Goal: Information Seeking & Learning: Check status

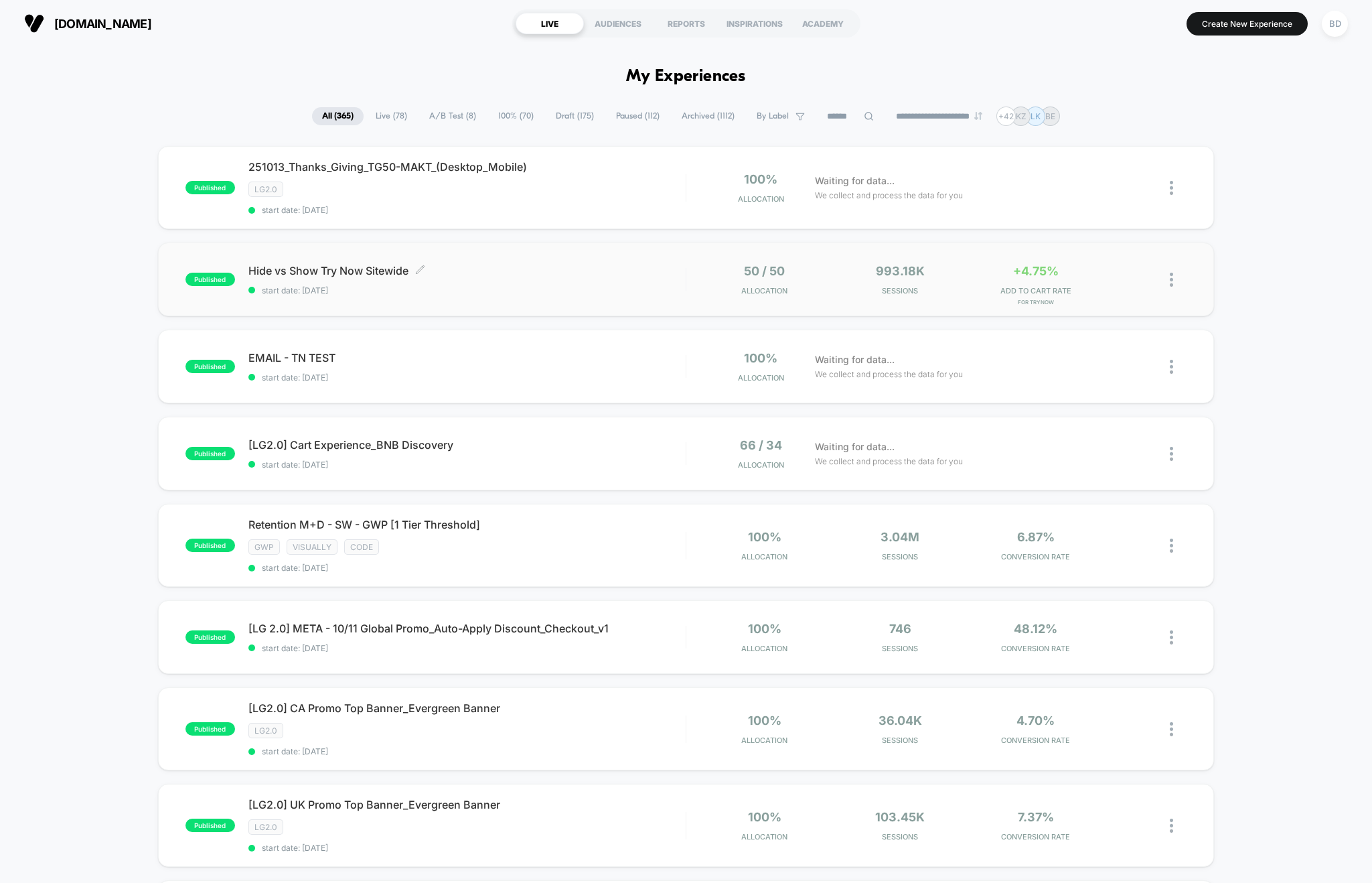
click at [302, 271] on span "Hide vs Show Try Now Sitewide Click to edit experience details" at bounding box center [467, 270] width 438 height 13
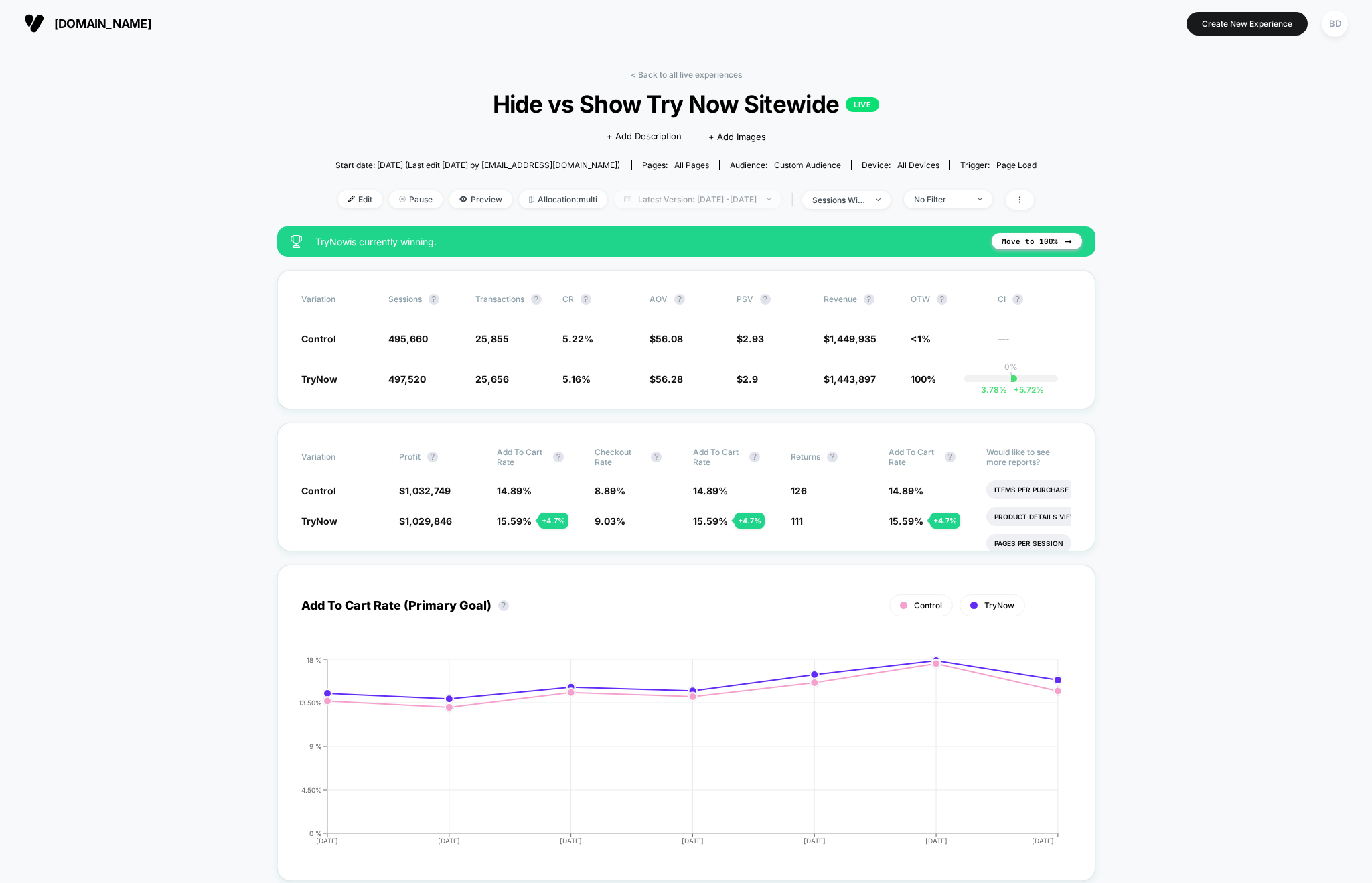
click at [699, 200] on span "Latest Version: Oct 7, 2025 - Oct 13, 2025" at bounding box center [697, 200] width 167 height 18
select select "*"
select select "****"
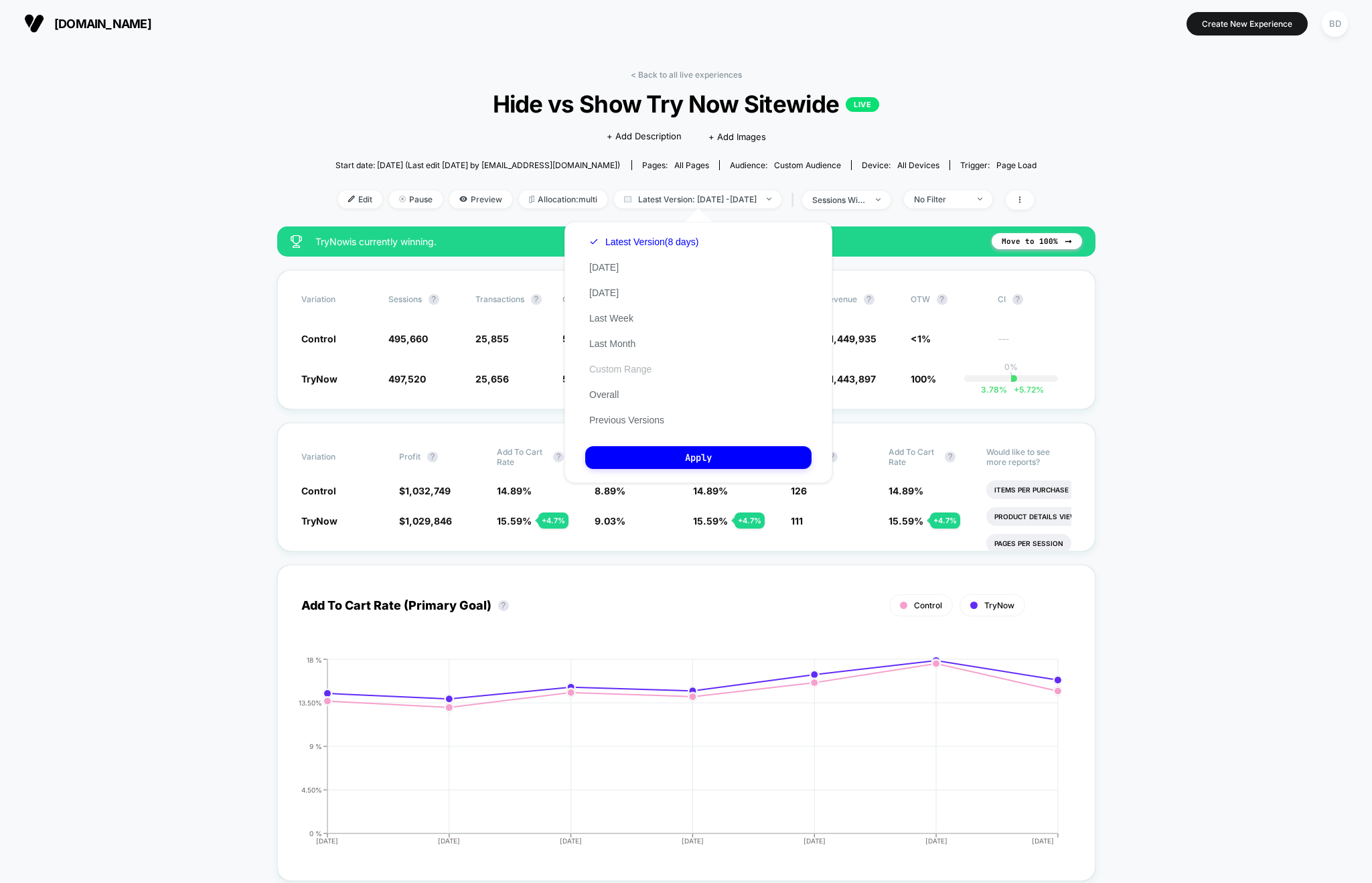
click at [612, 371] on button "Custom Range" at bounding box center [620, 368] width 70 height 12
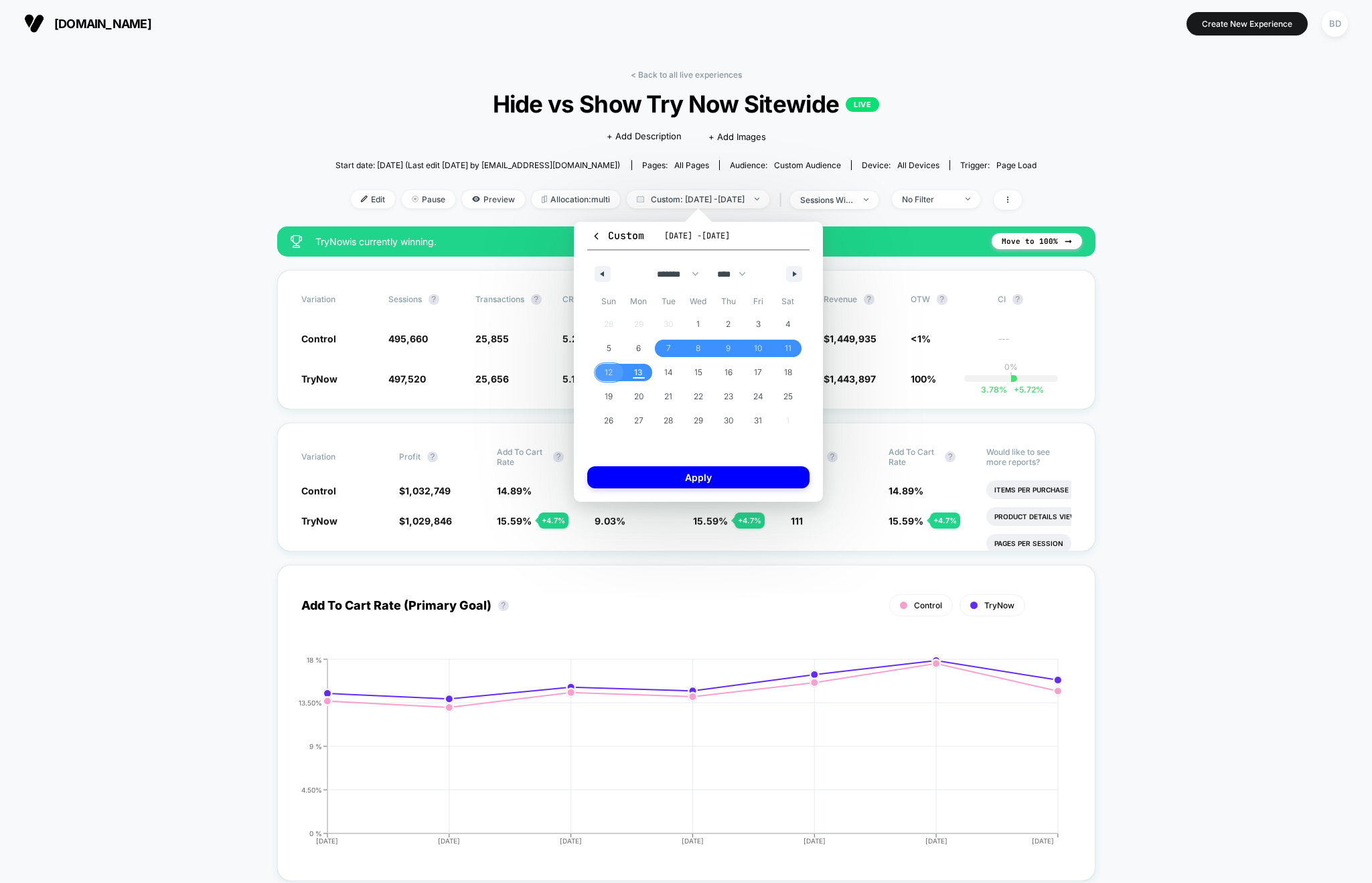
drag, startPoint x: 615, startPoint y: 373, endPoint x: 627, endPoint y: 373, distance: 12.0
click at [615, 373] on span "12" at bounding box center [608, 372] width 30 height 18
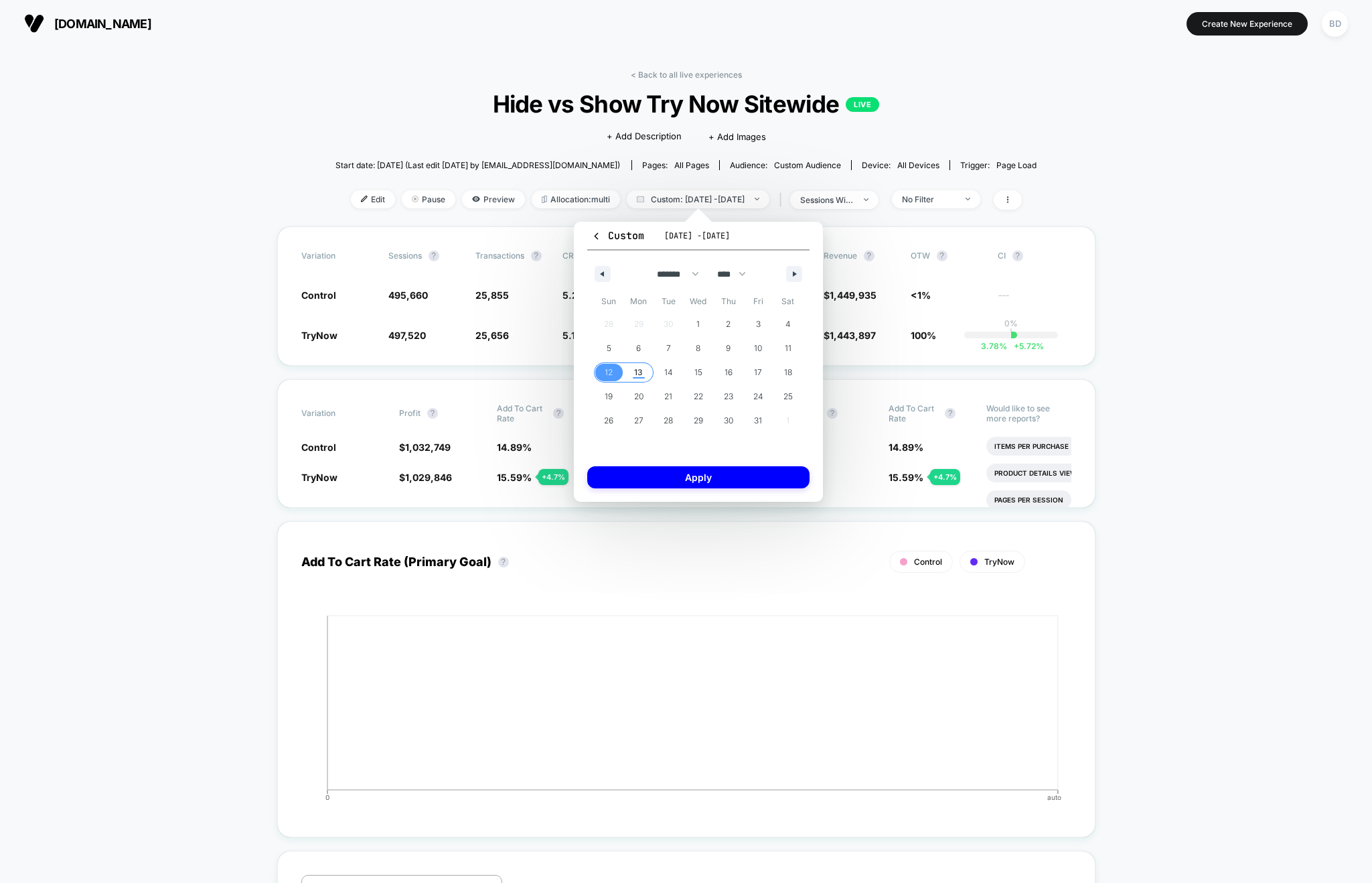
click at [636, 373] on span "13" at bounding box center [638, 373] width 8 height 24
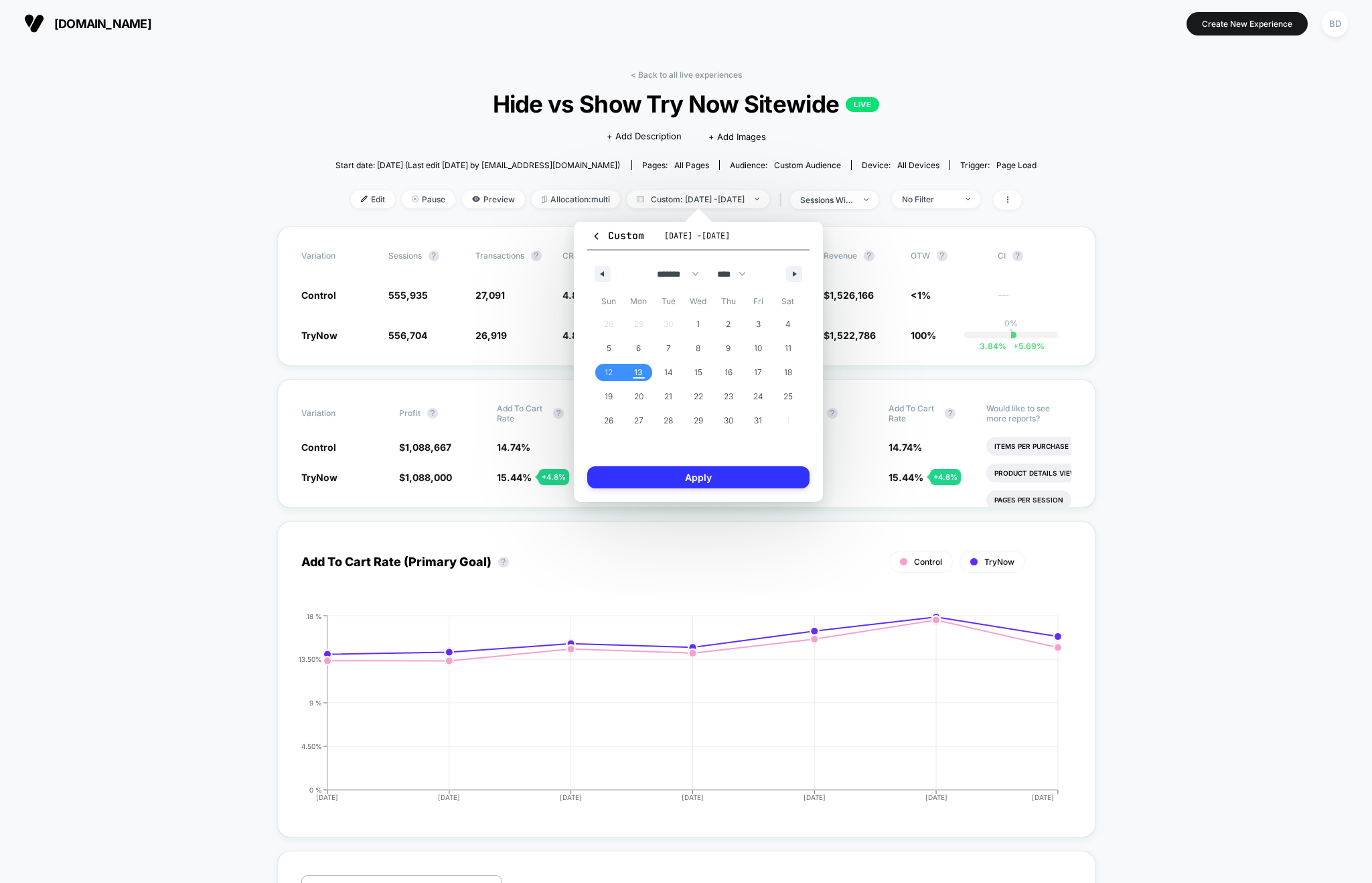
click at [671, 475] on button "Apply" at bounding box center [699, 478] width 223 height 22
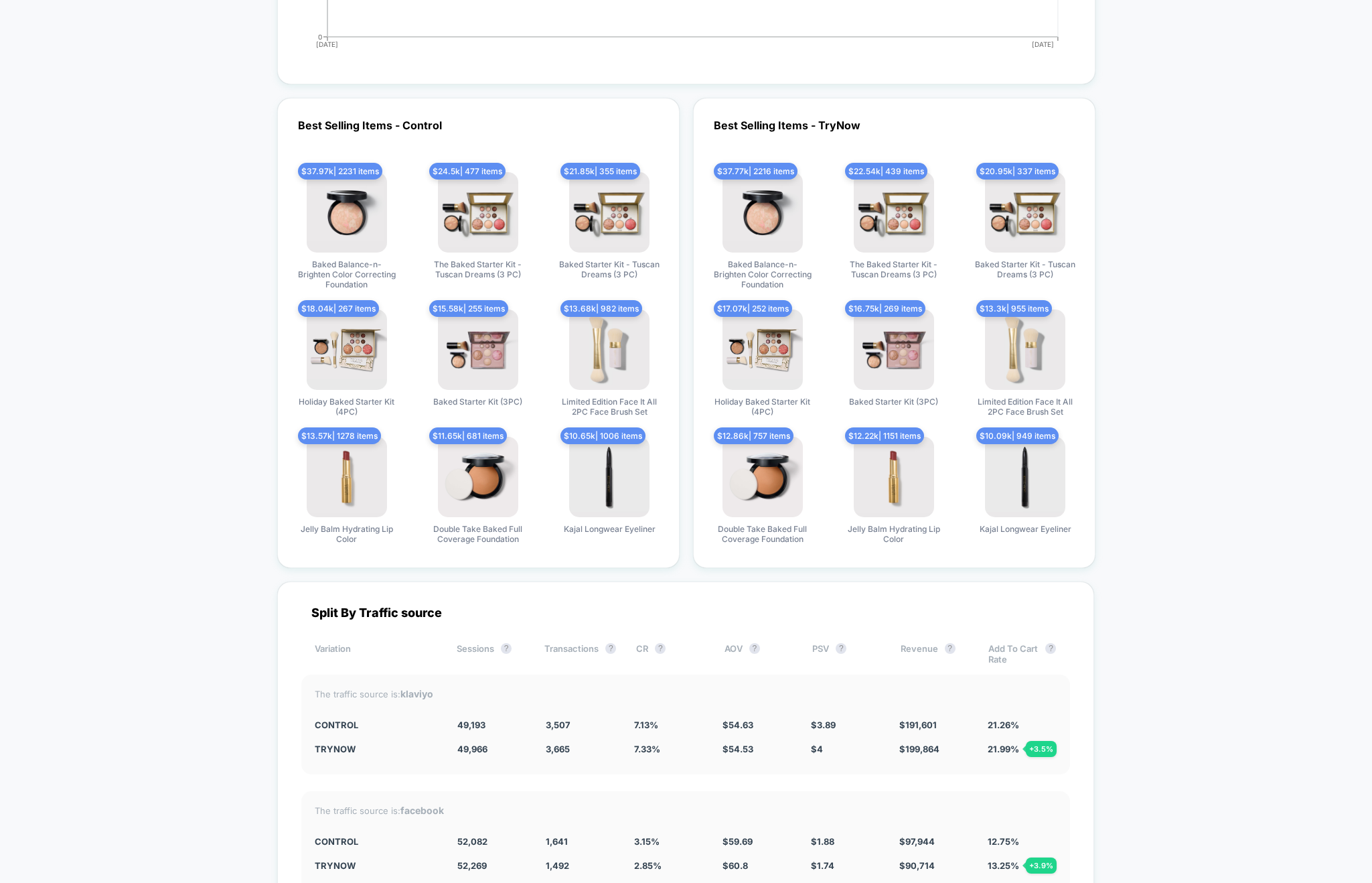
scroll to position [3543, 0]
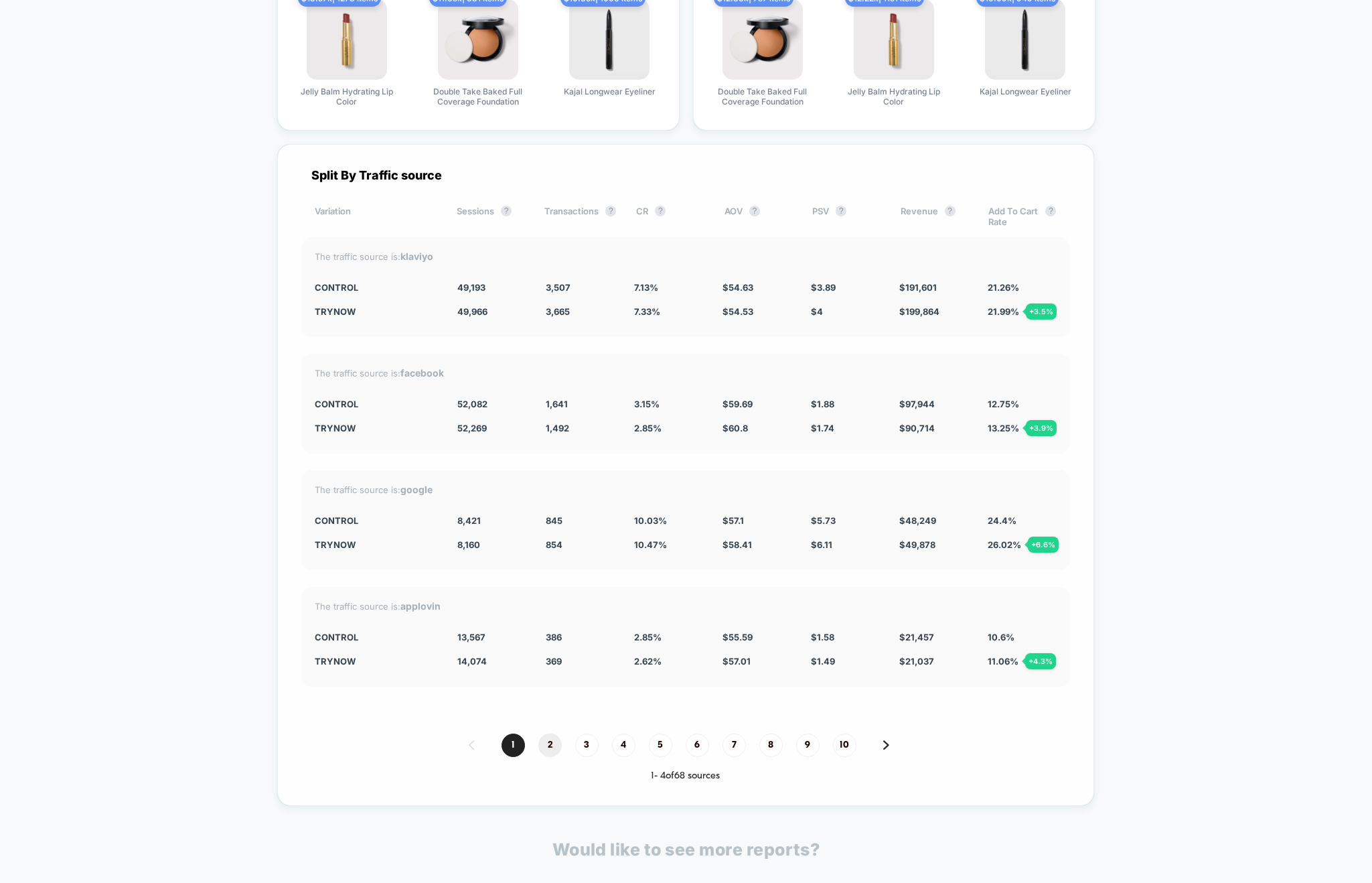
click at [549, 745] on span "2" at bounding box center [550, 744] width 23 height 23
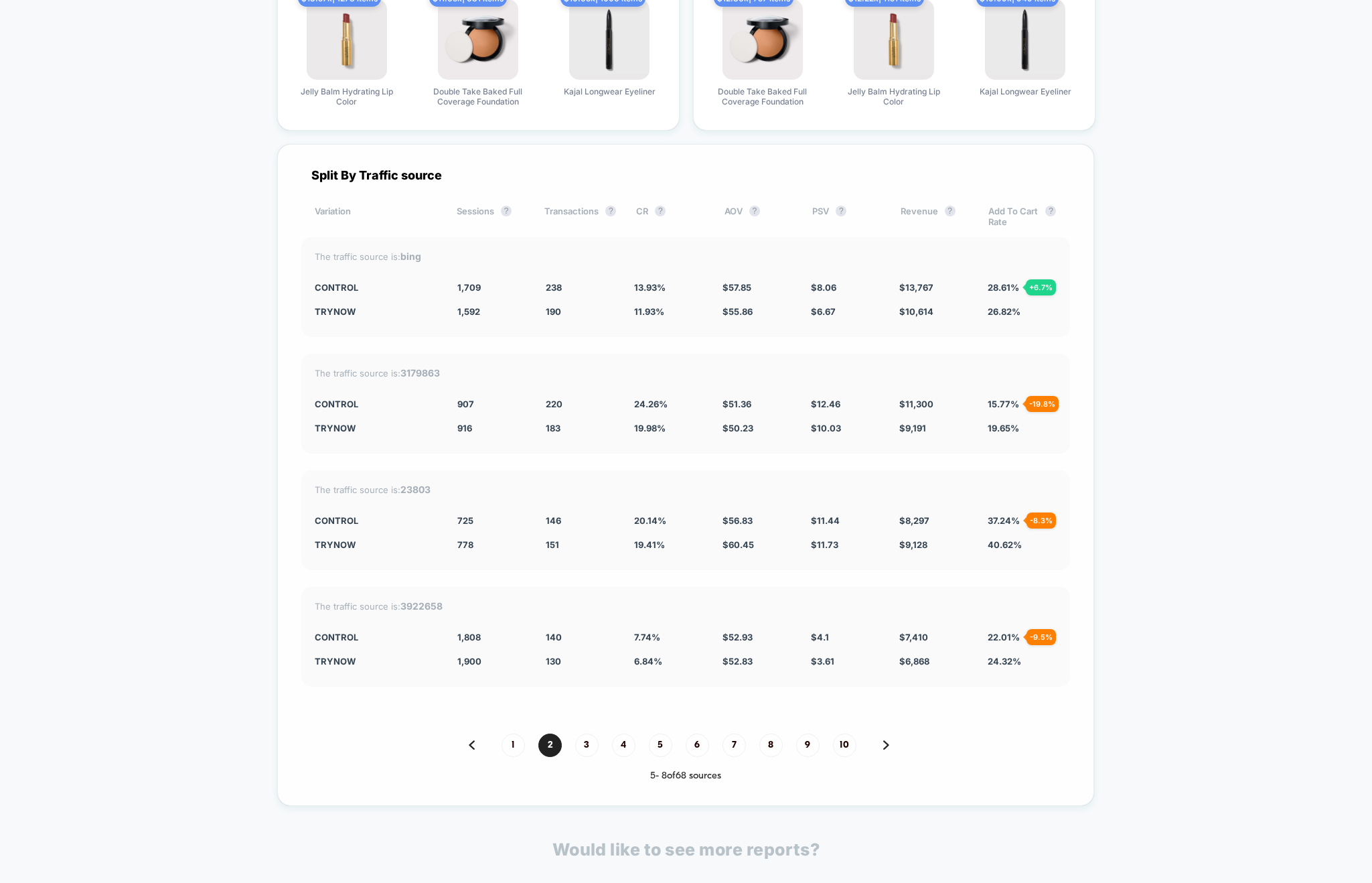
click at [666, 338] on div "Split By Traffic source Variation Sessions ? Transactions ? CR ? AOV ? PSV ? Re…" at bounding box center [685, 475] width 817 height 662
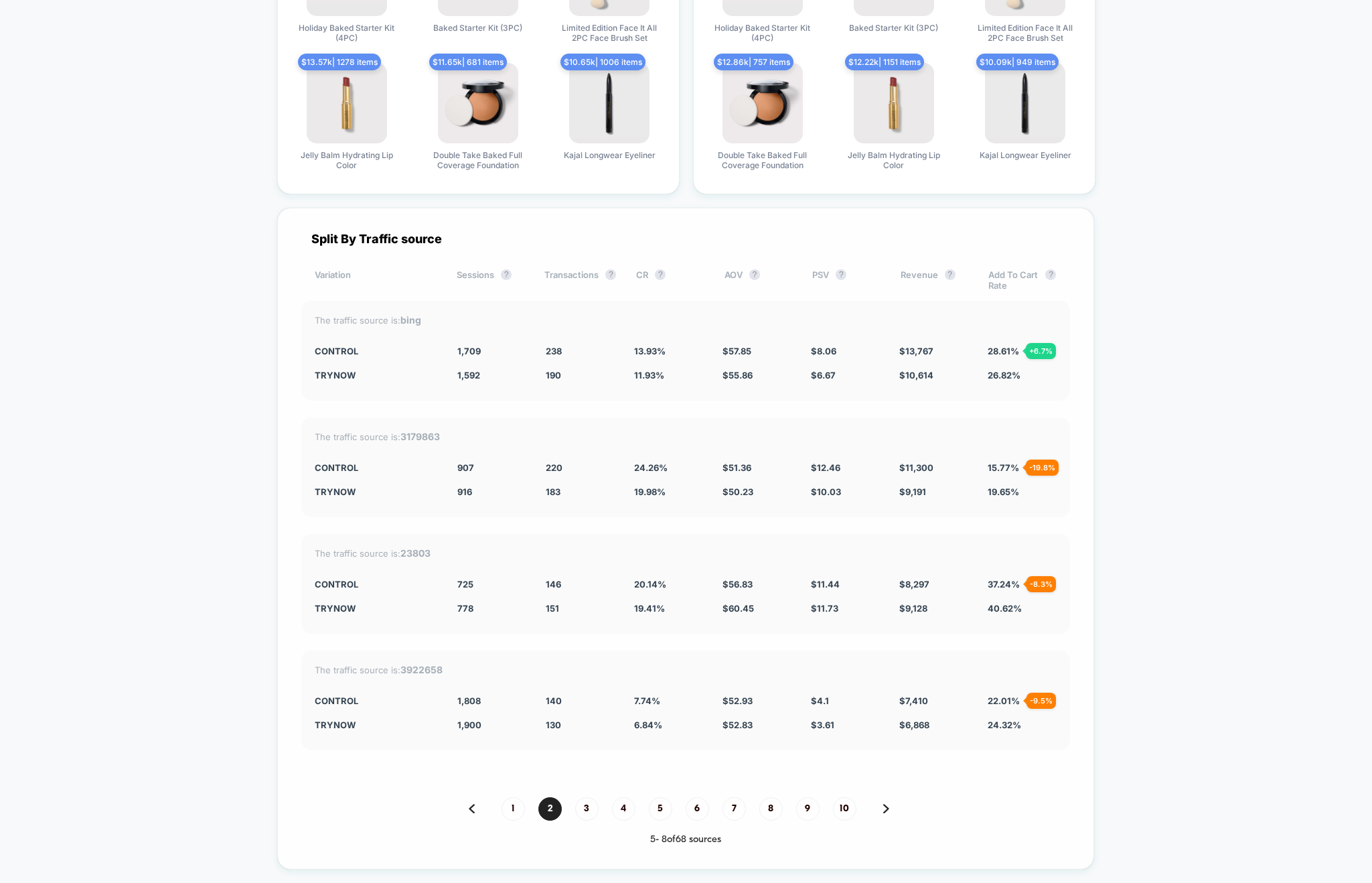
scroll to position [3765, 0]
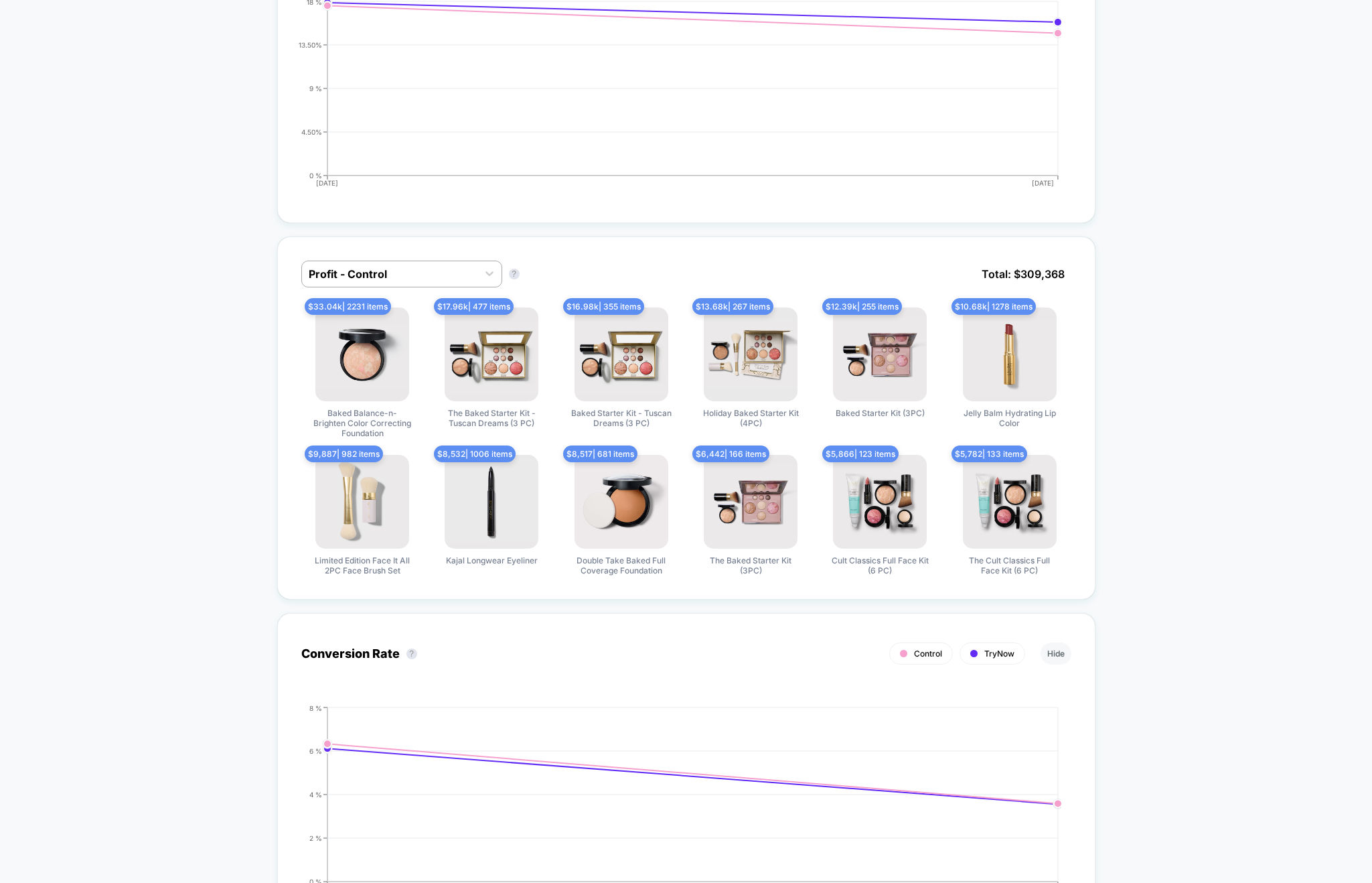
scroll to position [0, 0]
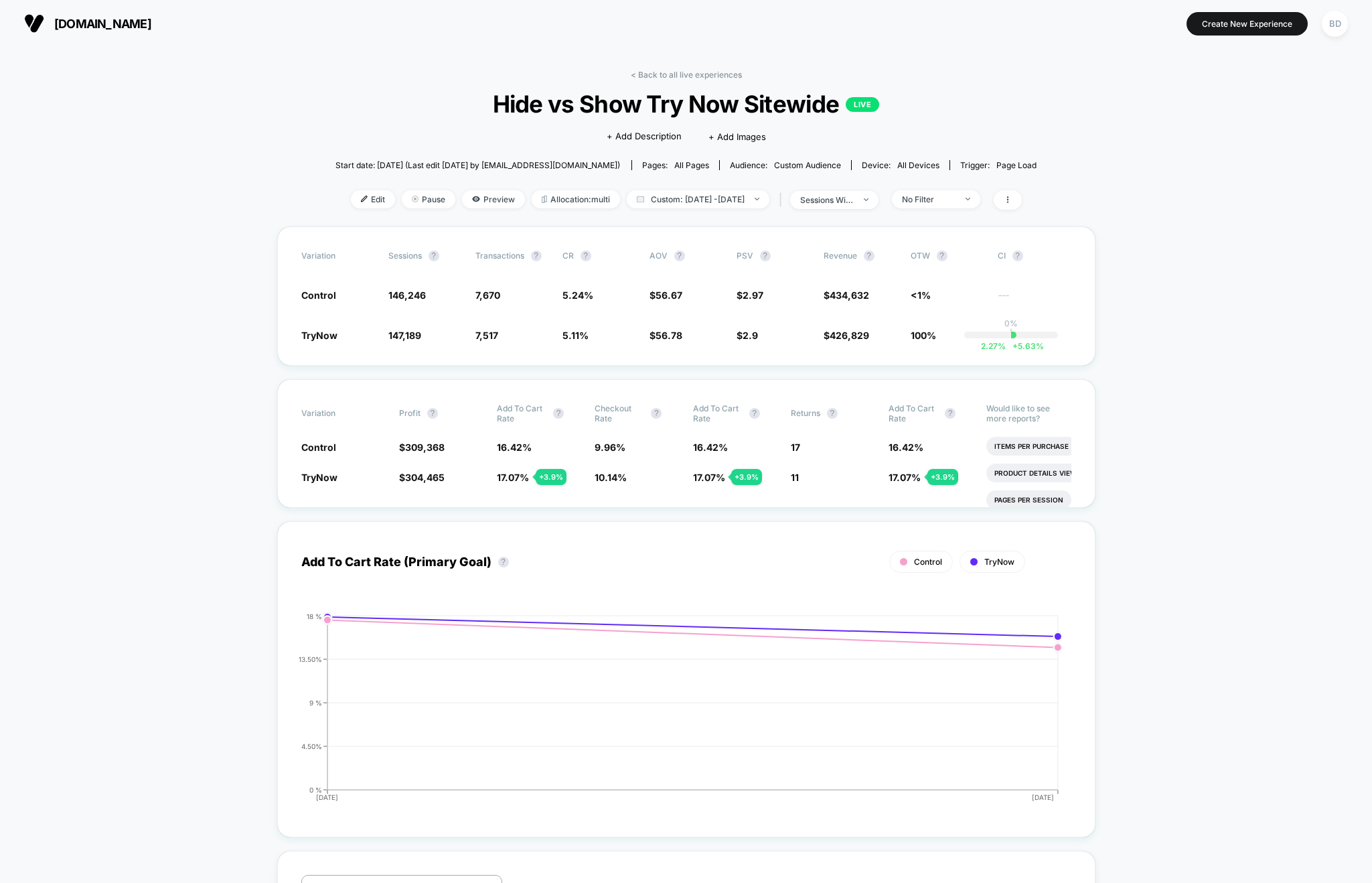
click at [1021, 191] on span at bounding box center [1007, 200] width 28 height 20
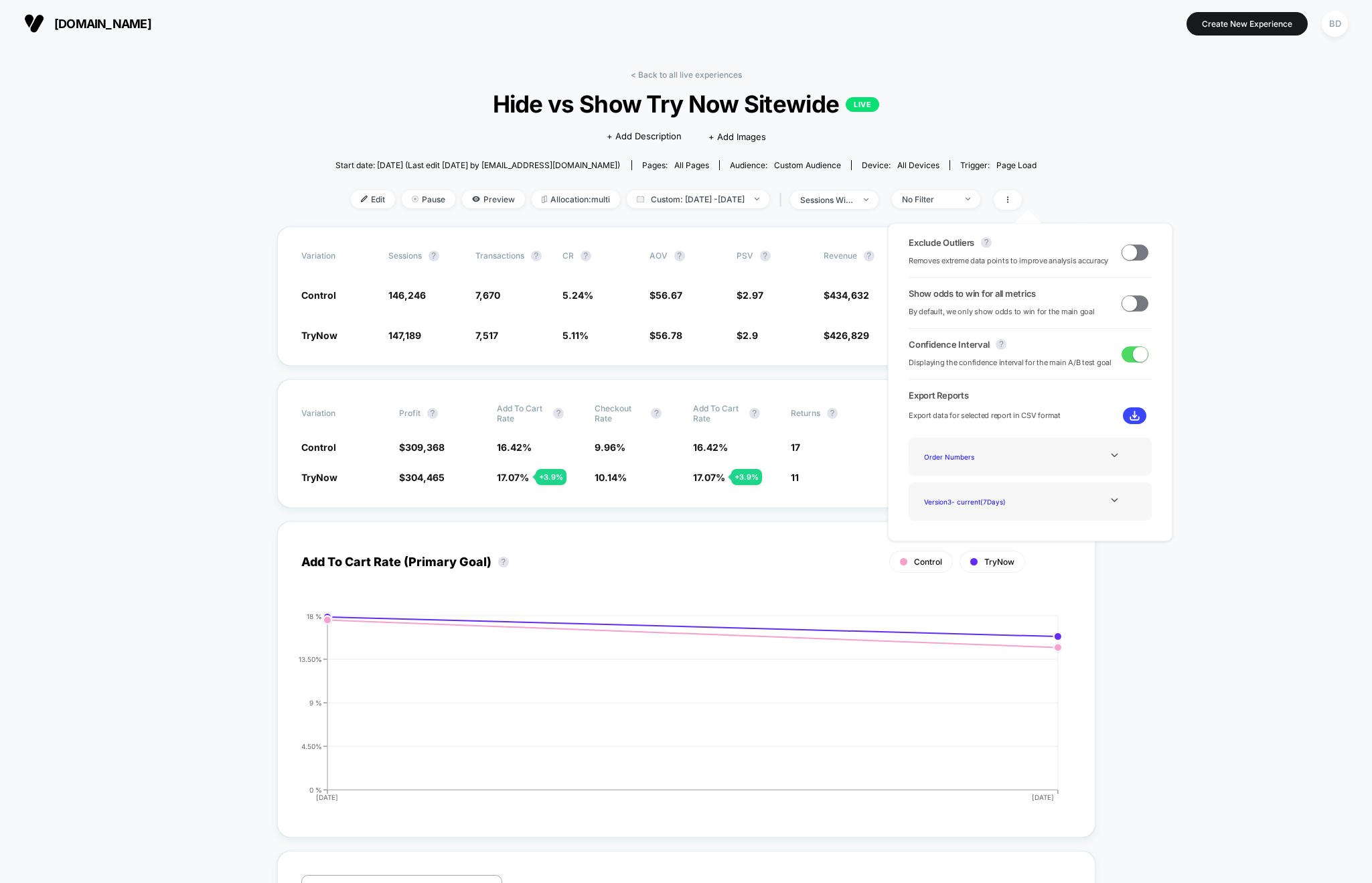
click at [1126, 300] on span at bounding box center [1129, 303] width 15 height 15
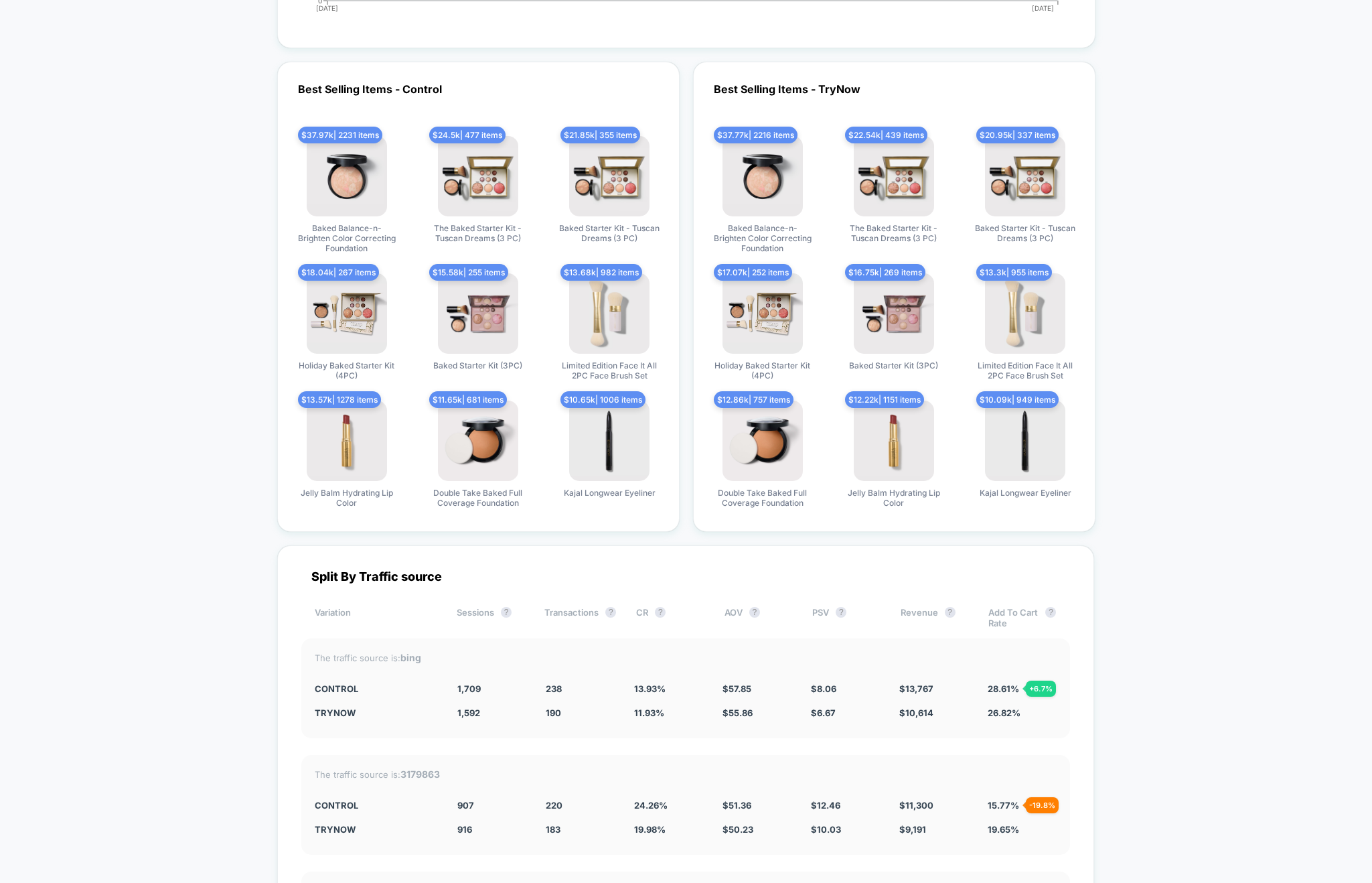
scroll to position [3541, 0]
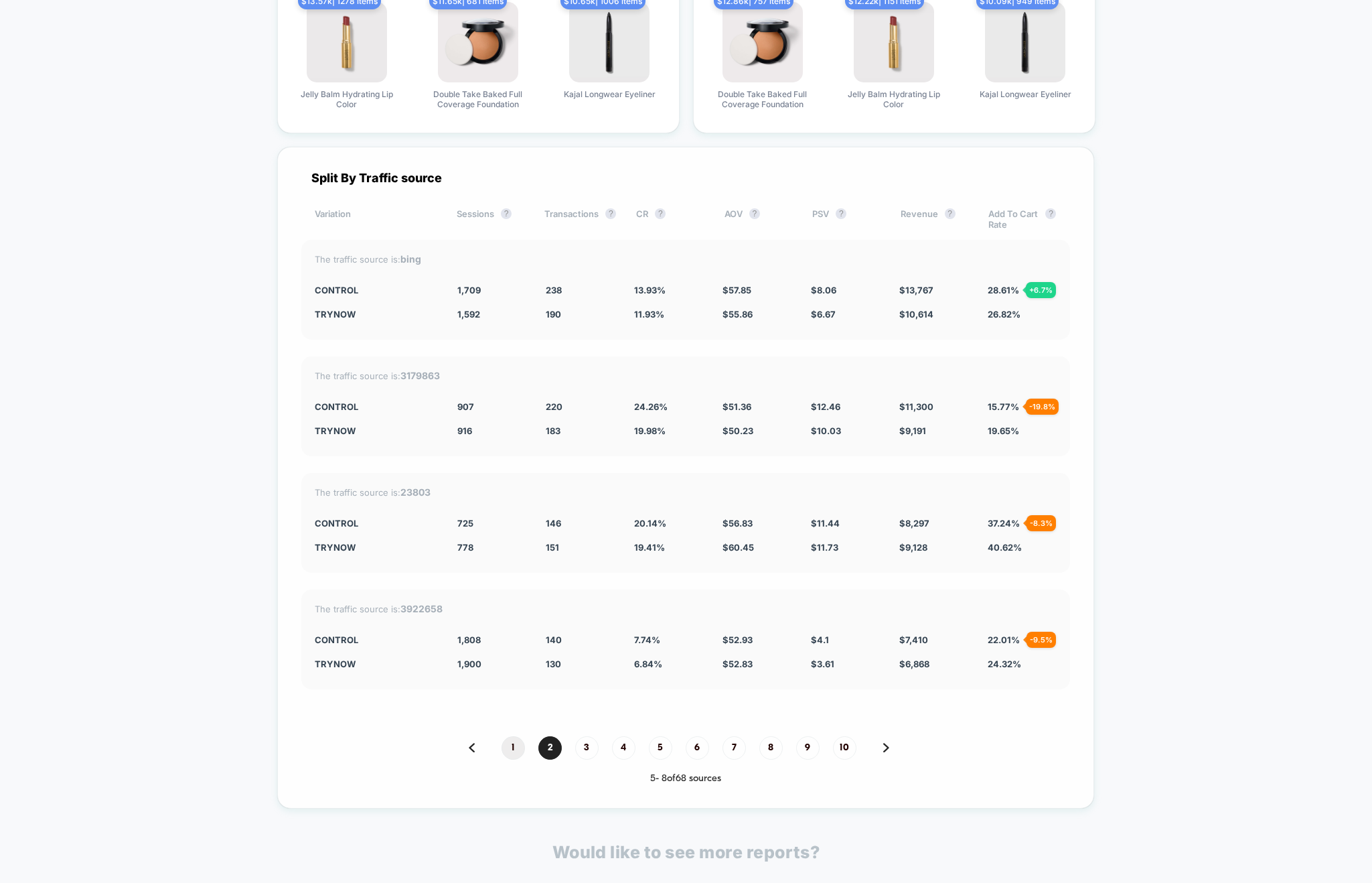
click at [501, 746] on span "1" at bounding box center [512, 747] width 23 height 23
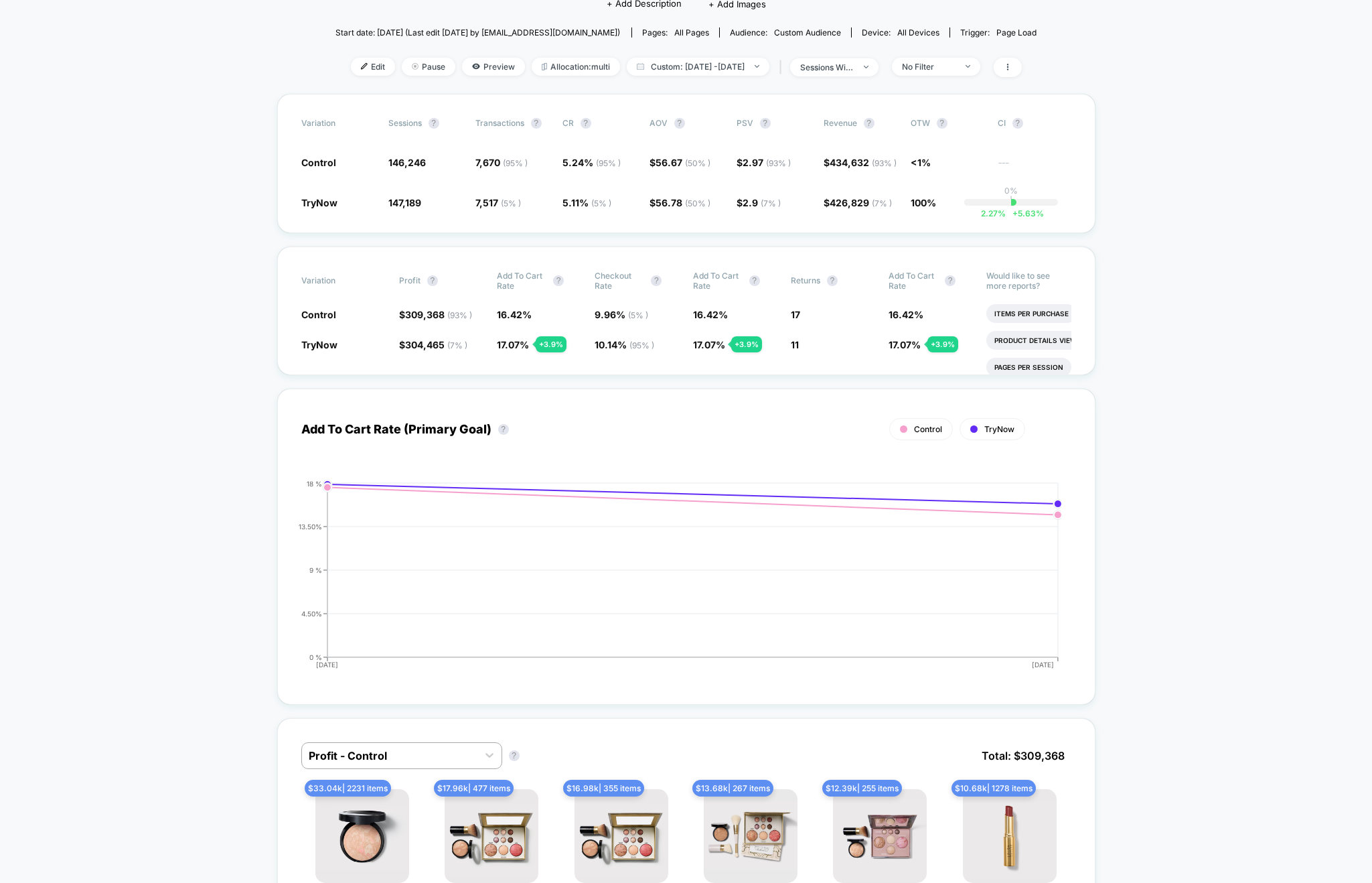
scroll to position [0, 0]
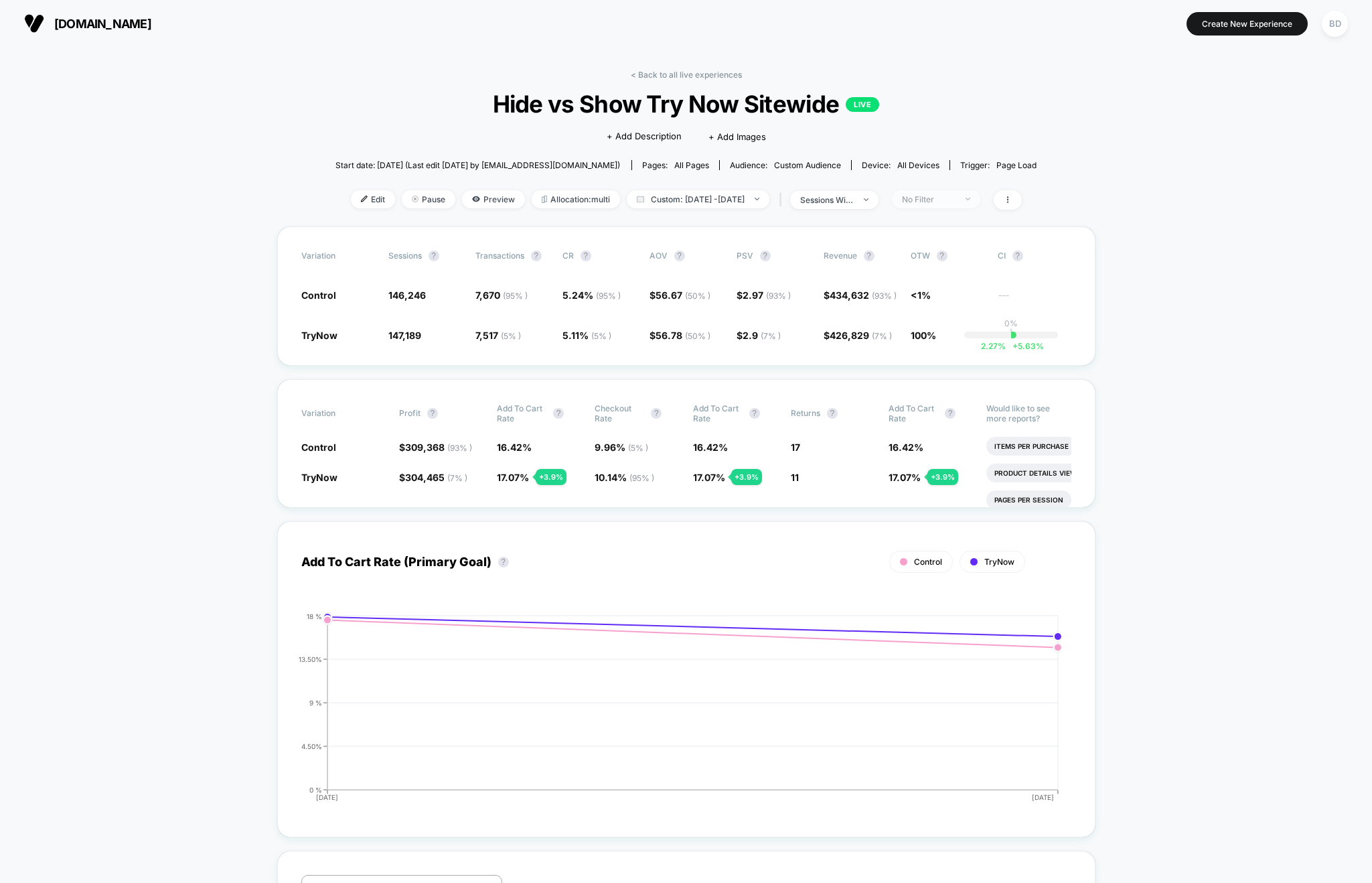
click at [955, 200] on div "No Filter" at bounding box center [928, 199] width 54 height 10
click at [1021, 204] on span at bounding box center [1007, 200] width 28 height 20
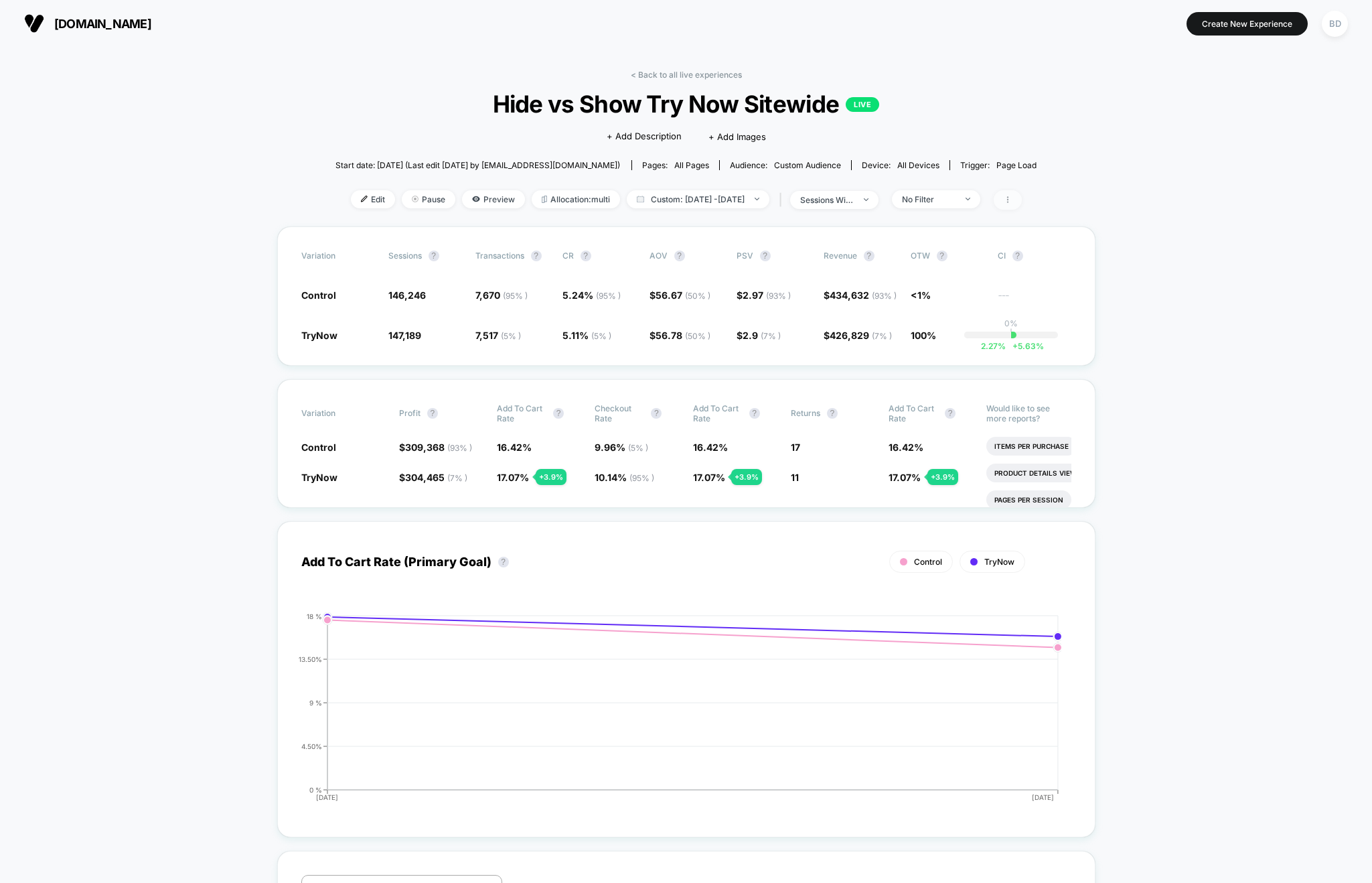
click at [1021, 204] on span at bounding box center [1007, 200] width 28 height 20
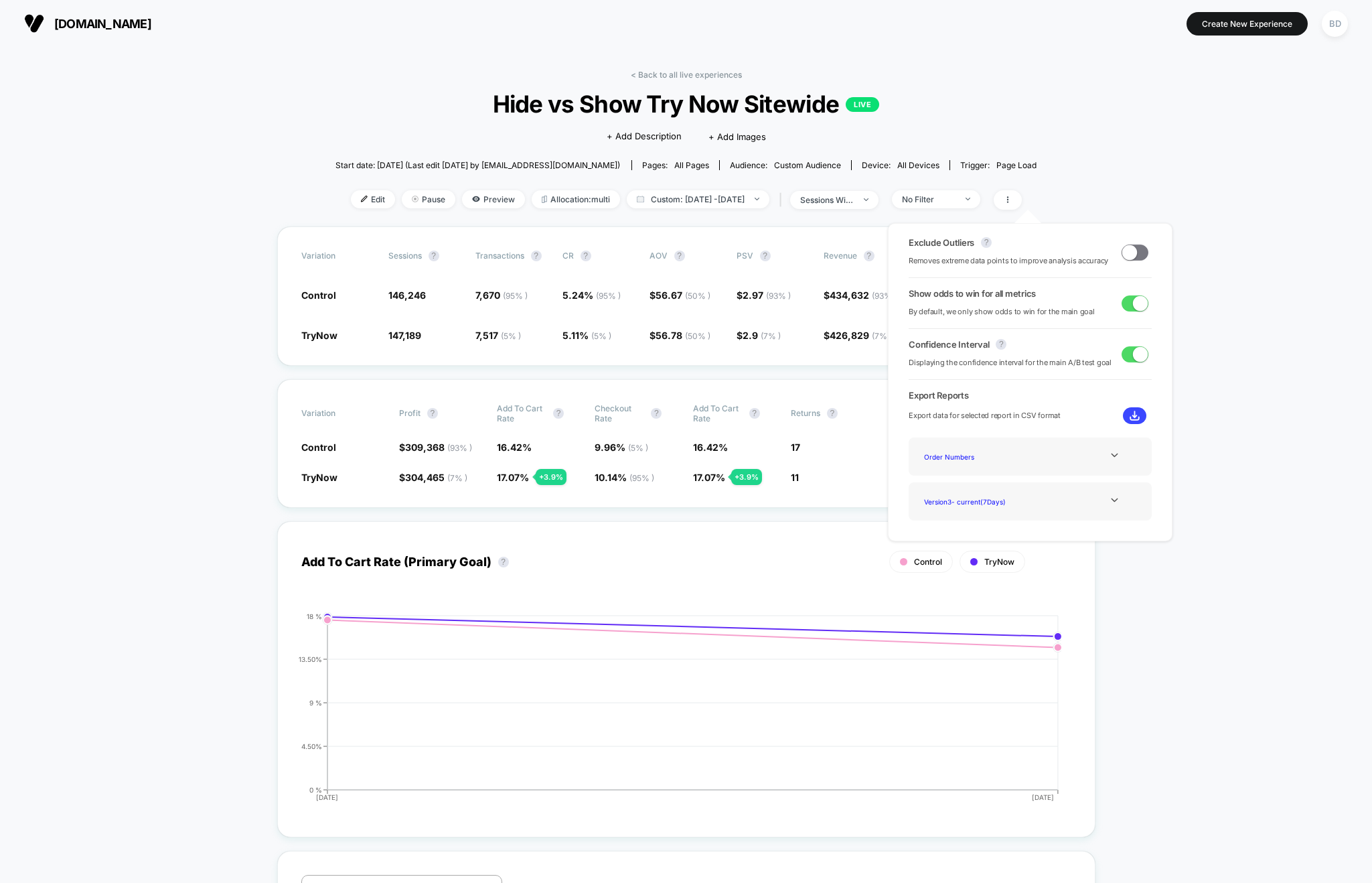
click at [1128, 256] on span at bounding box center [1129, 251] width 15 height 15
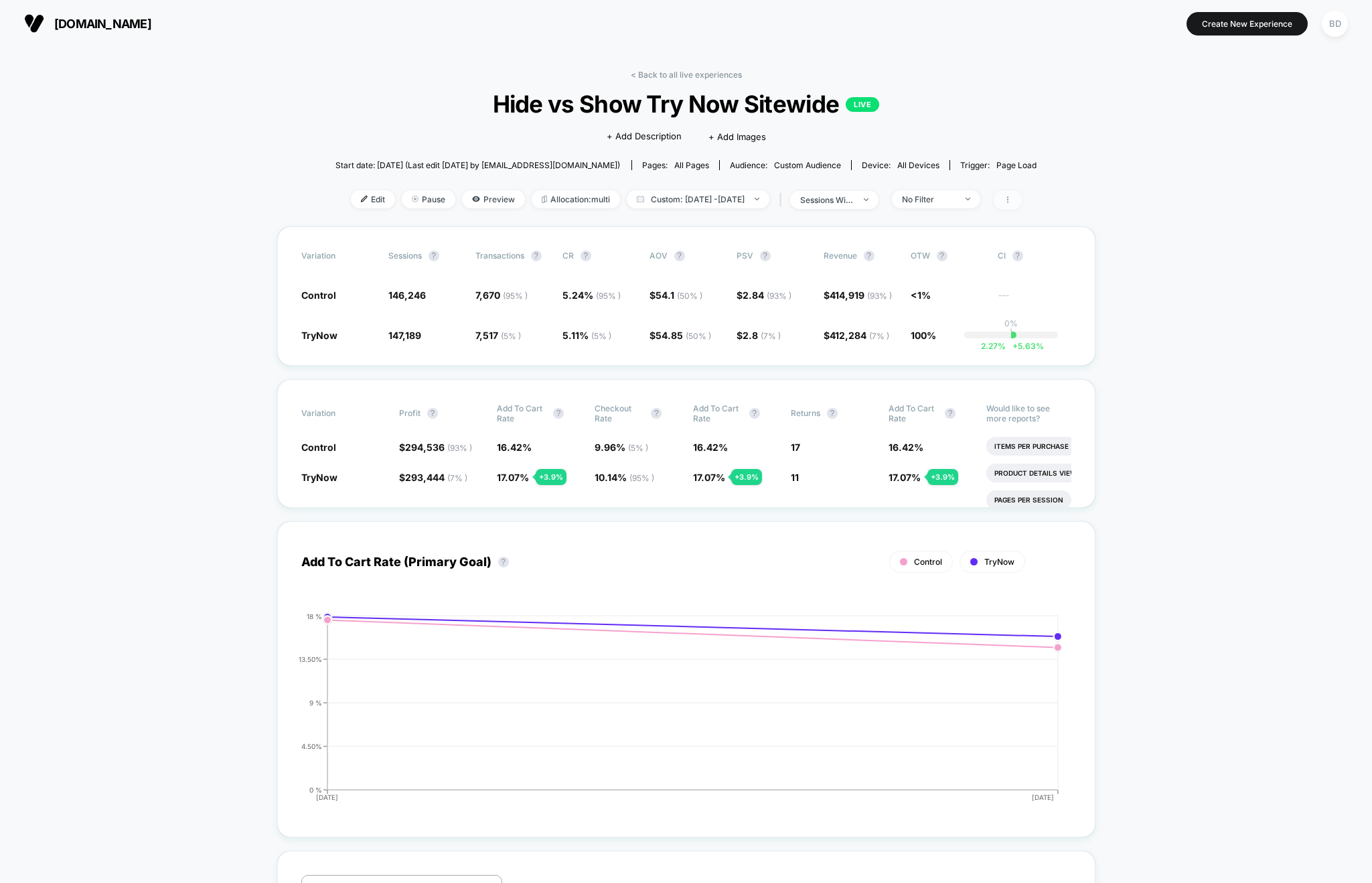
click at [1021, 200] on span at bounding box center [1007, 200] width 28 height 20
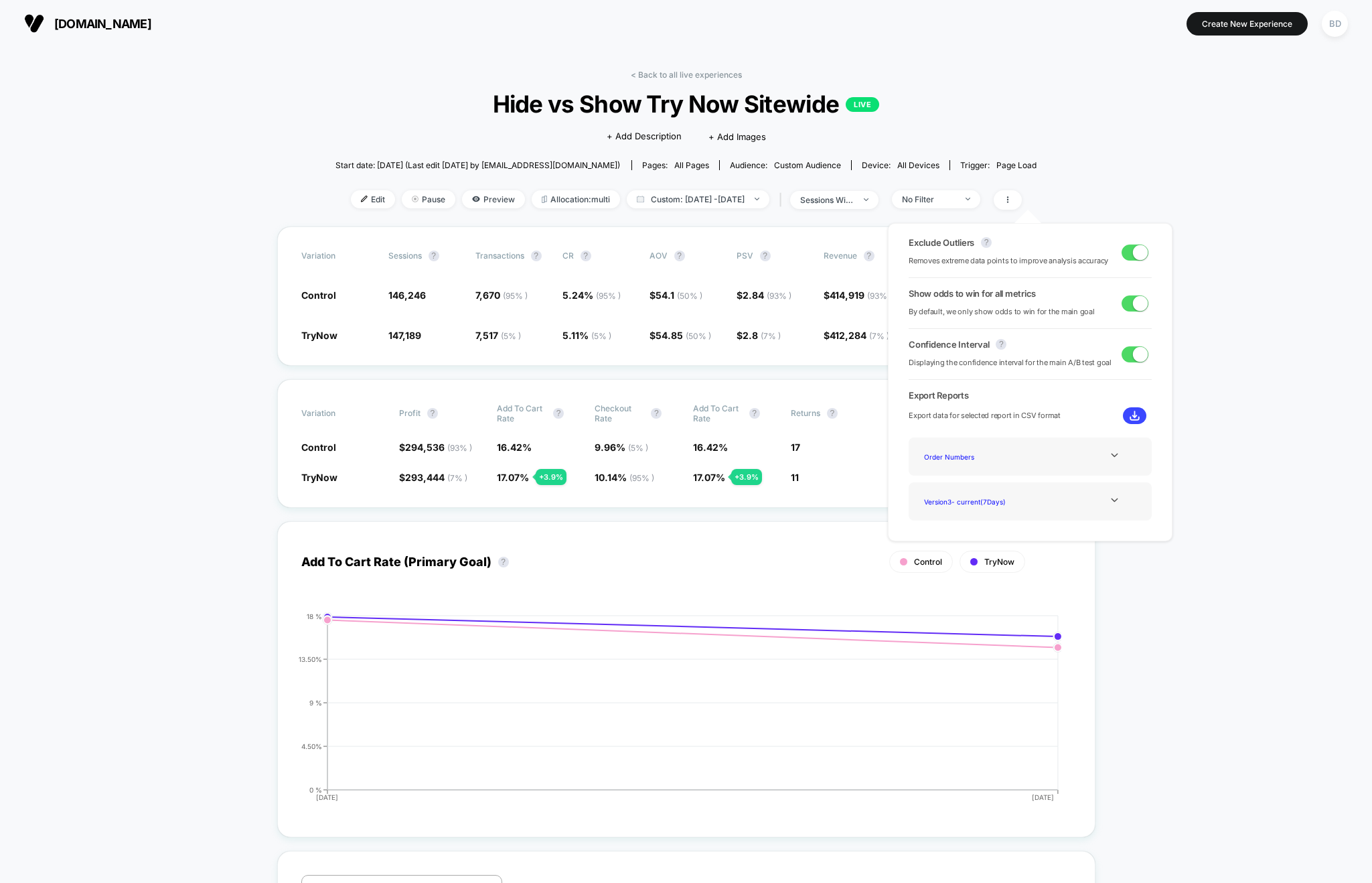
click at [1135, 254] on span at bounding box center [1140, 251] width 15 height 15
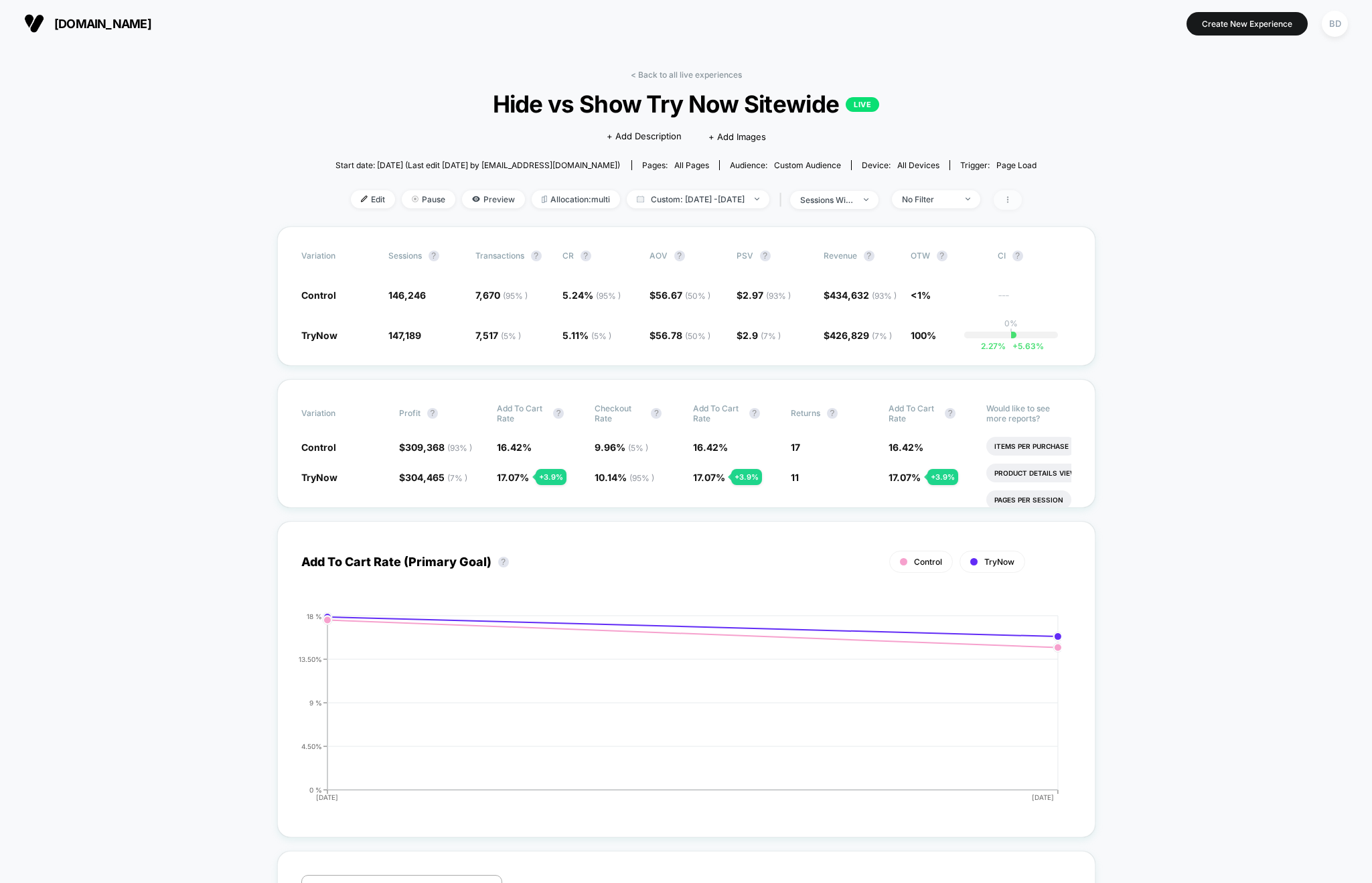
click at [1011, 200] on icon at bounding box center [1007, 199] width 8 height 8
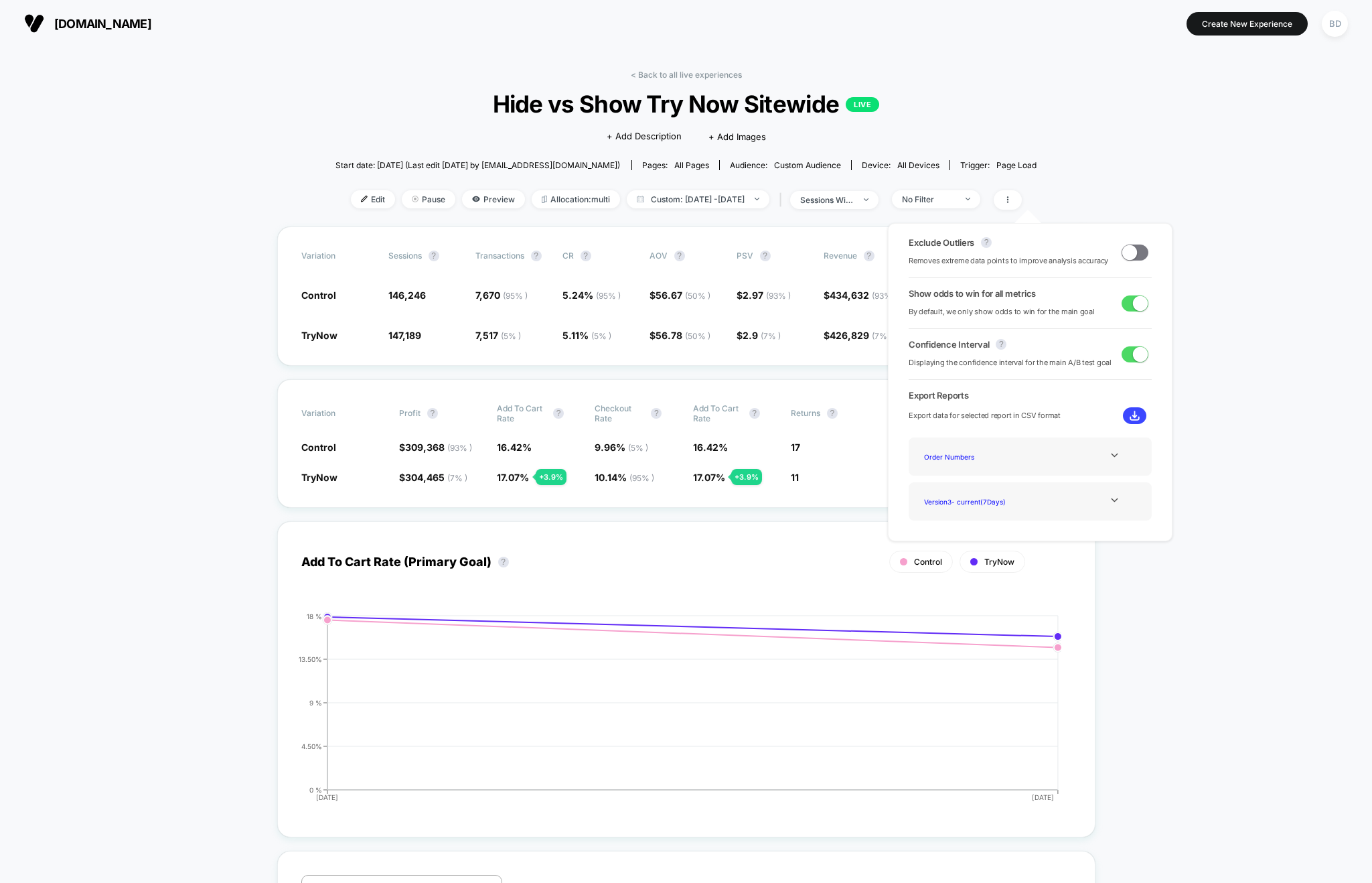
click at [1130, 253] on span at bounding box center [1129, 251] width 15 height 15
click at [683, 352] on div "Variation Sessions ? Transactions ? CR ? AOV ? PSV ? Revenue ? OTW ? CI ? Contr…" at bounding box center [686, 296] width 818 height 139
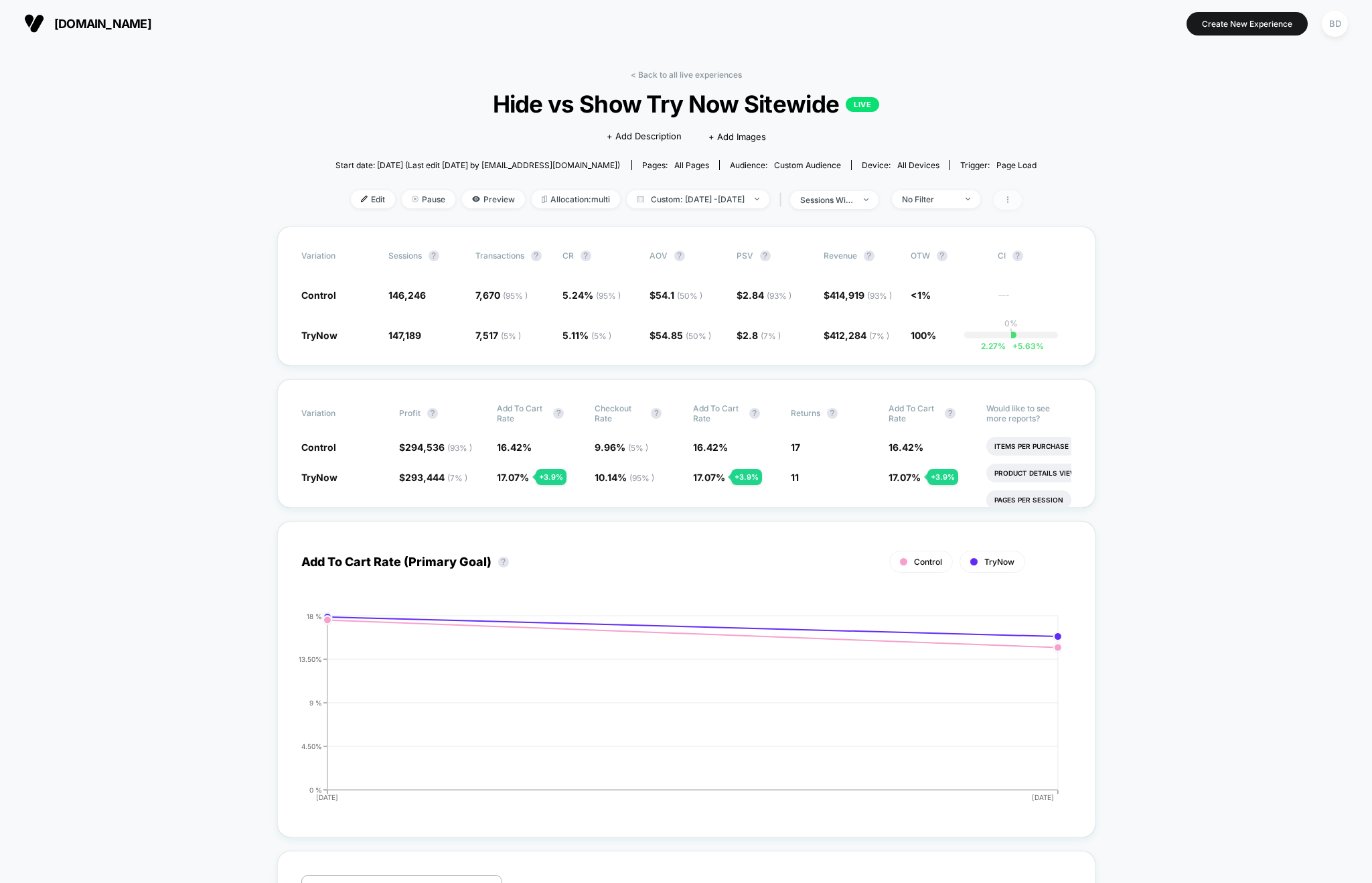
click at [1021, 202] on span at bounding box center [1007, 200] width 28 height 20
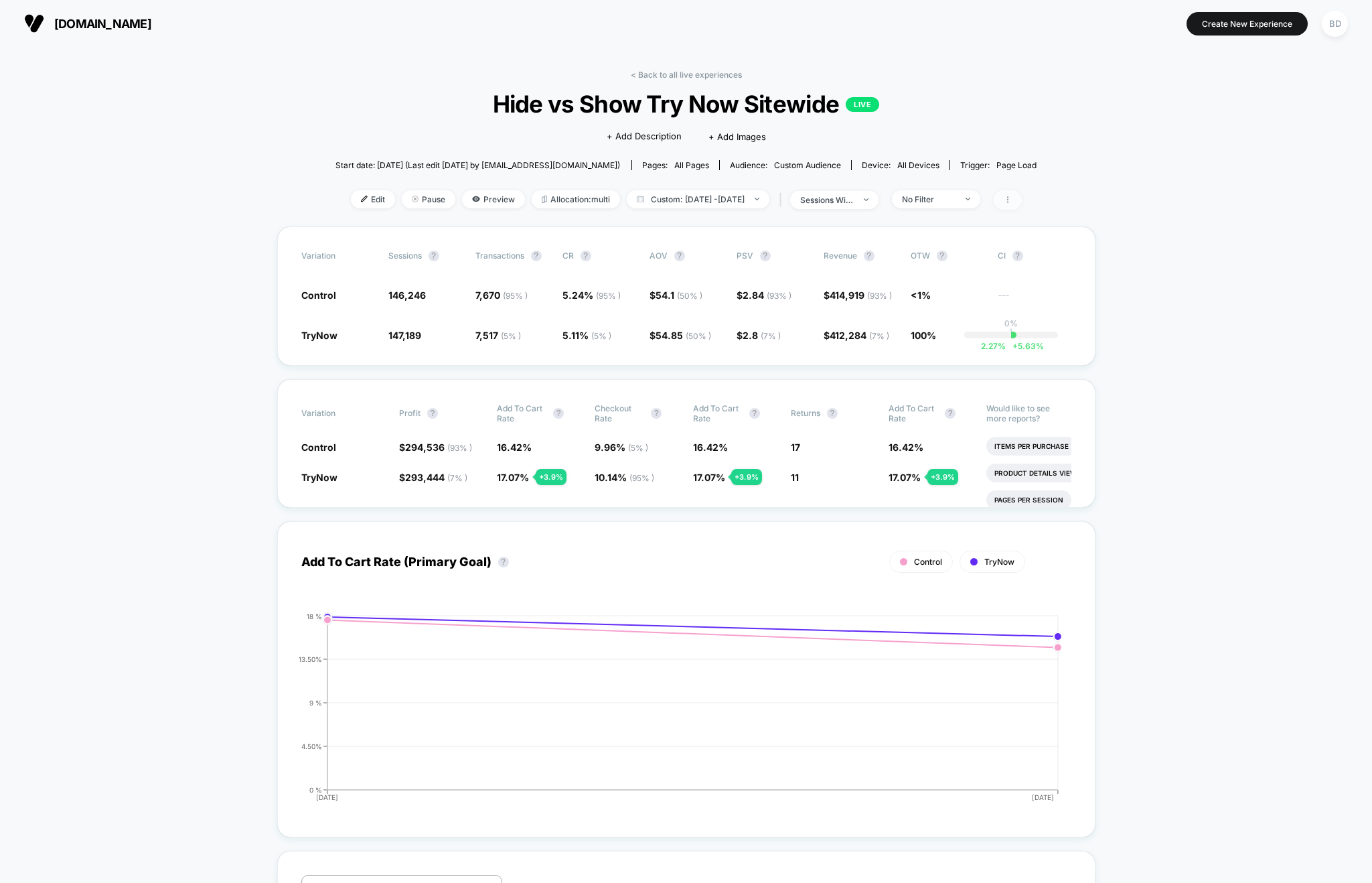
click at [1021, 204] on span at bounding box center [1007, 200] width 28 height 20
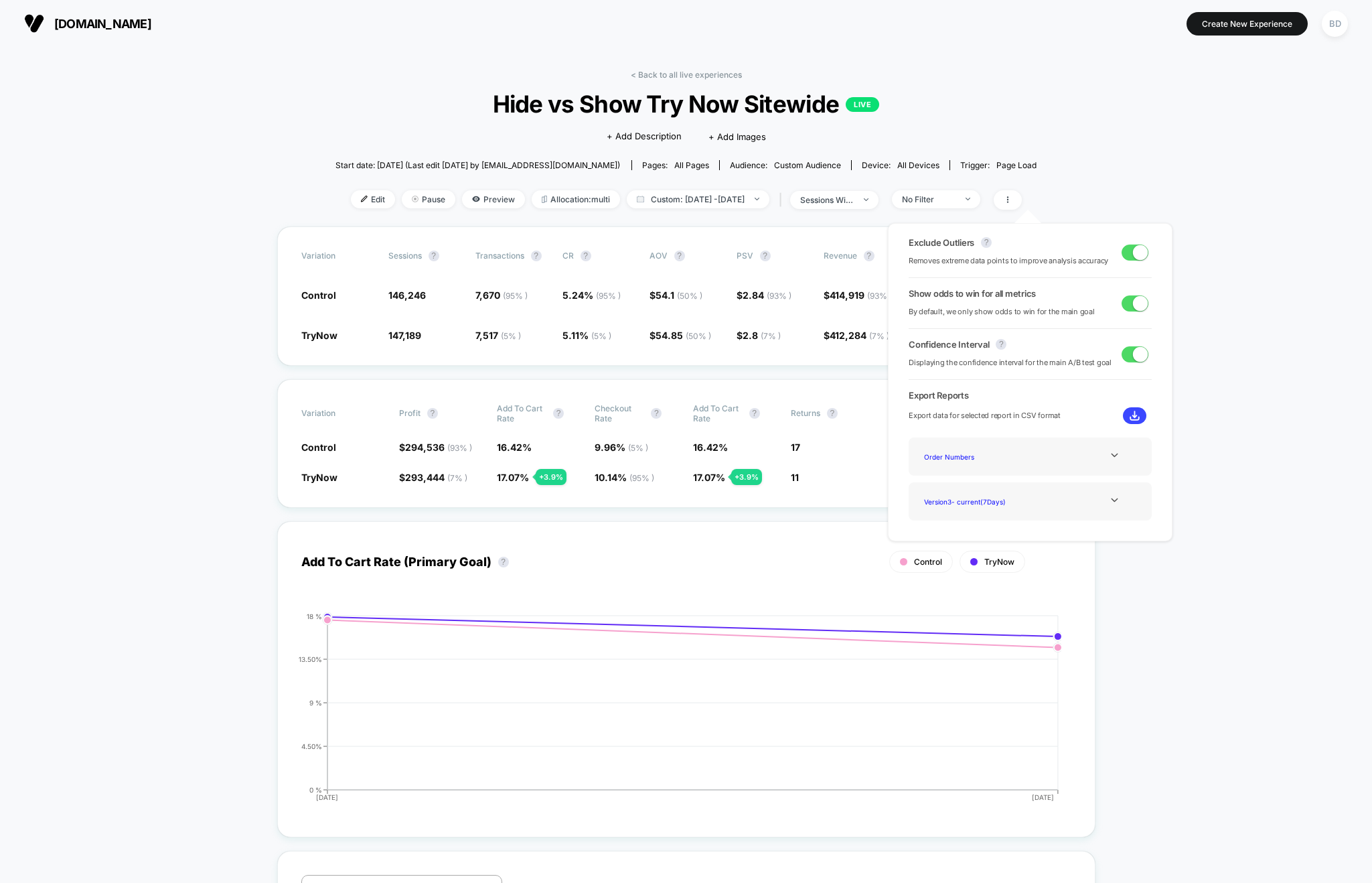
click at [1133, 249] on span at bounding box center [1140, 251] width 15 height 15
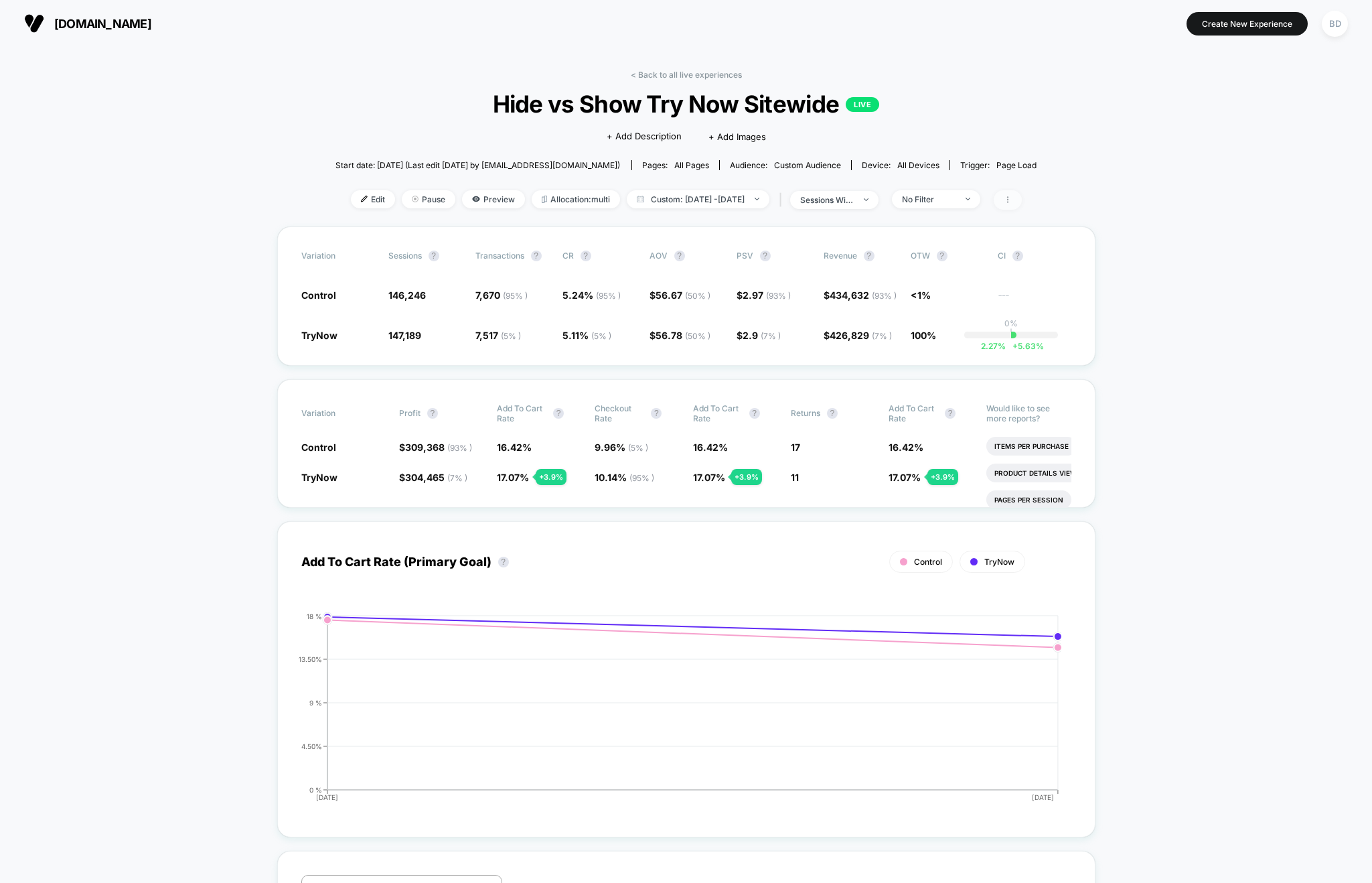
click at [1021, 204] on span at bounding box center [1007, 200] width 28 height 20
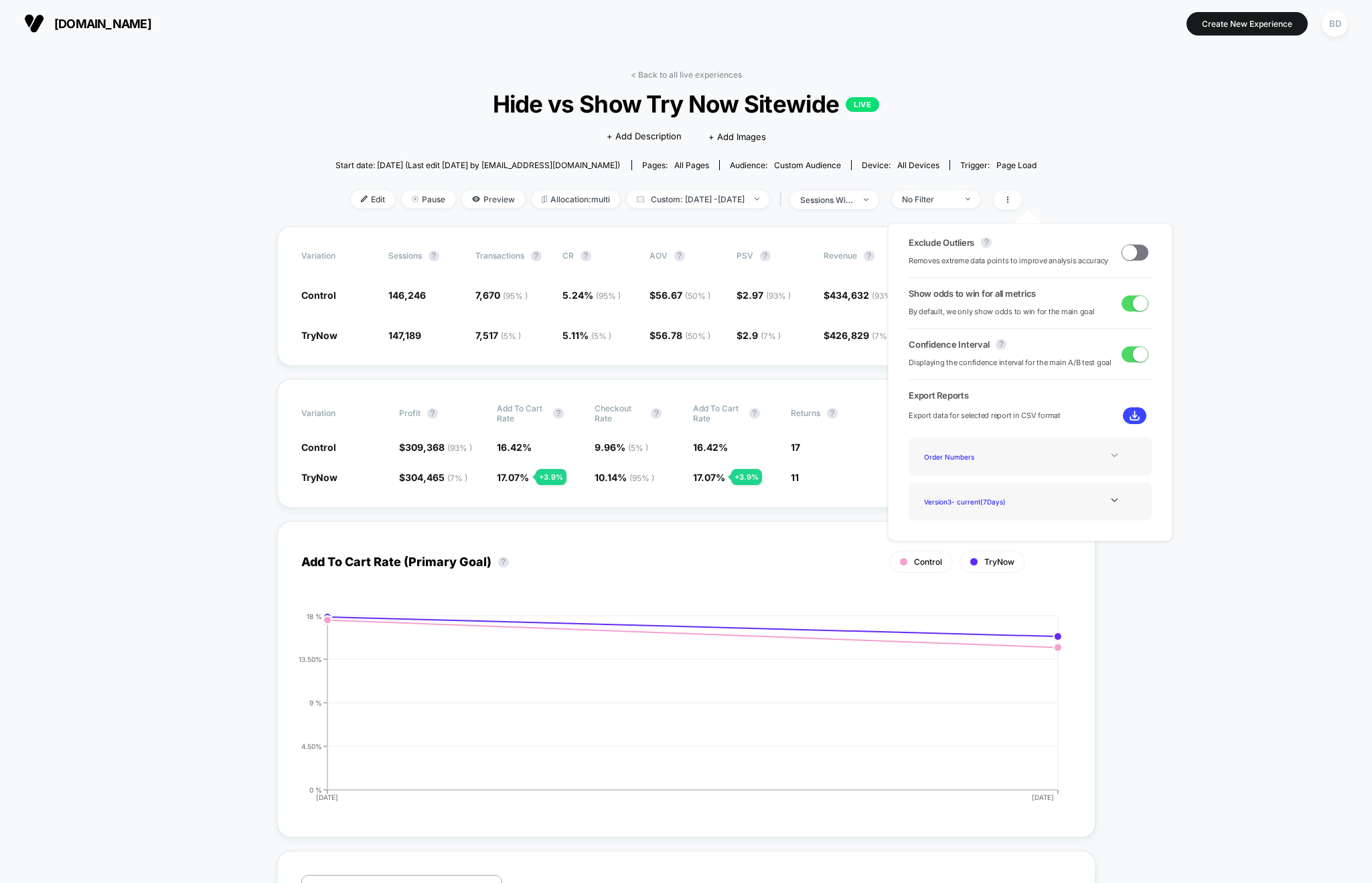
click at [1114, 456] on icon at bounding box center [1114, 455] width 10 height 10
click at [1112, 536] on icon at bounding box center [1114, 536] width 7 height 4
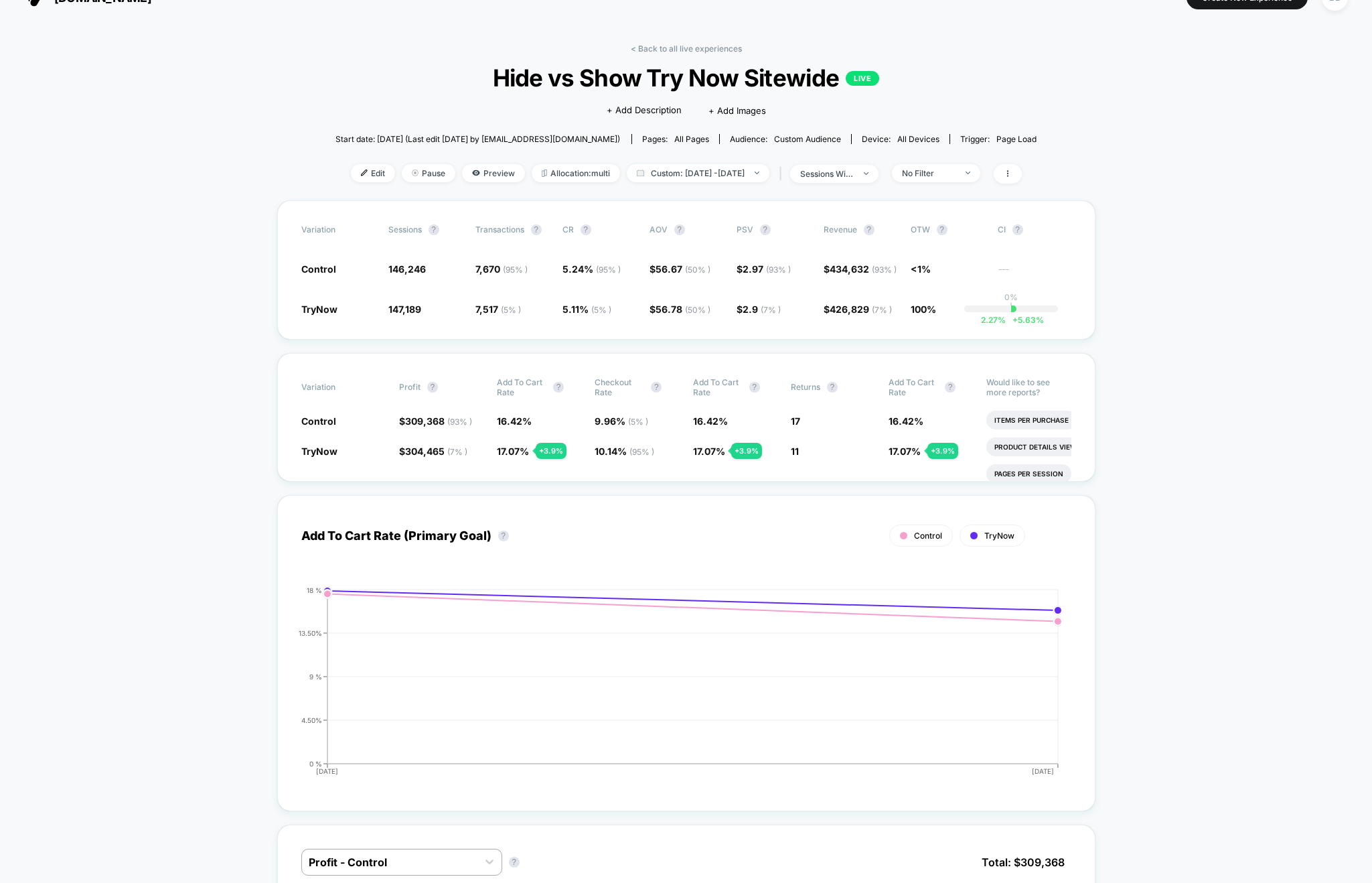
scroll to position [35, 0]
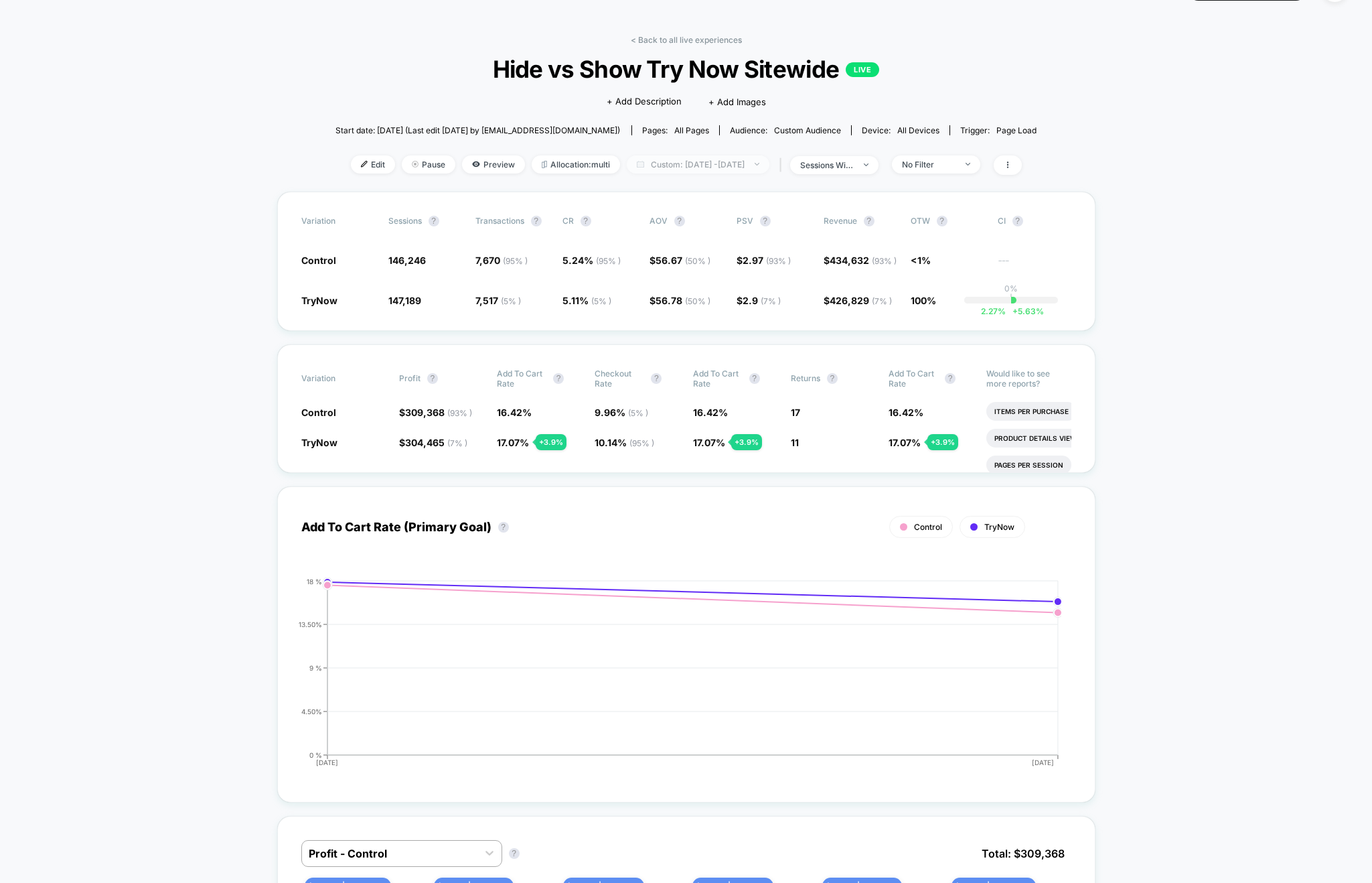
click at [769, 162] on span "Custom: Oct 12, 2025 - Oct 13, 2025" at bounding box center [698, 165] width 143 height 18
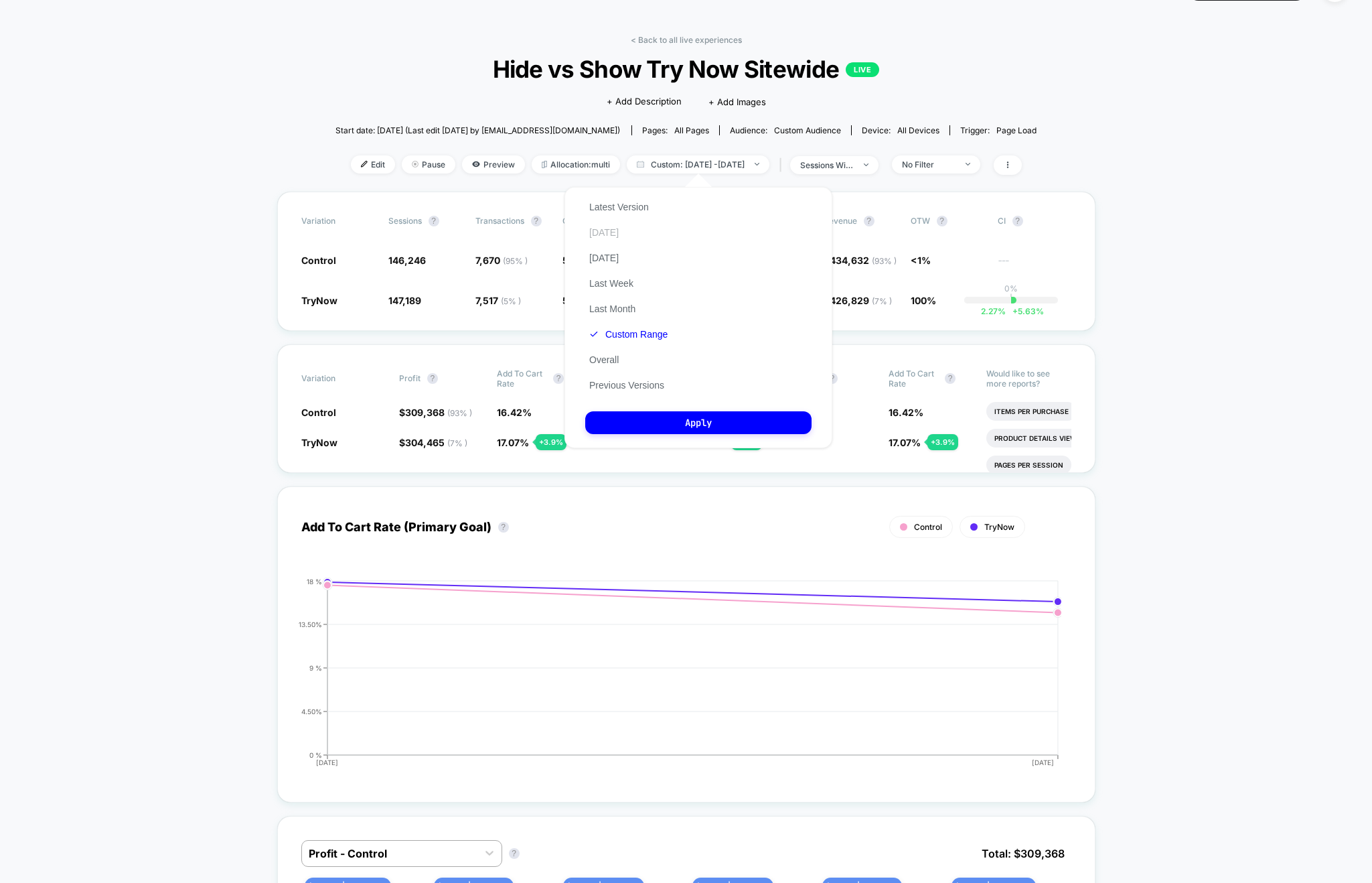
click at [615, 229] on button "[DATE]" at bounding box center [604, 232] width 38 height 12
click at [687, 411] on button "Apply" at bounding box center [698, 422] width 226 height 23
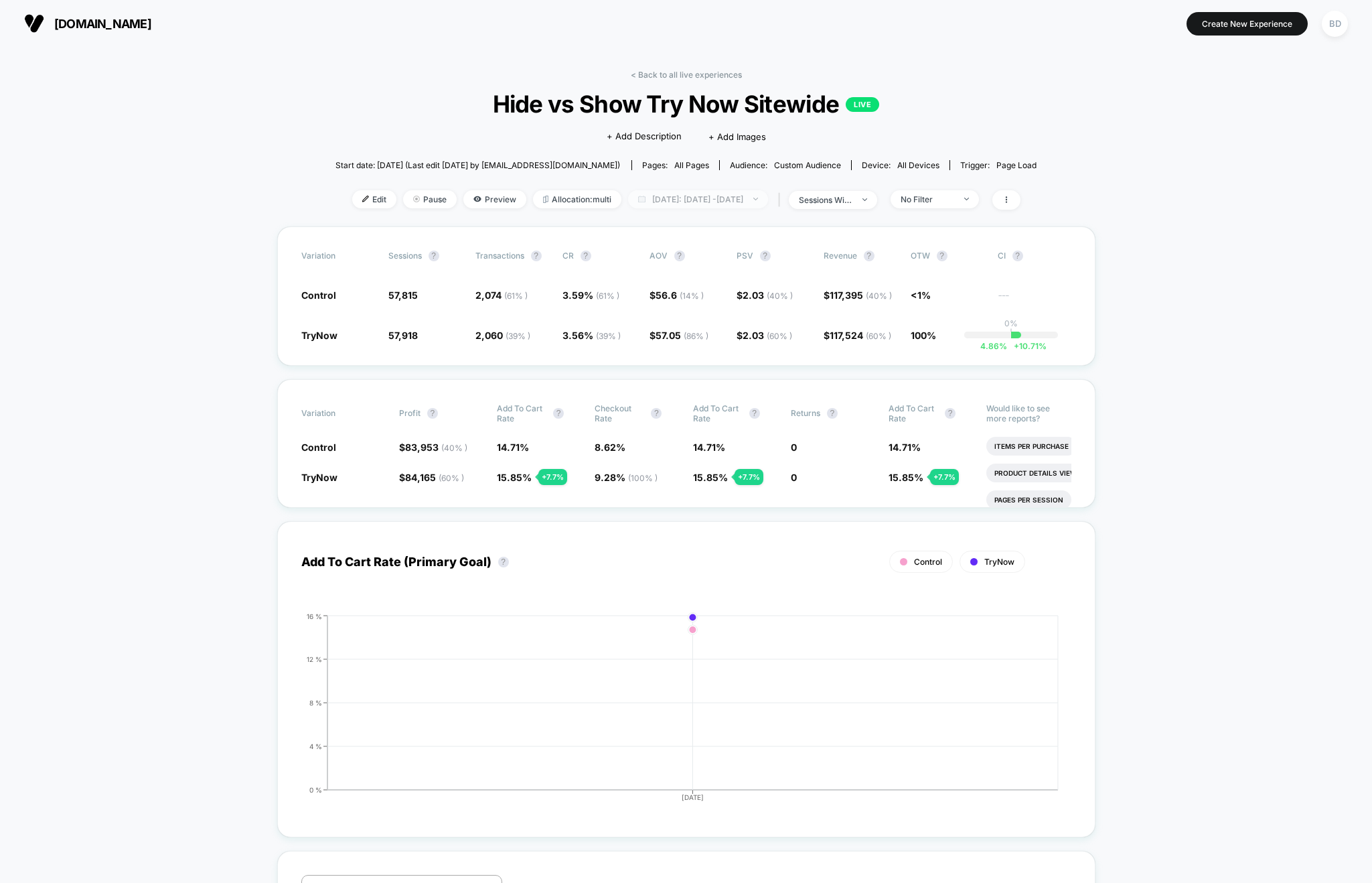
click at [768, 197] on span "[DATE]: [DATE] - [DATE]" at bounding box center [698, 200] width 140 height 18
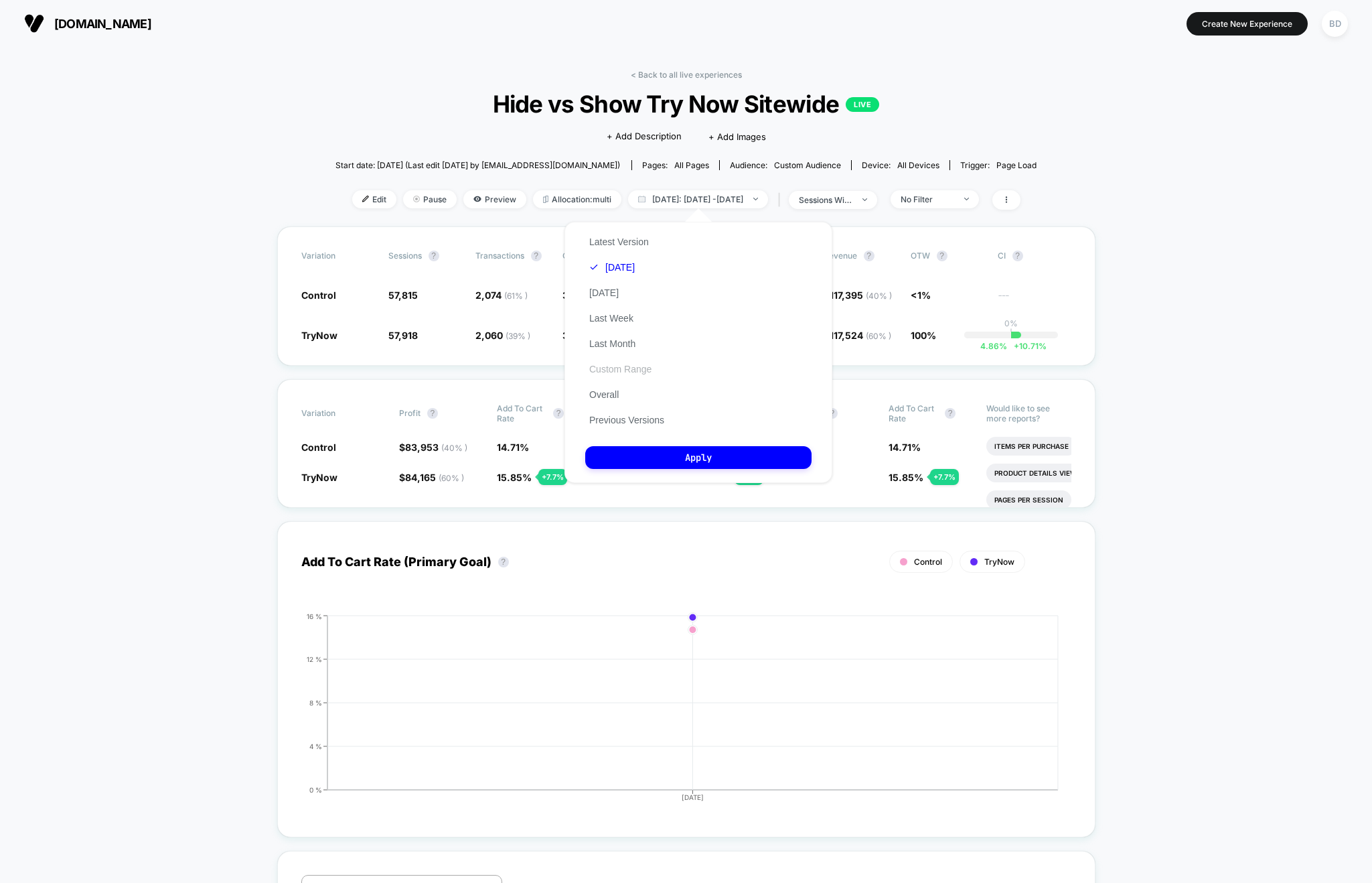
click at [617, 366] on button "Custom Range" at bounding box center [620, 368] width 70 height 12
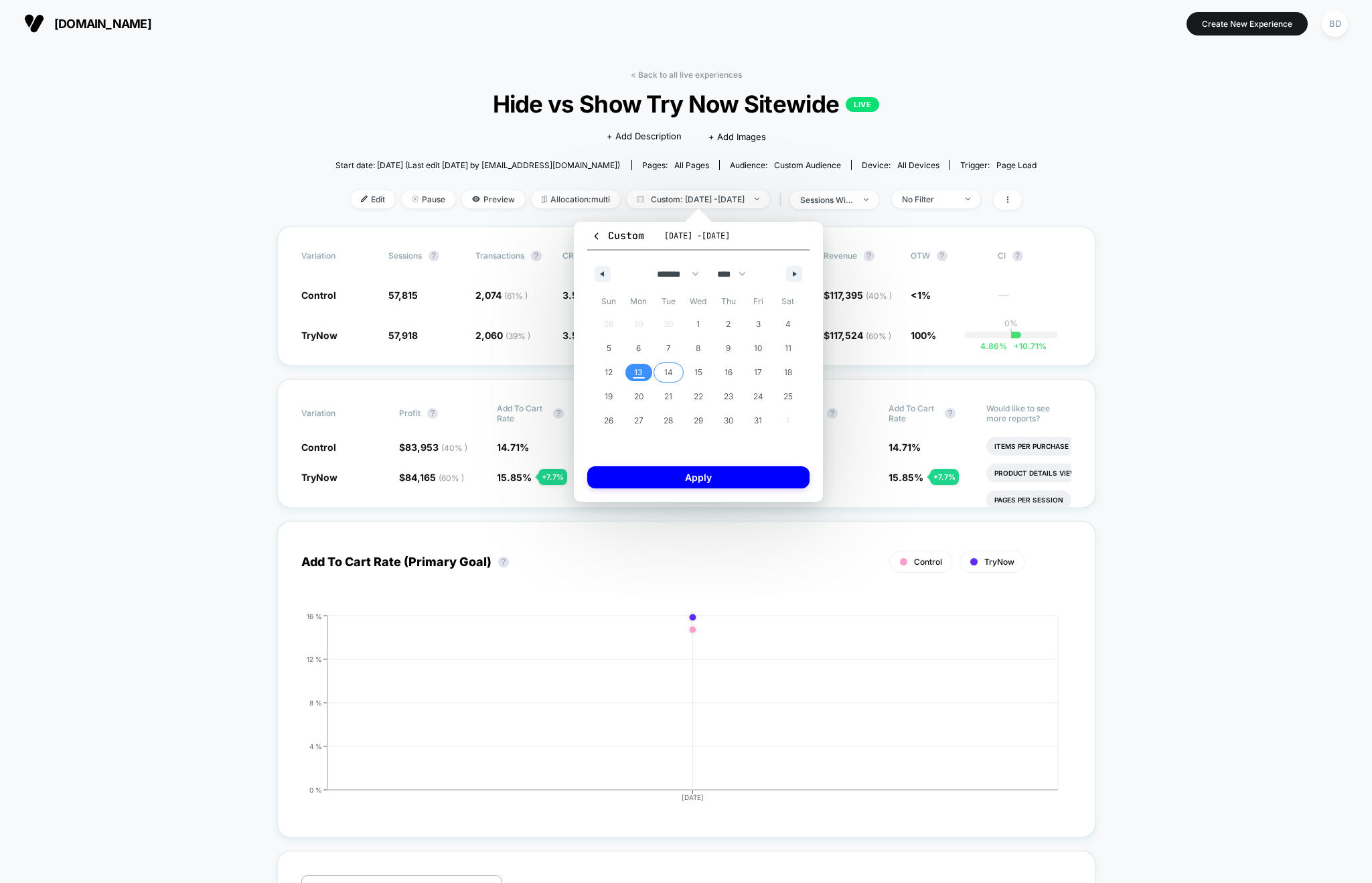
click at [666, 376] on span "14" at bounding box center [668, 373] width 8 height 24
click at [733, 372] on span "16" at bounding box center [728, 372] width 30 height 18
click at [696, 473] on button "Apply" at bounding box center [699, 478] width 223 height 22
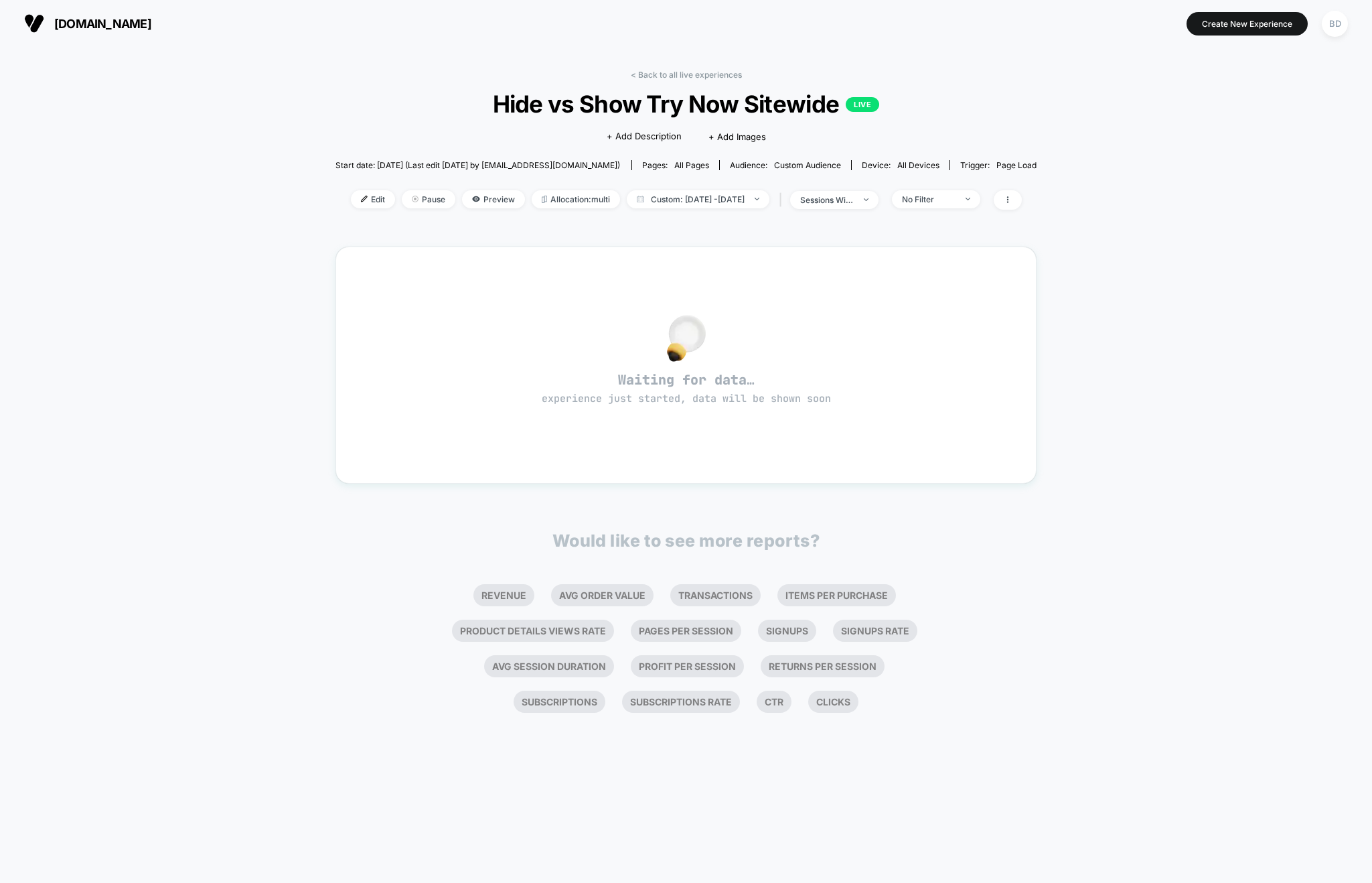
click at [729, 216] on div "< Back to all live experiences Hide vs Show Try Now Sitewide LIVE Click to edit…" at bounding box center [686, 148] width 701 height 157
click at [753, 192] on span "Custom: [DATE] - [DATE]" at bounding box center [698, 200] width 143 height 18
select select "*"
select select "****"
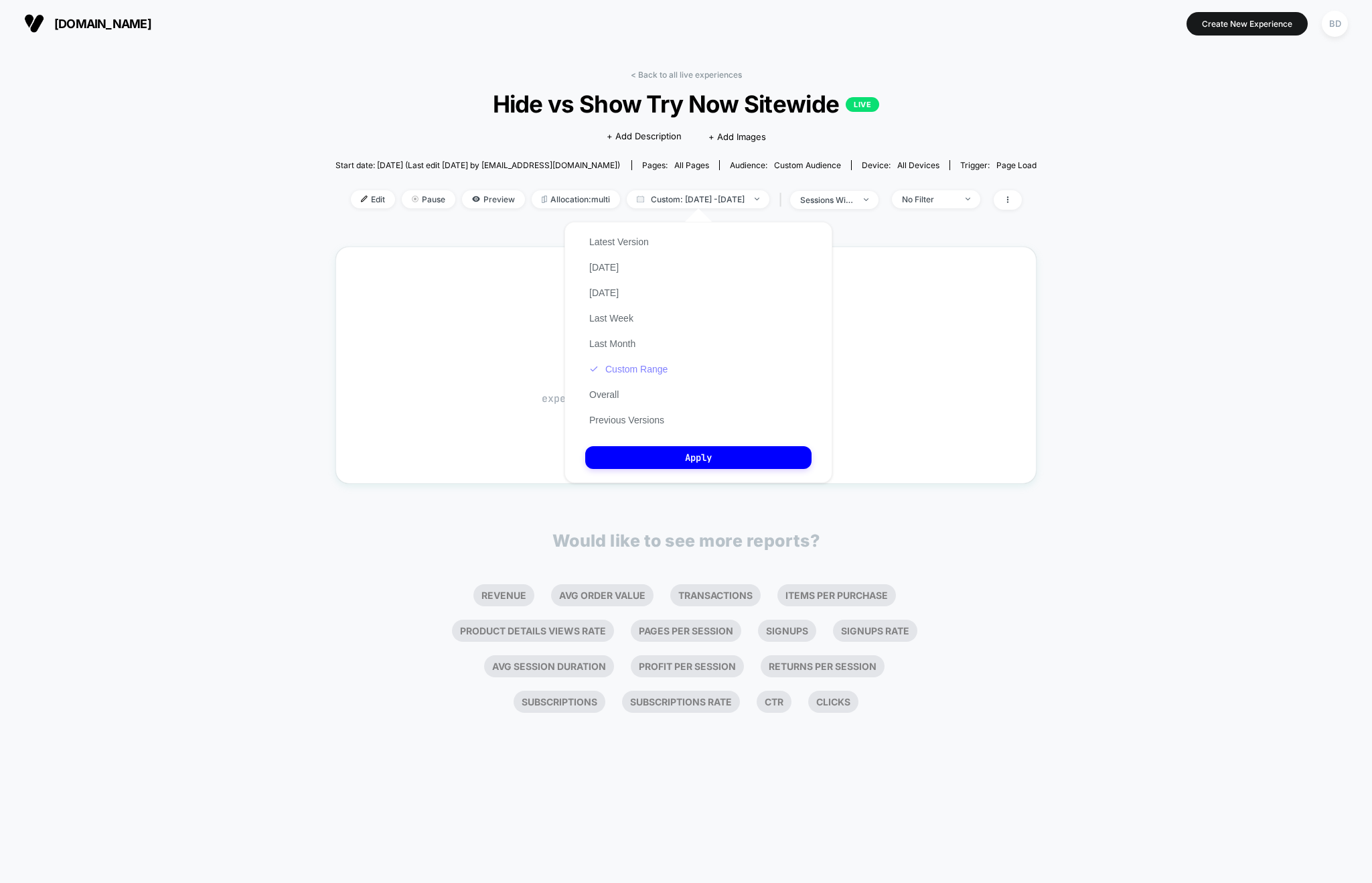
click at [636, 366] on button "Custom Range" at bounding box center [628, 368] width 86 height 12
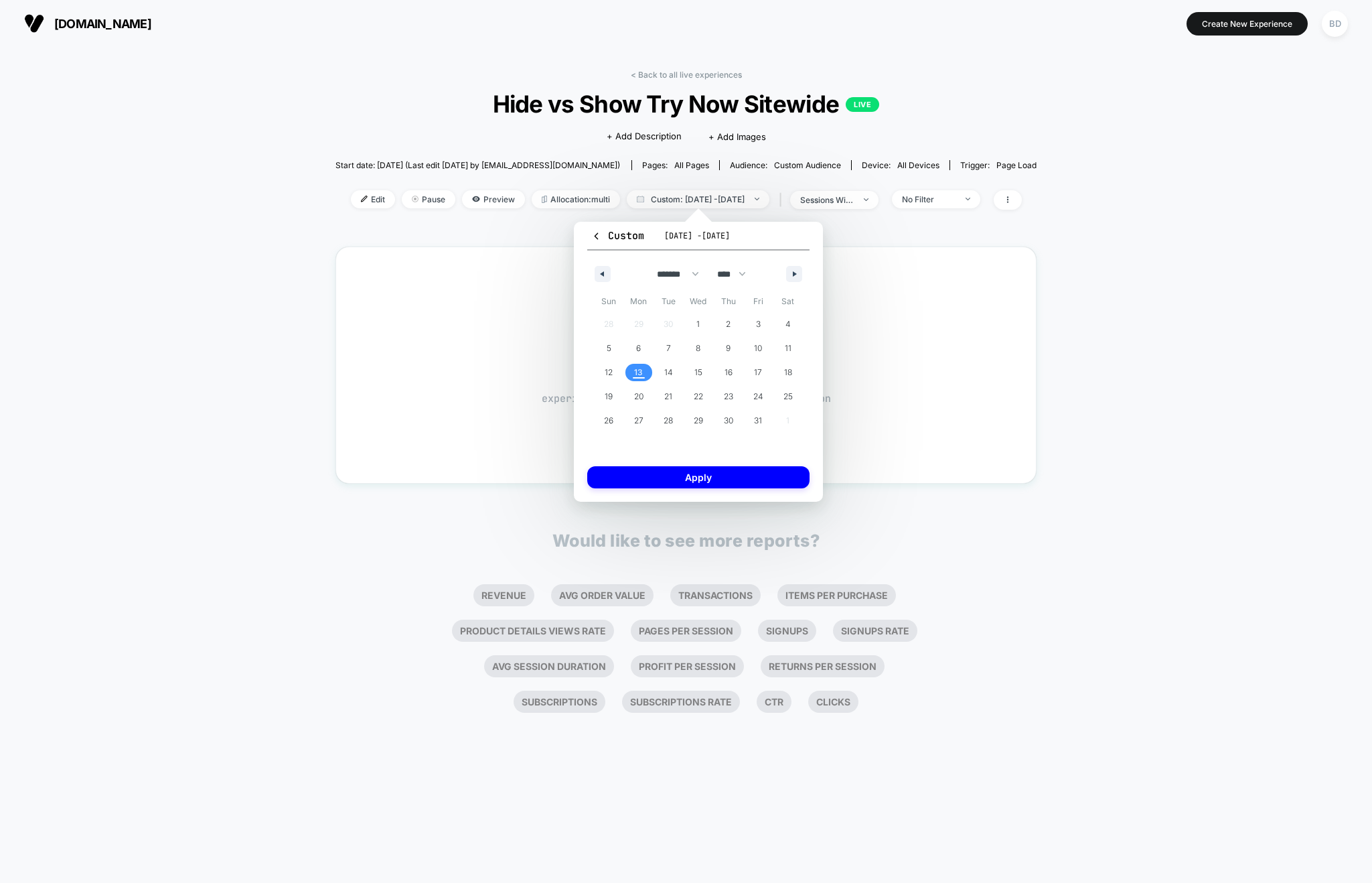
click at [636, 373] on span "13" at bounding box center [638, 373] width 8 height 24
click at [734, 370] on span "16" at bounding box center [728, 372] width 30 height 18
click at [706, 473] on button "Apply" at bounding box center [699, 478] width 223 height 22
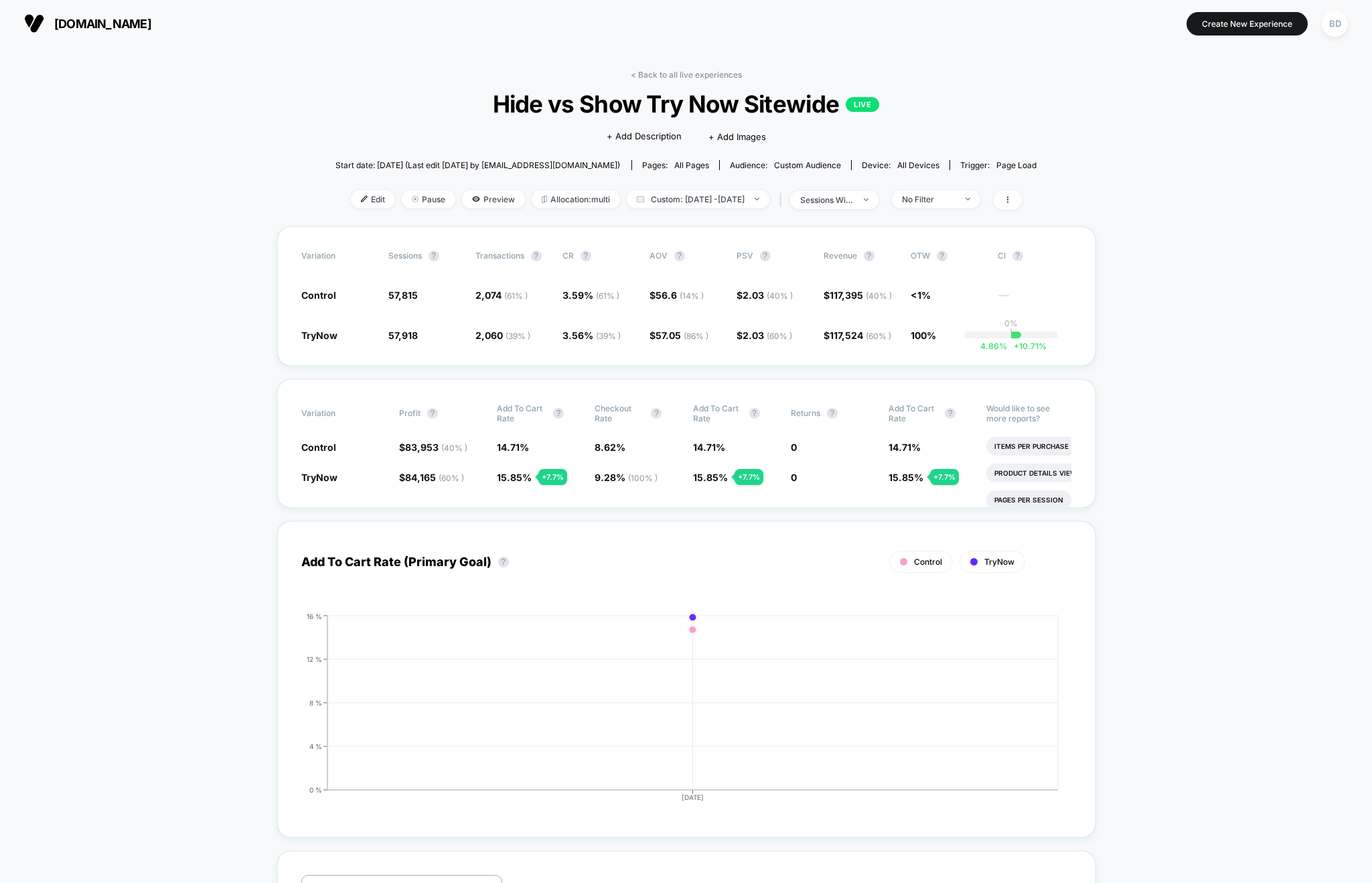
click at [709, 183] on div "< Back to all live experiences Hide vs Show Try Now Sitewide LIVE Click to edit…" at bounding box center [686, 148] width 701 height 157
click at [710, 195] on span "Custom: Oct 13, 2025 - Oct 16, 2025" at bounding box center [698, 200] width 143 height 18
select select "*"
select select "****"
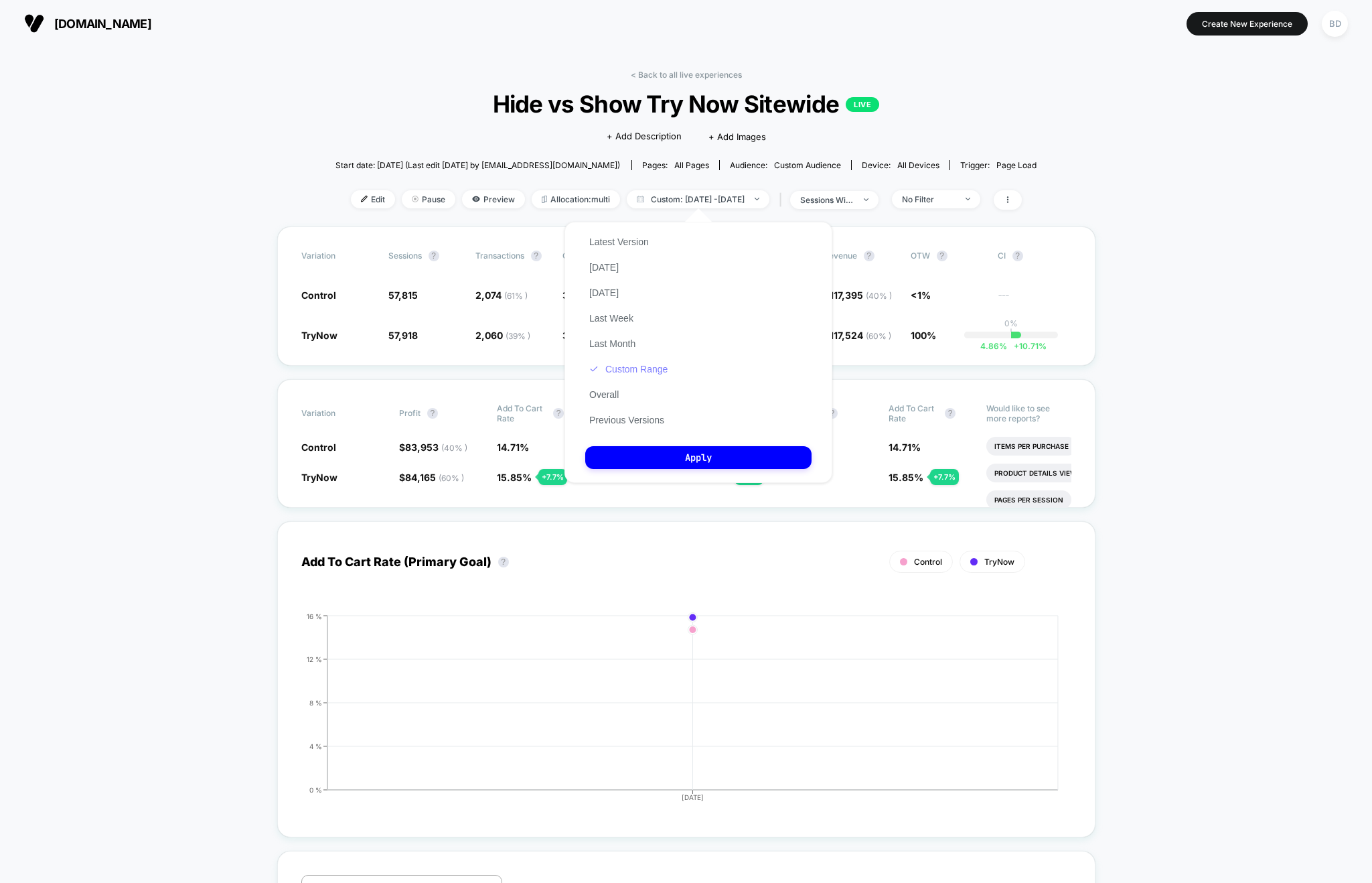
click at [626, 369] on button "Custom Range" at bounding box center [628, 368] width 86 height 12
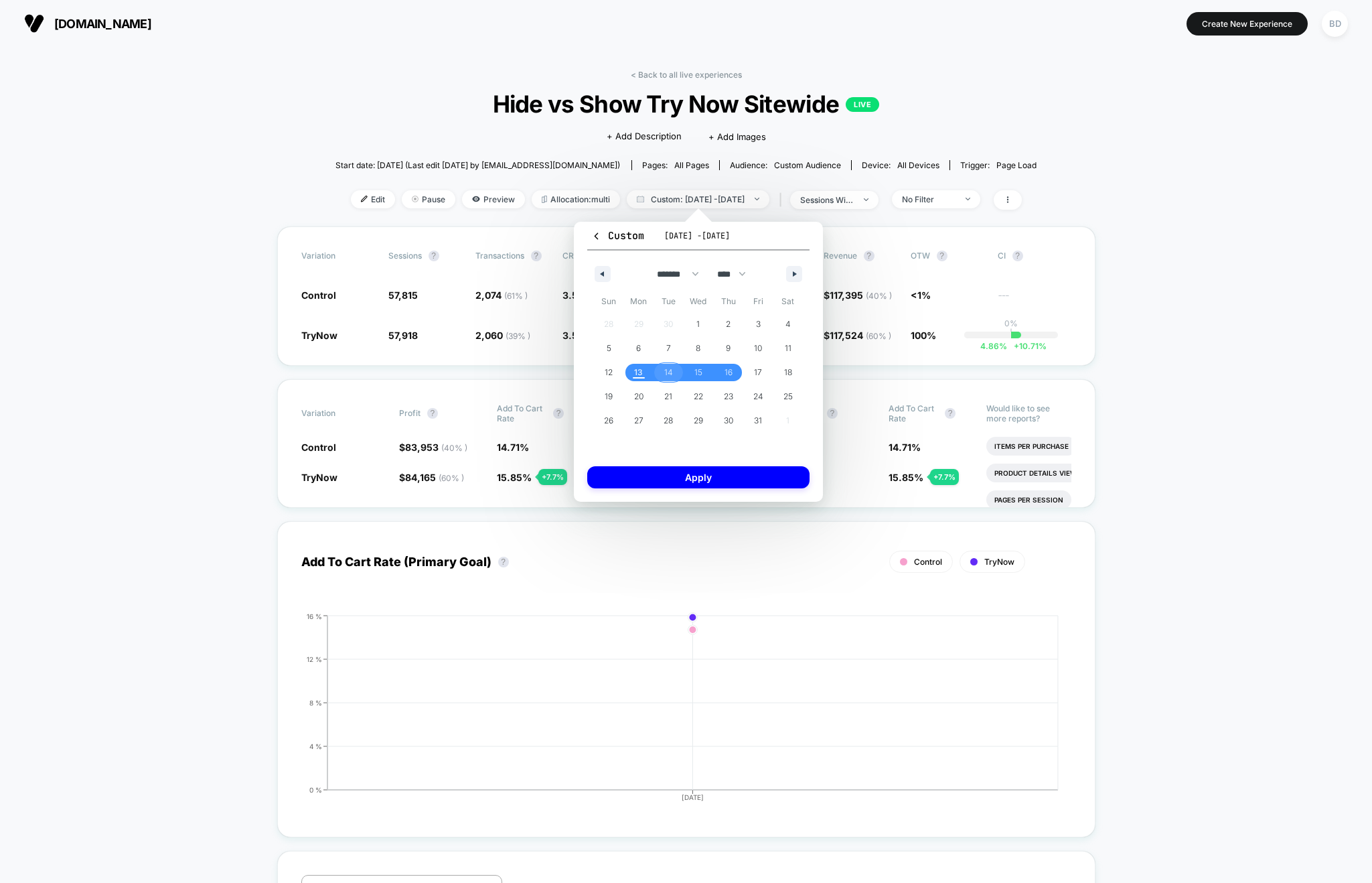
click at [668, 369] on span "14" at bounding box center [668, 373] width 8 height 24
click at [728, 367] on span "16" at bounding box center [728, 373] width 8 height 24
click at [699, 475] on button "Apply" at bounding box center [699, 478] width 223 height 22
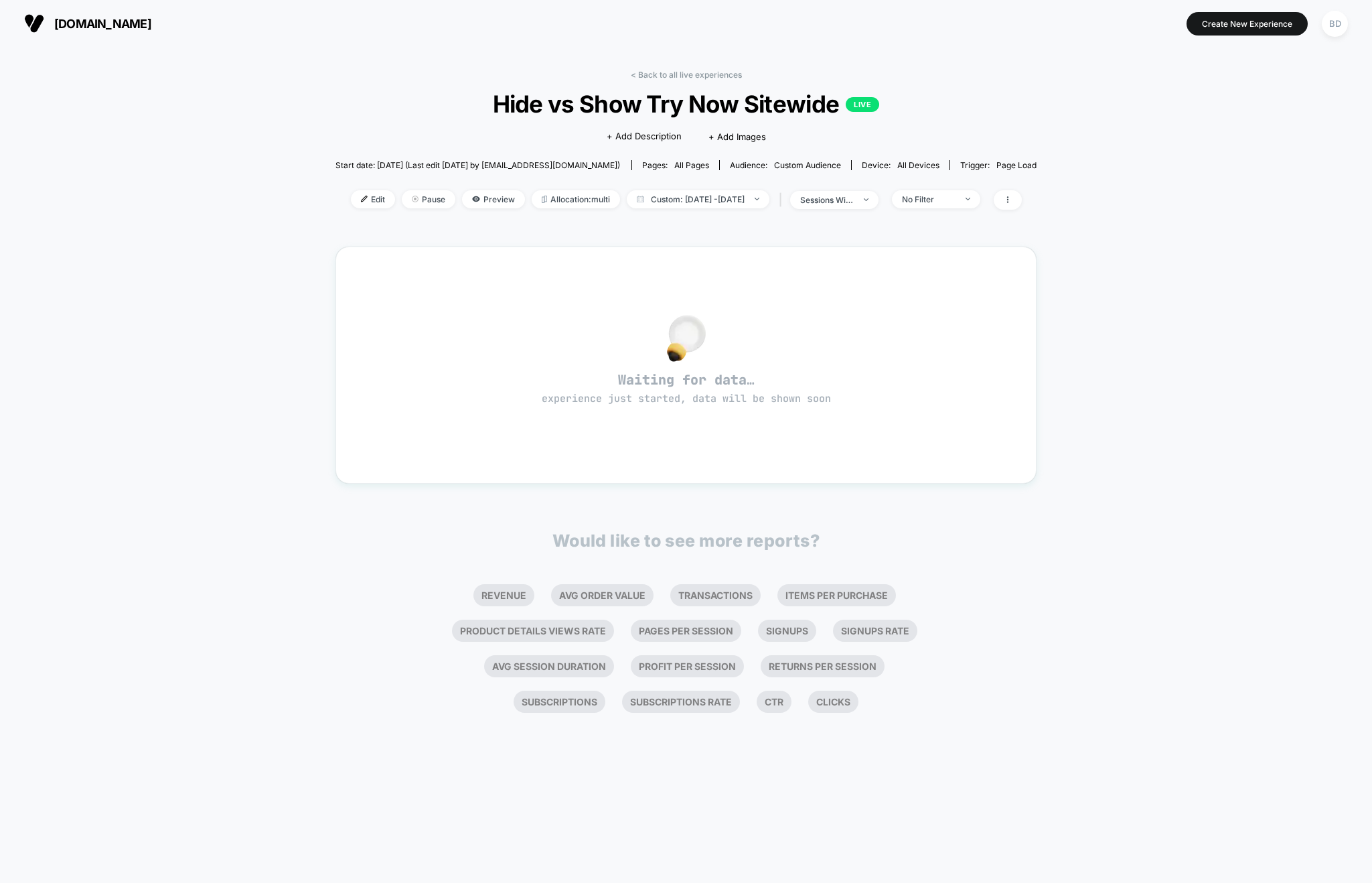
click at [288, 380] on div "< Back to all live experiences Hide vs Show Try Now Sitewide LIVE Click to edit…" at bounding box center [686, 465] width 1372 height 836
click at [755, 195] on span "Custom: [DATE] - [DATE]" at bounding box center [698, 200] width 143 height 18
select select "*"
select select "****"
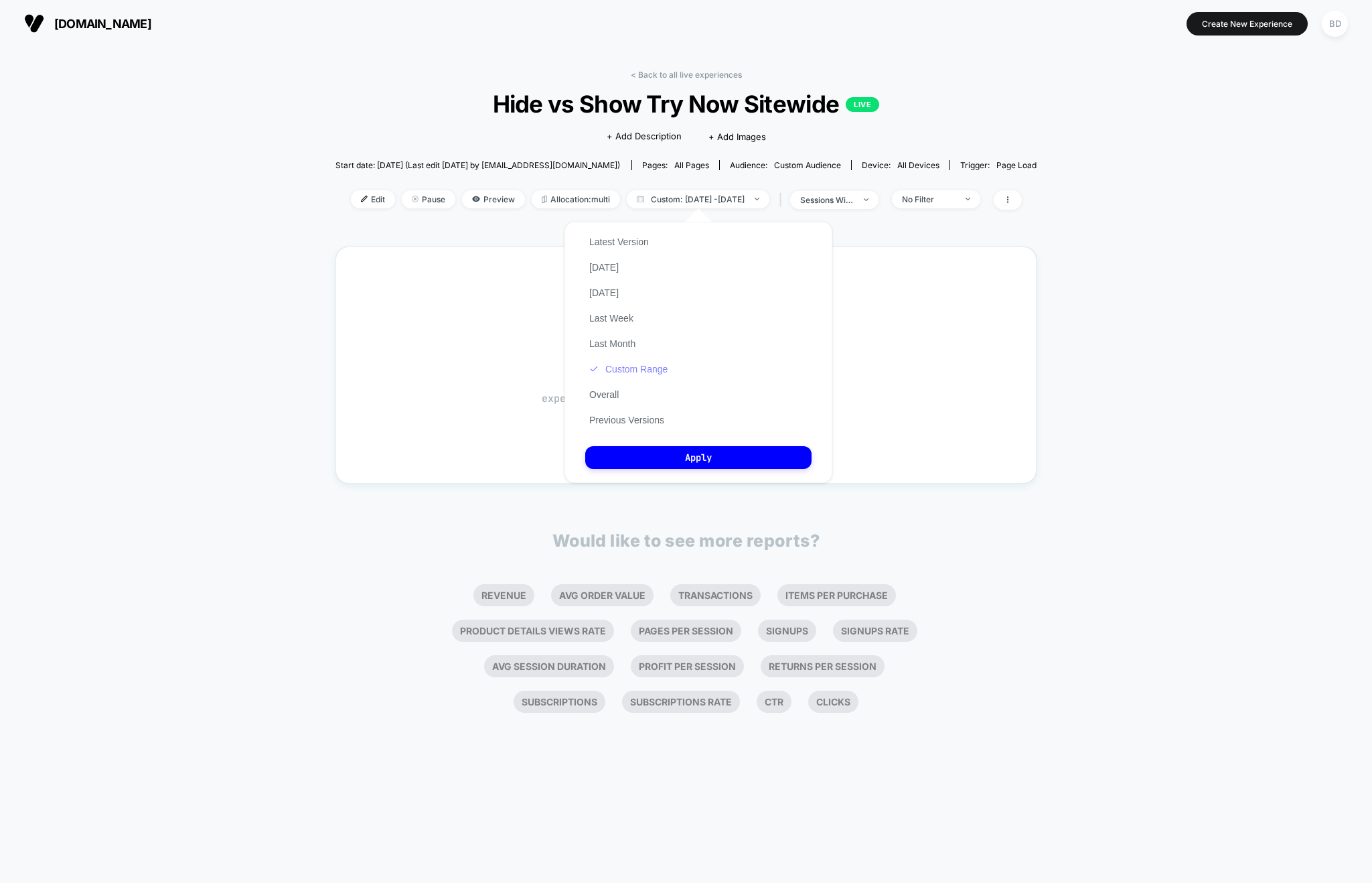
click at [635, 368] on button "Custom Range" at bounding box center [628, 368] width 86 height 12
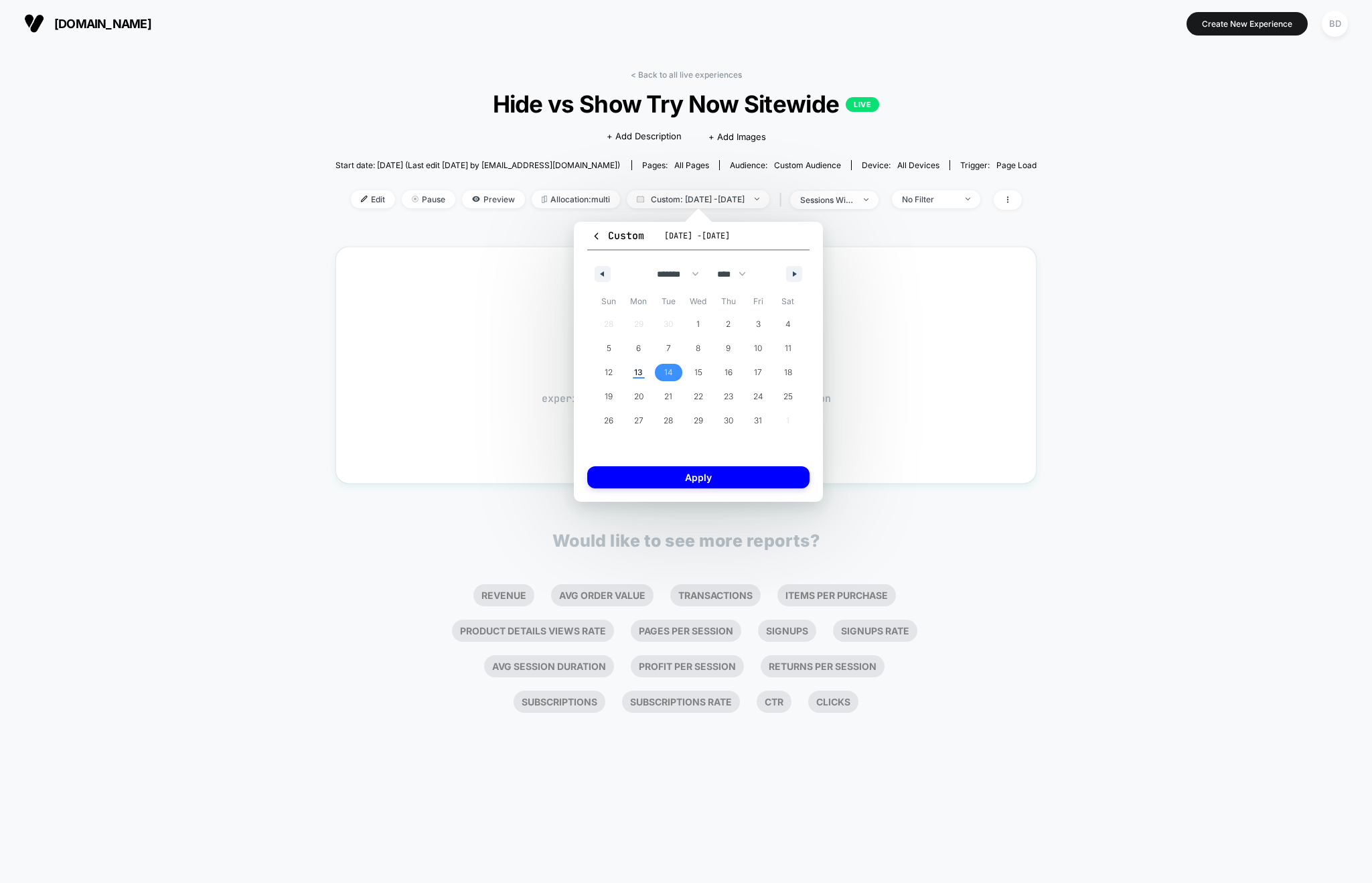
click at [666, 372] on span "14" at bounding box center [668, 373] width 8 height 24
click at [755, 370] on span "17" at bounding box center [757, 373] width 8 height 24
click at [706, 468] on button "Apply" at bounding box center [699, 478] width 223 height 22
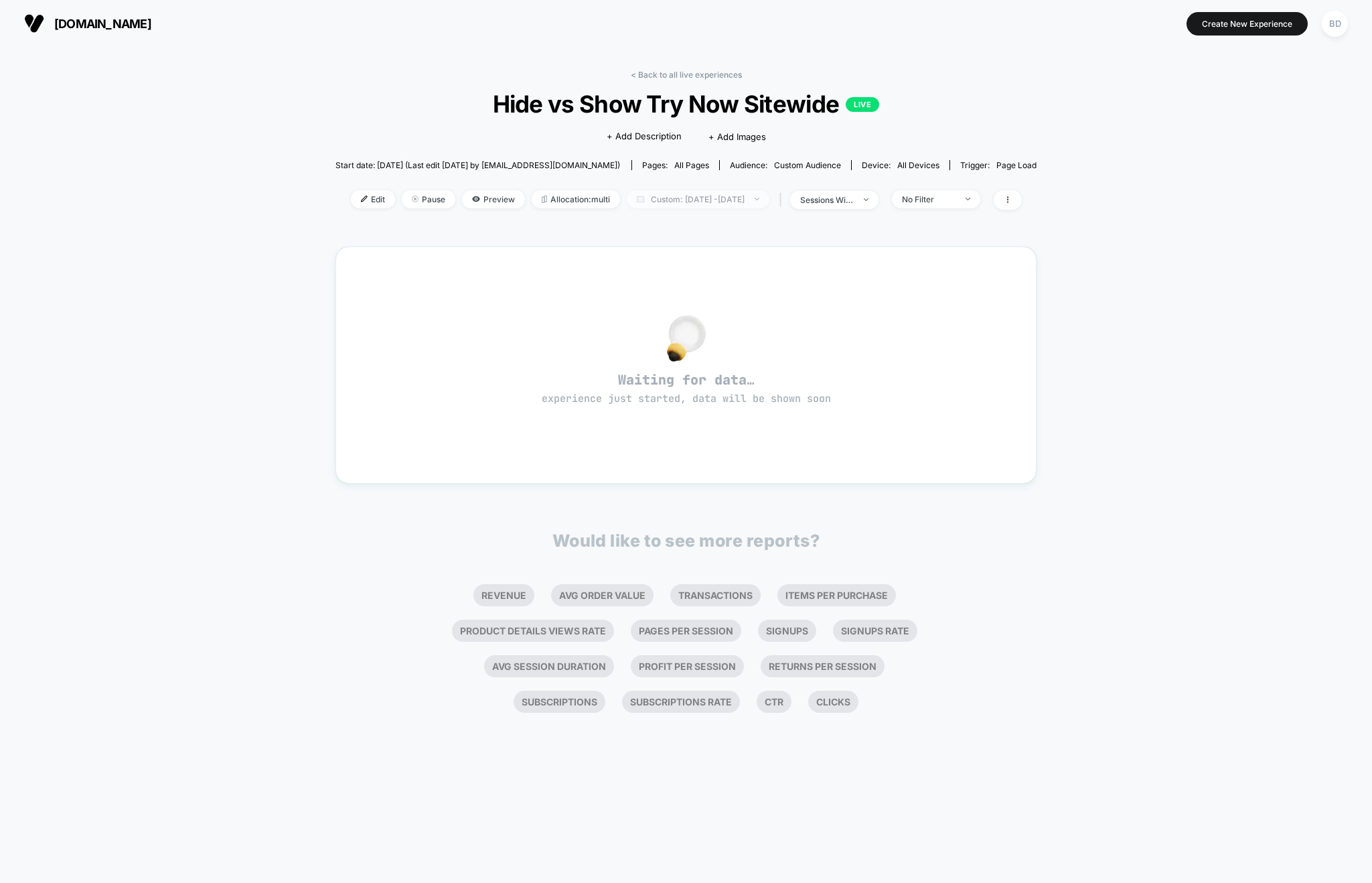
click at [717, 197] on span "Custom: Oct 14, 2025 - Oct 17, 2025" at bounding box center [698, 200] width 143 height 18
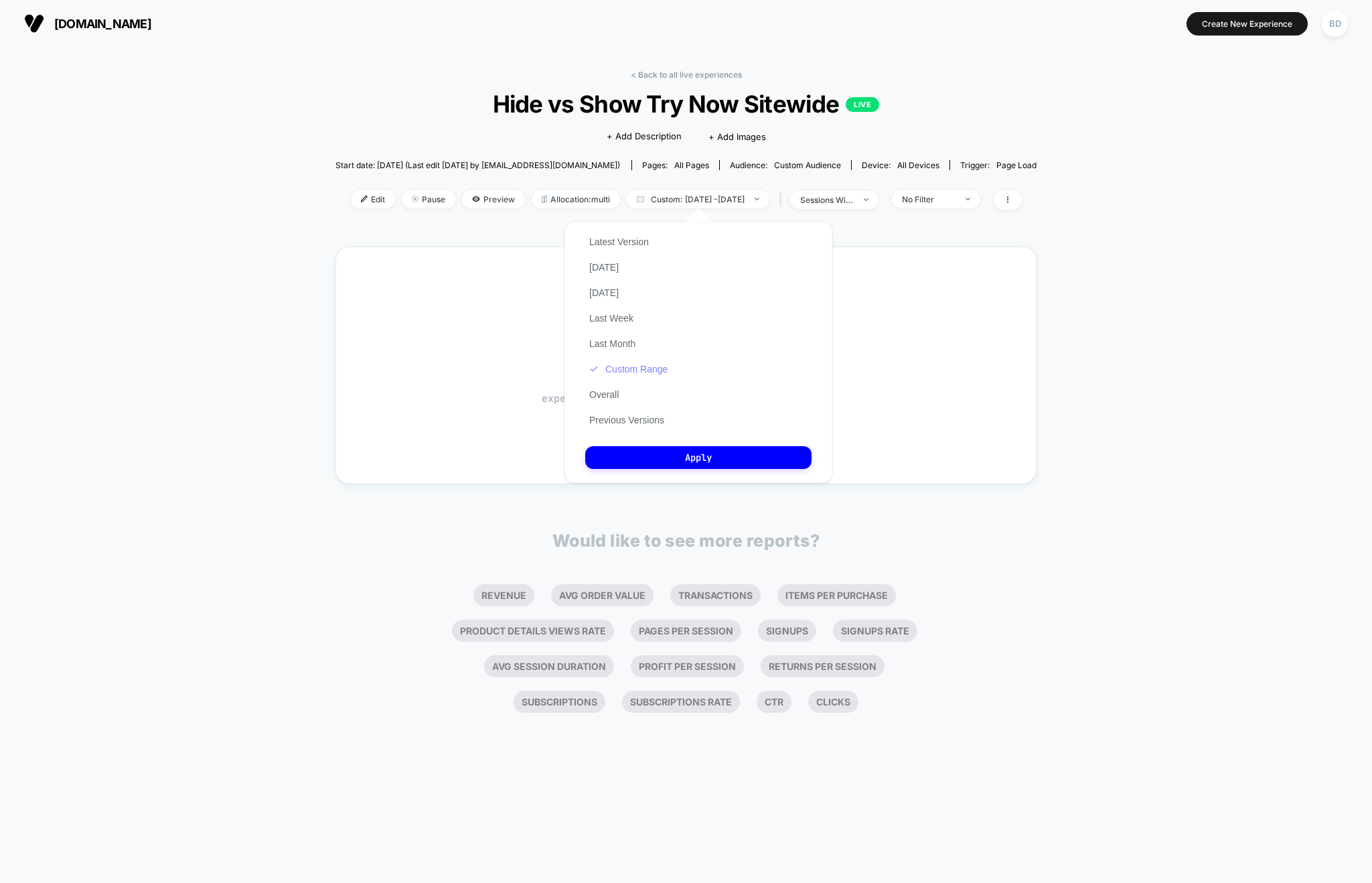
click at [619, 366] on button "Custom Range" at bounding box center [628, 368] width 86 height 12
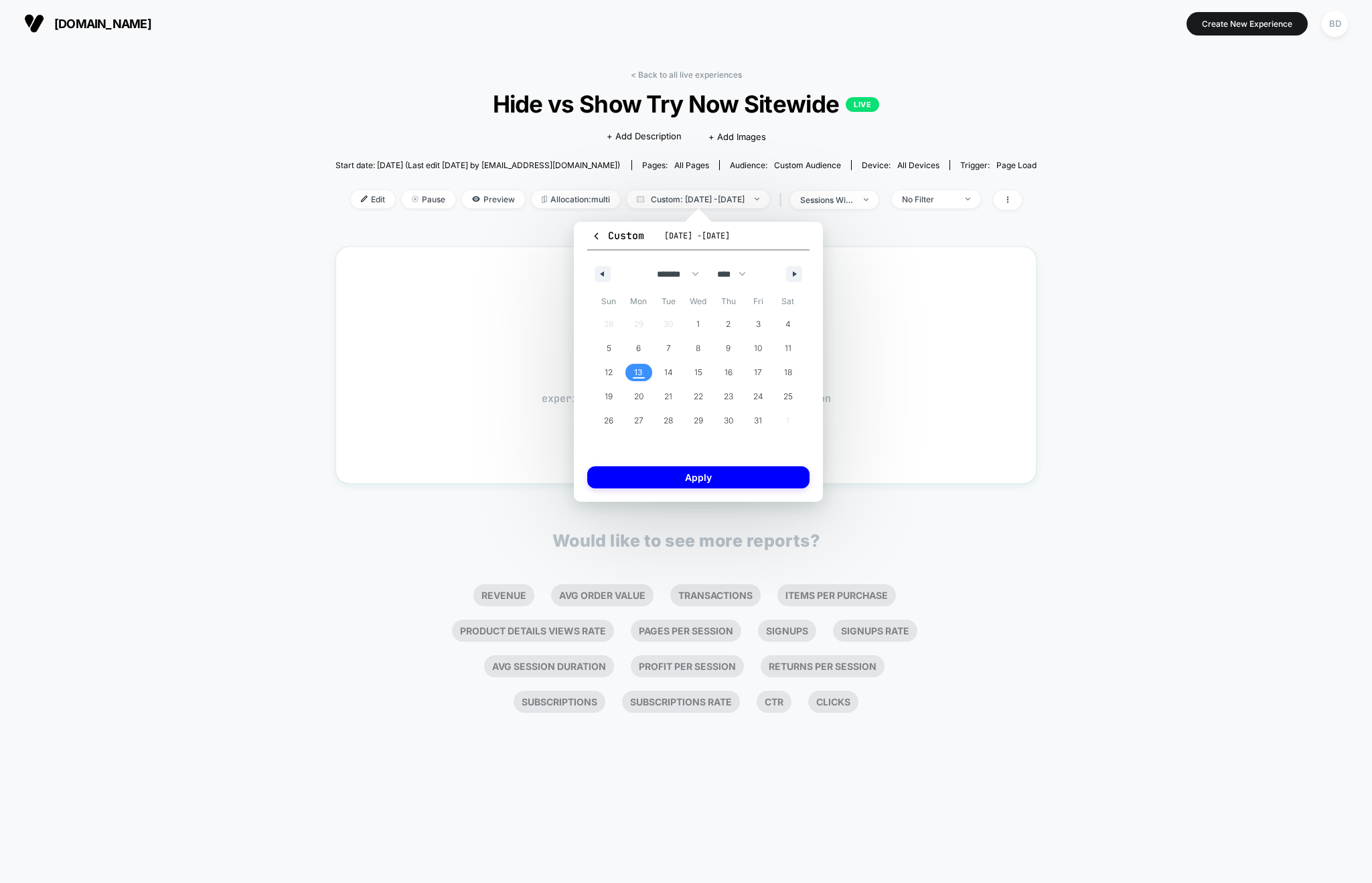
click at [648, 369] on span "13" at bounding box center [638, 372] width 30 height 18
click at [738, 366] on span "16" at bounding box center [728, 372] width 30 height 18
click at [708, 474] on button "Apply" at bounding box center [699, 478] width 223 height 22
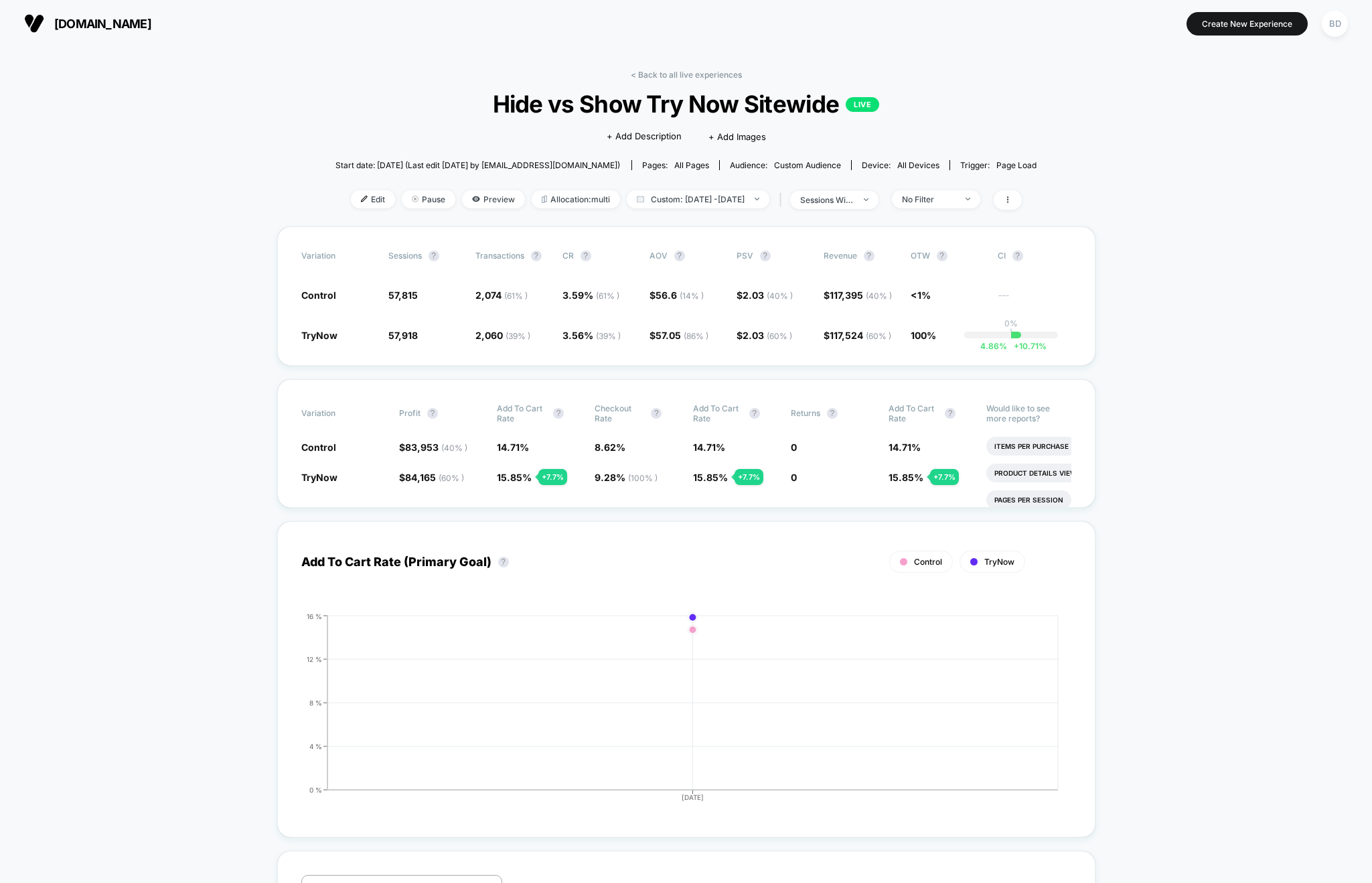
click at [764, 195] on span "Custom: Oct 13, 2025 - Oct 16, 2025" at bounding box center [698, 200] width 143 height 18
select select "*"
select select "****"
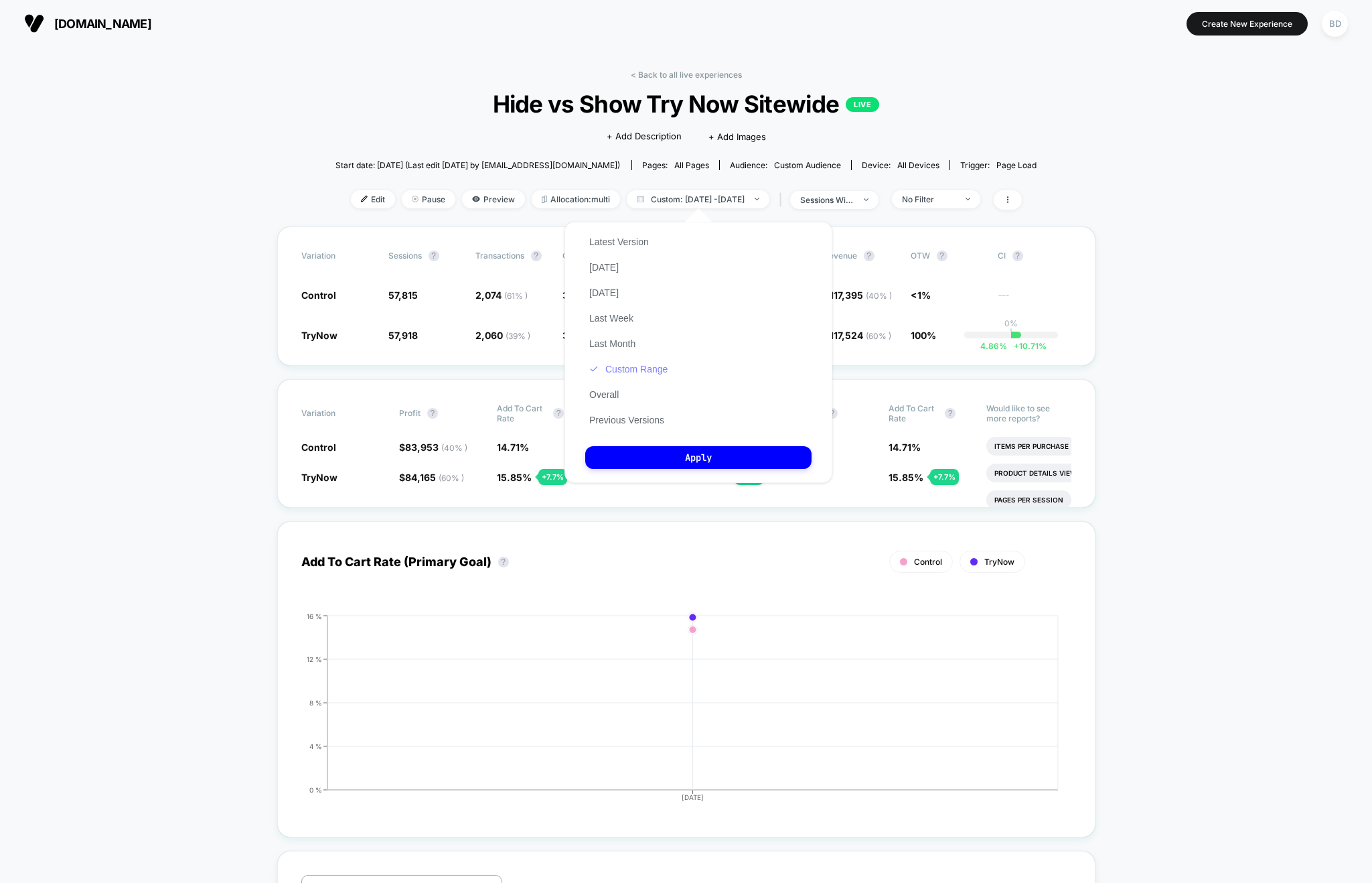
click at [624, 363] on button "Custom Range" at bounding box center [628, 368] width 86 height 12
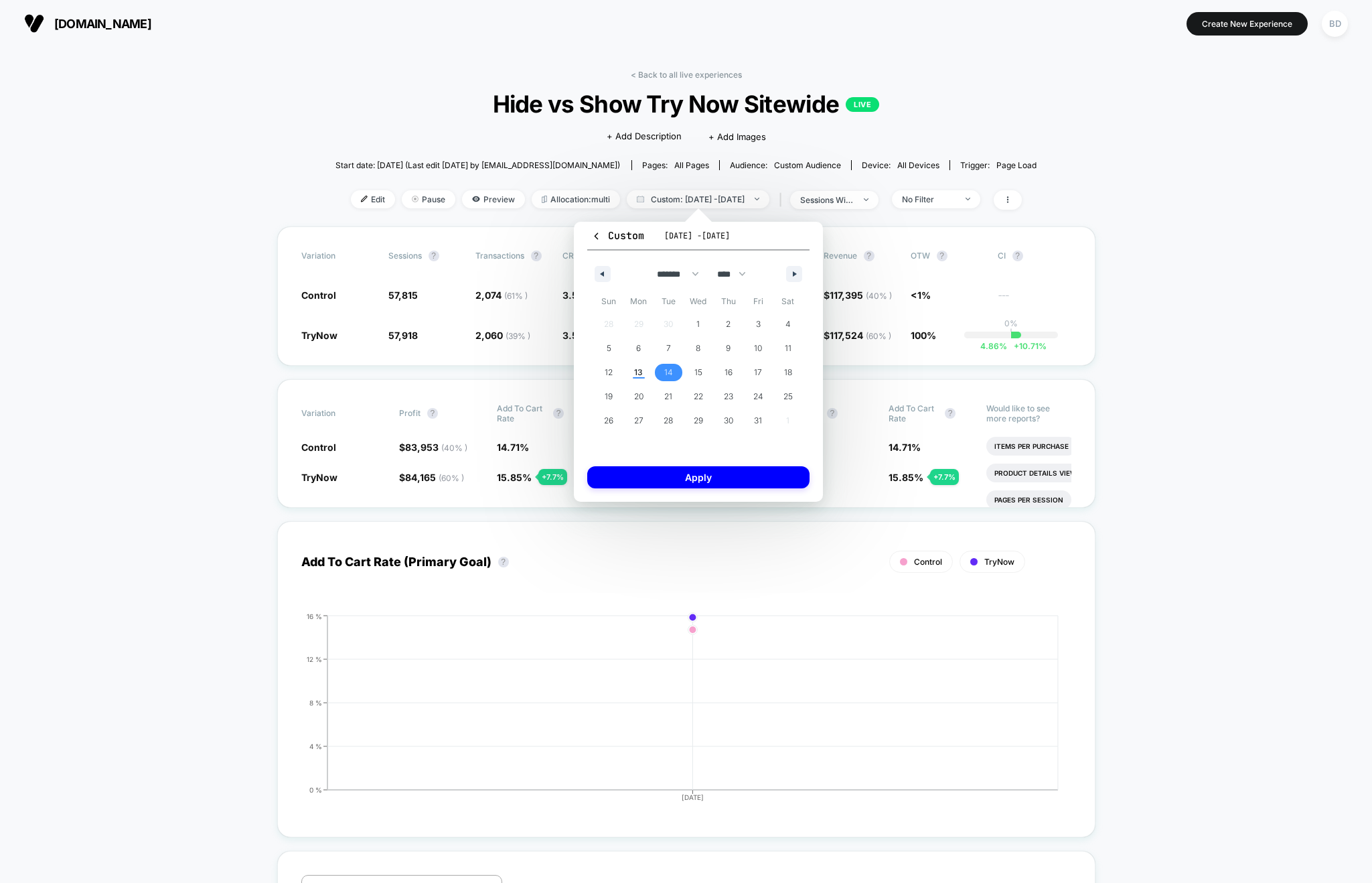
click at [668, 375] on span "14" at bounding box center [668, 373] width 8 height 24
click at [732, 368] on span "16" at bounding box center [728, 373] width 8 height 24
click at [683, 476] on button "Apply" at bounding box center [699, 478] width 223 height 22
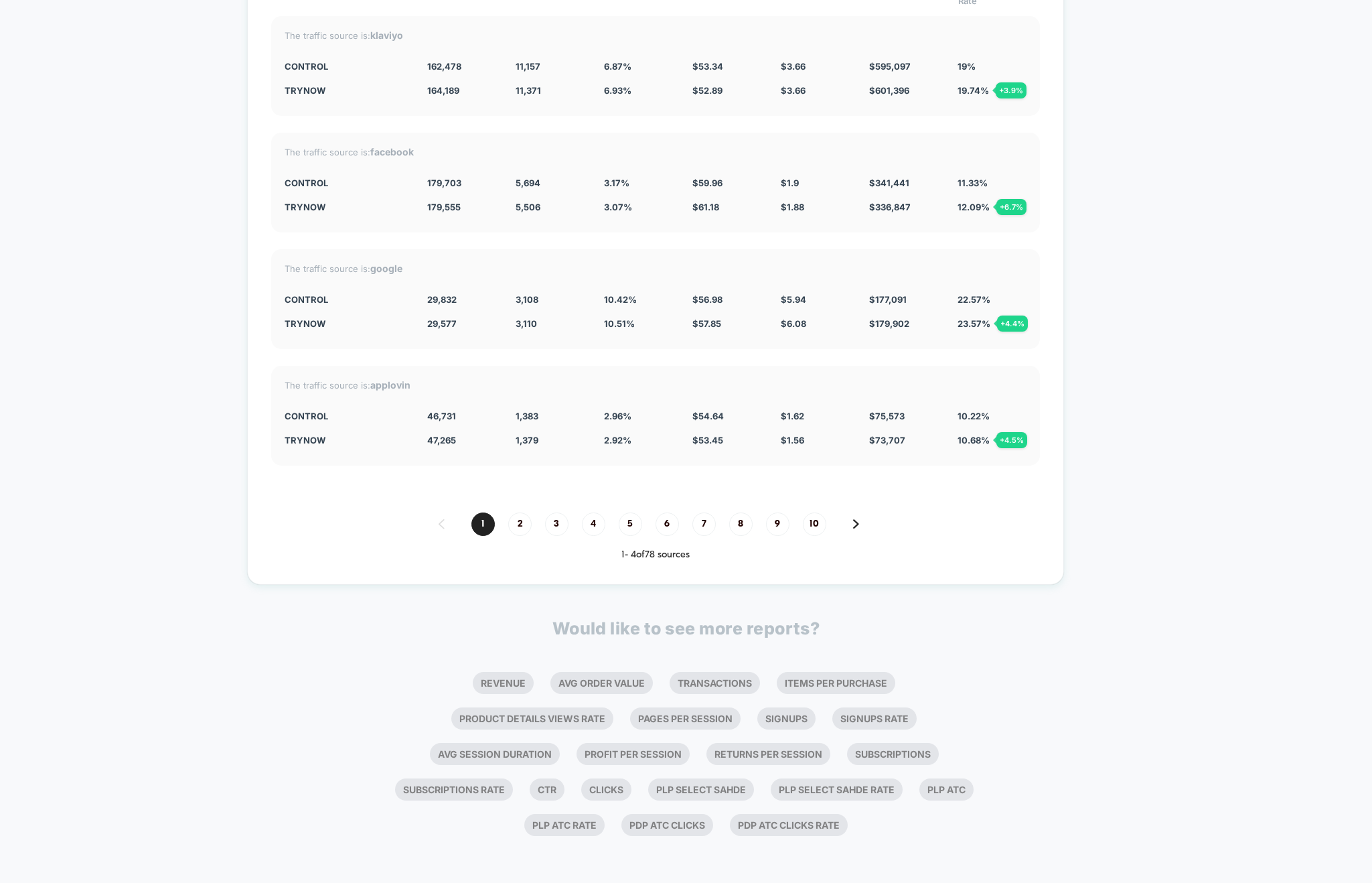
scroll to position [643, 0]
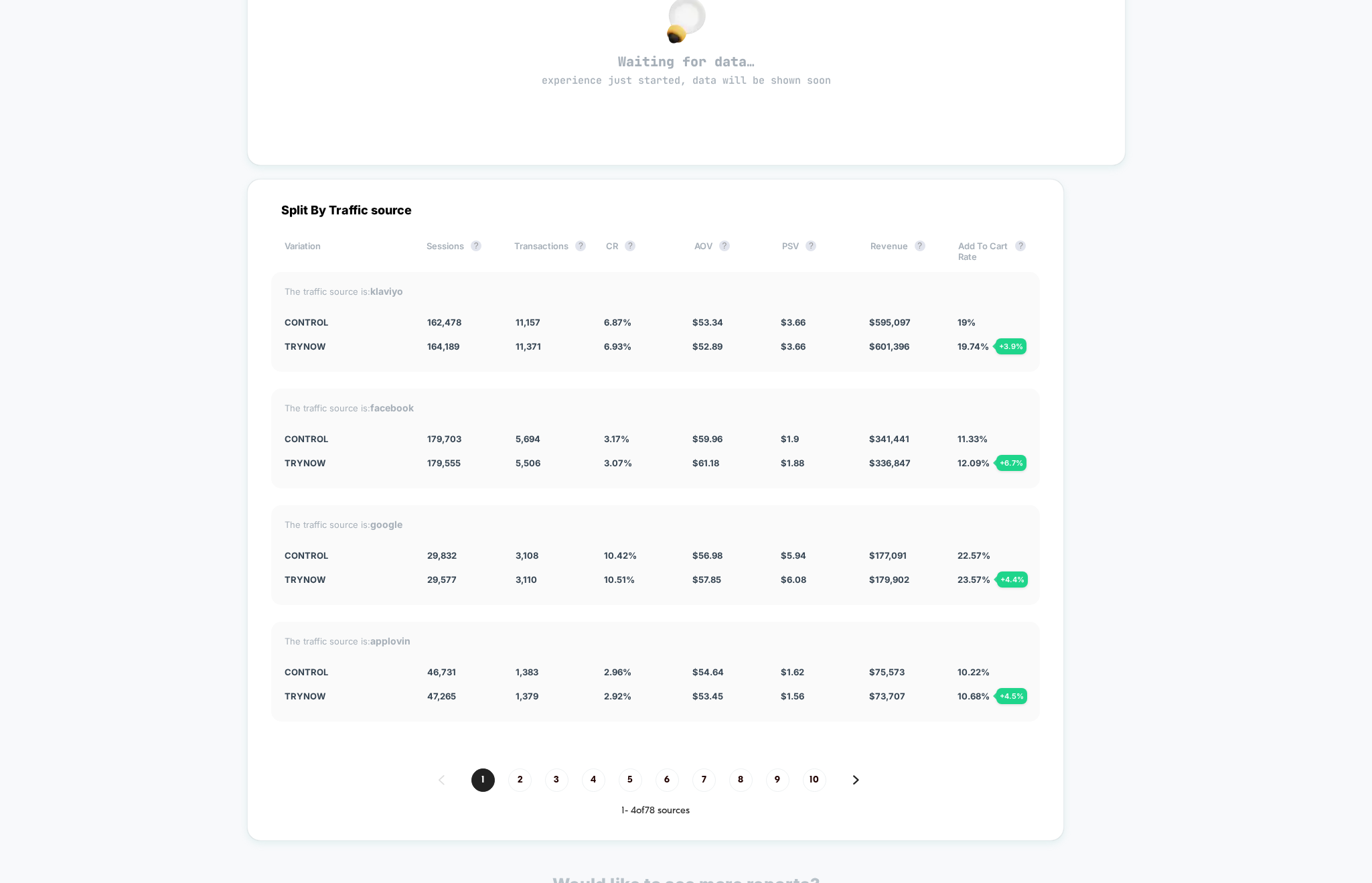
click at [143, 596] on div "< Back to all live experiences Hide vs Show Try Now Sitewide LIVE Click to edit…" at bounding box center [686, 271] width 1372 height 1734
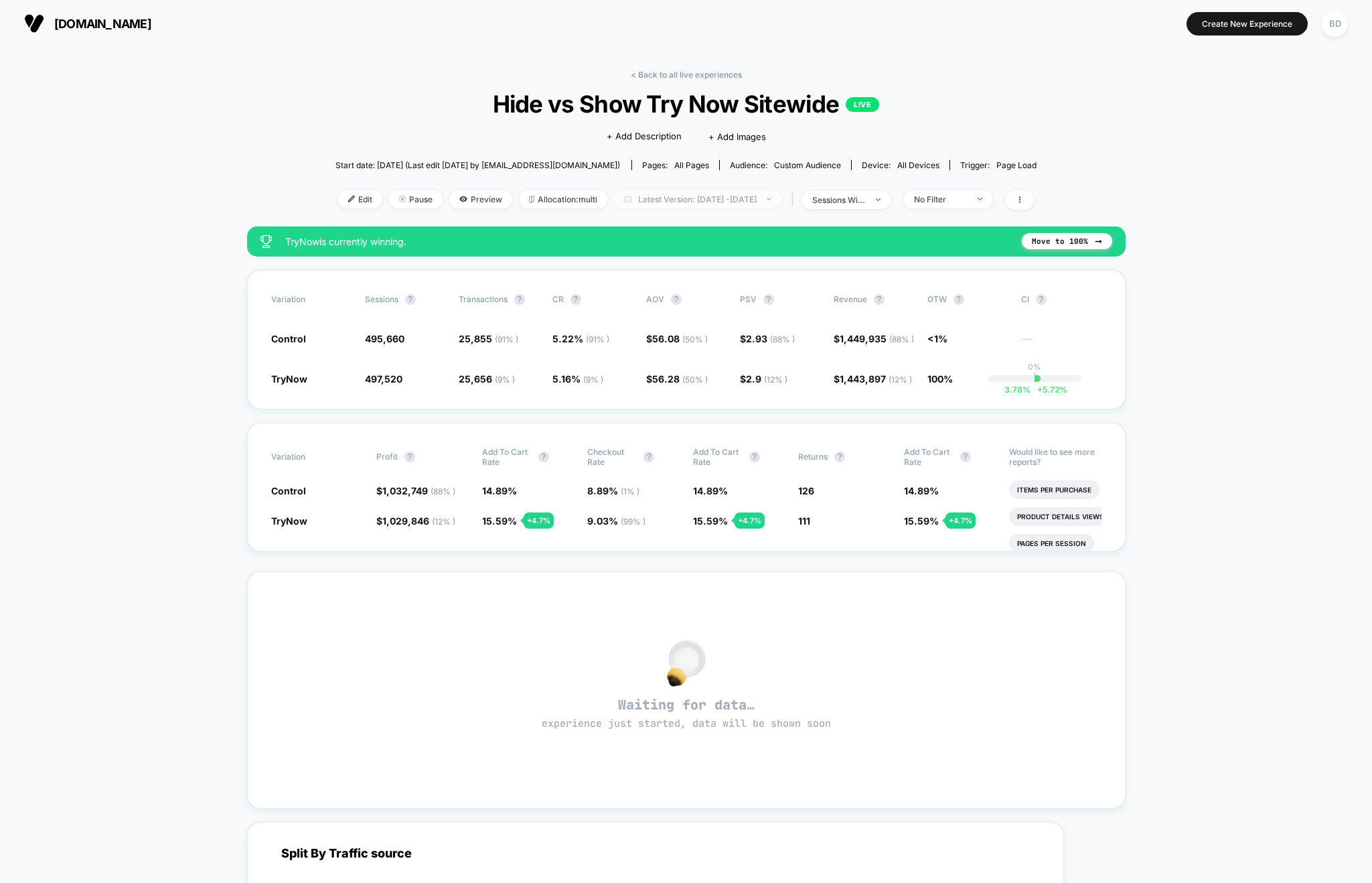
click at [752, 193] on span "Latest Version: [DATE] - [DATE]" at bounding box center [697, 200] width 167 height 18
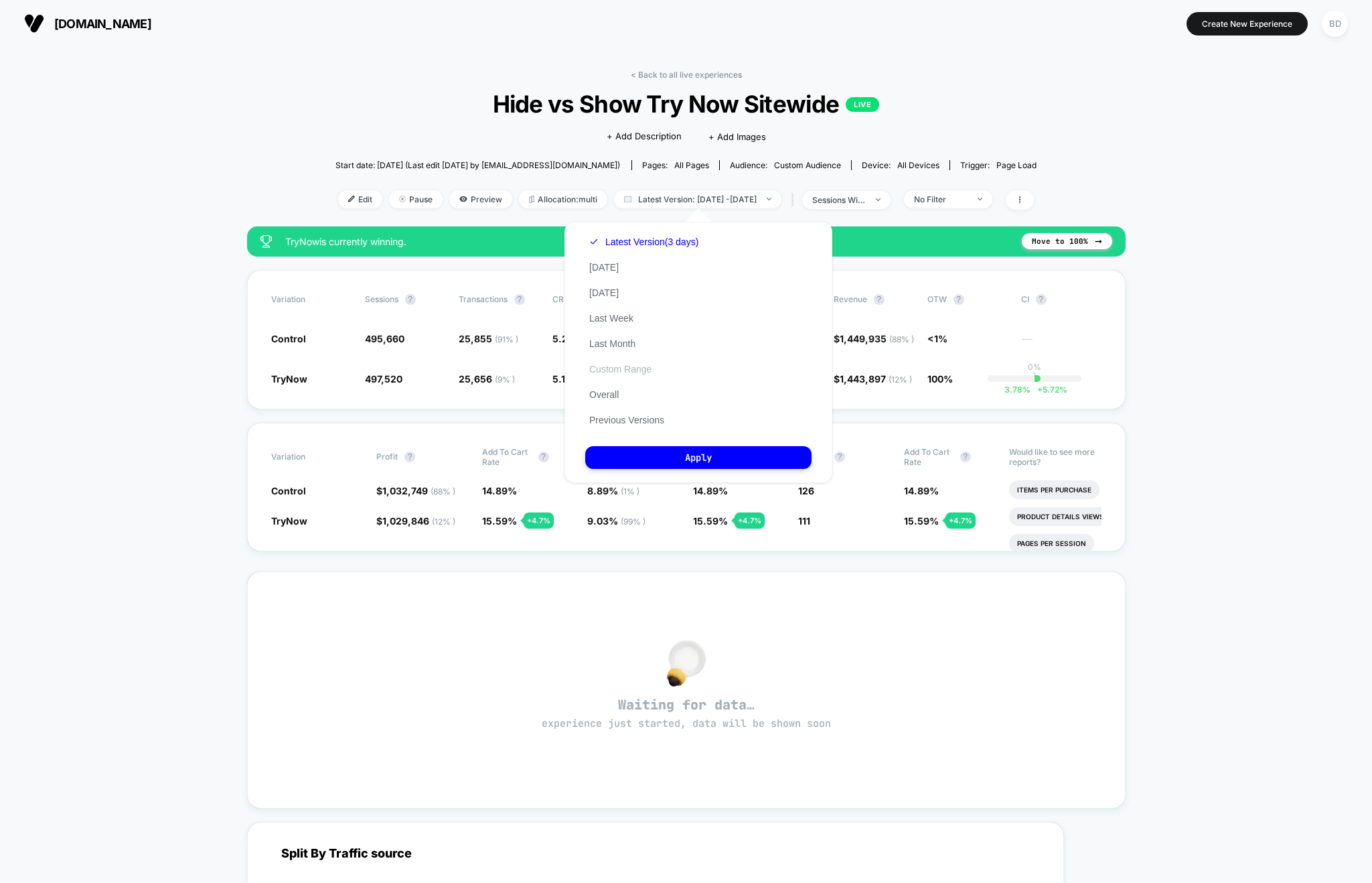
click at [614, 368] on button "Custom Range" at bounding box center [620, 368] width 70 height 12
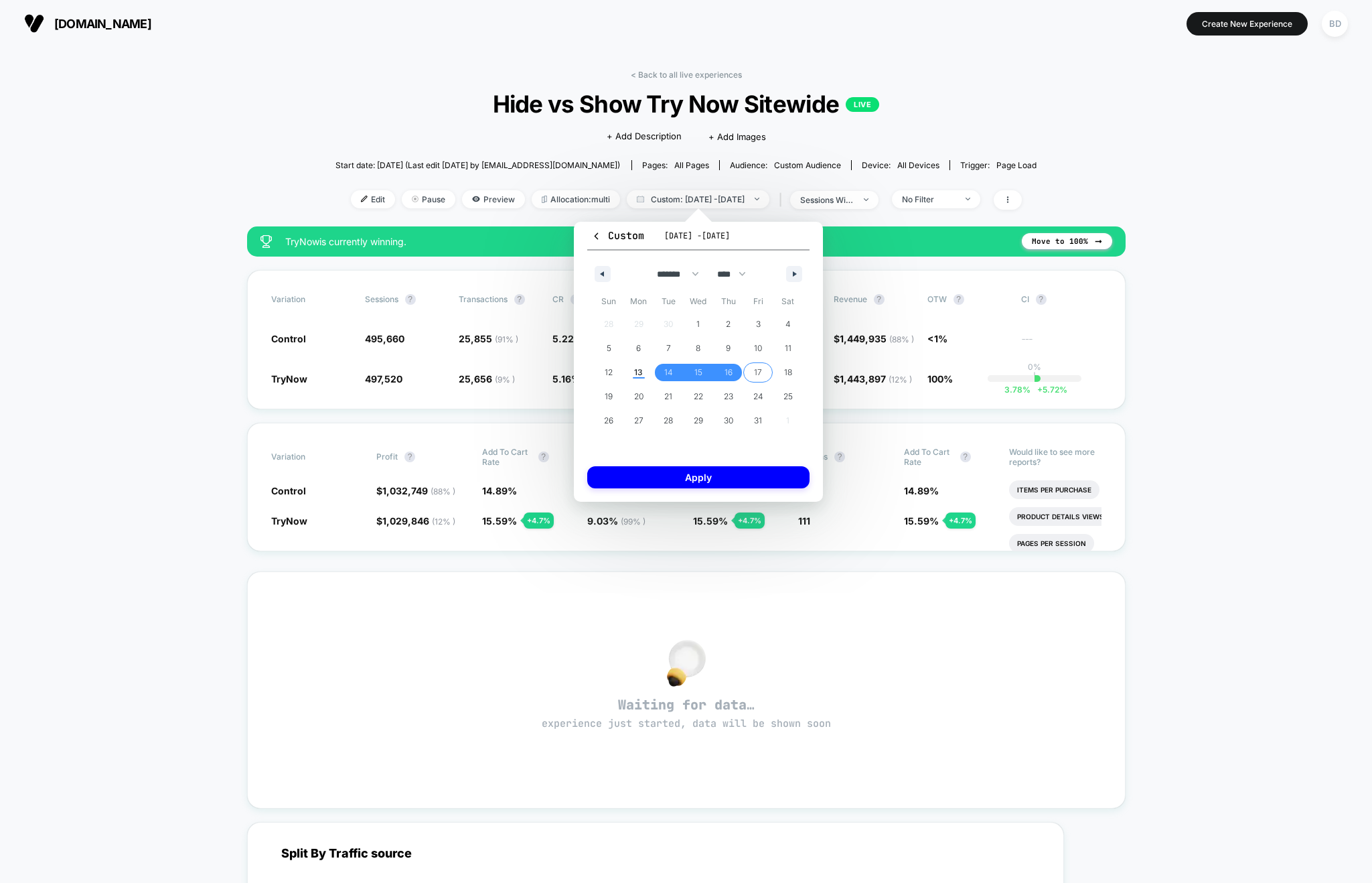
click at [753, 368] on span "17" at bounding box center [758, 372] width 30 height 18
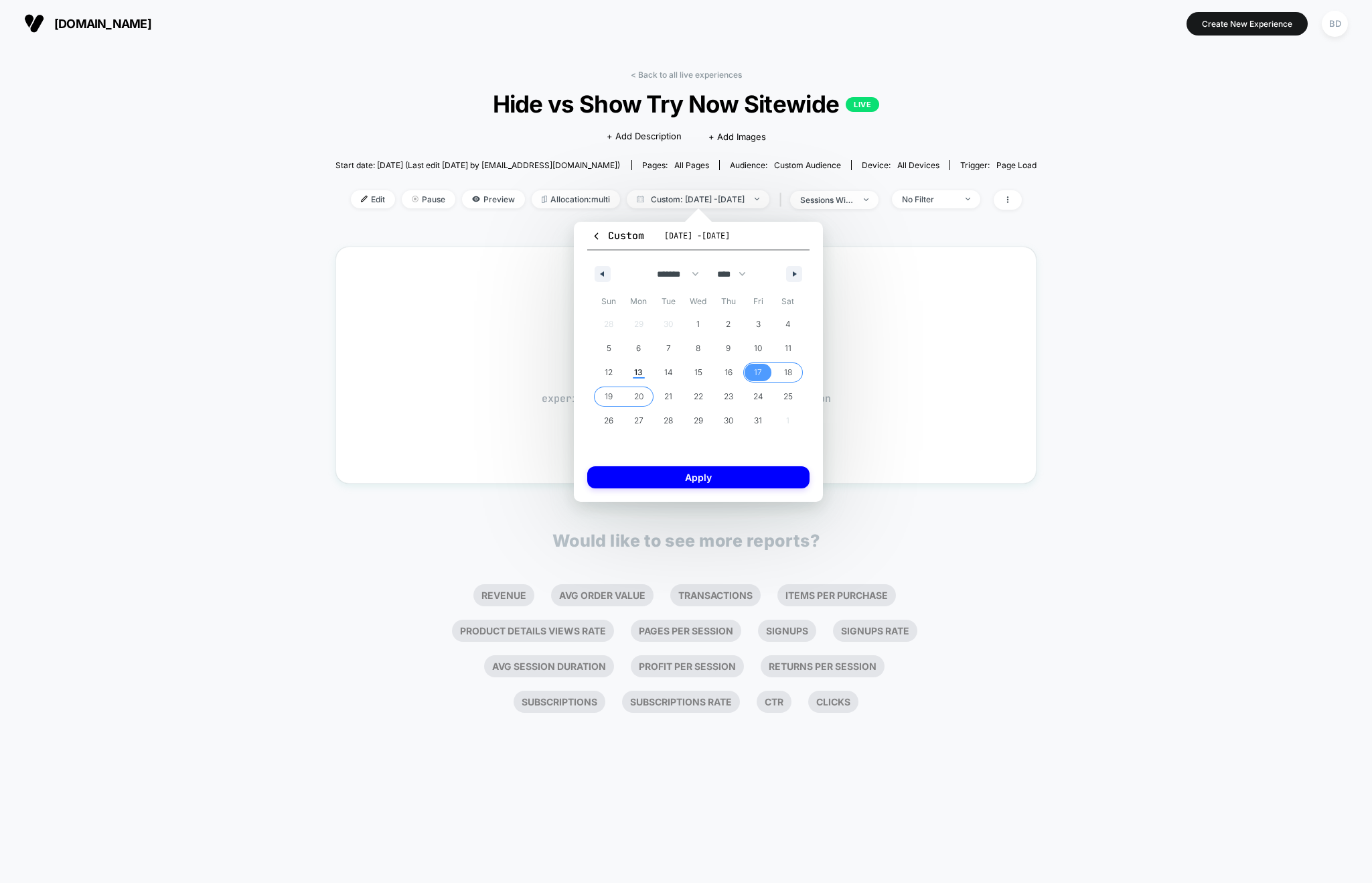
click at [636, 394] on span "20" at bounding box center [638, 396] width 9 height 24
click at [676, 480] on button "Apply" at bounding box center [699, 478] width 223 height 22
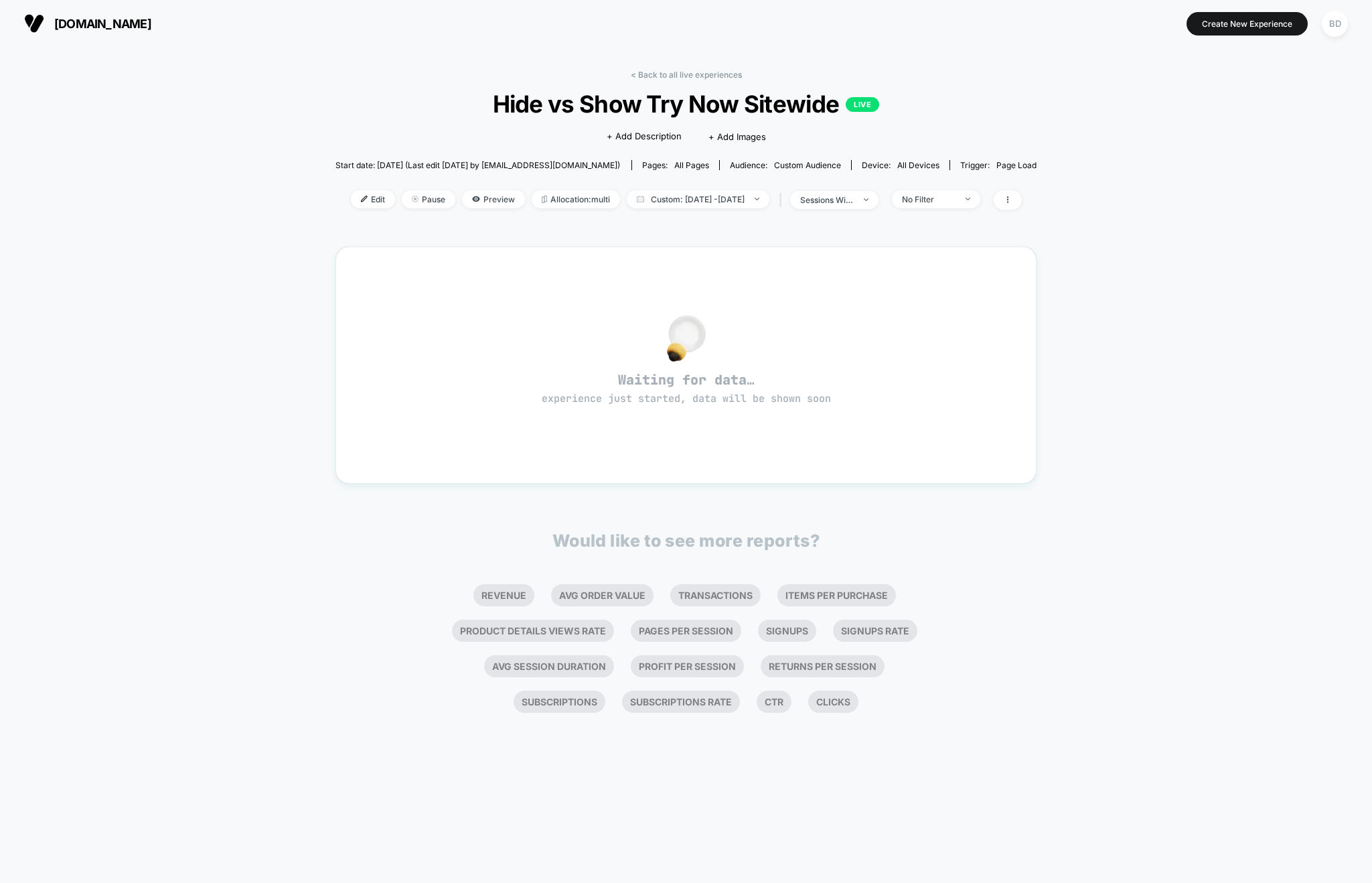
click at [200, 363] on div "< Back to all live experiences Hide vs Show Try Now Sitewide LIVE Click to edit…" at bounding box center [686, 465] width 1372 height 836
click at [760, 199] on img at bounding box center [757, 199] width 5 height 3
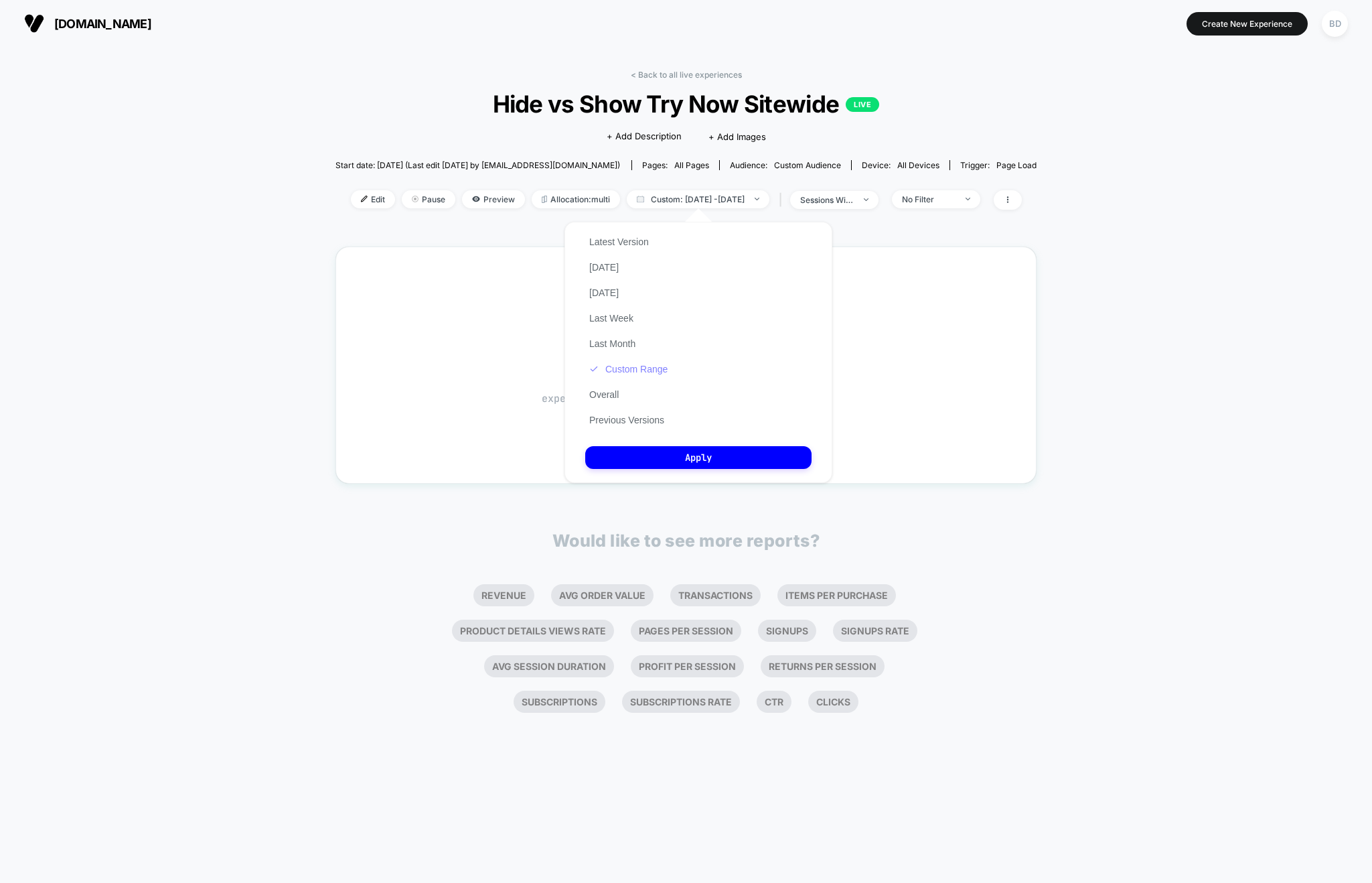
click at [649, 366] on button "Custom Range" at bounding box center [628, 368] width 86 height 12
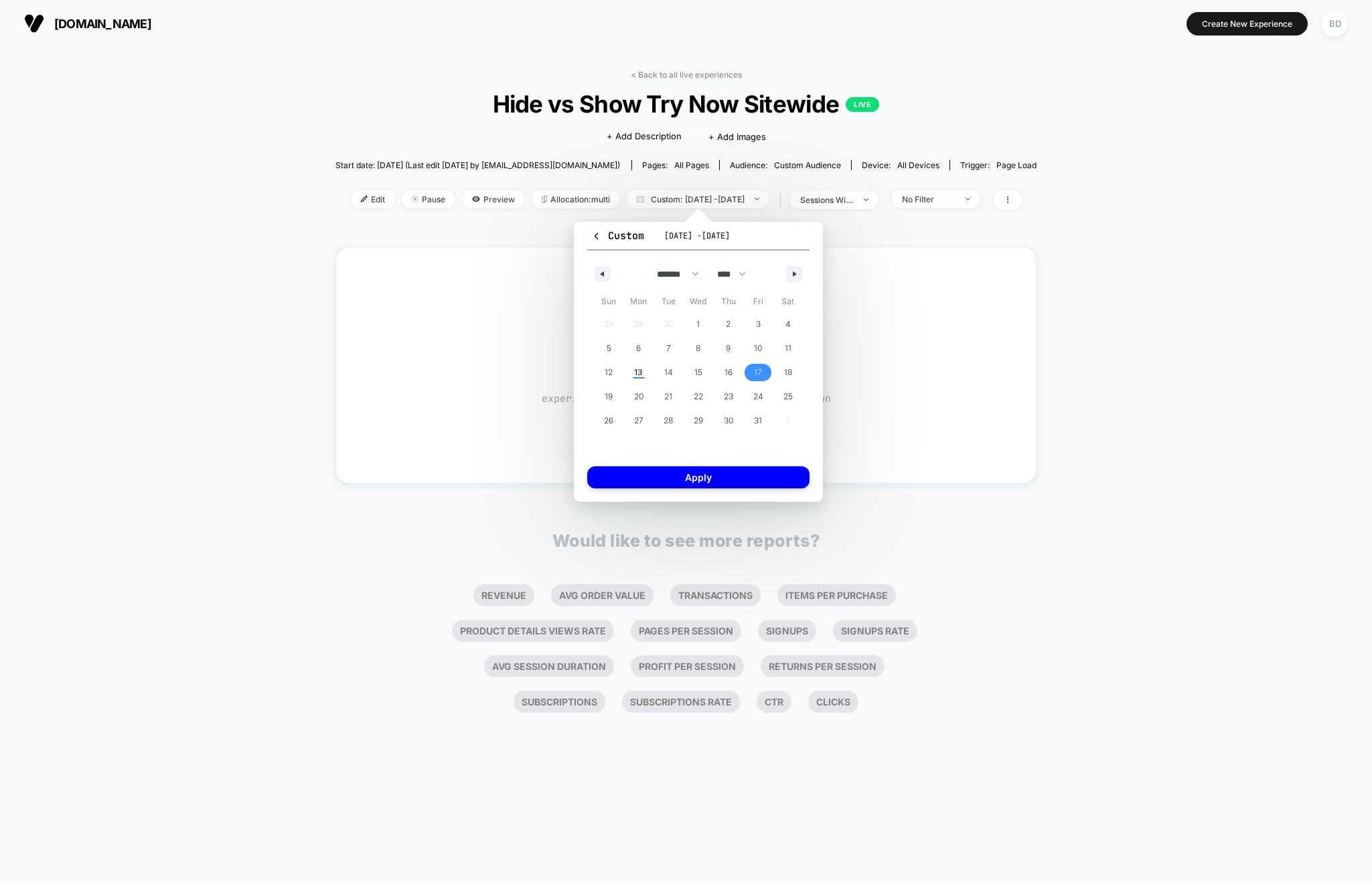
click at [756, 366] on span "17" at bounding box center [757, 373] width 8 height 24
click at [634, 396] on span "20" at bounding box center [638, 396] width 9 height 24
click at [702, 480] on button "Apply" at bounding box center [699, 478] width 223 height 22
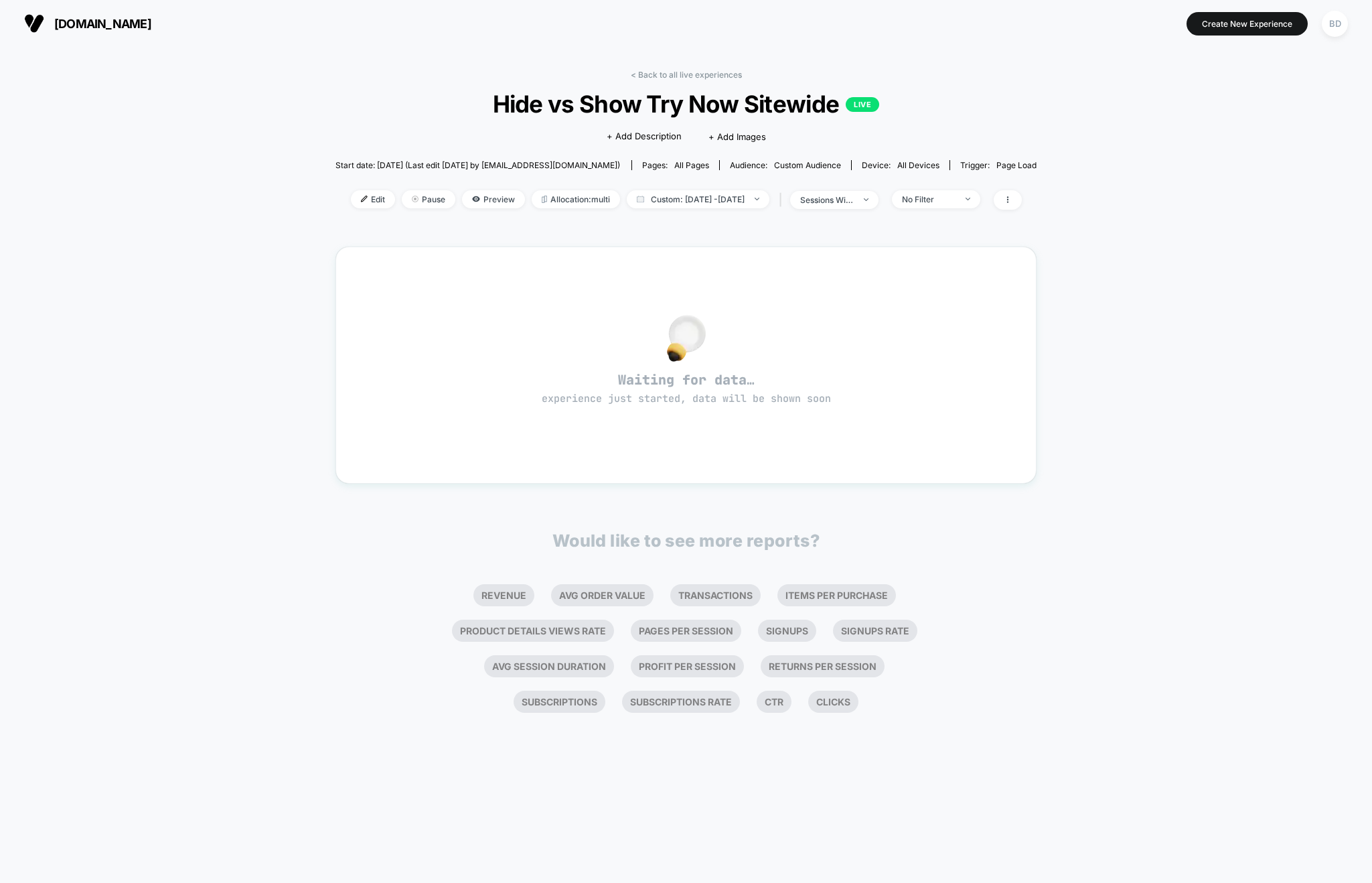
click at [260, 382] on div "< Back to all live experiences Hide vs Show Try Now Sitewide LIVE Click to edit…" at bounding box center [686, 465] width 1372 height 836
click at [757, 225] on div "< Back to all live experiences Hide vs Show Try Now Sitewide LIVE Click to edit…" at bounding box center [686, 389] width 701 height 659
click at [769, 200] on span "Custom: [DATE] - [DATE]" at bounding box center [698, 200] width 143 height 18
select select "*"
select select "****"
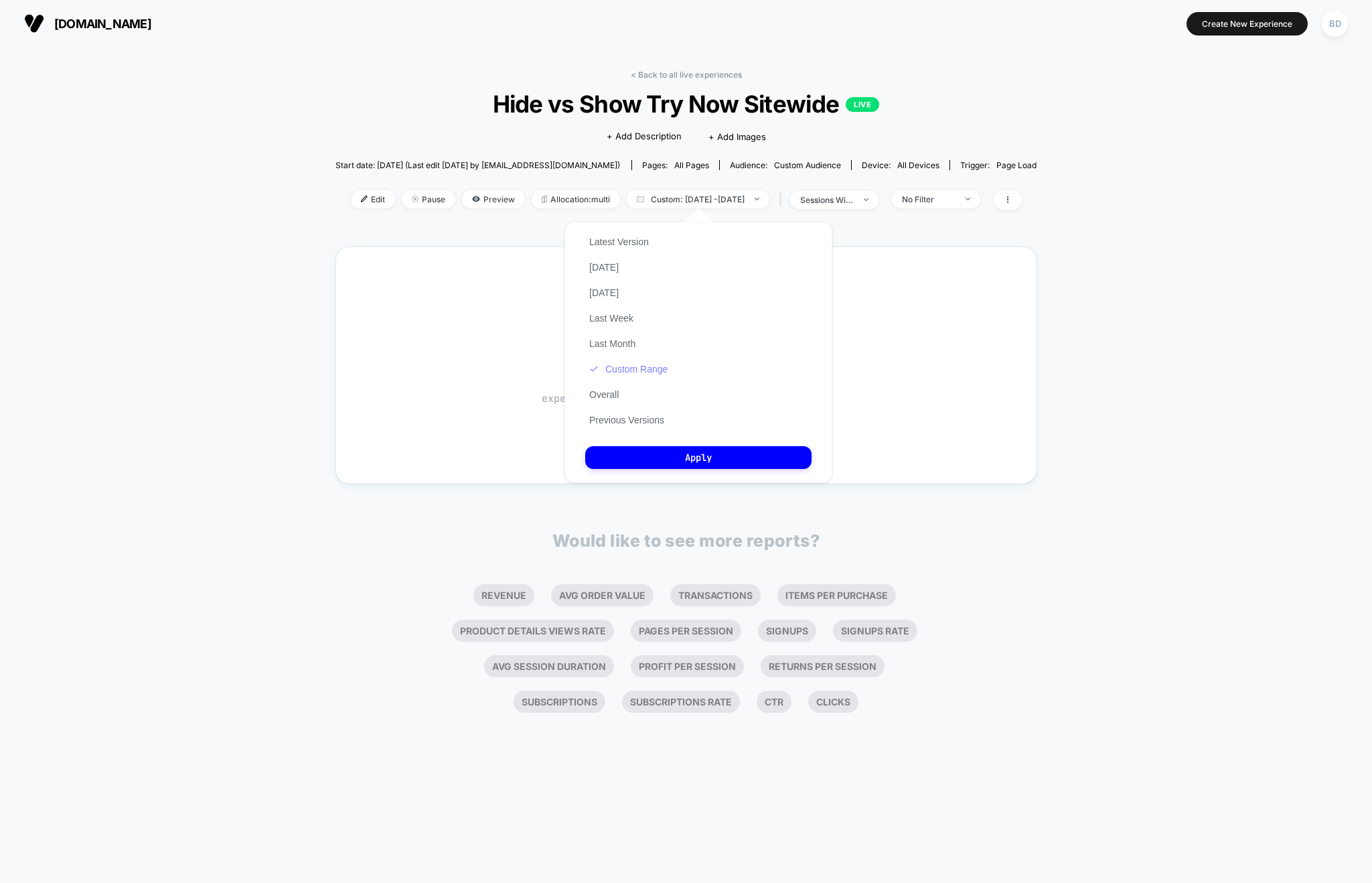
click at [628, 366] on button "Custom Range" at bounding box center [628, 368] width 86 height 12
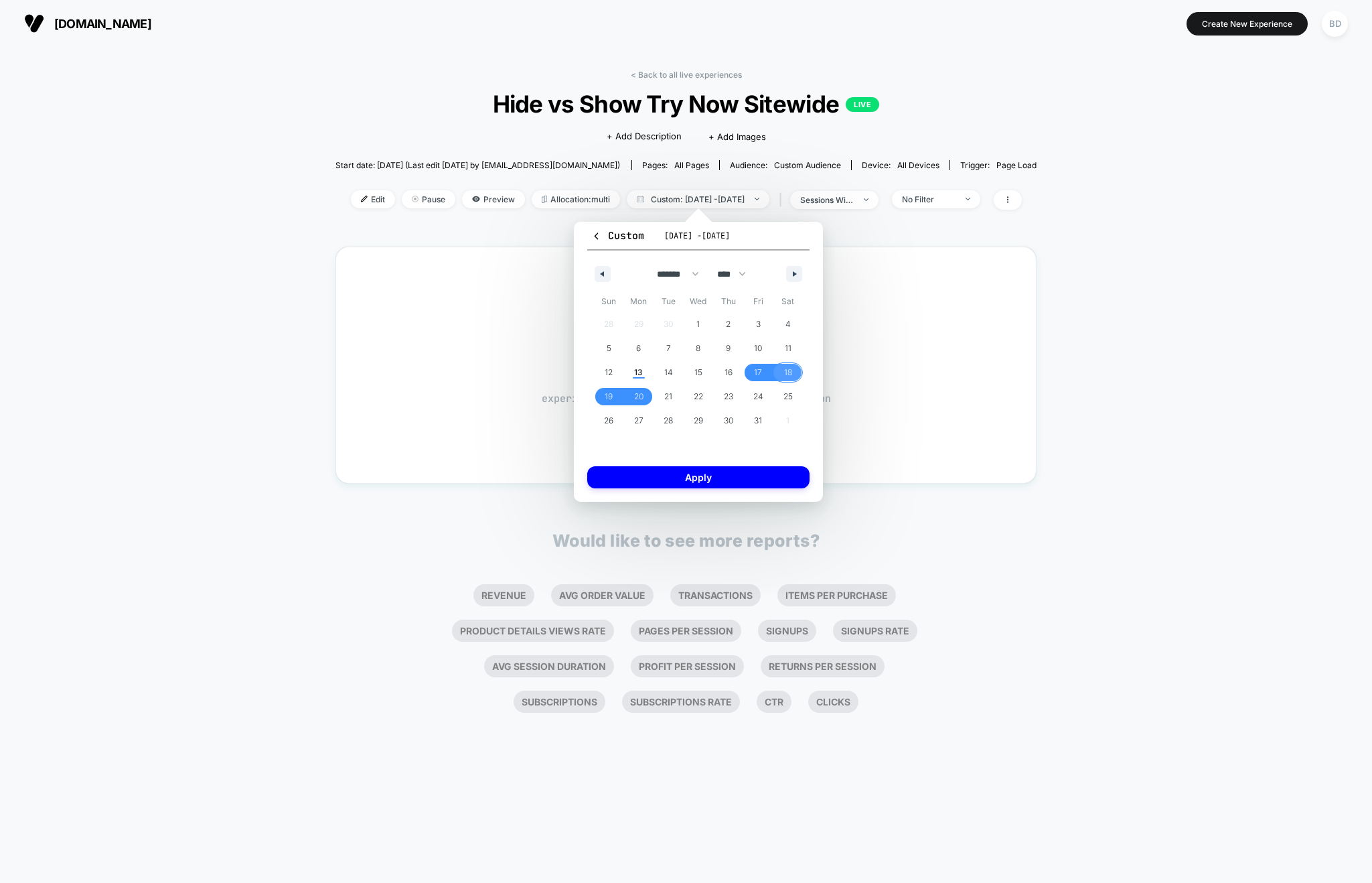
click at [788, 370] on span "18" at bounding box center [788, 373] width 8 height 24
click at [643, 397] on span "20" at bounding box center [638, 396] width 30 height 18
click at [700, 475] on button "Apply" at bounding box center [699, 478] width 223 height 22
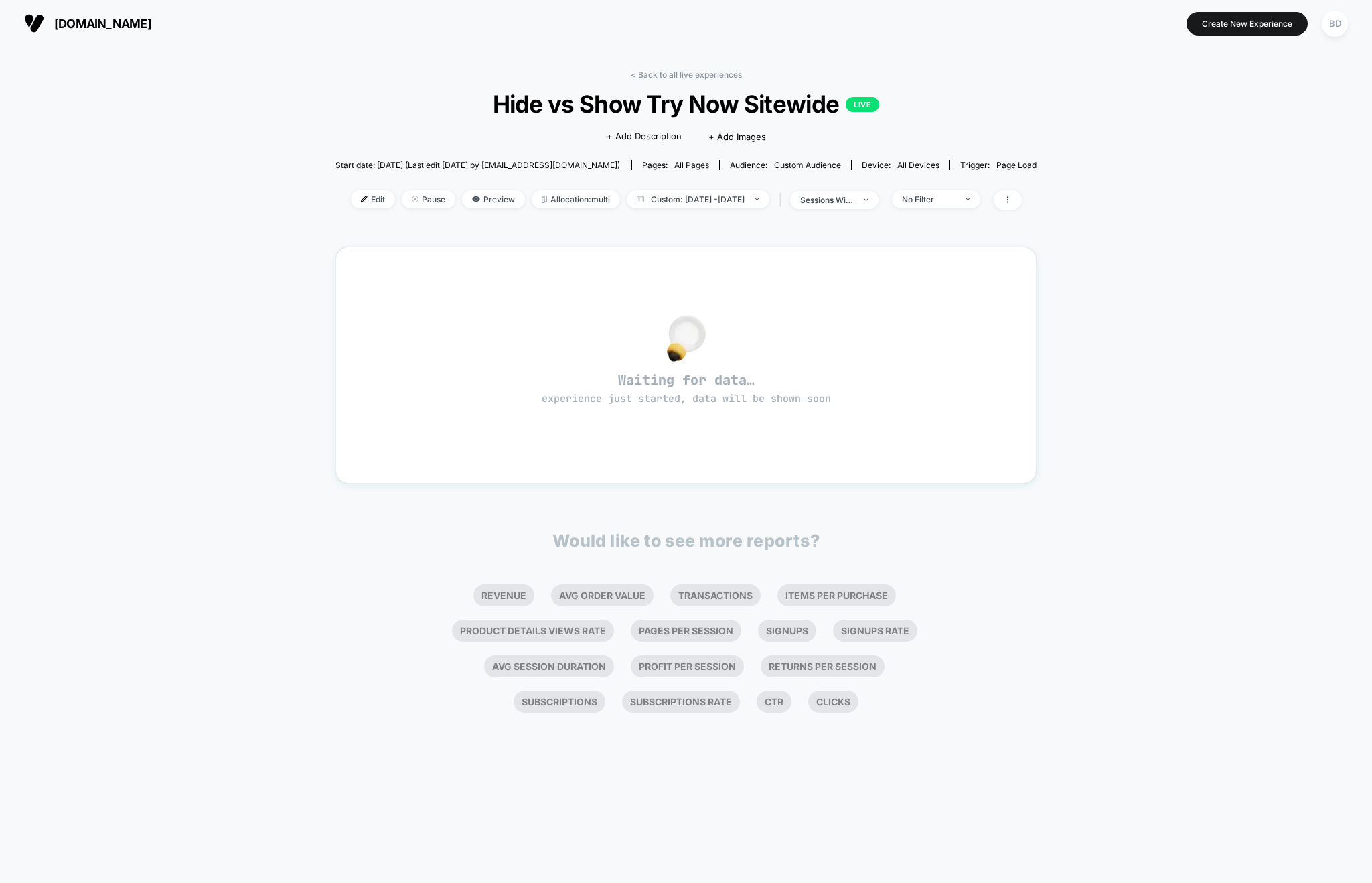
click at [228, 378] on div "< Back to all live experiences Hide vs Show Try Now Sitewide LIVE Click to edit…" at bounding box center [686, 465] width 1372 height 836
click at [692, 225] on div "< Back to all live experiences Hide vs Show Try Now Sitewide LIVE Click to edit…" at bounding box center [686, 148] width 701 height 157
click at [760, 192] on span "Custom: [DATE] - [DATE]" at bounding box center [698, 200] width 143 height 18
select select "*"
select select "****"
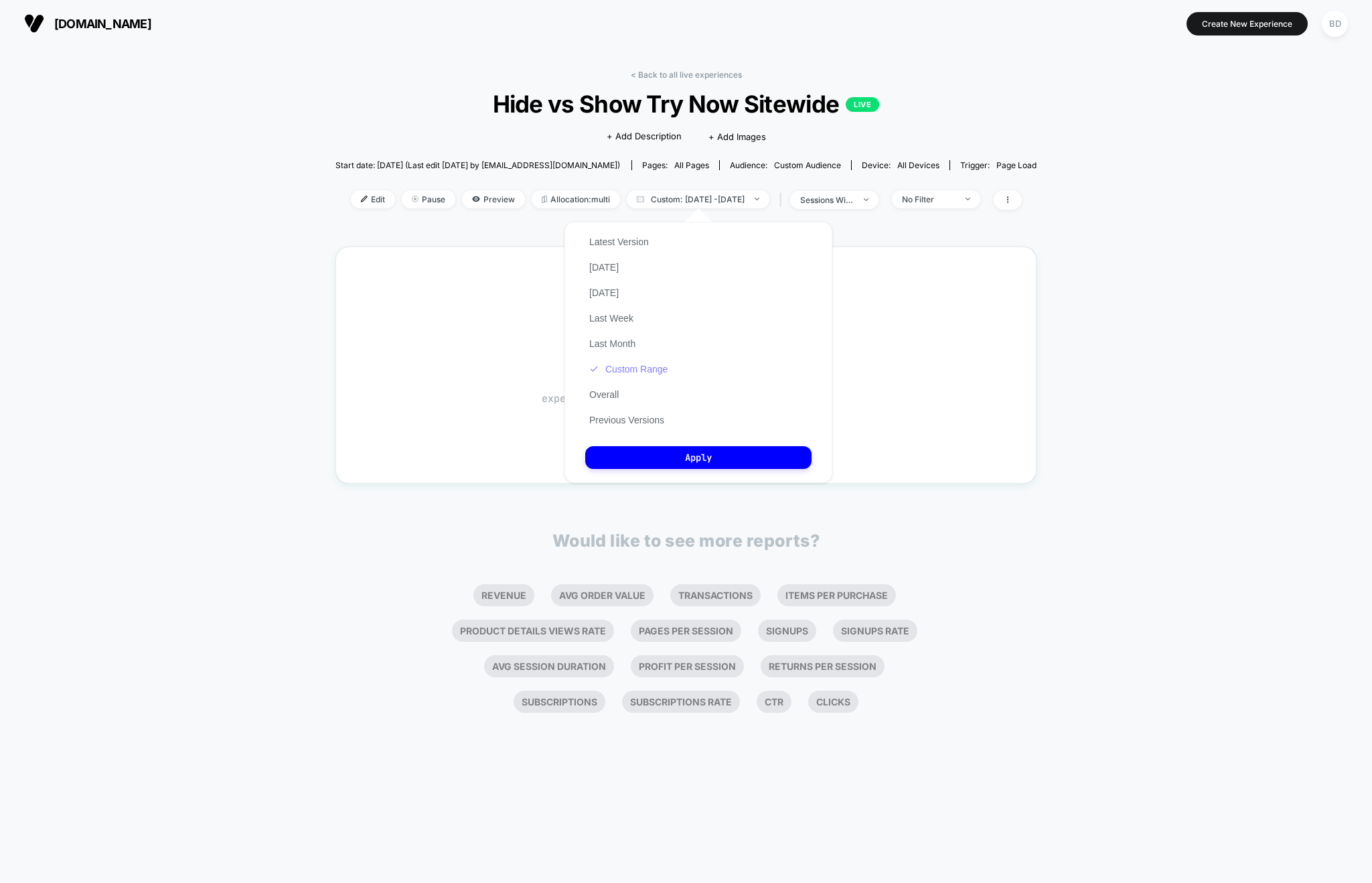
click at [631, 370] on button "Custom Range" at bounding box center [628, 368] width 86 height 12
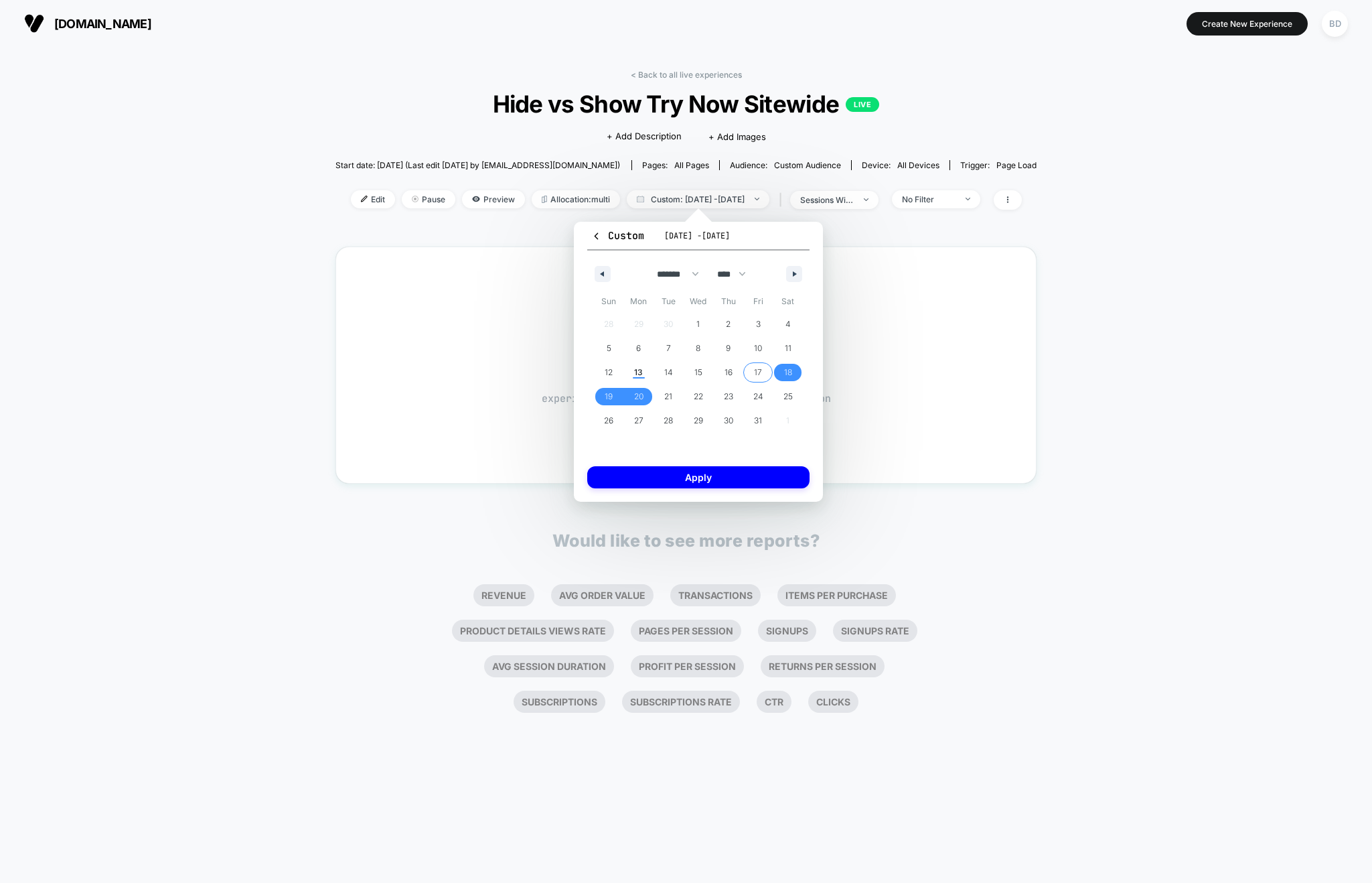
click at [759, 372] on span "17" at bounding box center [757, 373] width 8 height 24
click at [636, 393] on span "20" at bounding box center [638, 396] width 9 height 24
click at [706, 475] on button "Apply" at bounding box center [699, 478] width 223 height 22
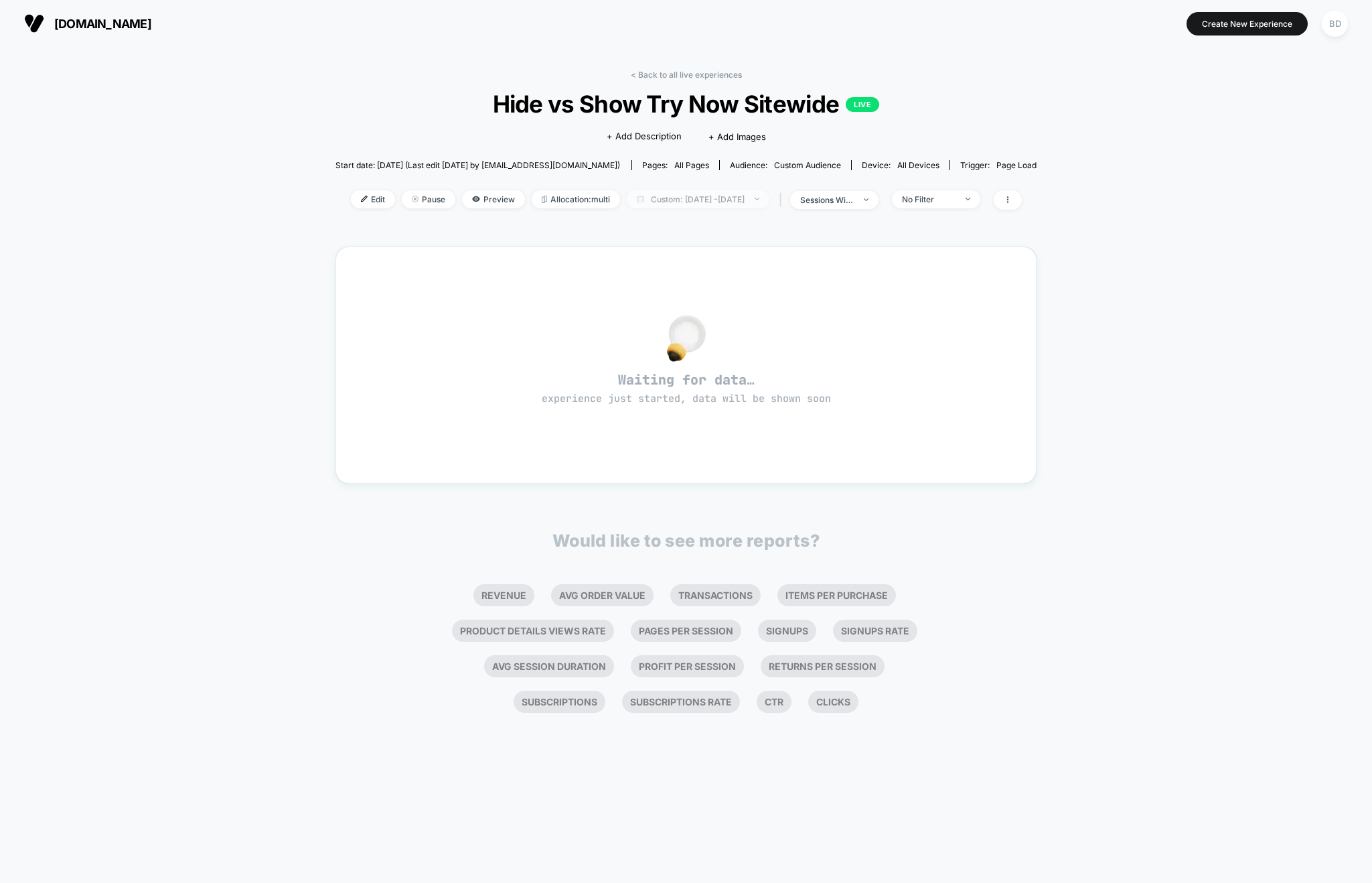
click at [741, 199] on span "Custom: [DATE] - [DATE]" at bounding box center [698, 200] width 143 height 18
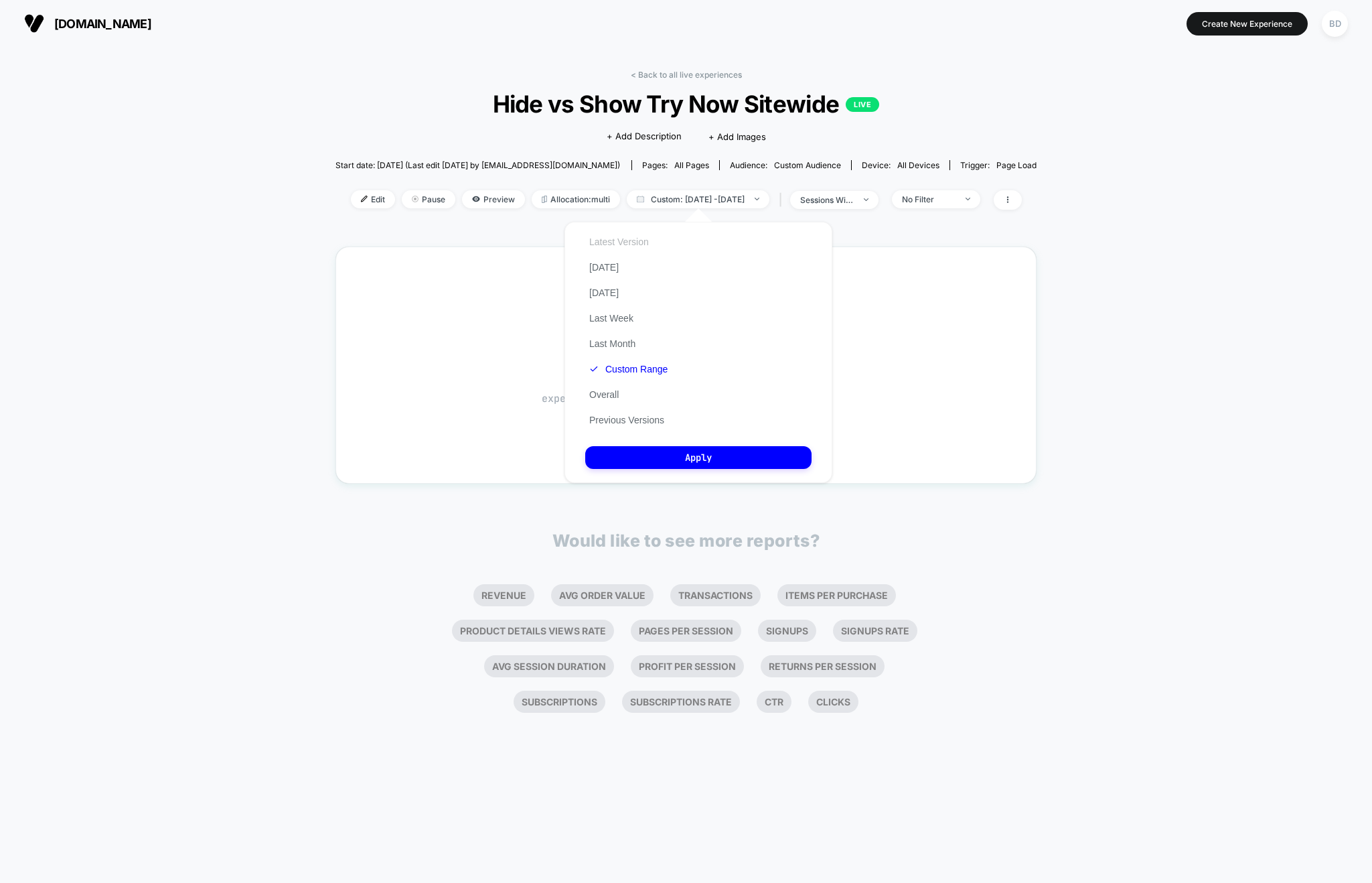
click at [628, 239] on button "Latest Version" at bounding box center [619, 242] width 68 height 12
click at [704, 459] on button "Apply" at bounding box center [698, 457] width 226 height 23
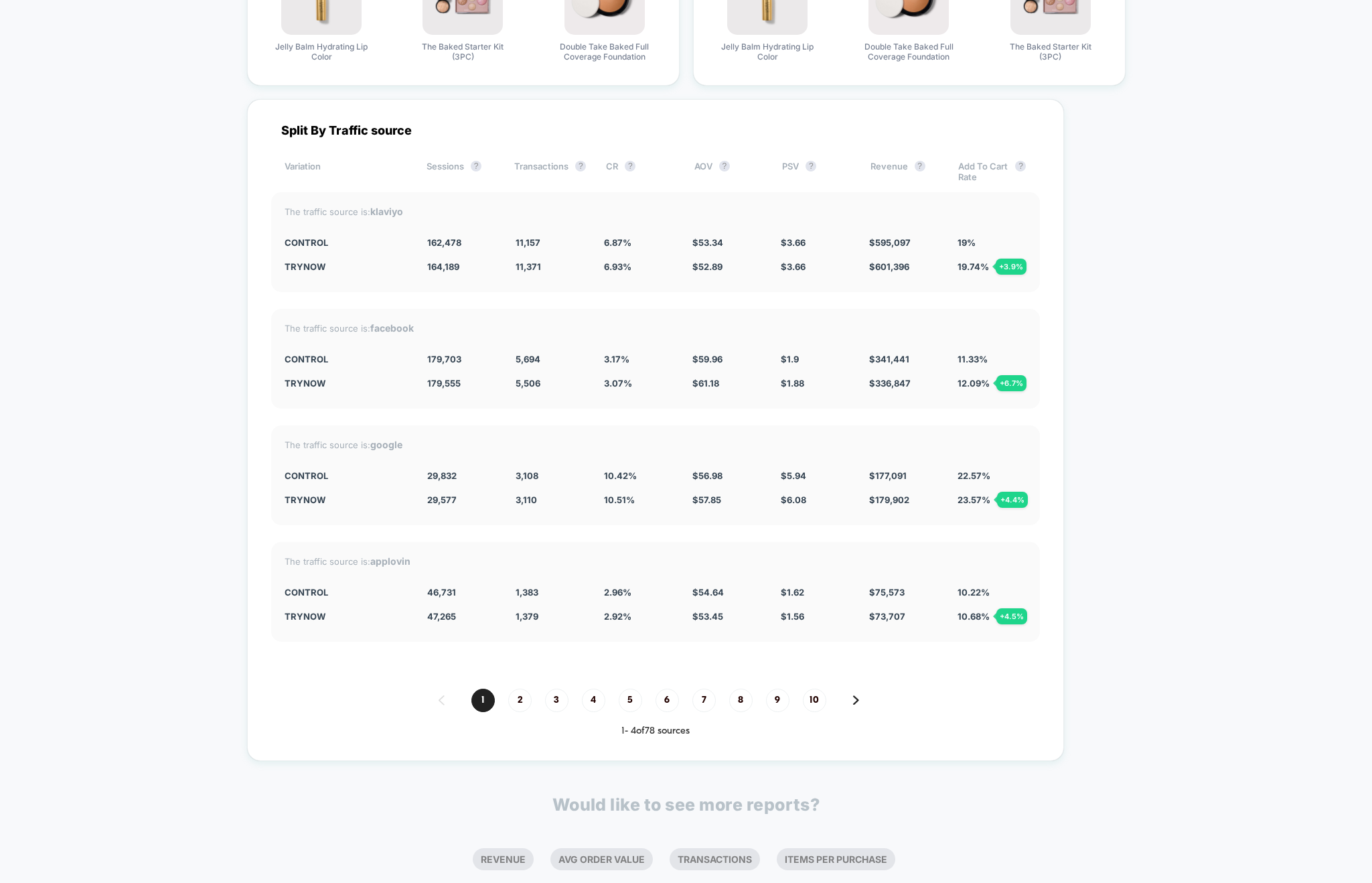
scroll to position [3575, 0]
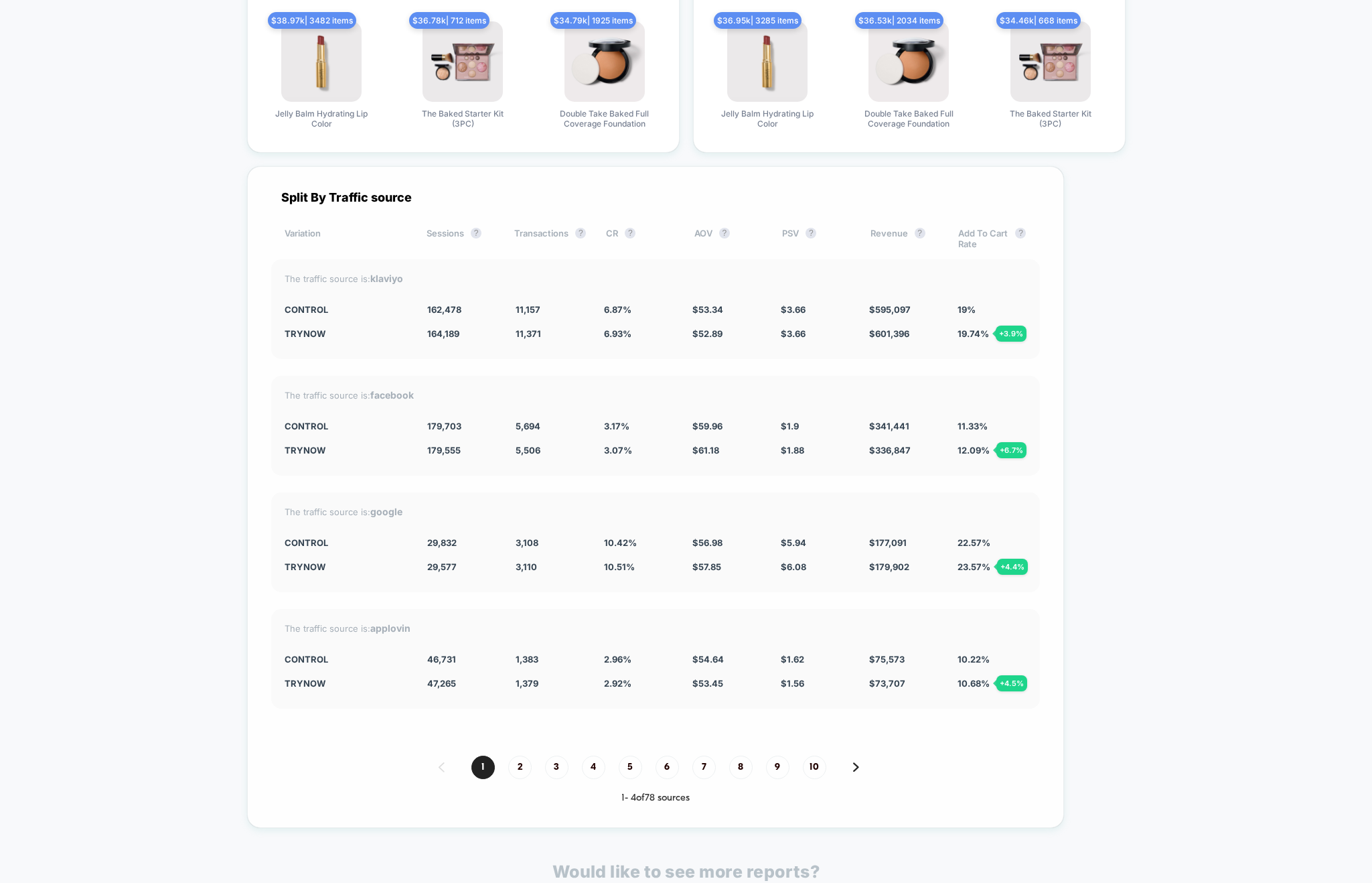
click at [613, 475] on div "The traffic source is: facebook Control 179,703 5,694 3.17 % $ 59.96 $ 1.9 $ 34…" at bounding box center [655, 426] width 769 height 100
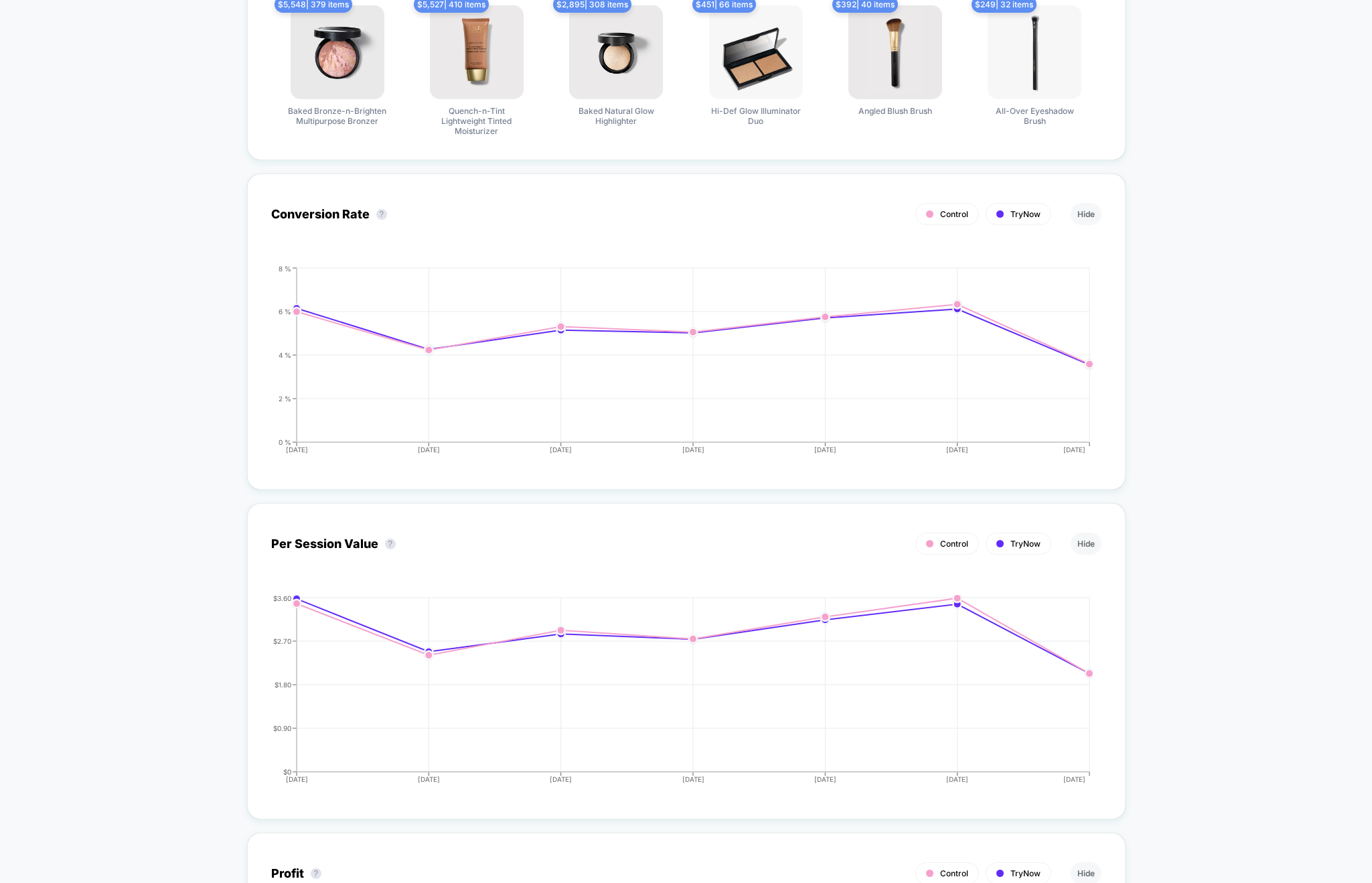
scroll to position [0, 0]
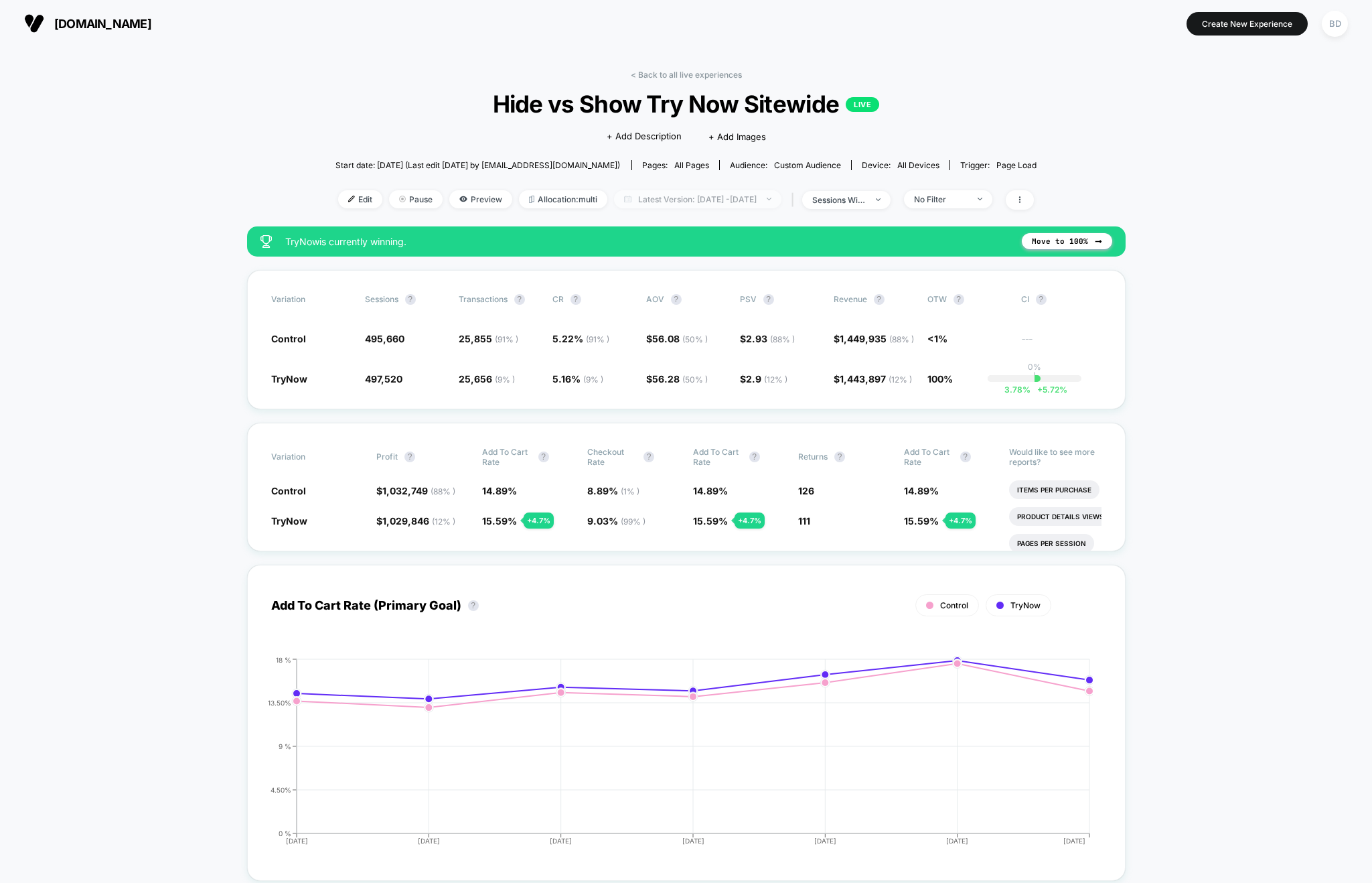
click at [694, 204] on span "Latest Version: [DATE] - [DATE]" at bounding box center [697, 200] width 167 height 18
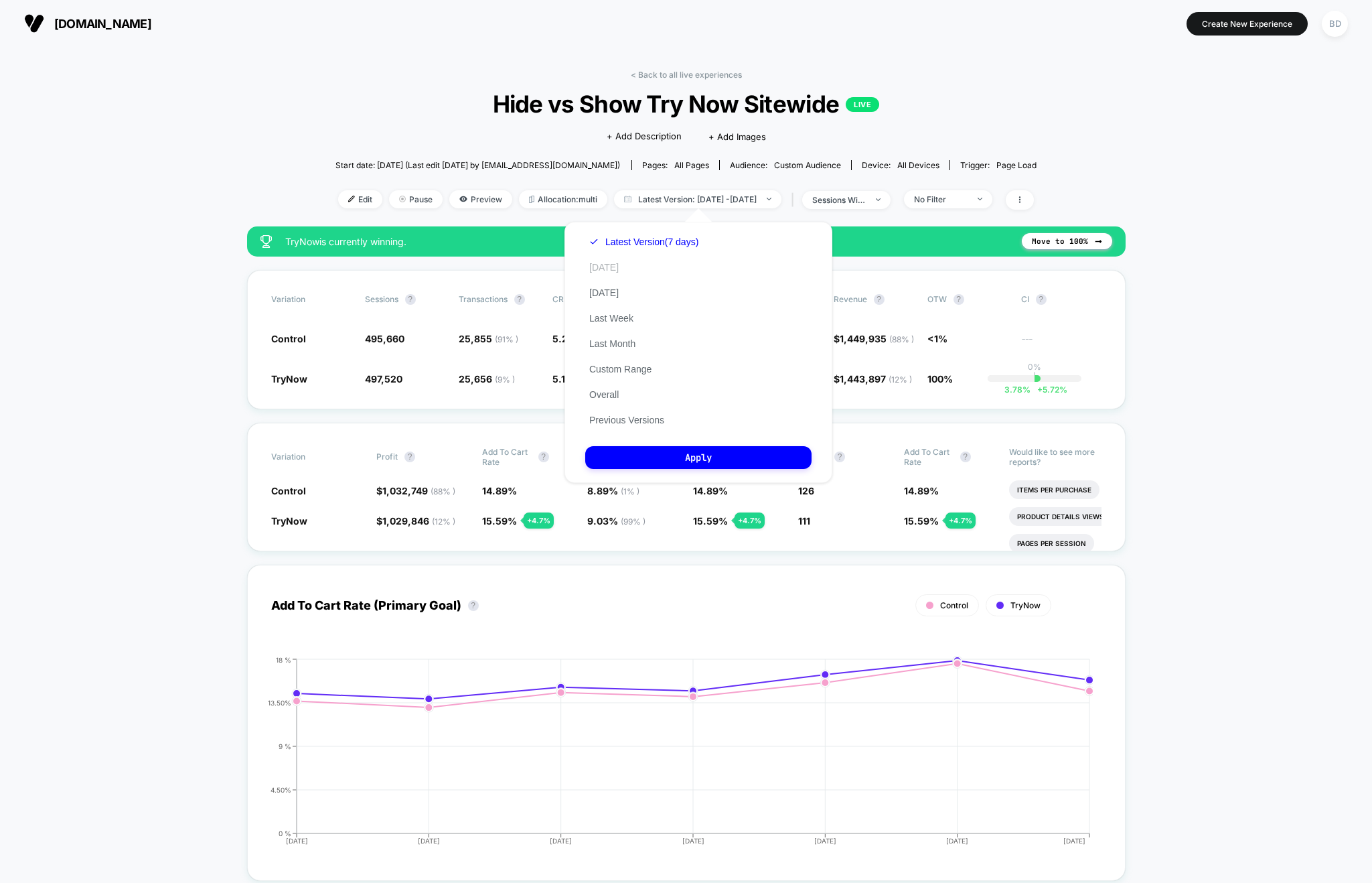
click at [603, 264] on button "[DATE]" at bounding box center [604, 267] width 38 height 12
click at [699, 453] on button "Apply" at bounding box center [698, 457] width 226 height 23
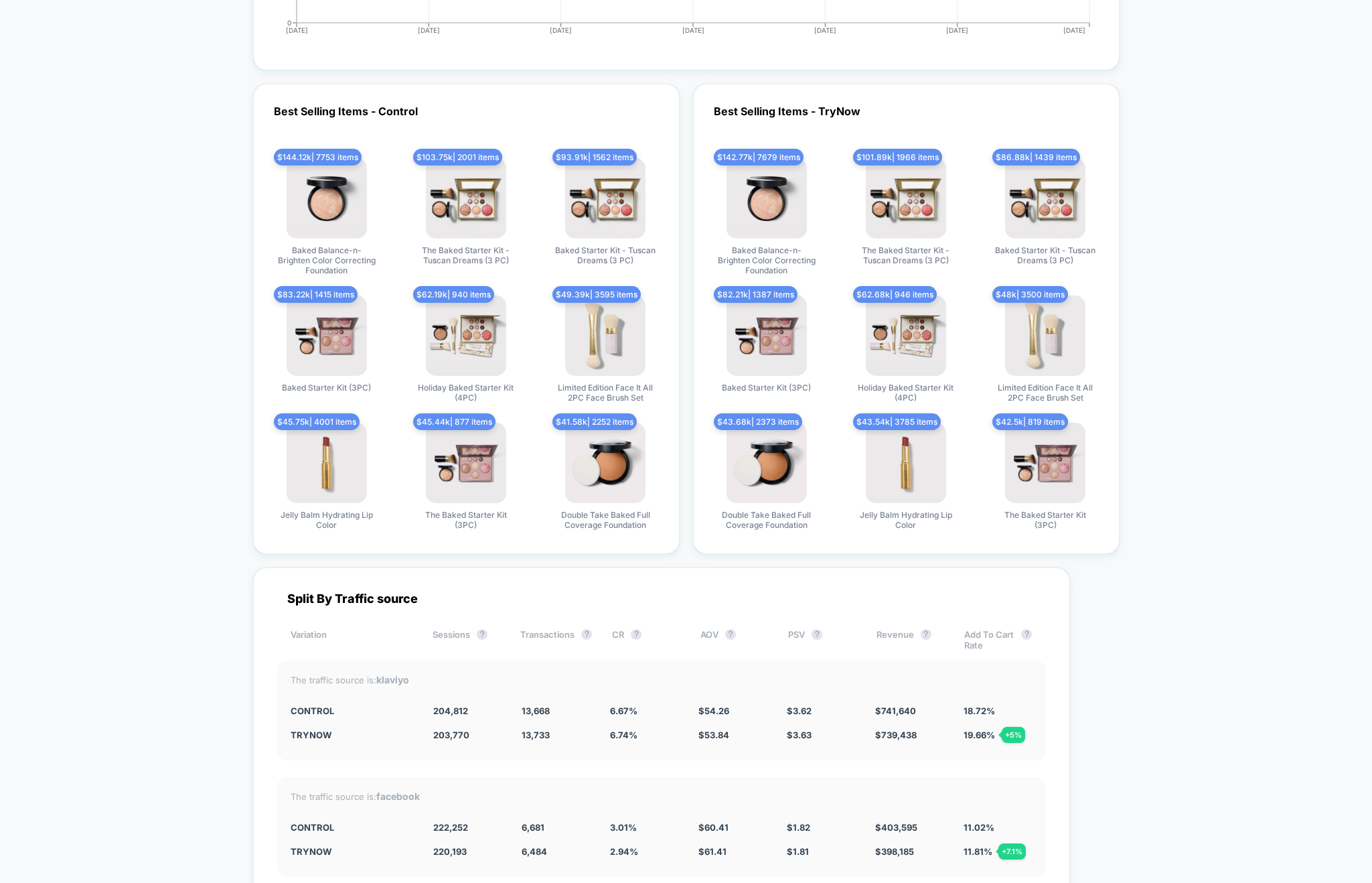
scroll to position [3448, 0]
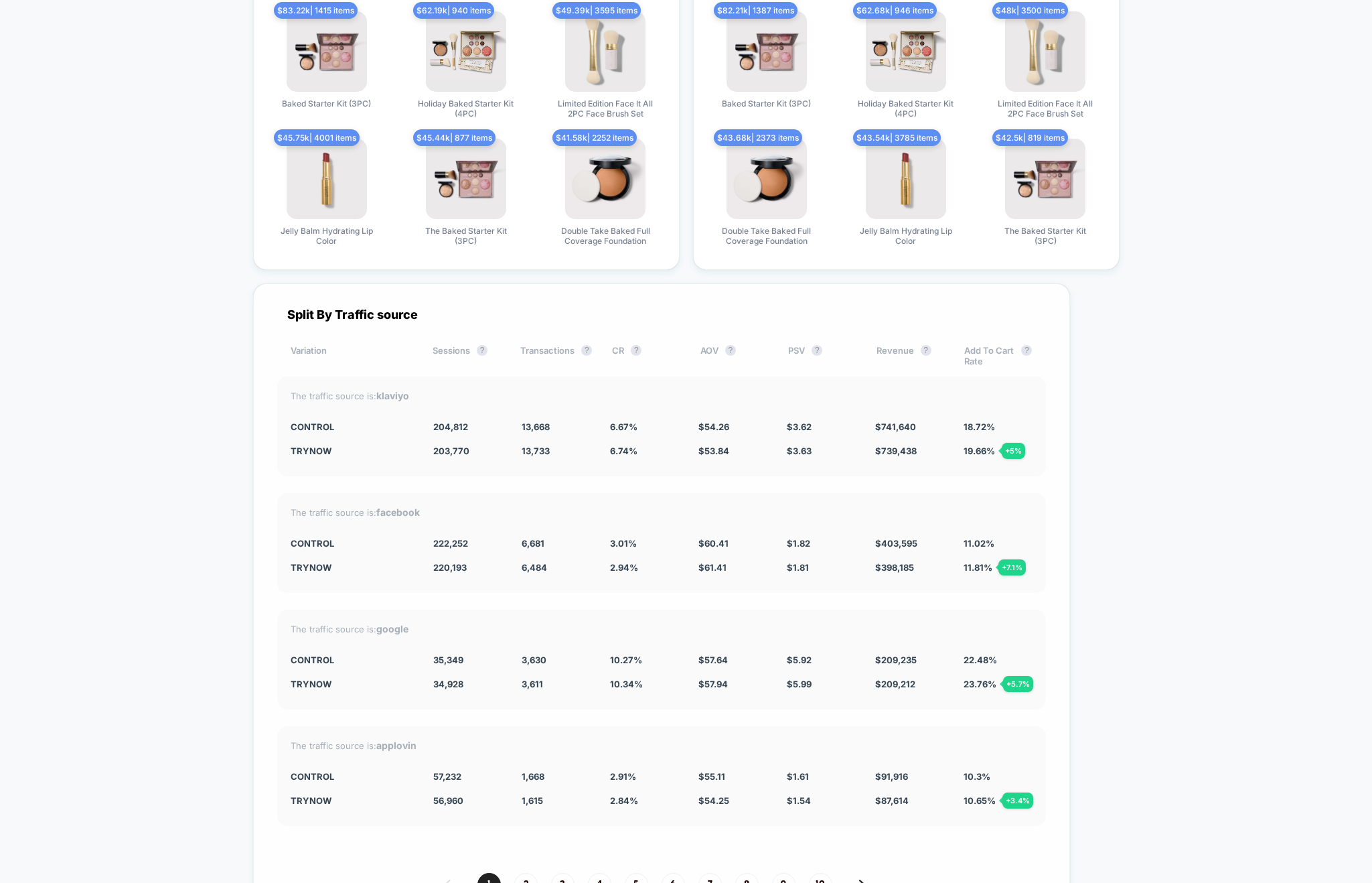
click at [619, 505] on div "Split By Traffic source Variation Sessions ? Transactions ? CR ? AOV ? PSV ? Re…" at bounding box center [662, 614] width 817 height 662
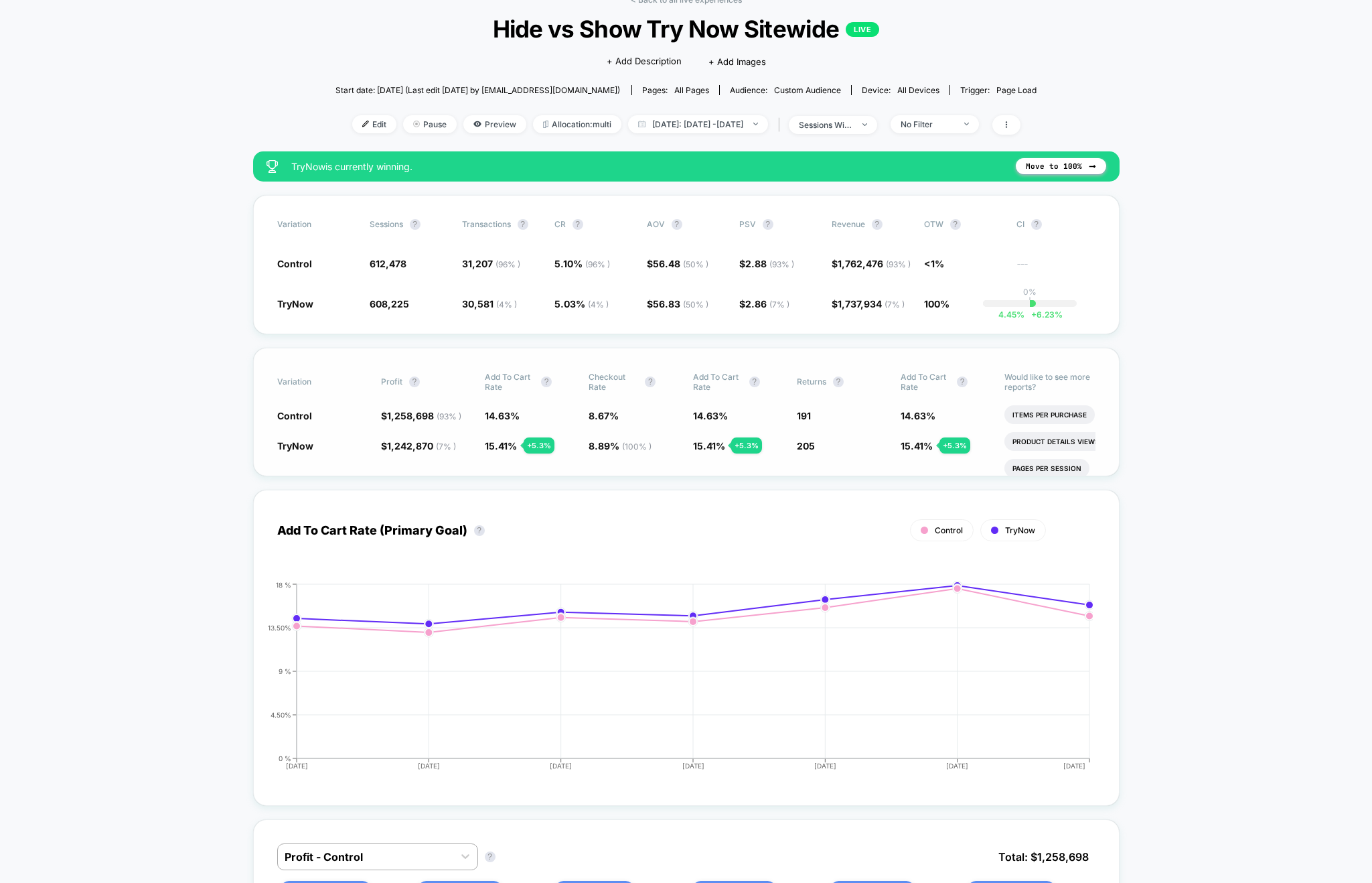
scroll to position [0, 0]
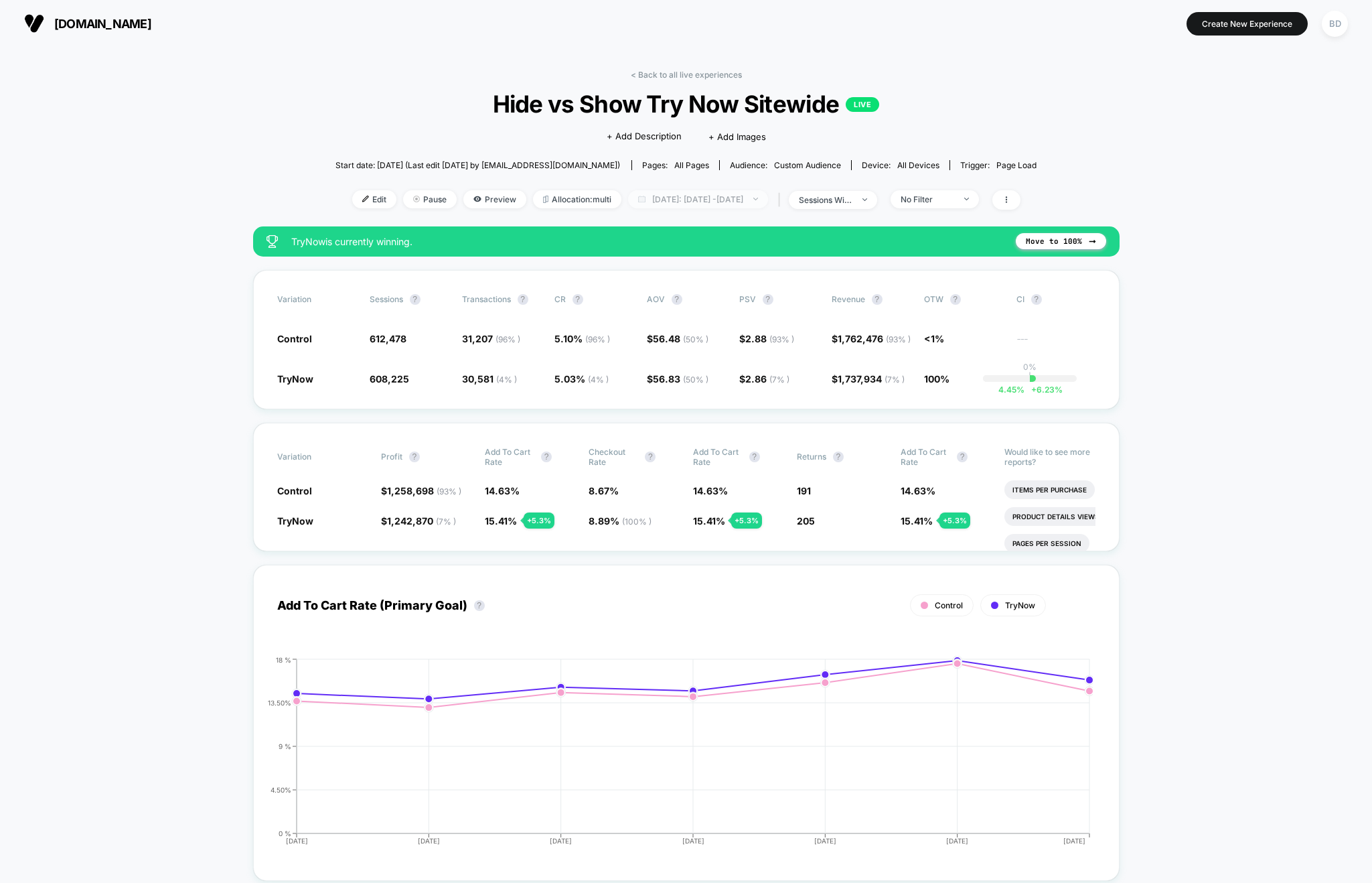
click at [707, 202] on span "[DATE]: [DATE] - [DATE]" at bounding box center [698, 200] width 140 height 18
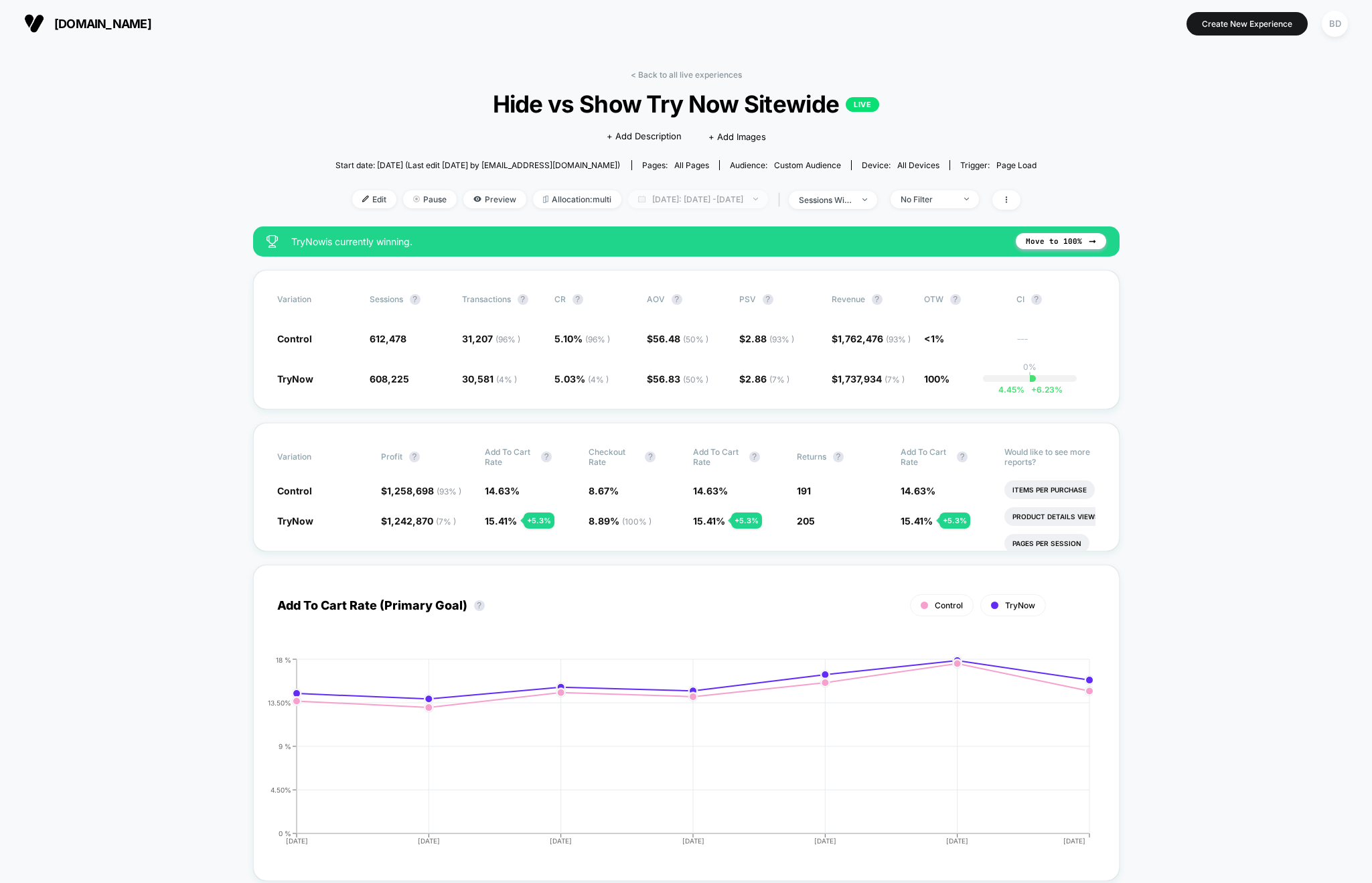
click at [755, 202] on span "[DATE]: [DATE] - [DATE]" at bounding box center [698, 200] width 140 height 18
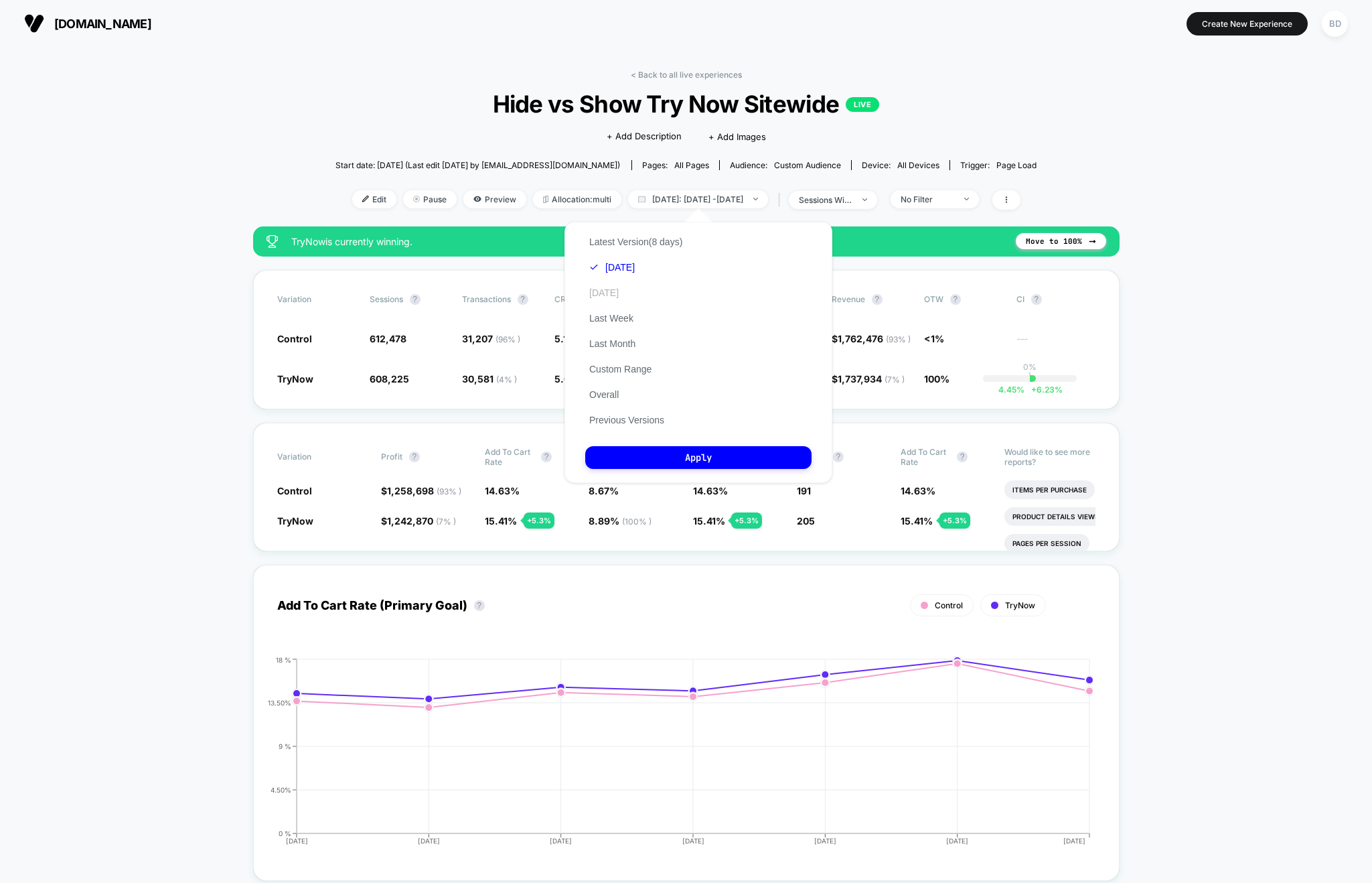
click at [621, 290] on button "[DATE]" at bounding box center [604, 292] width 38 height 12
click at [714, 459] on button "Apply" at bounding box center [698, 457] width 226 height 23
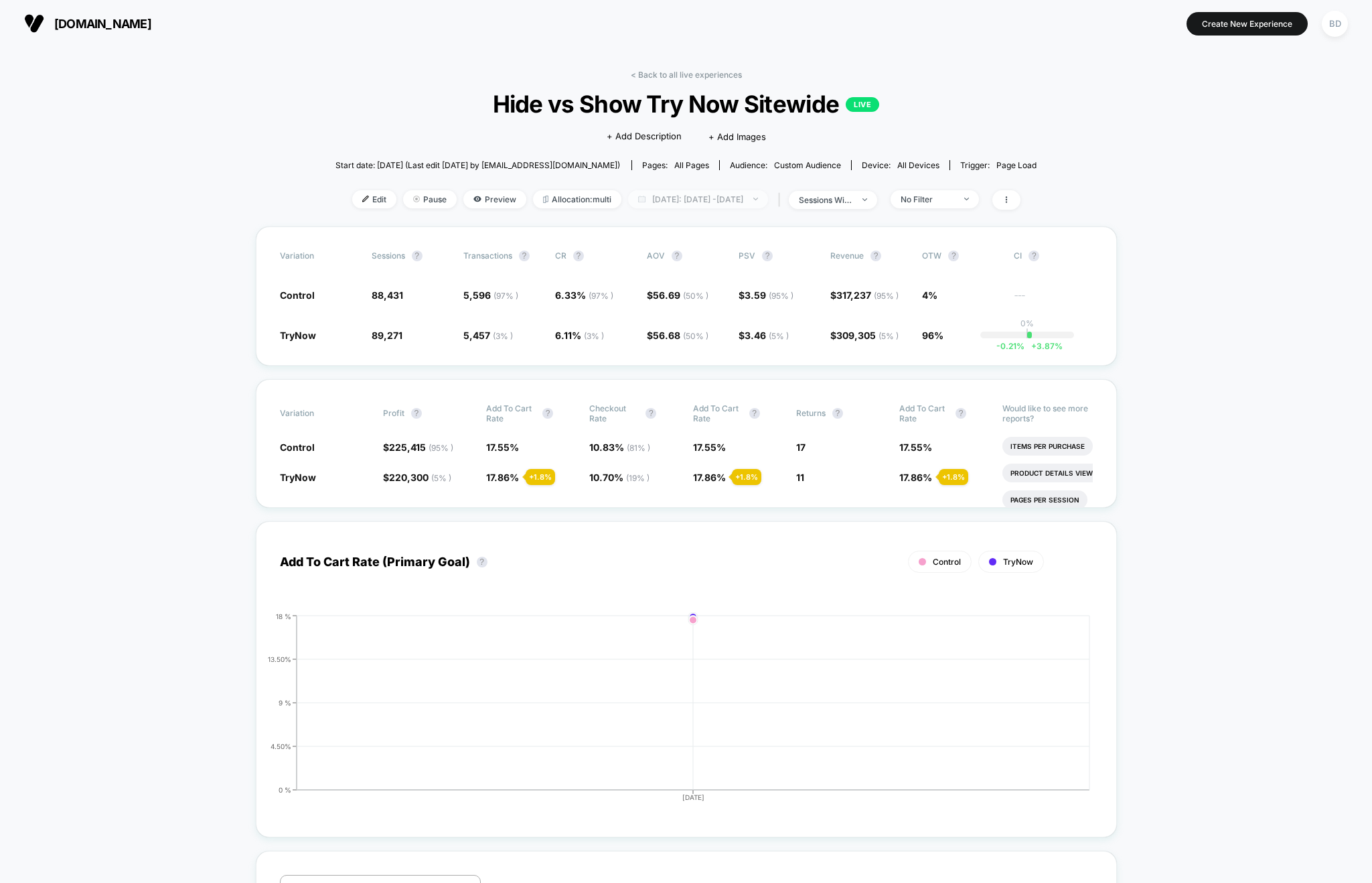
click at [766, 192] on span "[DATE]: [DATE] - [DATE]" at bounding box center [698, 200] width 140 height 18
select select "*"
select select "****"
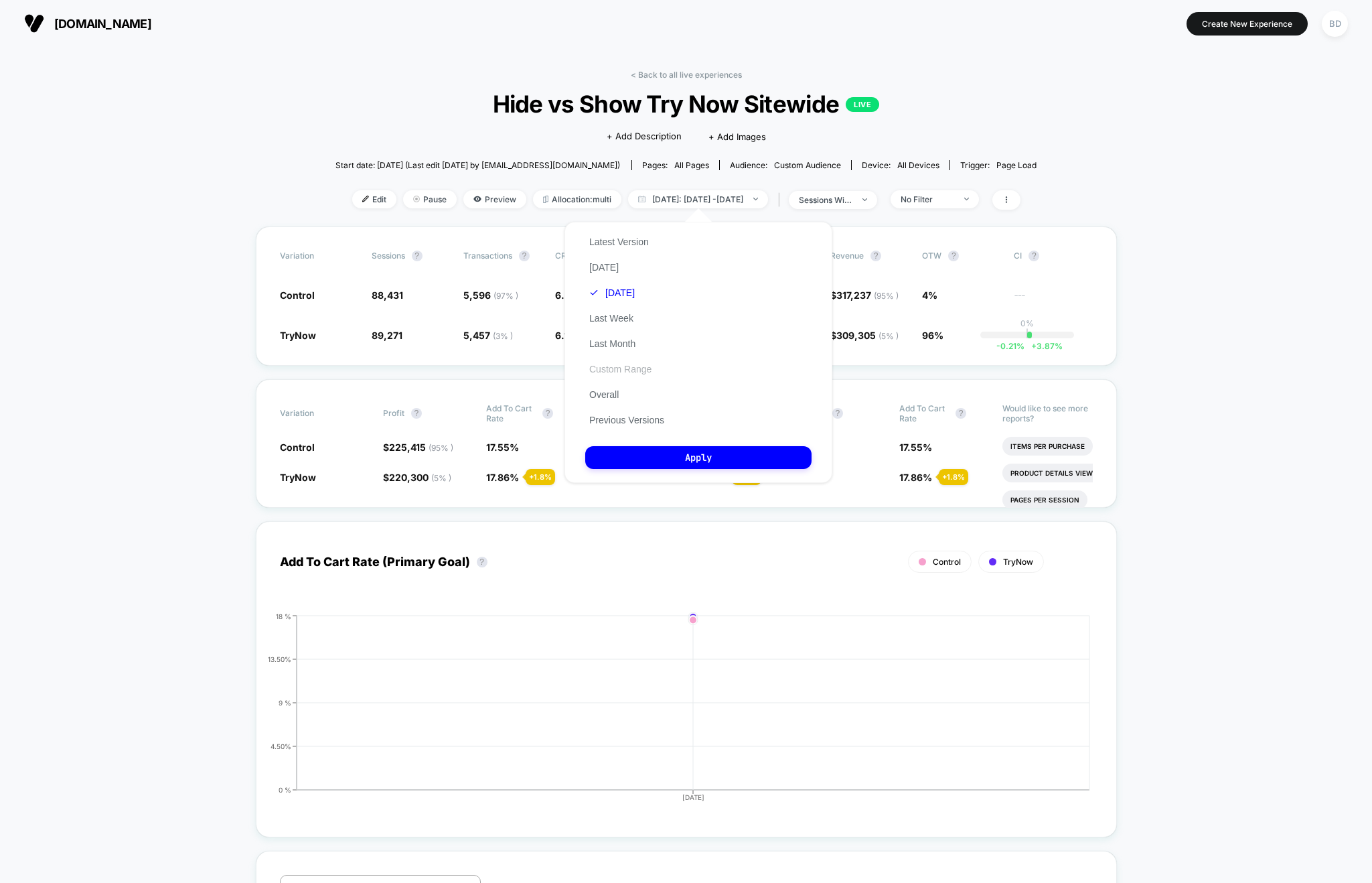
click at [620, 368] on button "Custom Range" at bounding box center [620, 368] width 70 height 12
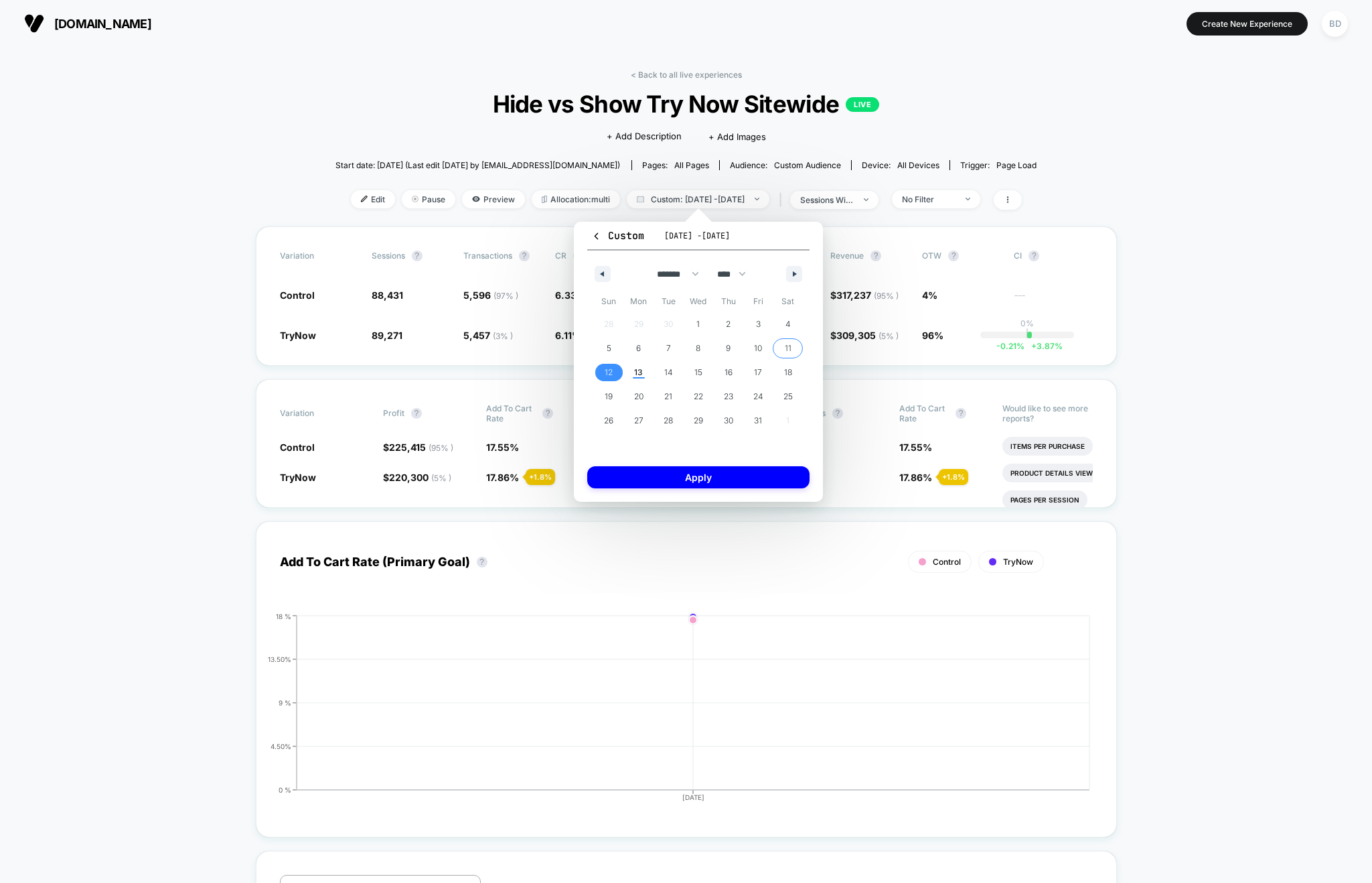
click at [785, 338] on span "11" at bounding box center [788, 348] width 7 height 24
click at [787, 354] on span "11" at bounding box center [788, 348] width 7 height 24
click at [704, 477] on button "Apply" at bounding box center [699, 478] width 223 height 22
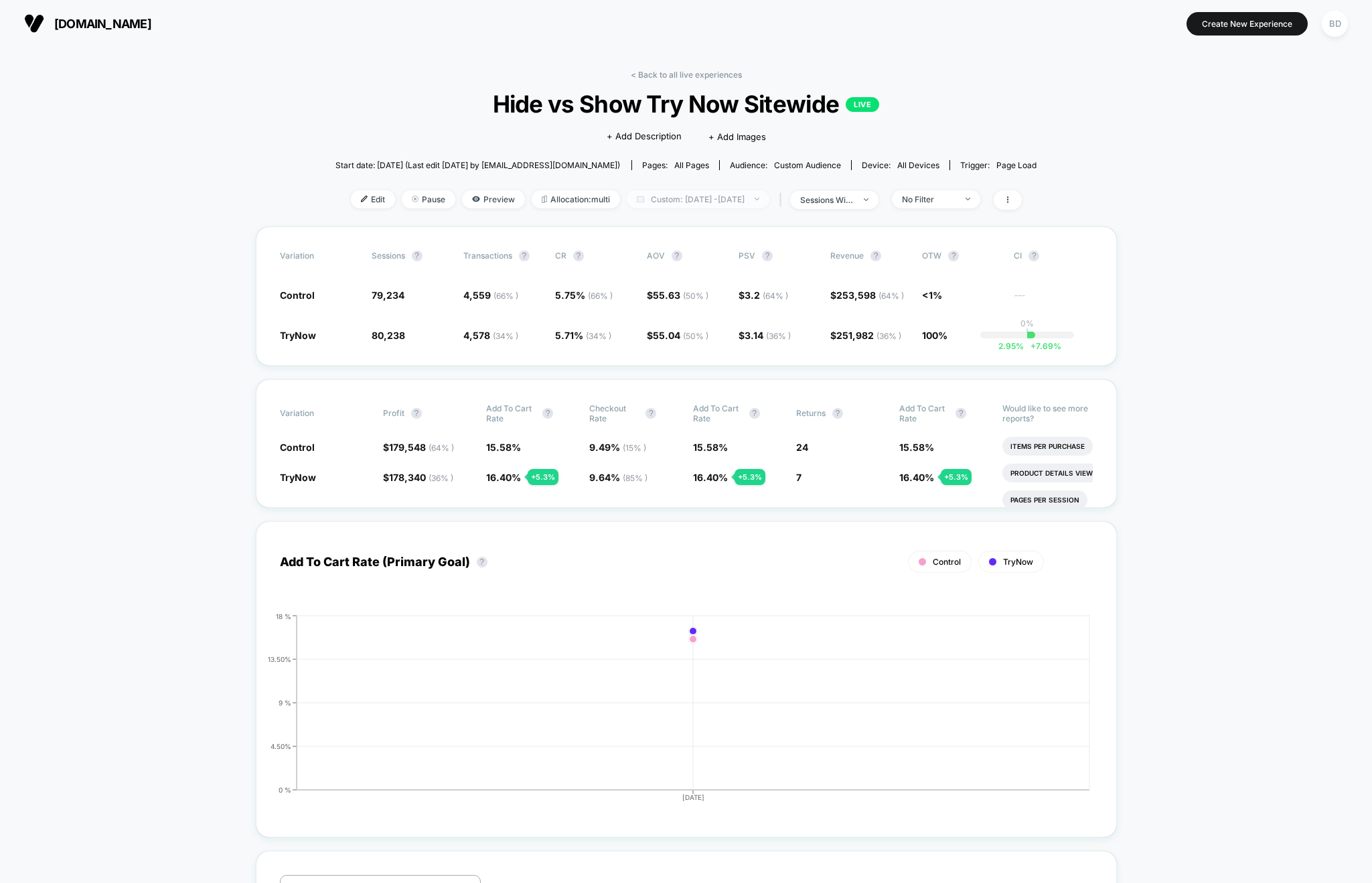
click at [719, 197] on span "Custom: [DATE] - [DATE]" at bounding box center [698, 200] width 143 height 18
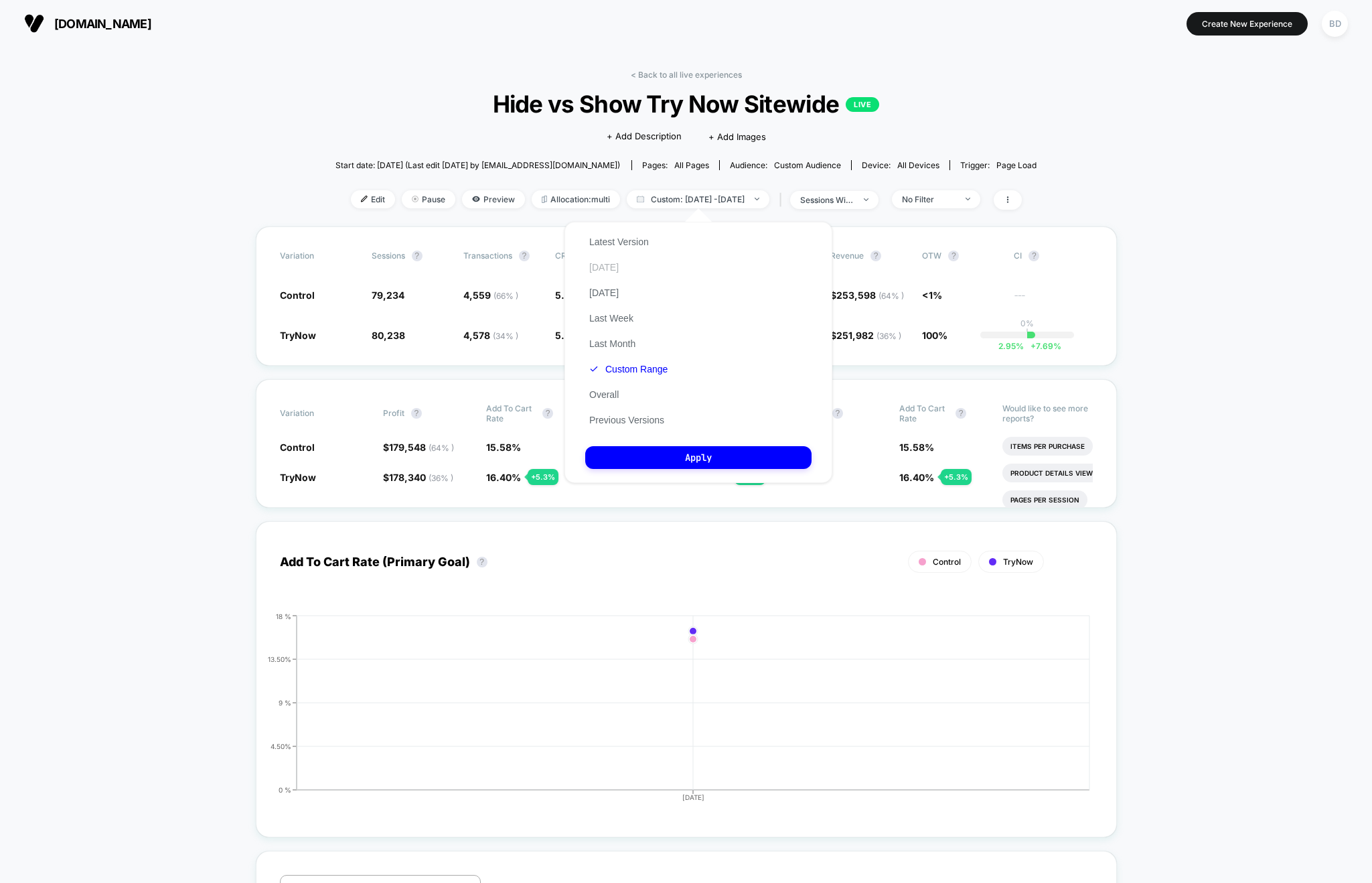
click at [606, 269] on button "[DATE]" at bounding box center [604, 267] width 38 height 12
click at [683, 455] on button "Apply" at bounding box center [698, 457] width 226 height 23
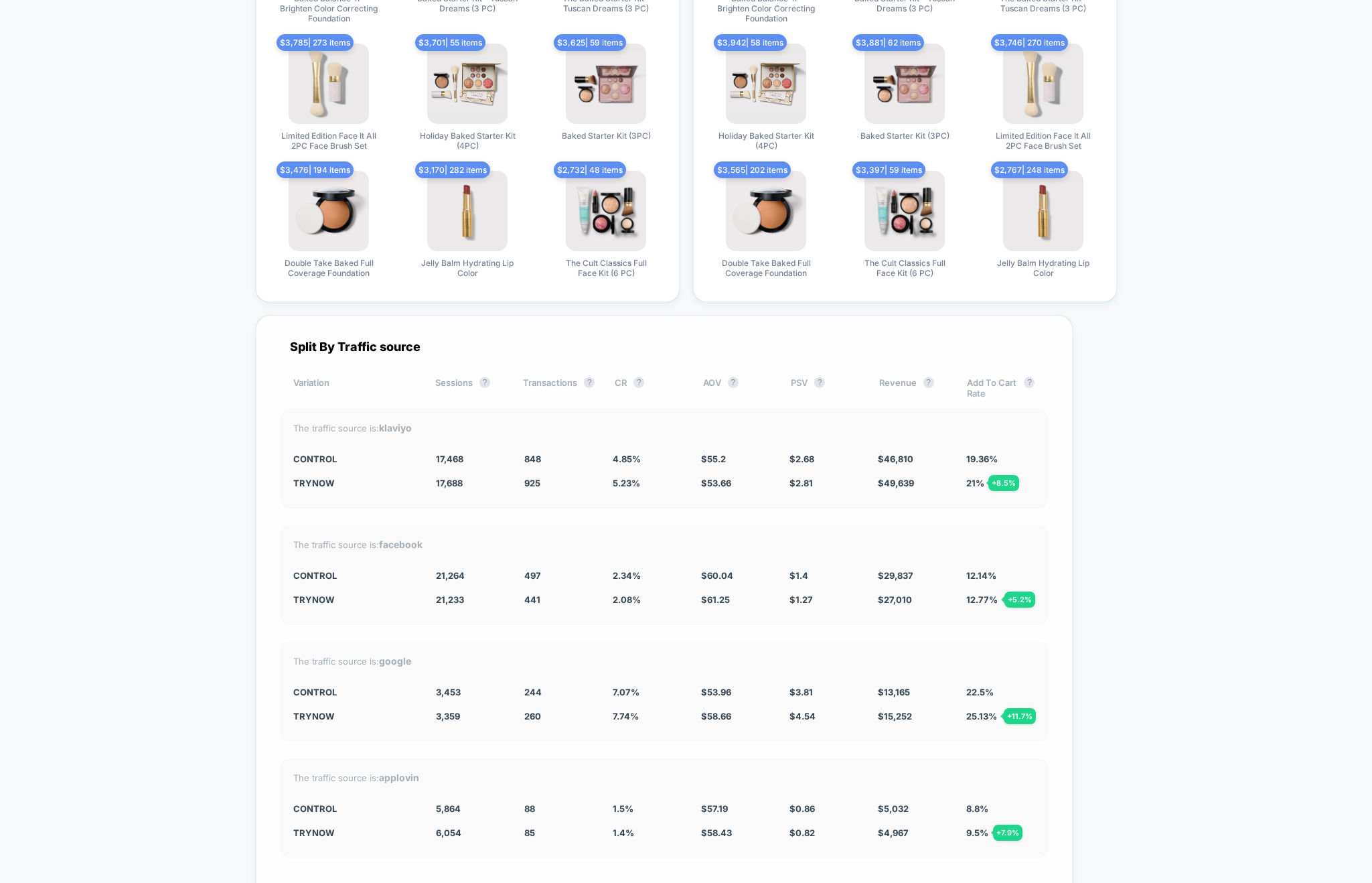
scroll to position [3510, 0]
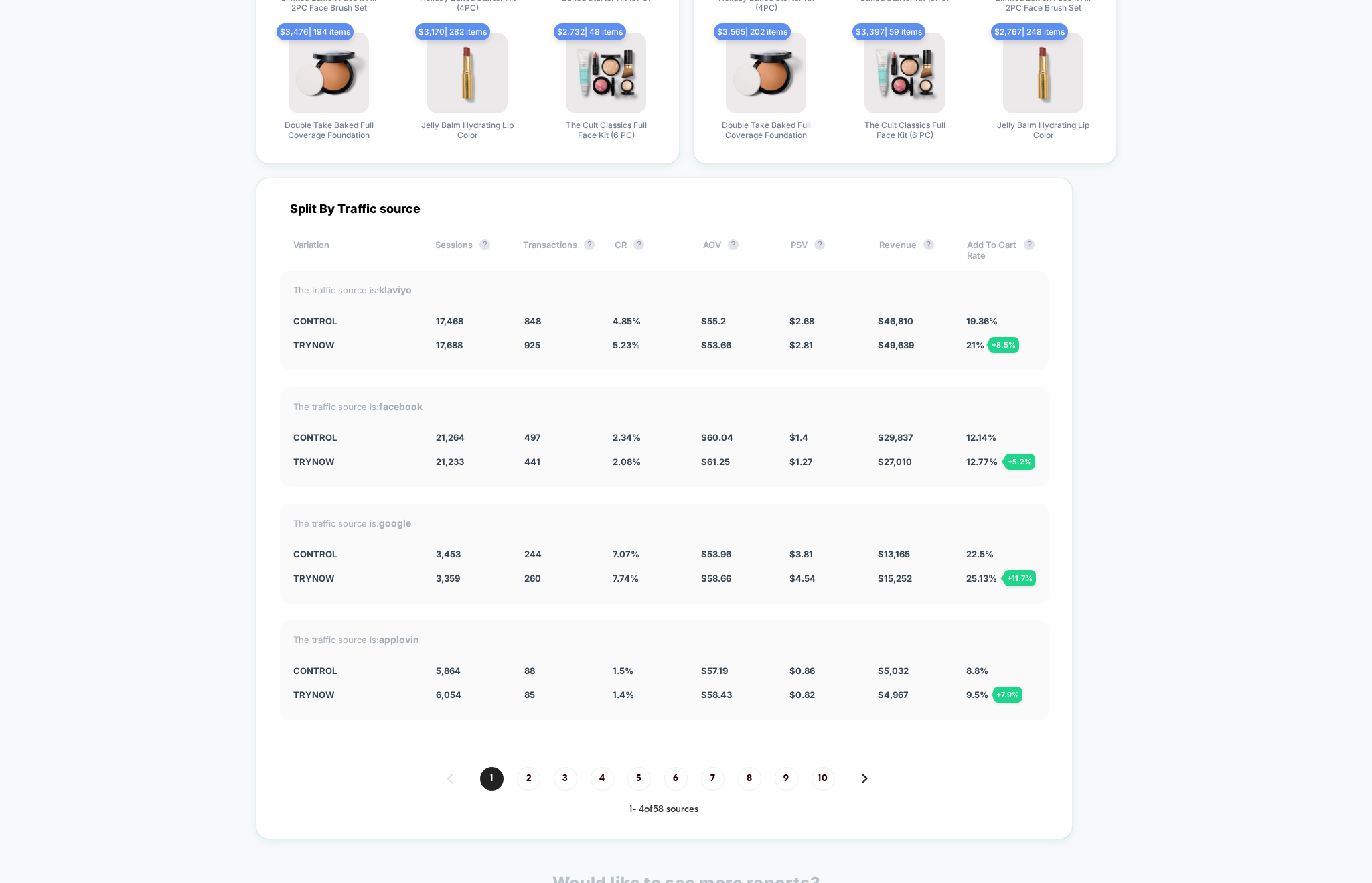
click at [530, 405] on div "The traffic source is: facebook" at bounding box center [664, 406] width 742 height 11
click at [530, 403] on div "The traffic source is: facebook" at bounding box center [664, 406] width 742 height 11
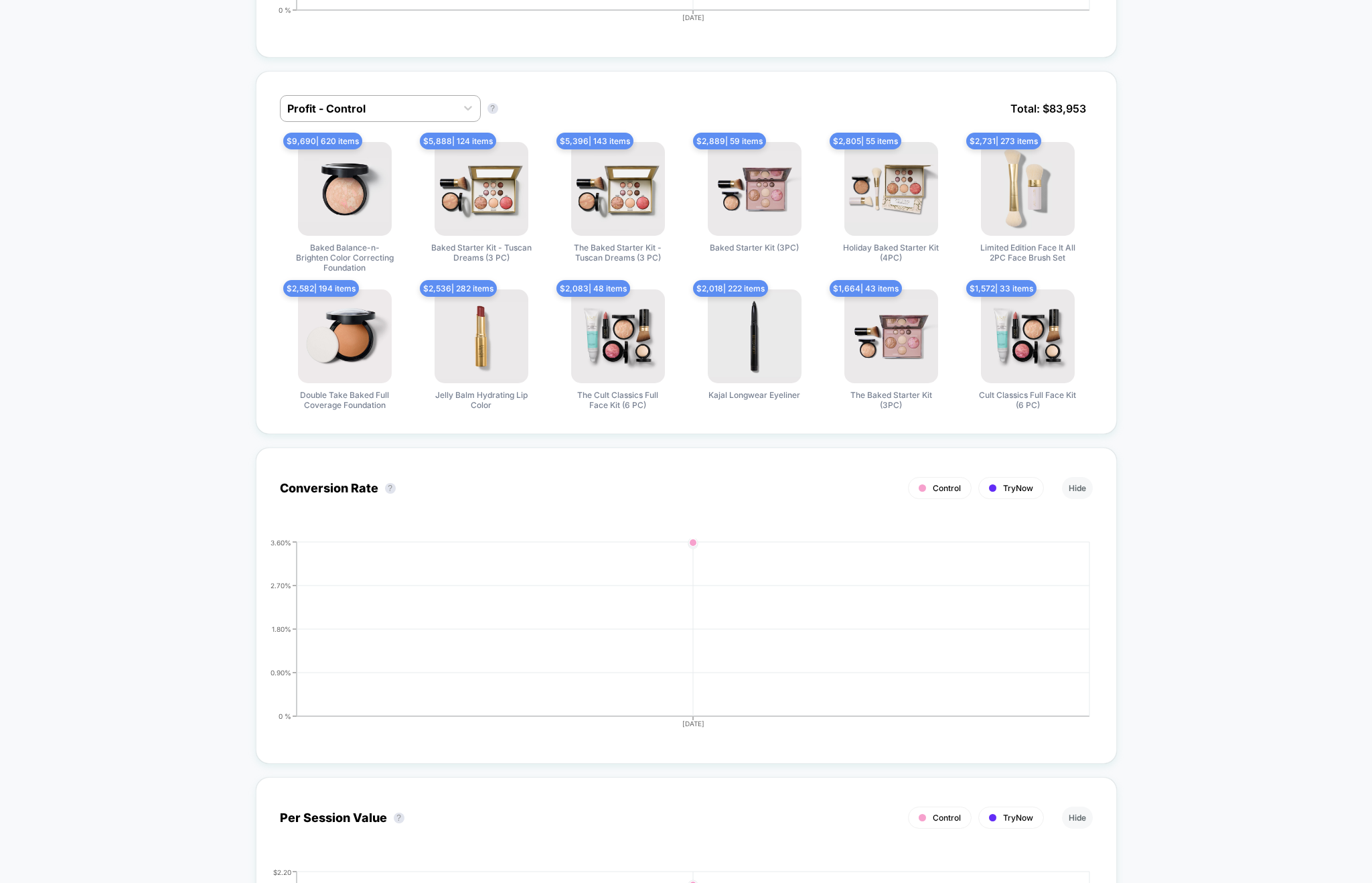
scroll to position [0, 0]
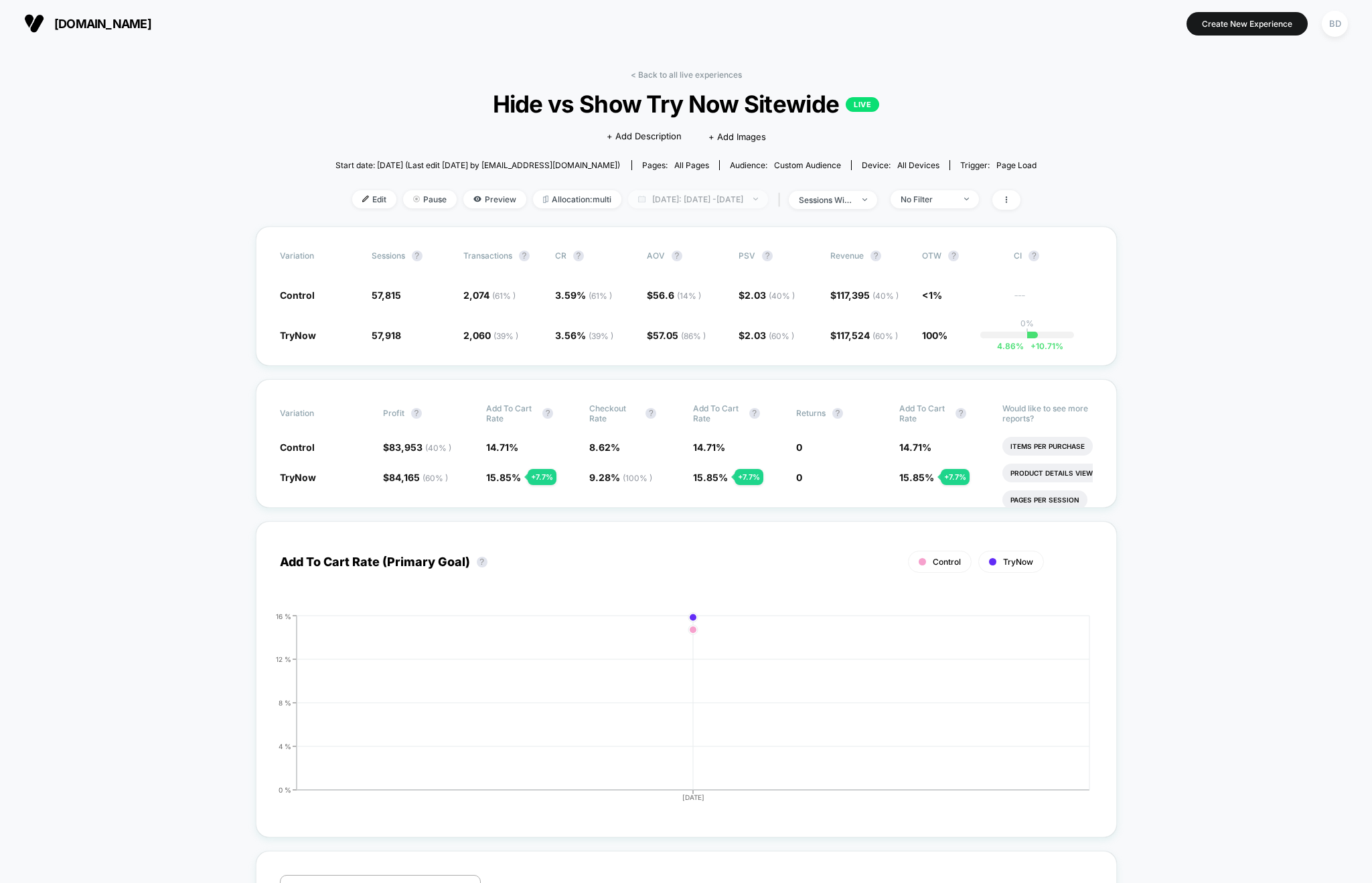
click at [692, 200] on span "[DATE]: [DATE] - [DATE]" at bounding box center [698, 200] width 140 height 18
select select "*"
select select "****"
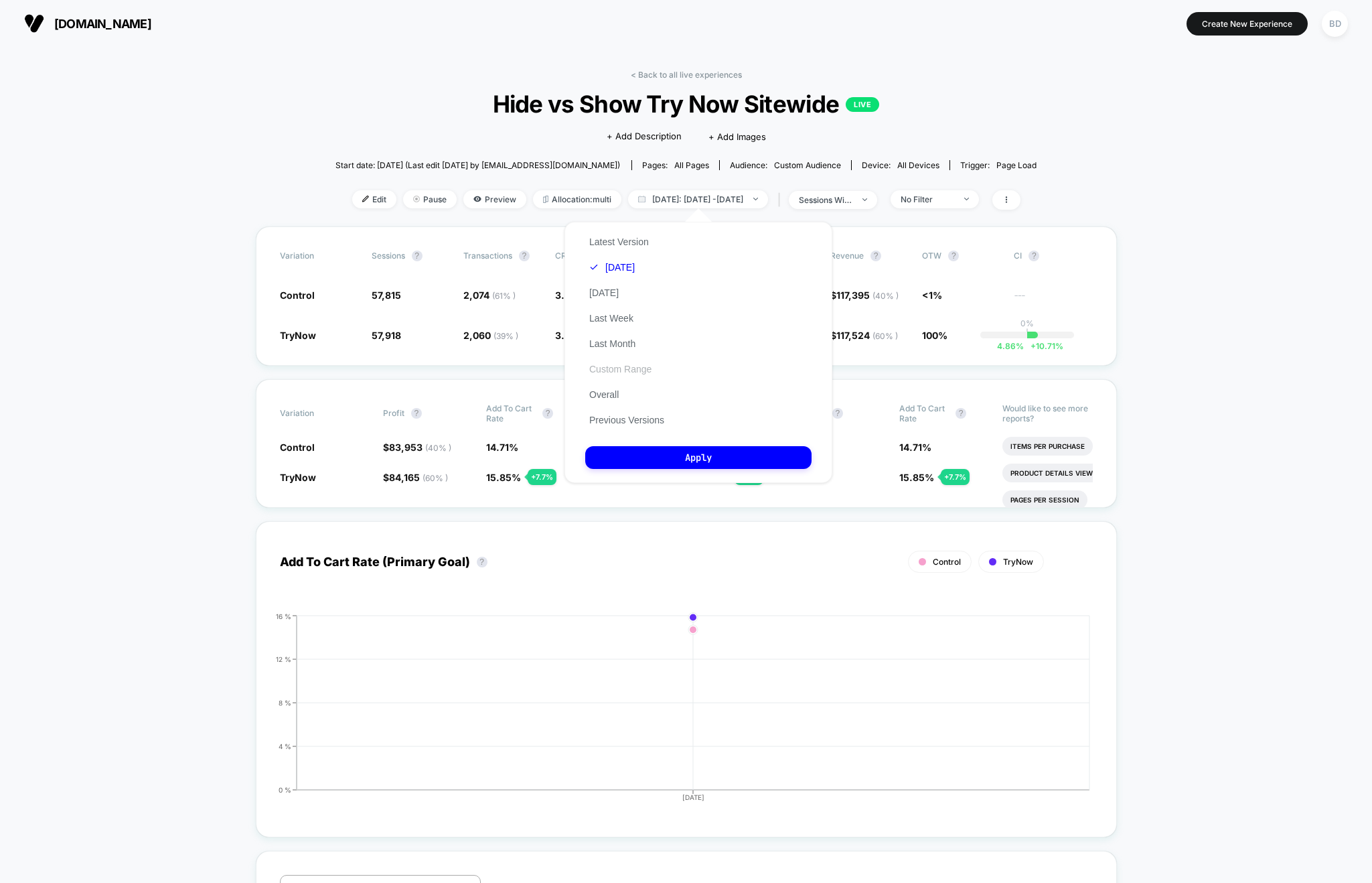
click at [620, 370] on button "Custom Range" at bounding box center [620, 368] width 70 height 12
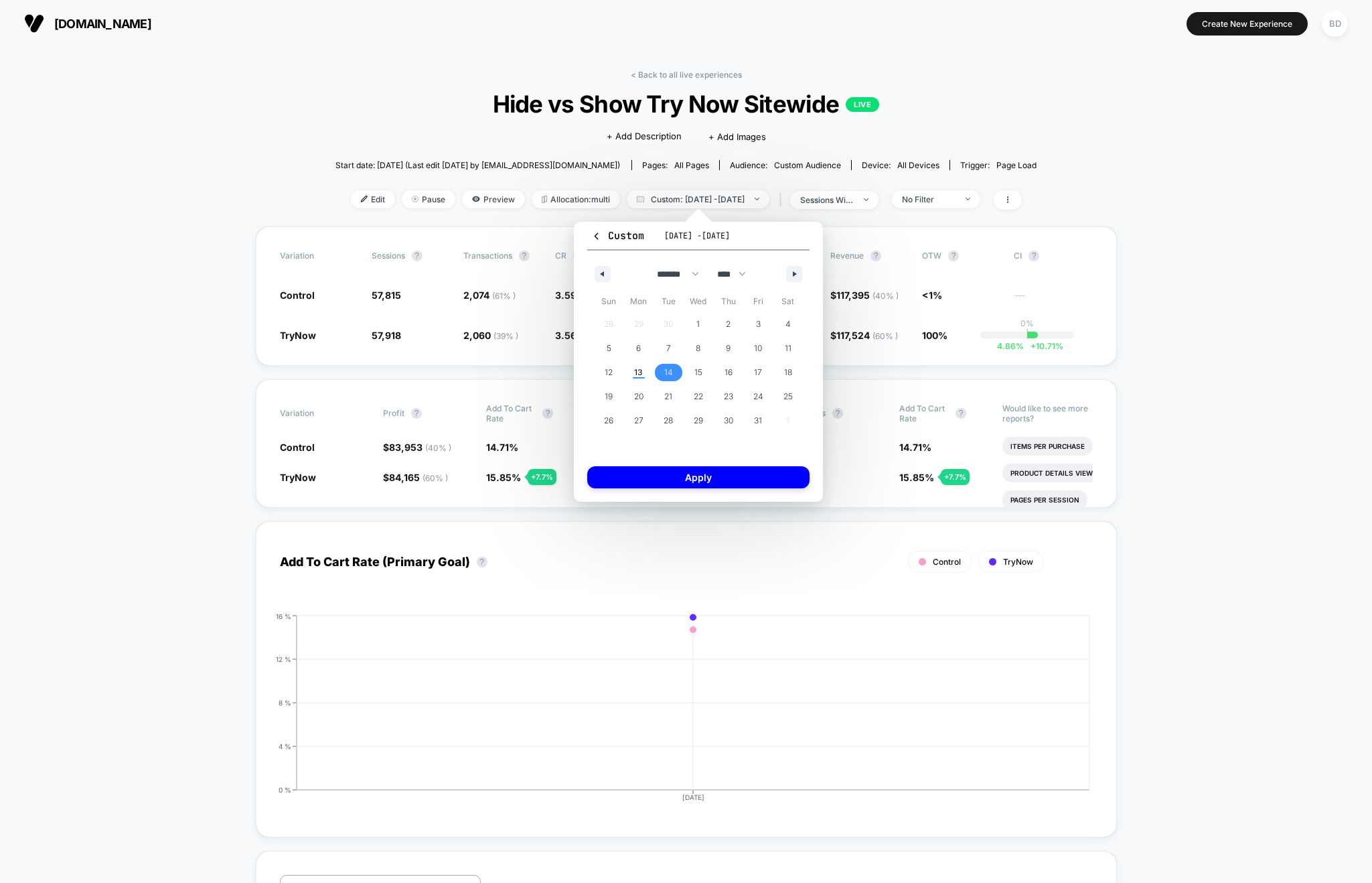
click at [666, 370] on span "14" at bounding box center [668, 373] width 8 height 24
click at [734, 369] on span "16" at bounding box center [728, 372] width 30 height 18
click at [697, 480] on button "Apply" at bounding box center [699, 478] width 223 height 22
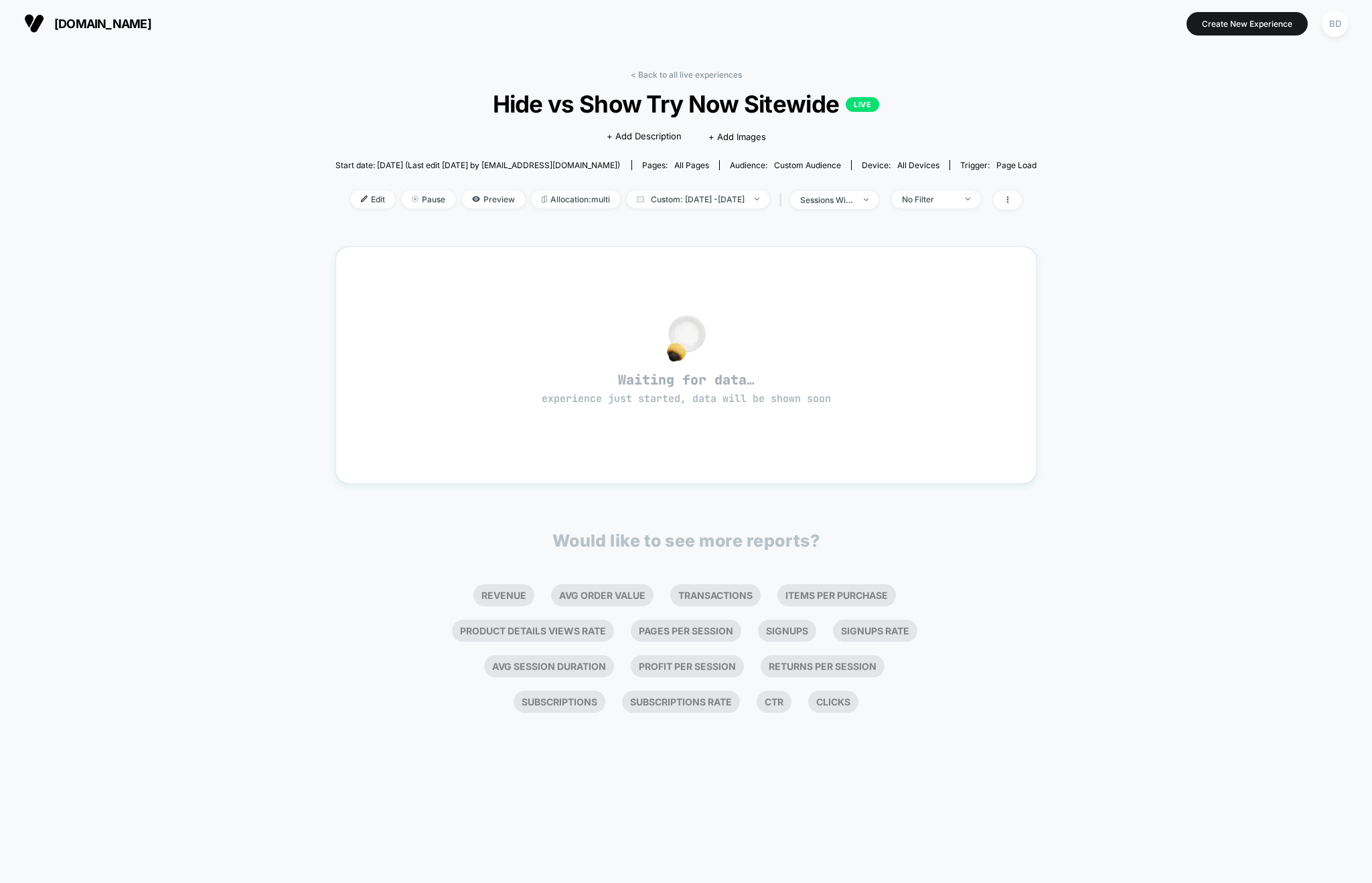
click at [246, 396] on div "< Back to all live experiences Hide vs Show Try Now Sitewide LIVE Click to edit…" at bounding box center [686, 465] width 1372 height 836
click at [714, 200] on span "Custom: [DATE] - [DATE]" at bounding box center [698, 200] width 143 height 18
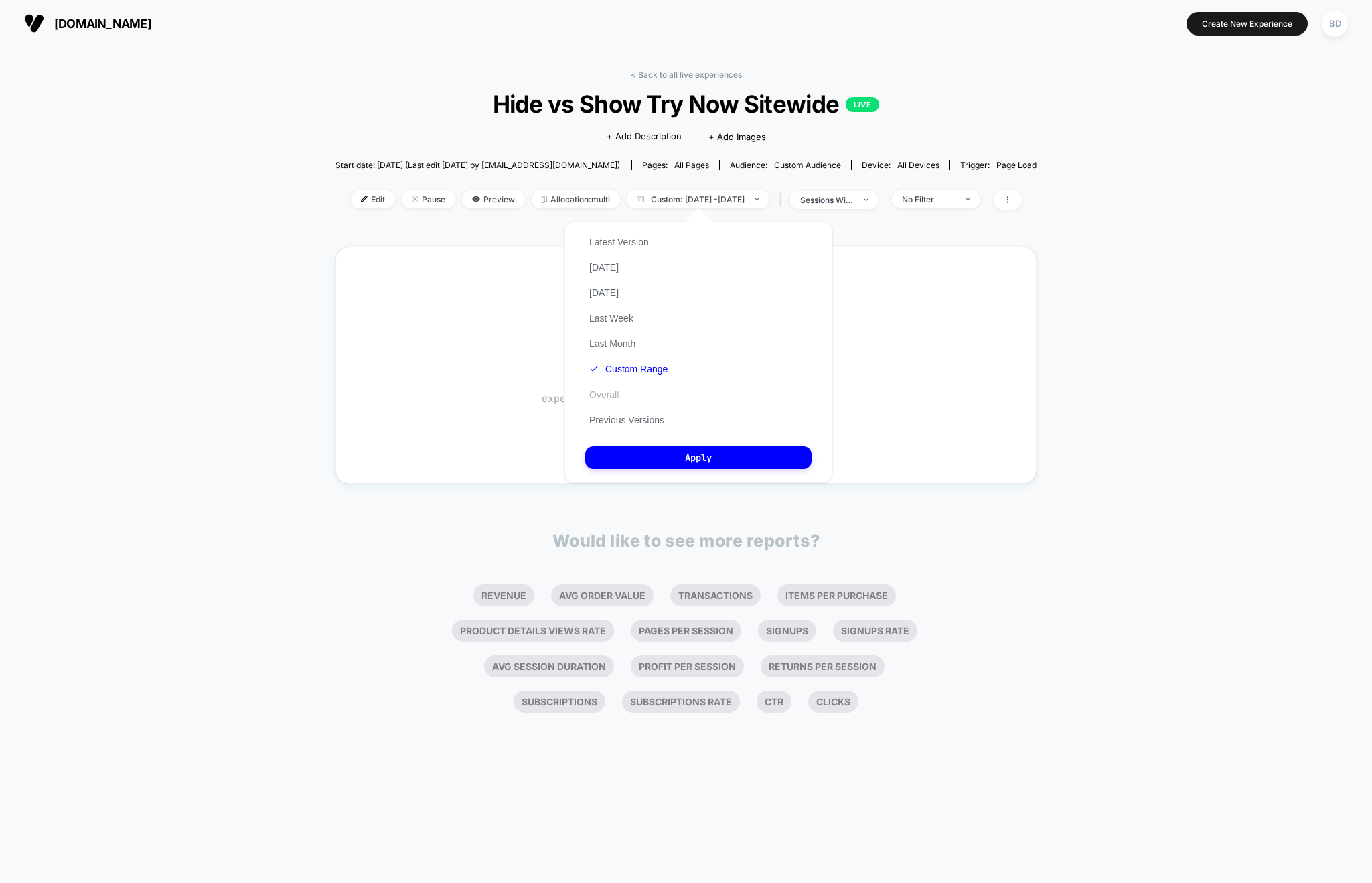
click at [607, 394] on button "Overall" at bounding box center [604, 394] width 38 height 12
click at [702, 455] on button "Apply" at bounding box center [698, 457] width 226 height 23
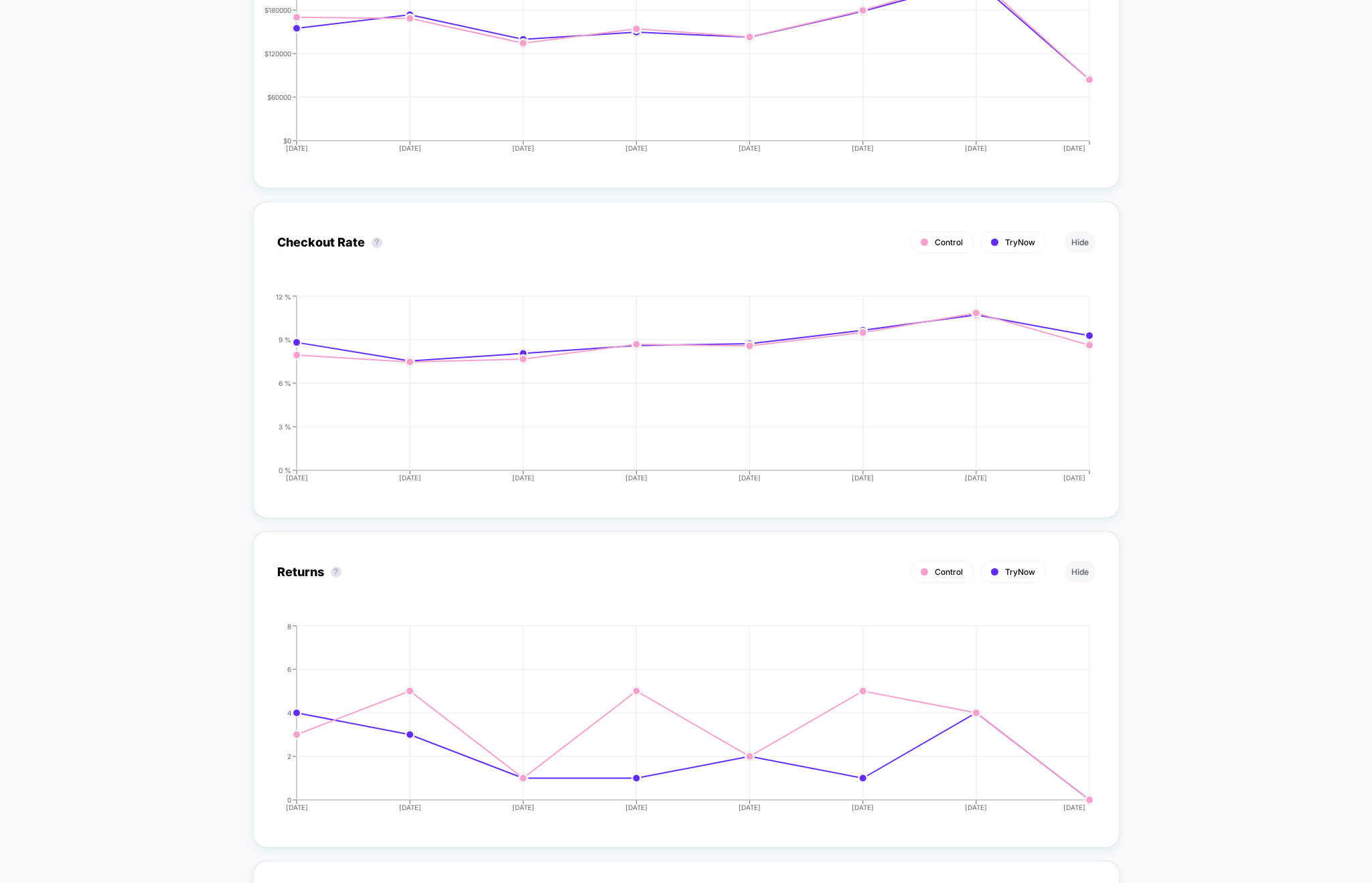
scroll to position [2050, 0]
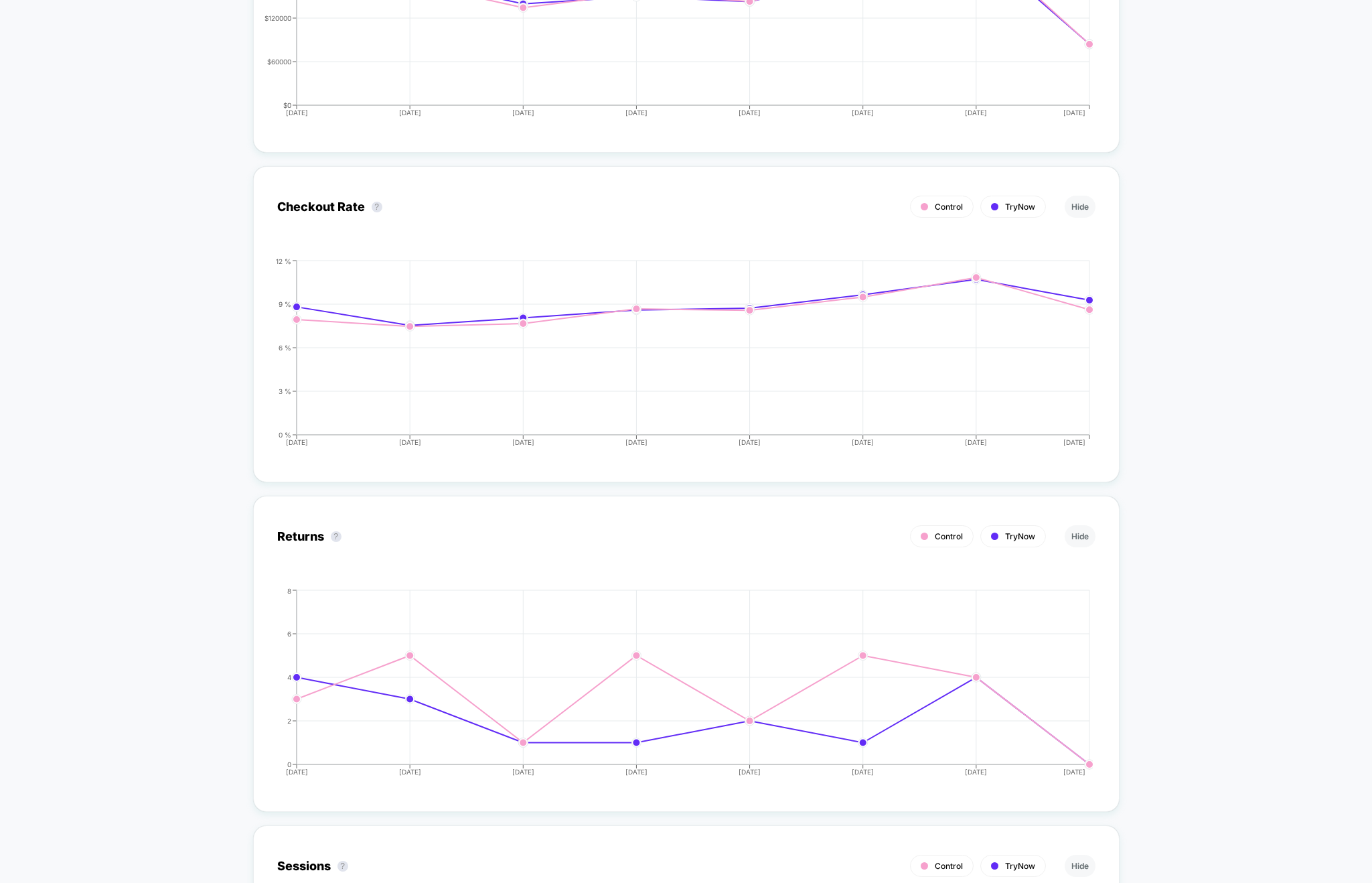
click at [1185, 315] on div "< Back to all live experiences Hide vs Show Try Now Sitewide LIVE Click to edit…" at bounding box center [686, 298] width 1372 height 4601
click at [1159, 311] on div "< Back to all live experiences Hide vs Show Try Now Sitewide LIVE Click to edit…" at bounding box center [686, 298] width 1372 height 4601
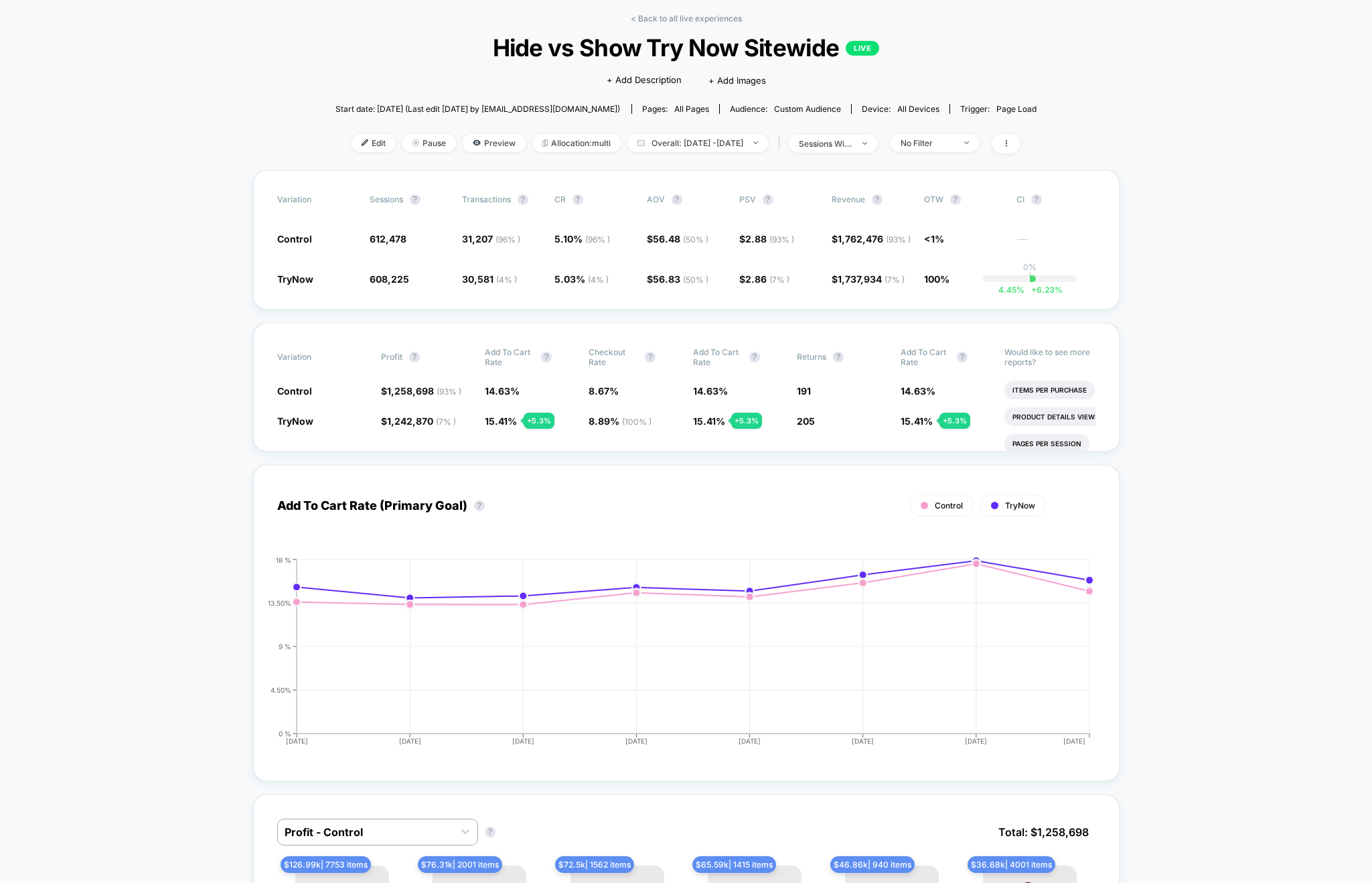
scroll to position [0, 0]
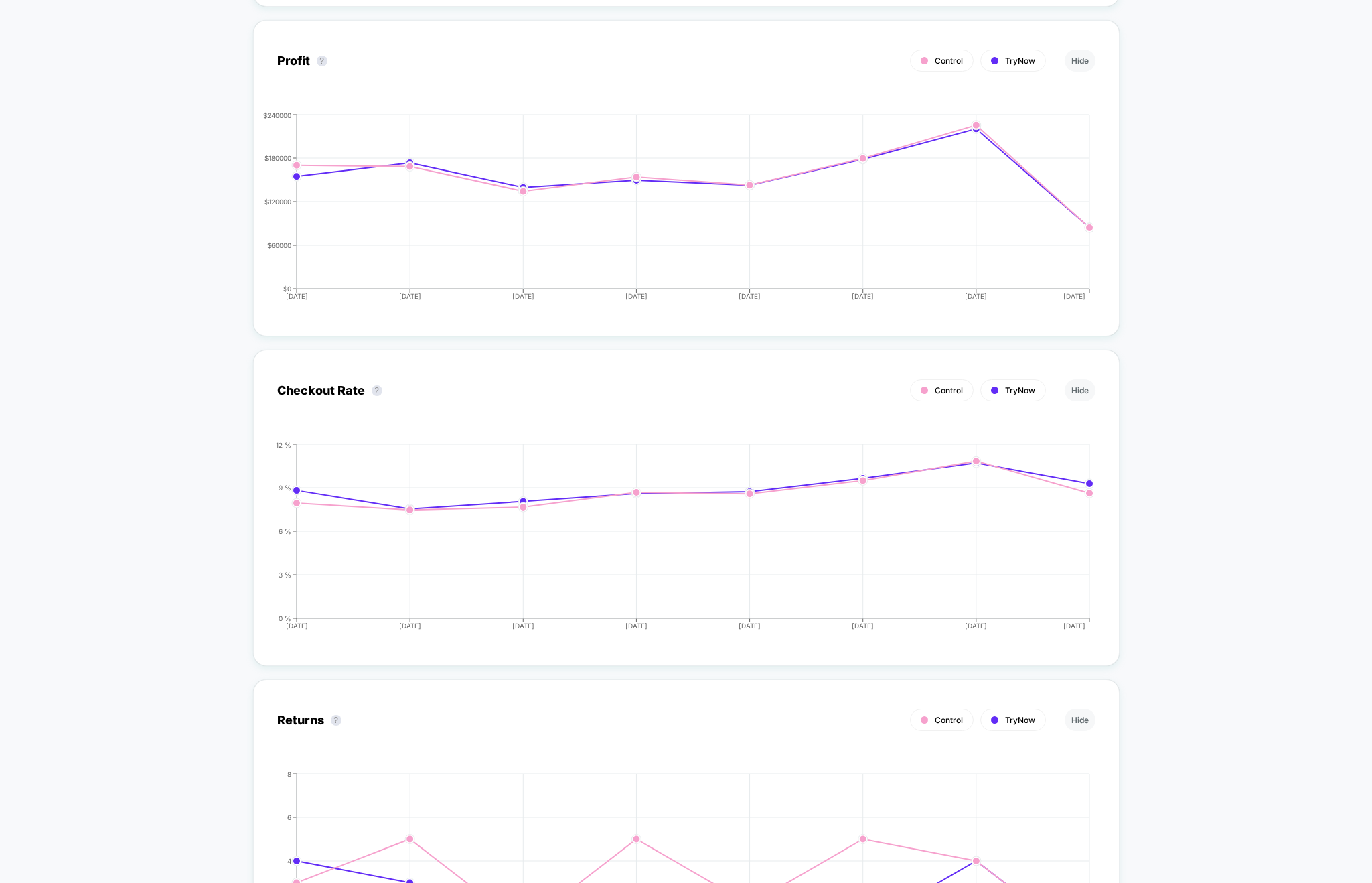
scroll to position [2188, 0]
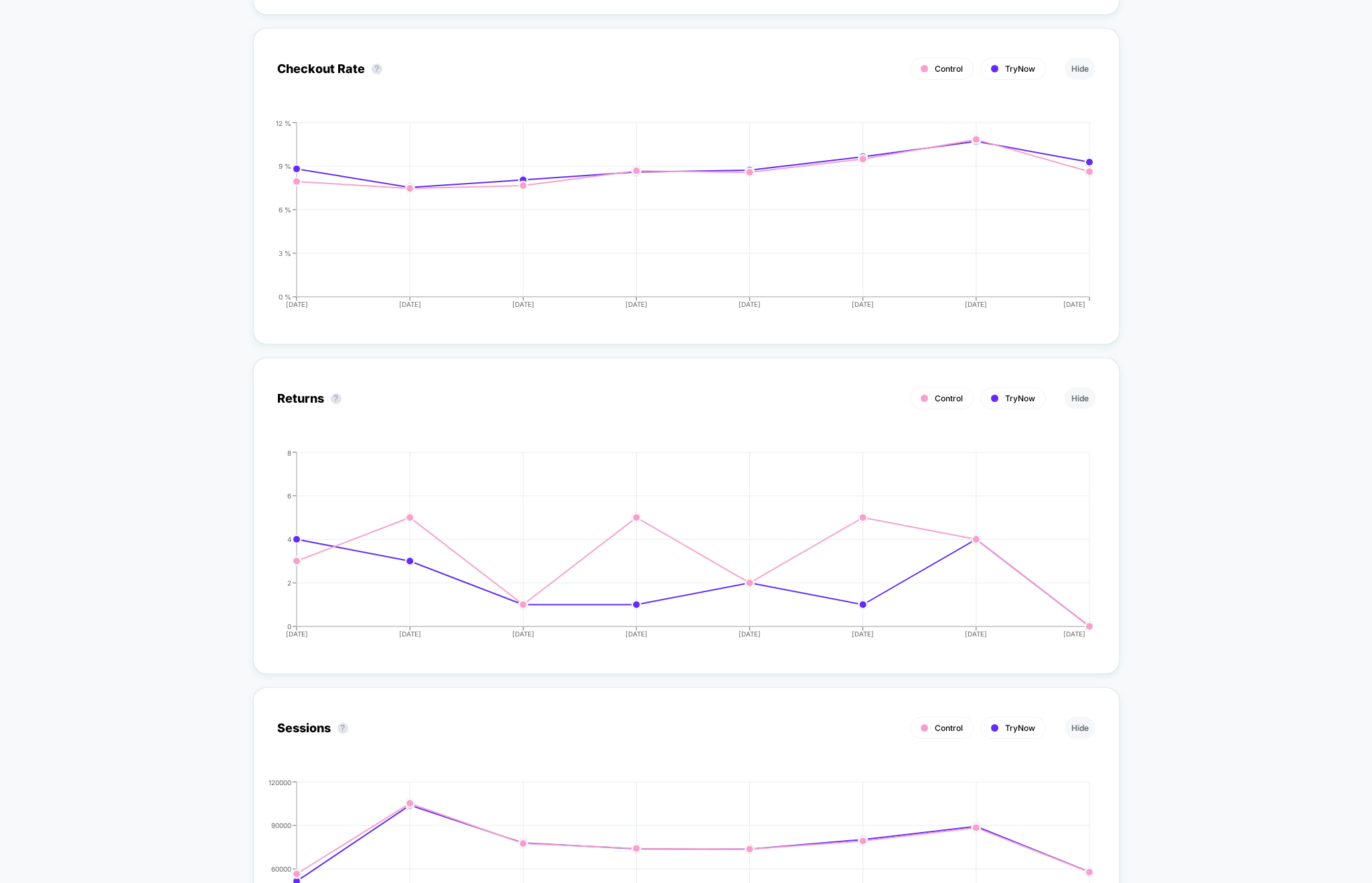
click at [121, 362] on div "< Back to all live experiences Hide vs Show Try Now Sitewide LIVE Click to edit…" at bounding box center [686, 160] width 1372 height 4601
click at [138, 228] on div "< Back to all live experiences Hide vs Show Try Now Sitewide LIVE Click to edit…" at bounding box center [686, 160] width 1372 height 4601
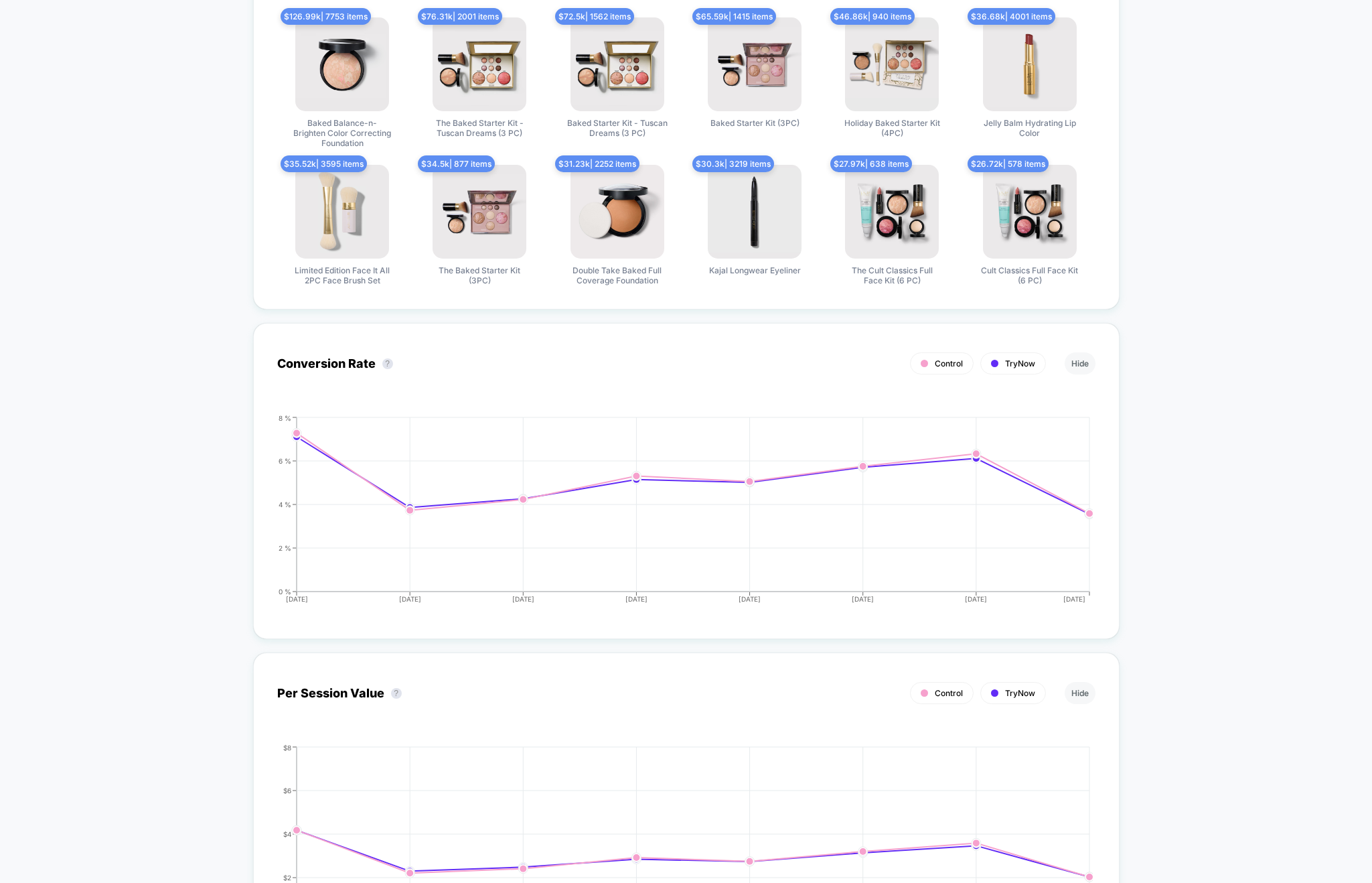
scroll to position [0, 0]
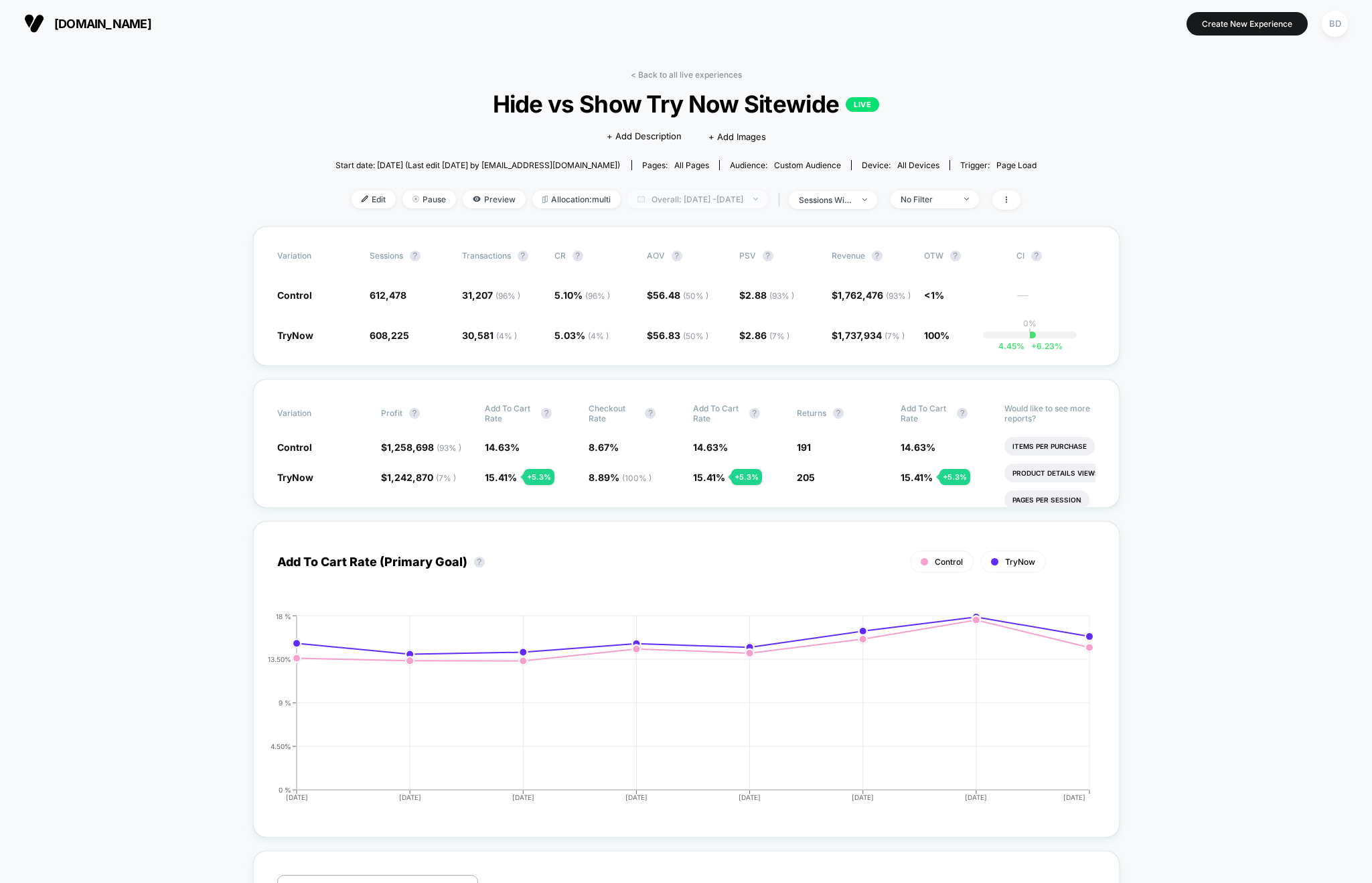
click at [730, 201] on span "Overall: [DATE] - [DATE]" at bounding box center [697, 200] width 141 height 18
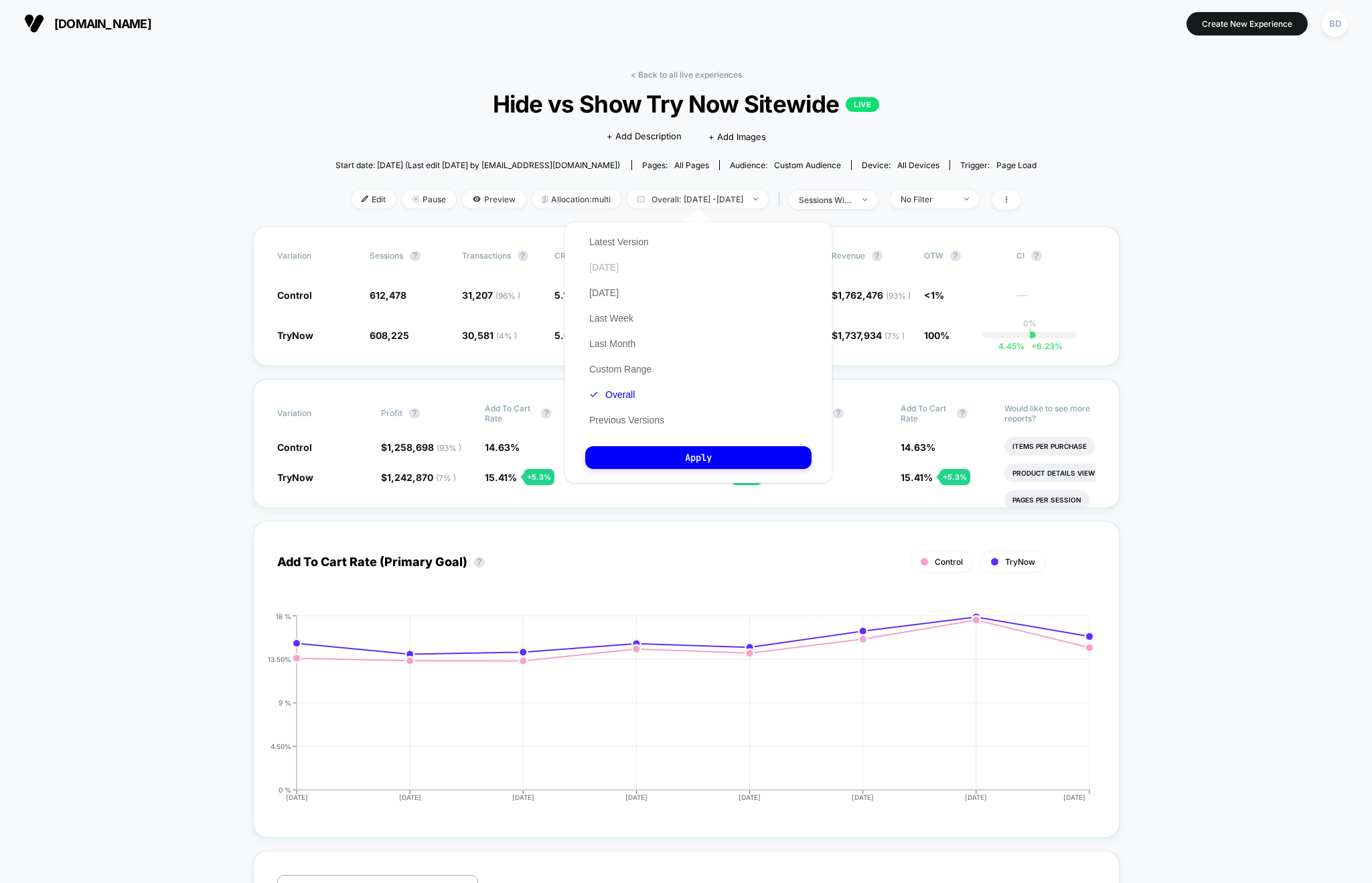
click at [605, 268] on button "[DATE]" at bounding box center [604, 267] width 38 height 12
click at [699, 458] on button "Apply" at bounding box center [698, 457] width 226 height 23
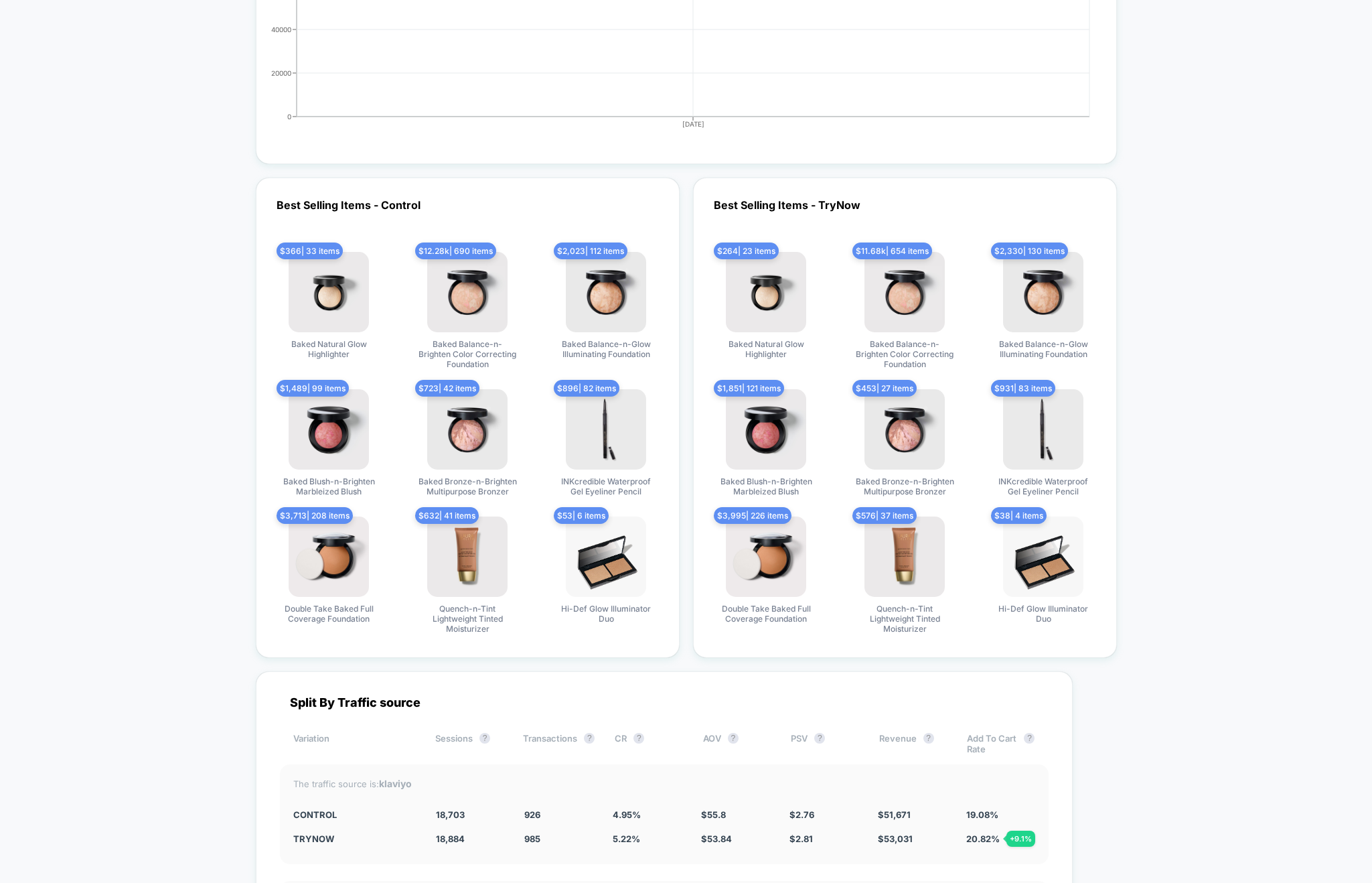
scroll to position [3458, 0]
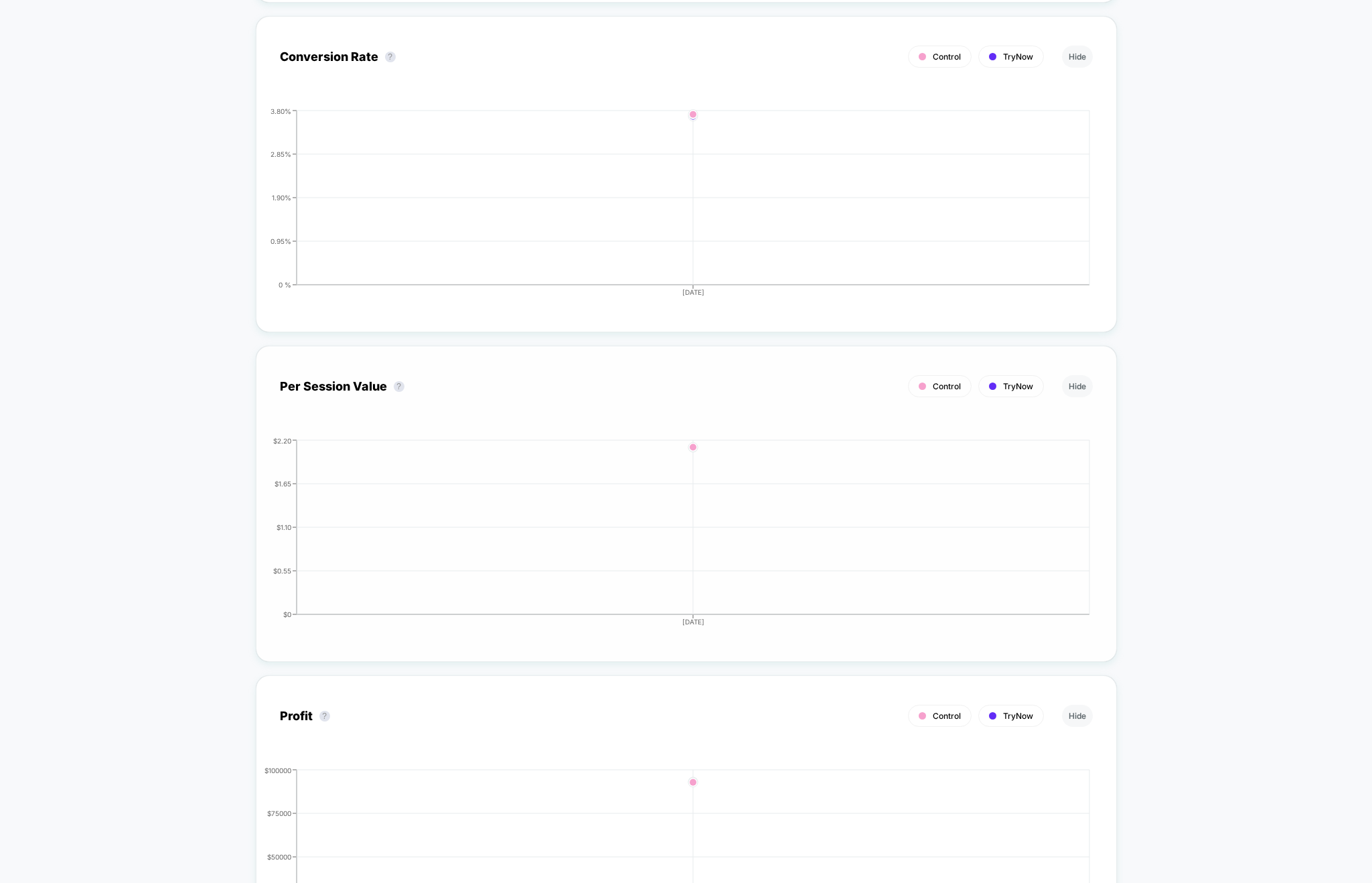
scroll to position [0, 0]
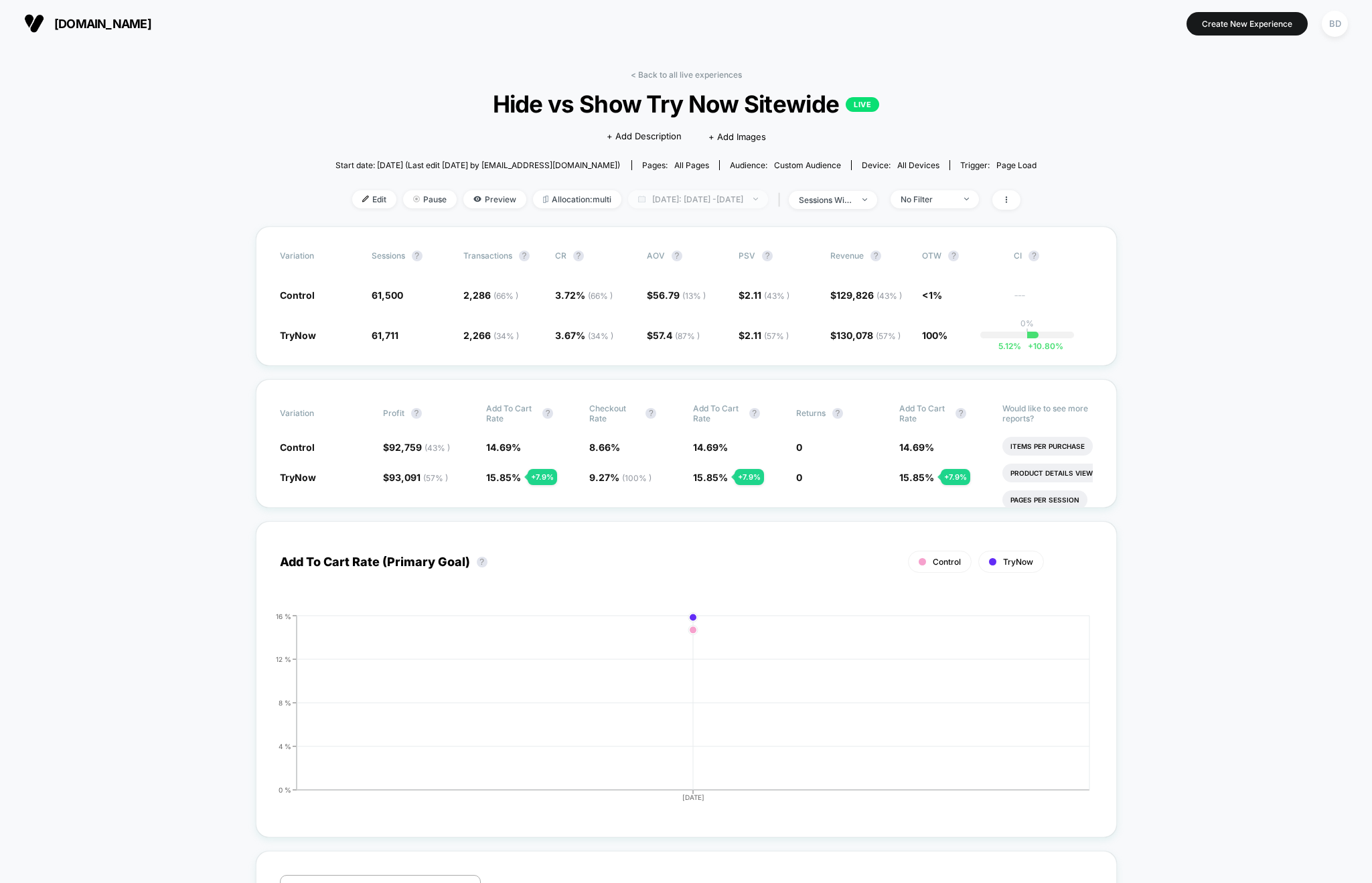
click at [725, 203] on span "[DATE]: [DATE] - [DATE]" at bounding box center [698, 200] width 140 height 18
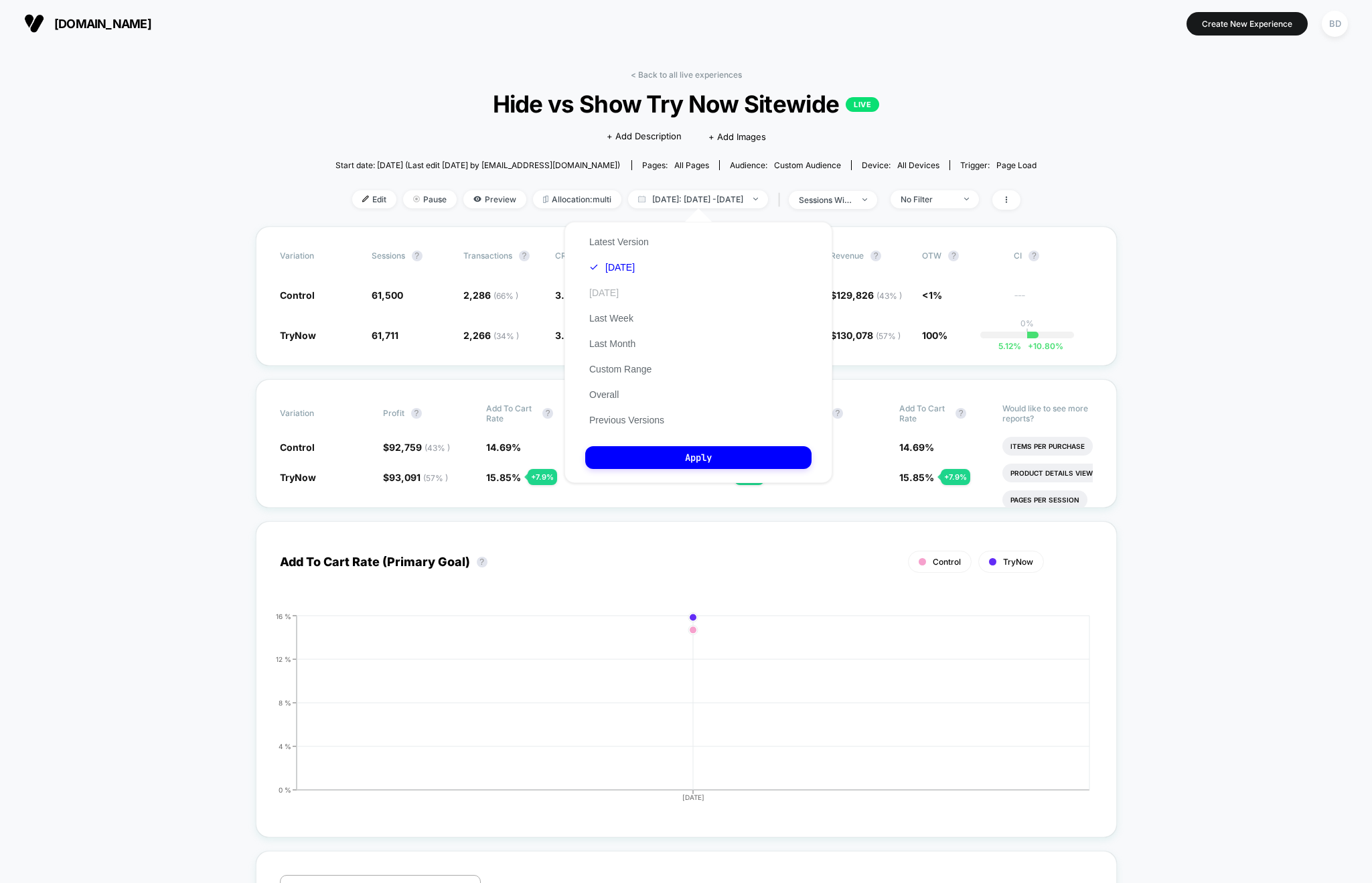
click at [612, 296] on button "[DATE]" at bounding box center [604, 292] width 38 height 12
click at [697, 454] on button "Apply" at bounding box center [698, 457] width 226 height 23
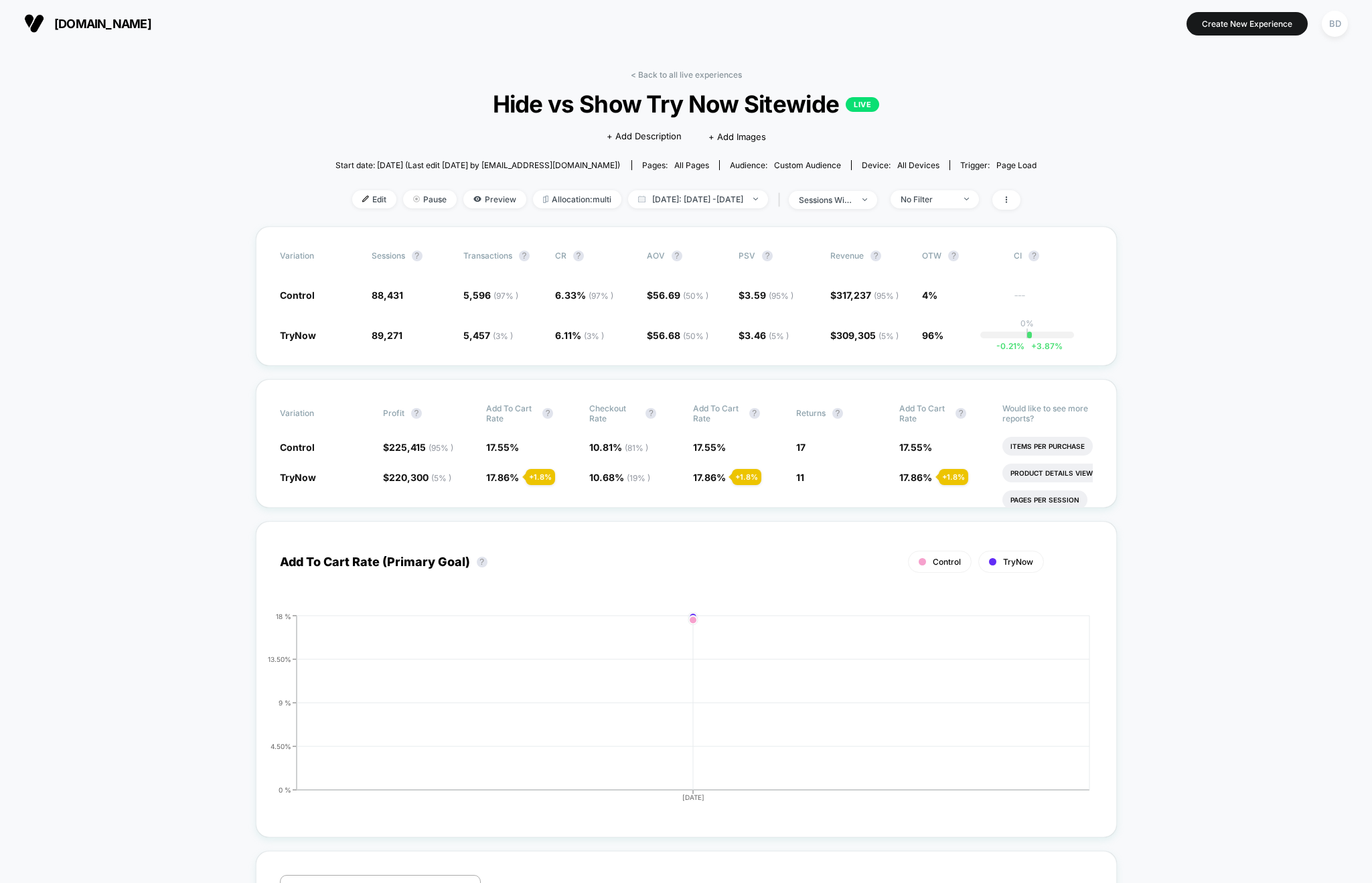
click at [788, 212] on div "< Back to all live experiences Hide vs Show Try Now Sitewide LIVE Click to edit…" at bounding box center [686, 148] width 701 height 157
click at [768, 203] on span "[DATE]: [DATE] - [DATE]" at bounding box center [698, 200] width 140 height 18
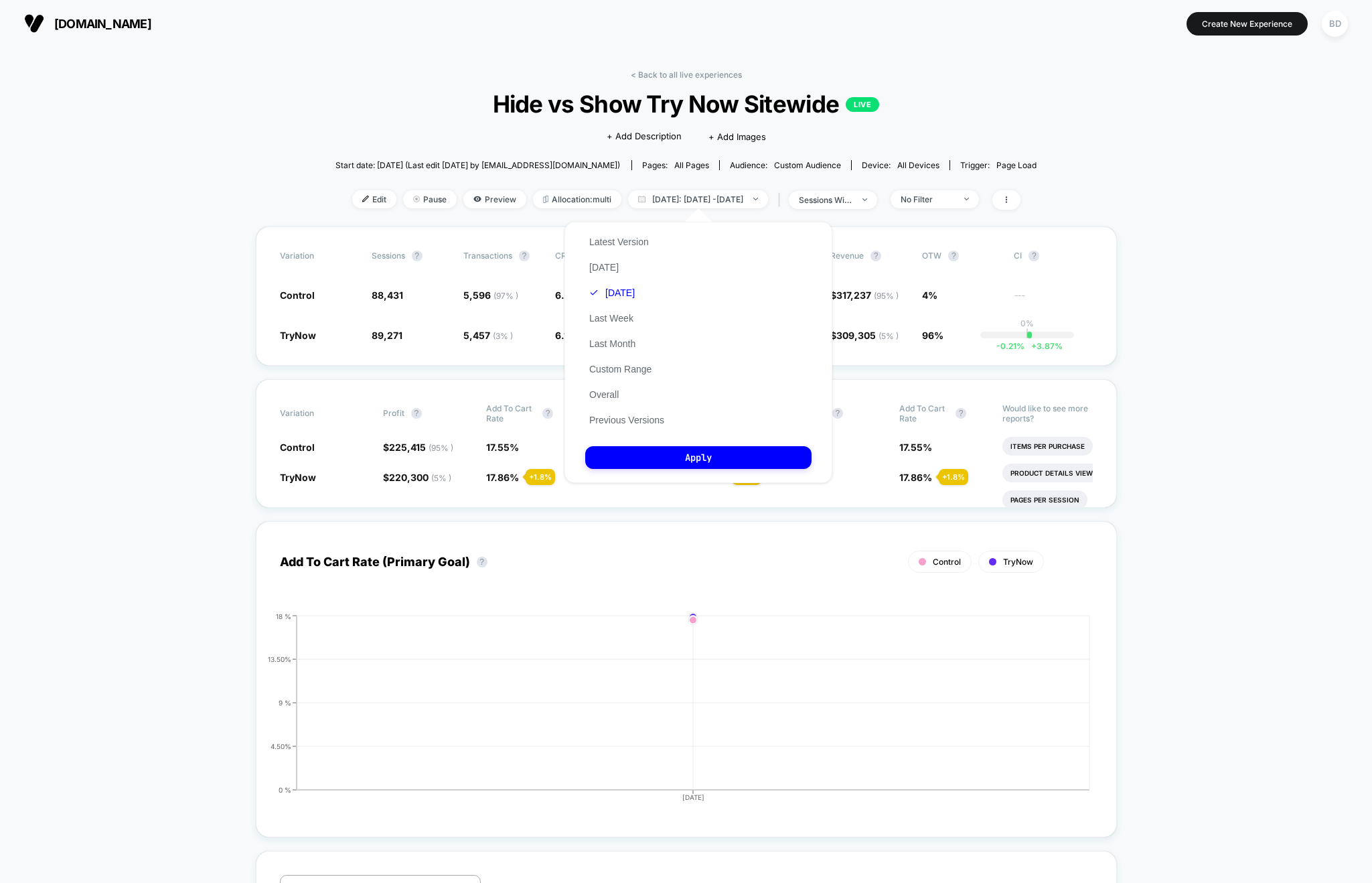
click at [849, 216] on div "< Back to all live experiences Hide vs Show Try Now Sitewide LIVE Click to edit…" at bounding box center [686, 148] width 701 height 157
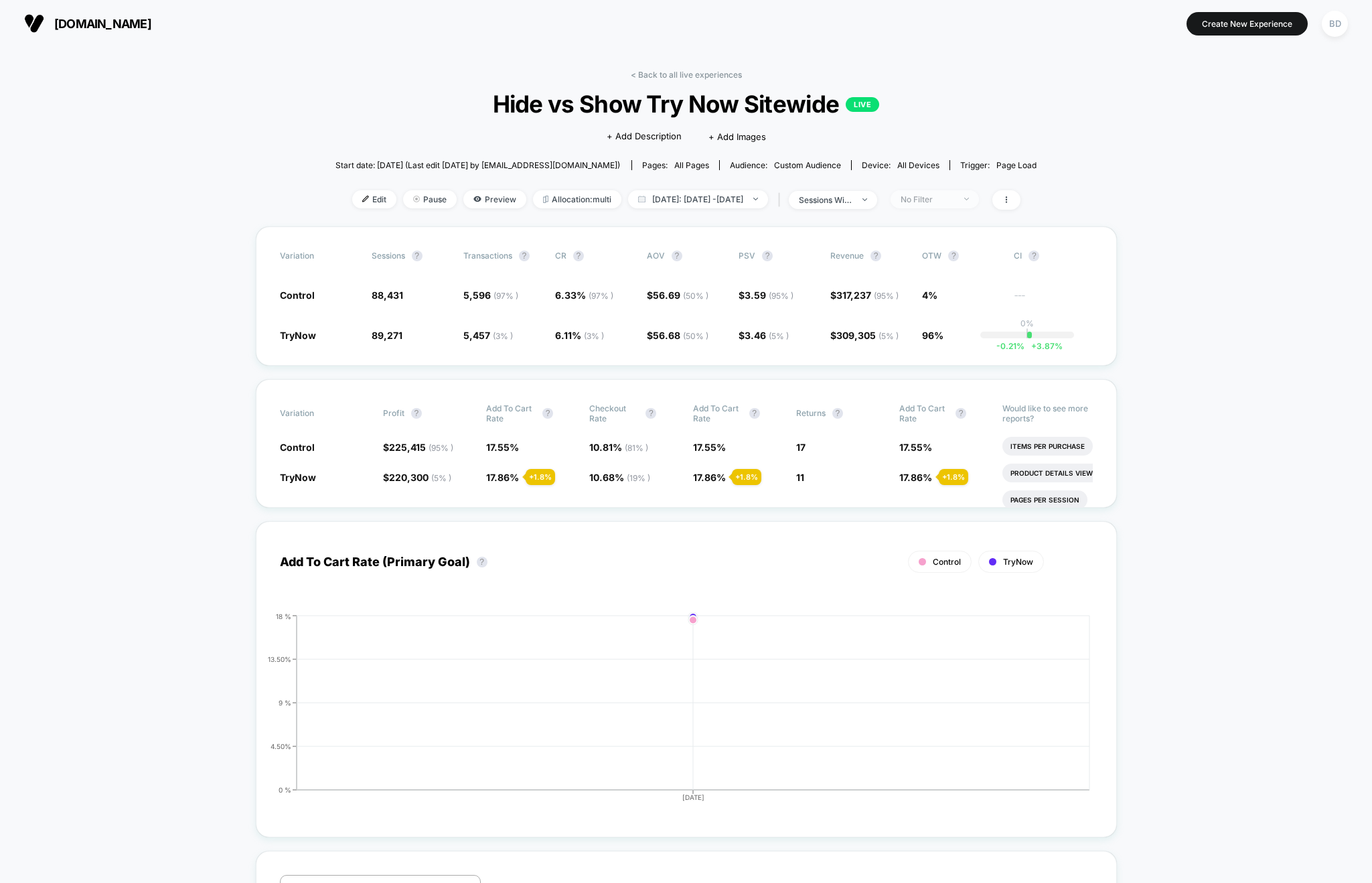
click at [979, 199] on span "No Filter" at bounding box center [934, 200] width 88 height 18
click at [938, 275] on span "Desktop Visitors" at bounding box center [955, 276] width 71 height 11
click at [956, 388] on button "Save" at bounding box center [959, 394] width 122 height 22
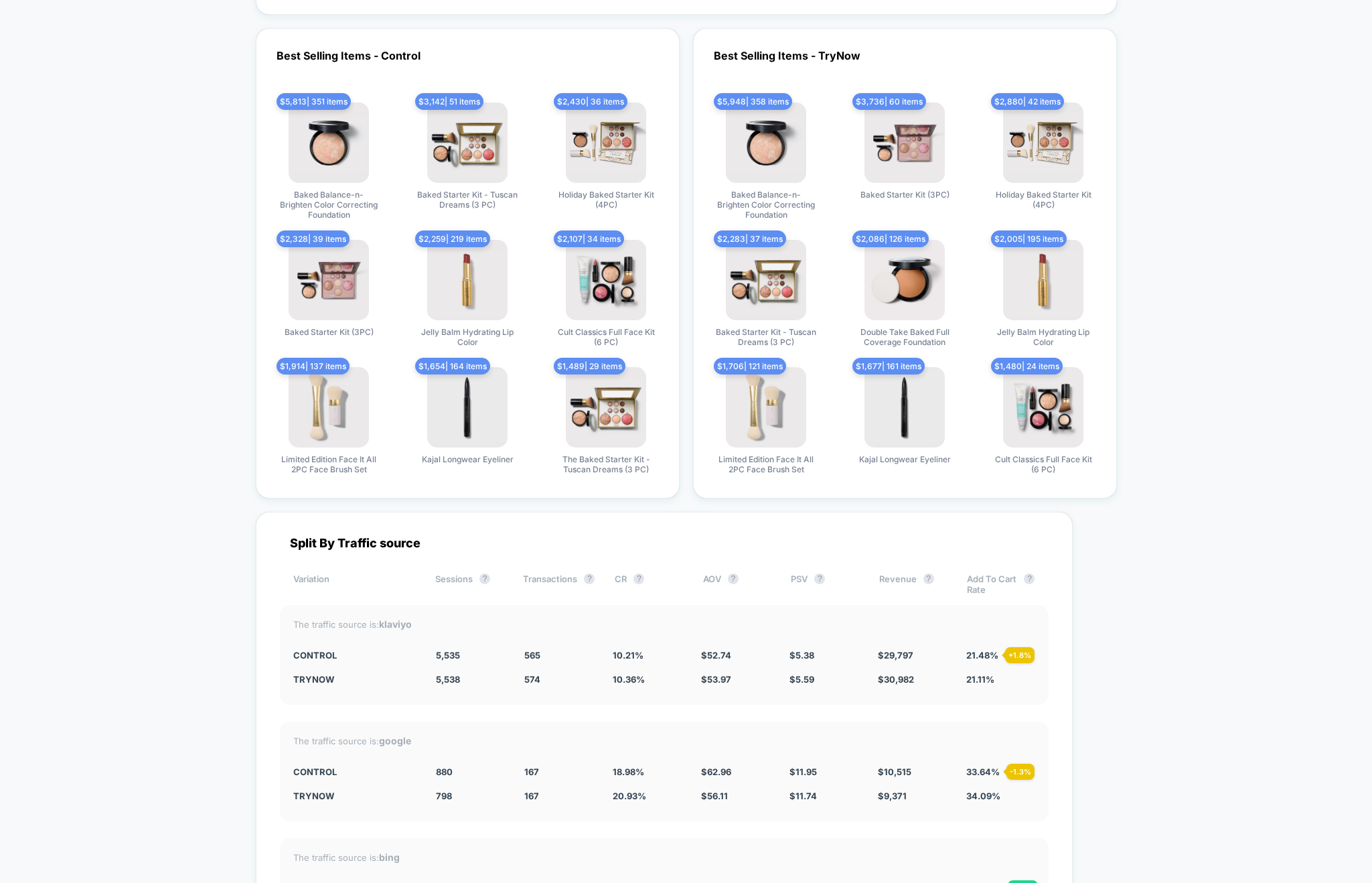
scroll to position [3528, 0]
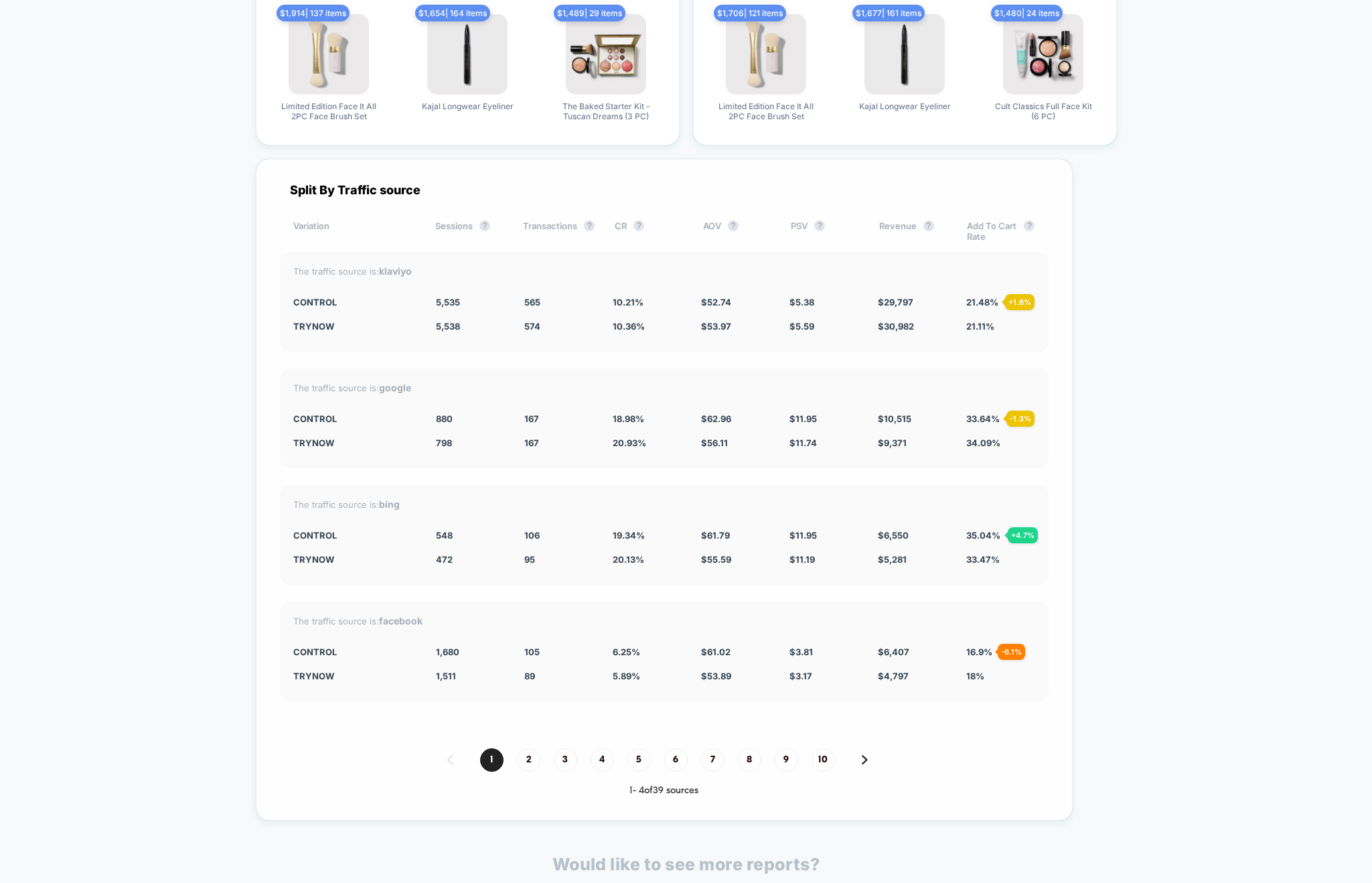
click at [617, 709] on div "Split By Traffic source Variation Sessions ? Transactions ? CR ? AOV ? PSV ? Re…" at bounding box center [664, 489] width 817 height 662
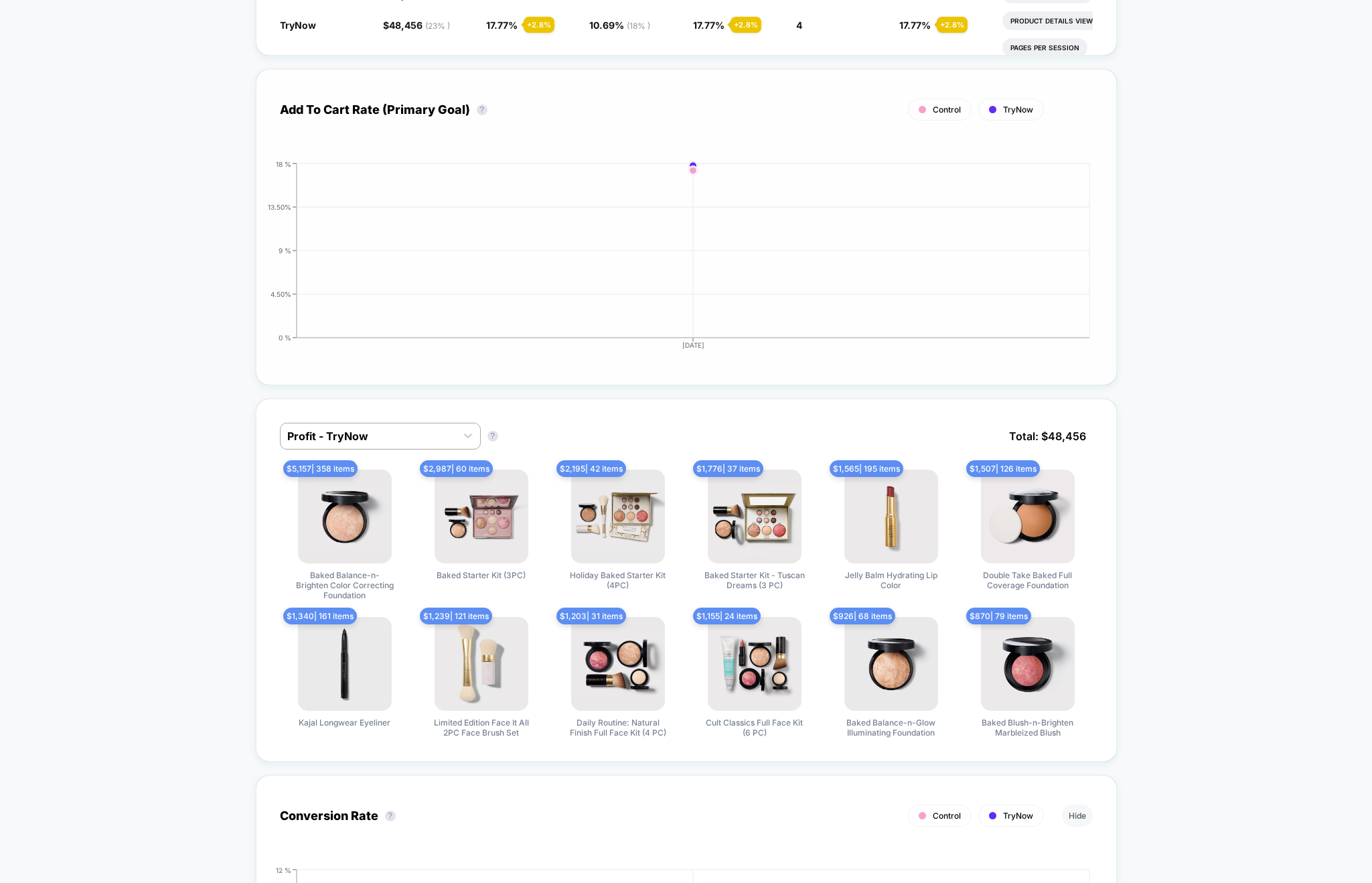
scroll to position [0, 0]
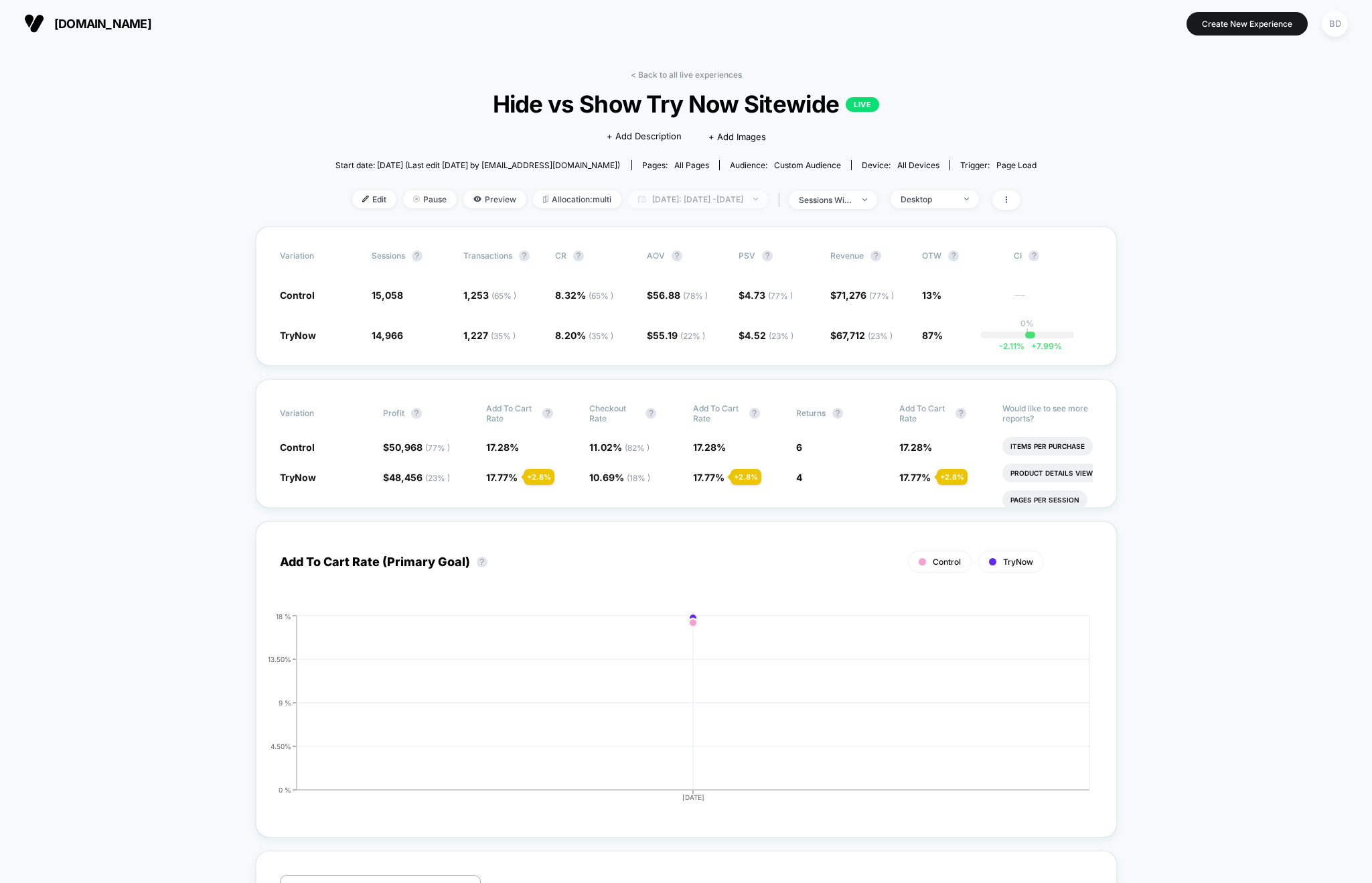
click at [732, 204] on span "[DATE]: [DATE] - [DATE]" at bounding box center [698, 200] width 140 height 18
select select "*"
select select "****"
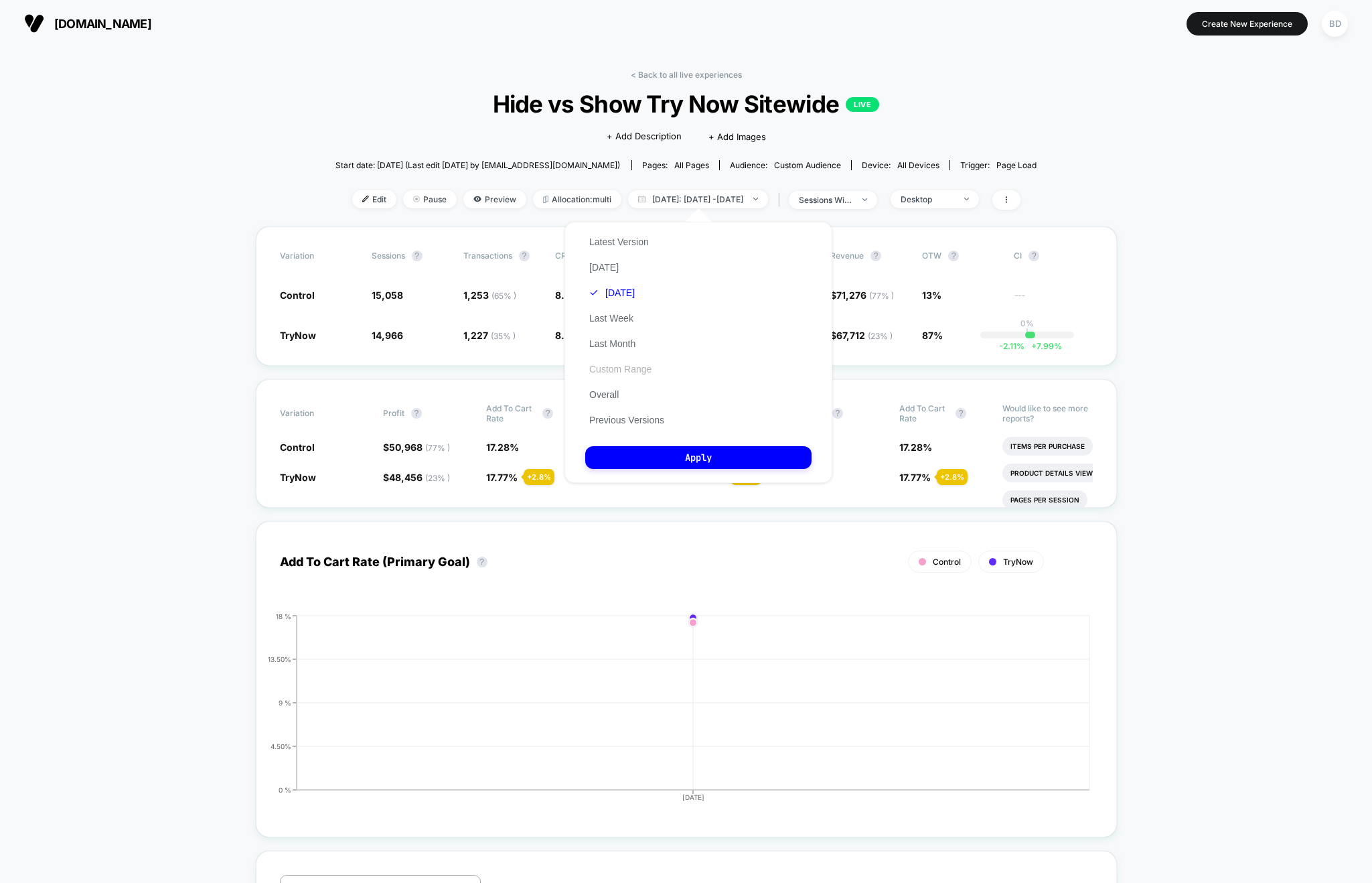
click at [613, 373] on button "Custom Range" at bounding box center [620, 368] width 70 height 12
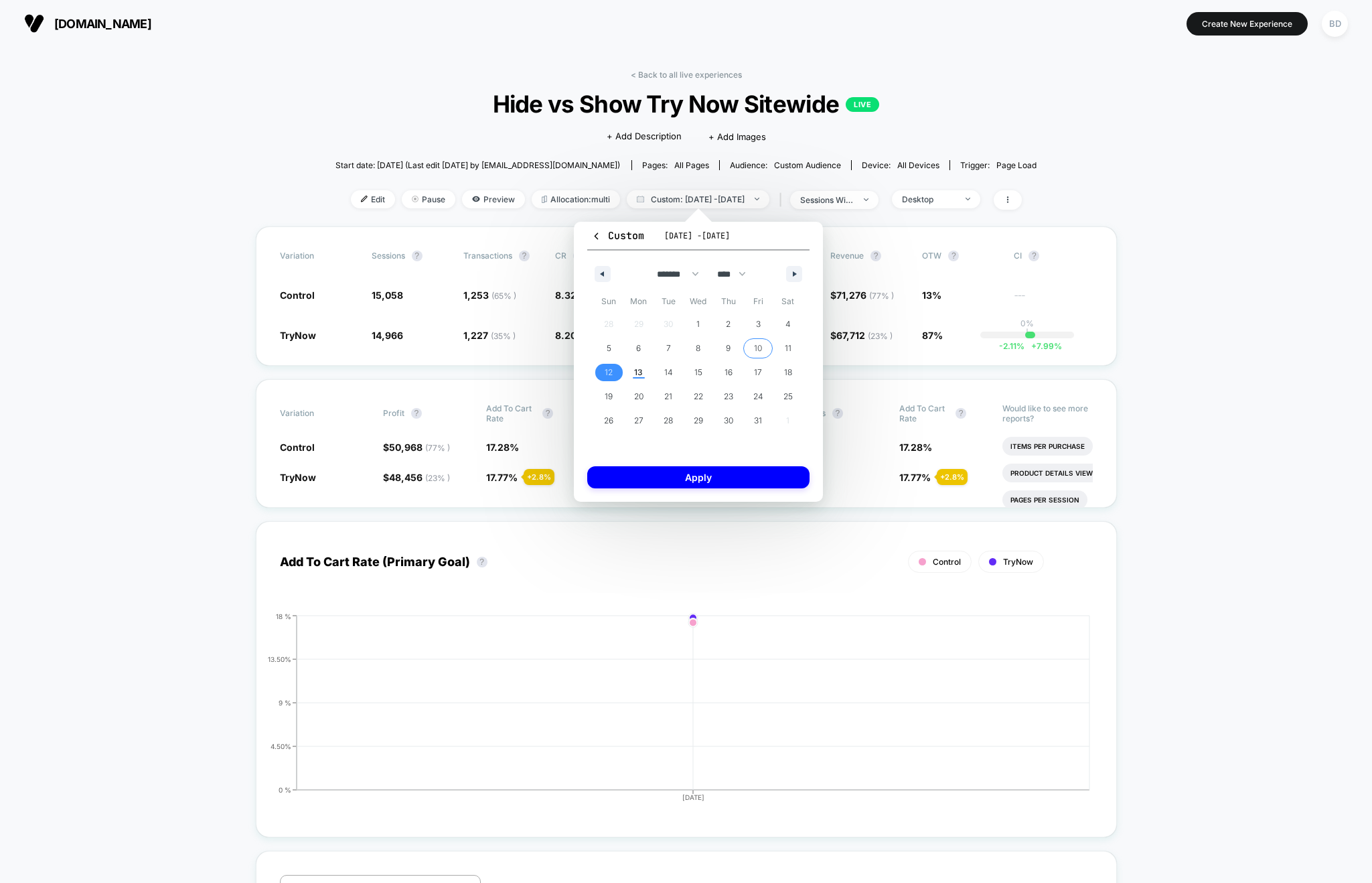
click at [754, 345] on span "10" at bounding box center [757, 348] width 8 height 24
click at [638, 373] on span "13" at bounding box center [638, 373] width 8 height 24
click at [783, 347] on span "11" at bounding box center [788, 348] width 30 height 18
click at [639, 370] on span "13" at bounding box center [638, 373] width 8 height 24
click at [668, 473] on button "Apply" at bounding box center [699, 478] width 223 height 22
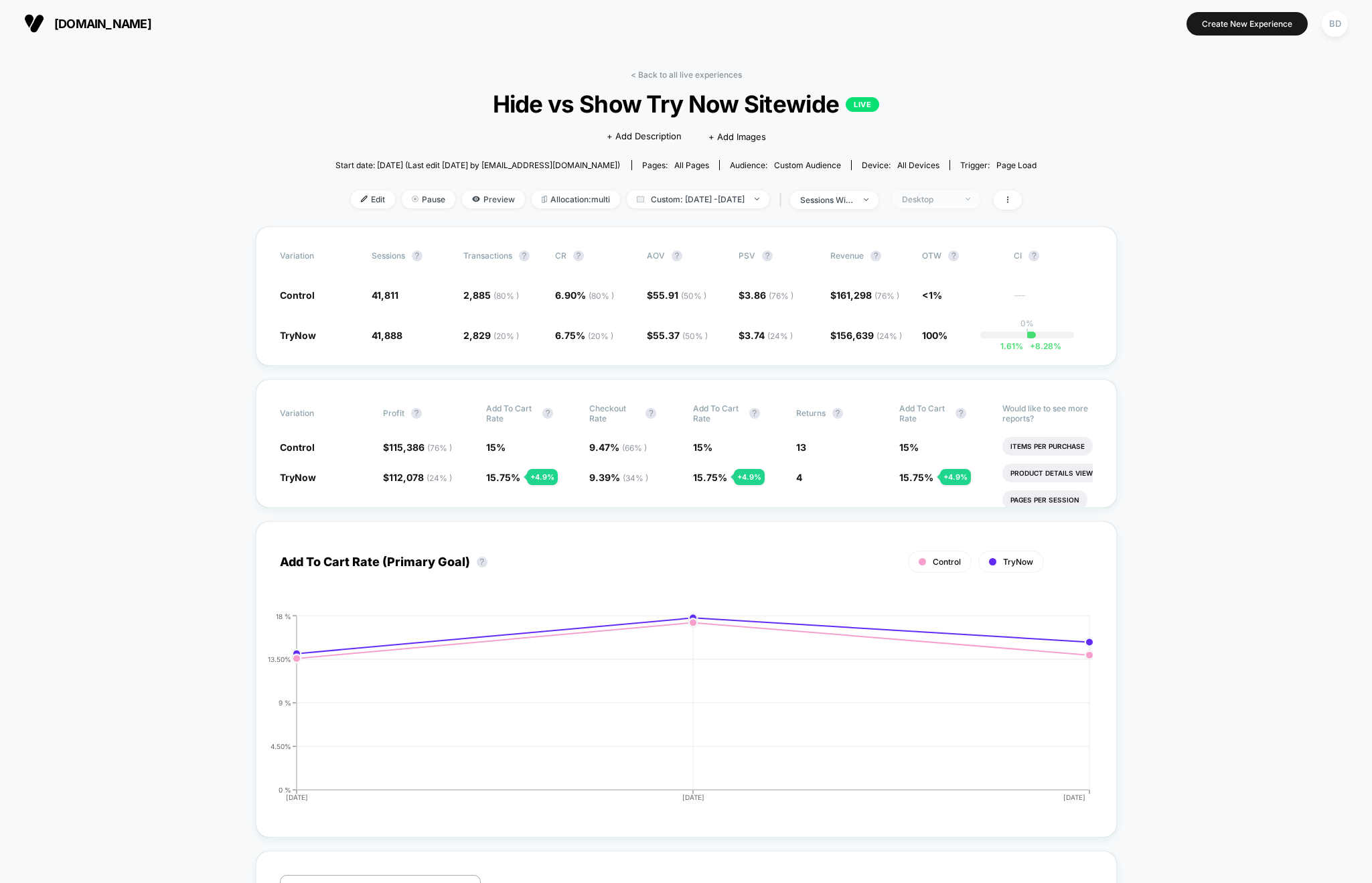
click at [980, 193] on span "Desktop" at bounding box center [936, 200] width 88 height 18
click at [925, 254] on div "Mobile Visitors" at bounding box center [936, 249] width 85 height 13
click at [952, 393] on button "Save" at bounding box center [954, 394] width 122 height 22
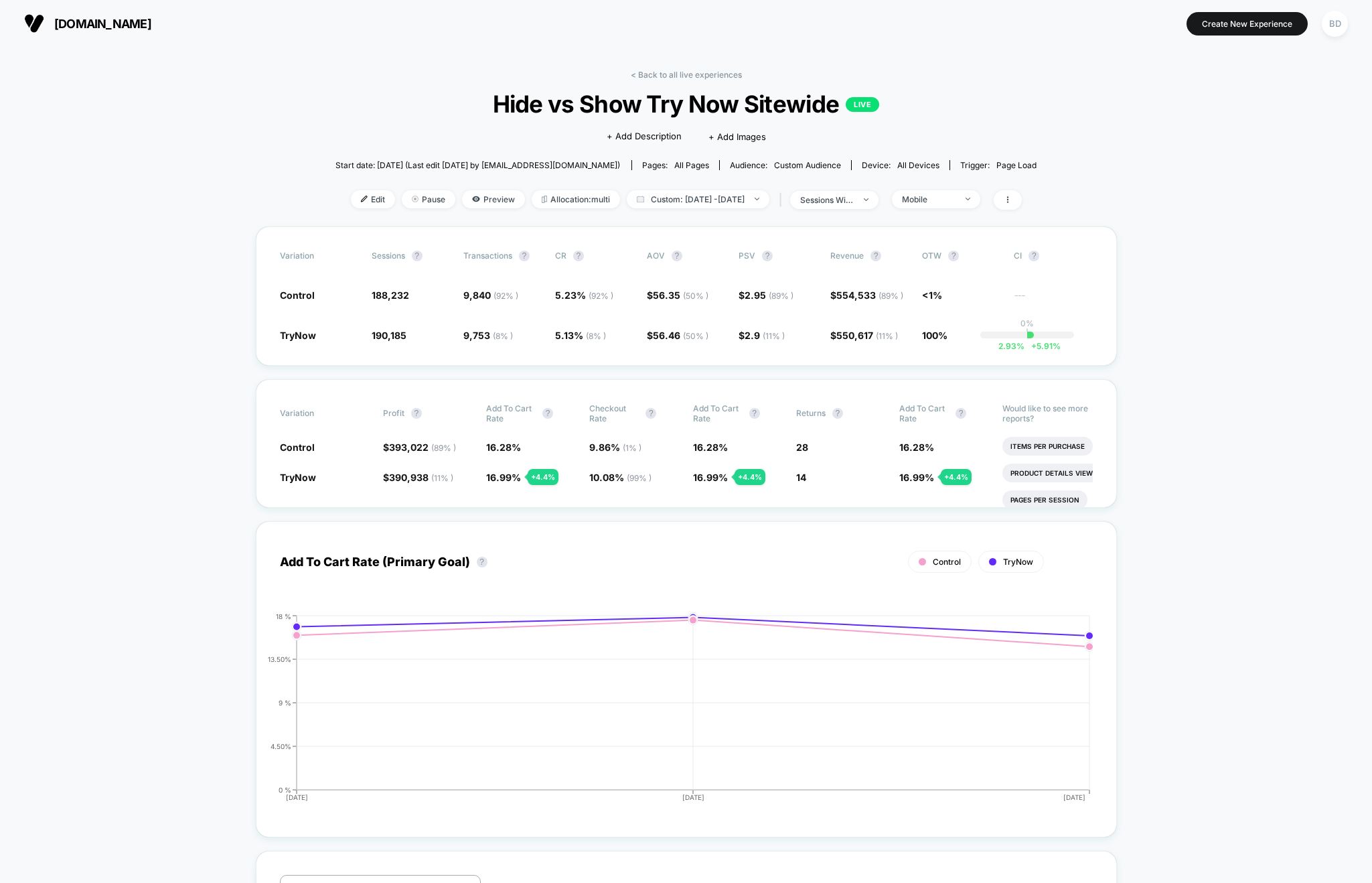
click at [980, 193] on span "Mobile" at bounding box center [936, 200] width 88 height 18
click at [916, 354] on span "No Filter" at bounding box center [932, 356] width 37 height 11
click at [951, 393] on button "Save" at bounding box center [954, 394] width 122 height 22
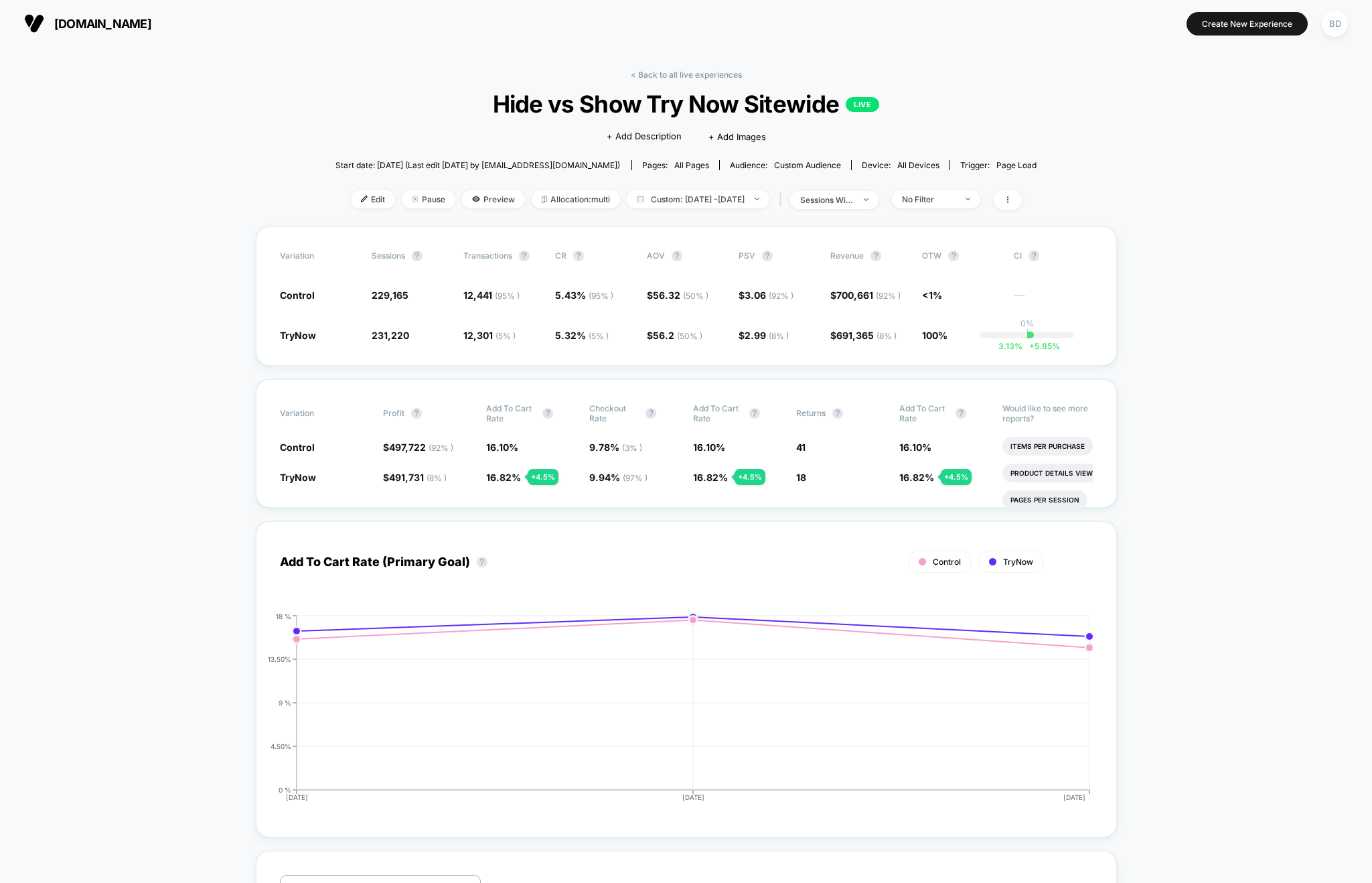
click at [750, 214] on div "< Back to all live experiences Hide vs Show Try Now Sitewide LIVE Click to edit…" at bounding box center [686, 148] width 701 height 157
click at [757, 197] on span "Custom: [DATE] - [DATE]" at bounding box center [698, 200] width 143 height 18
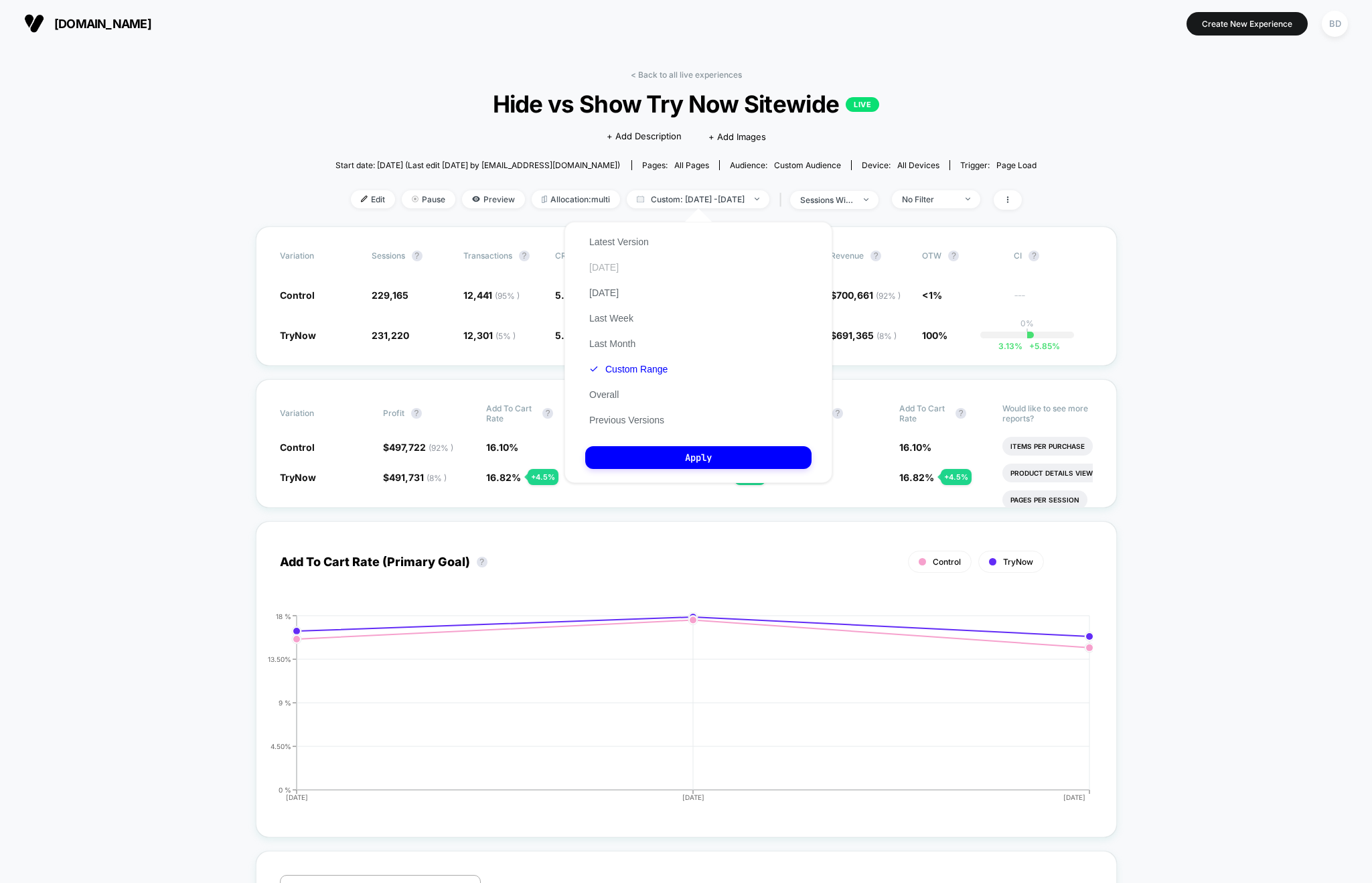
click at [599, 263] on button "[DATE]" at bounding box center [604, 267] width 38 height 12
click at [680, 454] on button "Apply" at bounding box center [698, 457] width 226 height 23
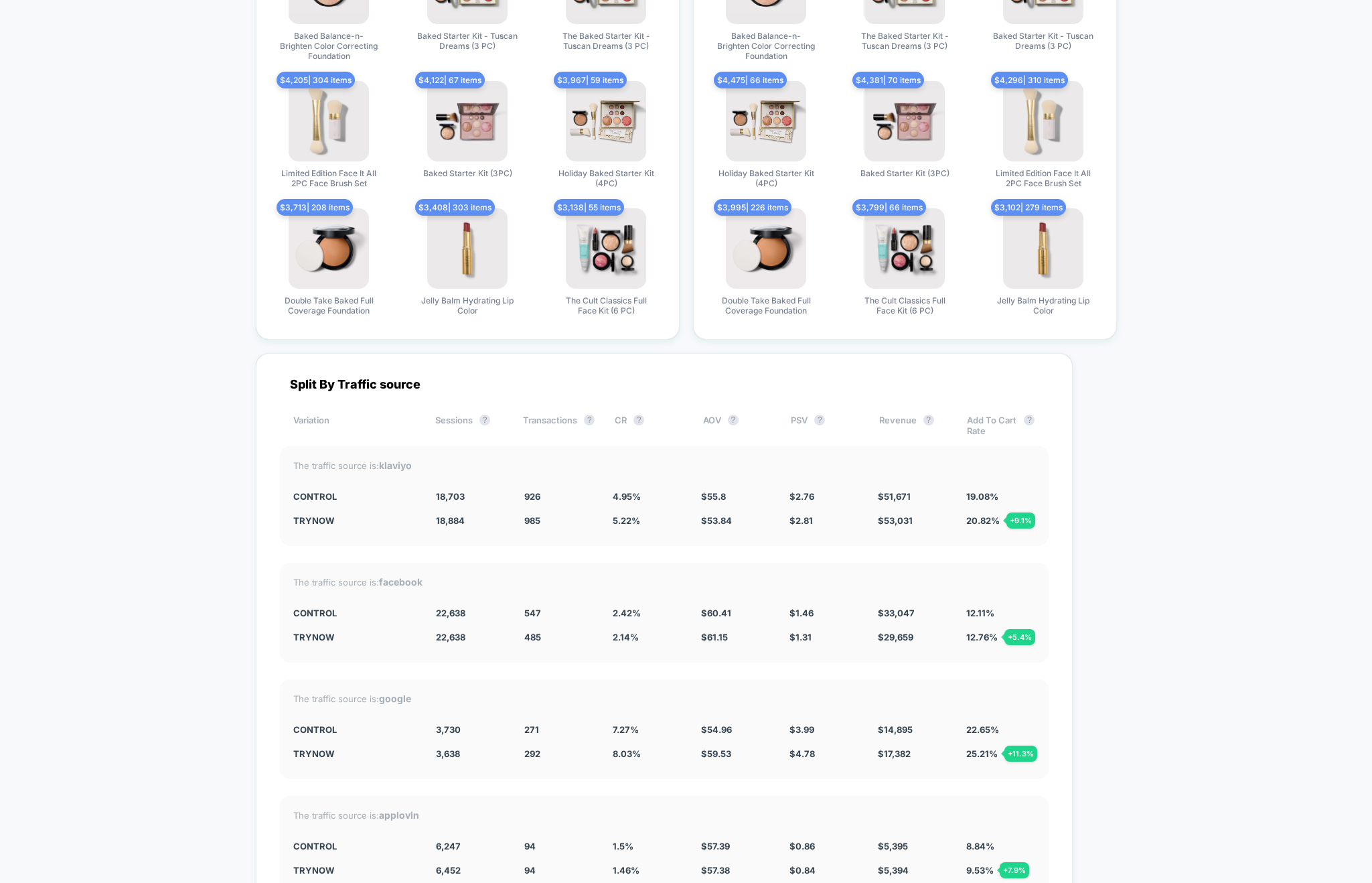
scroll to position [3378, 0]
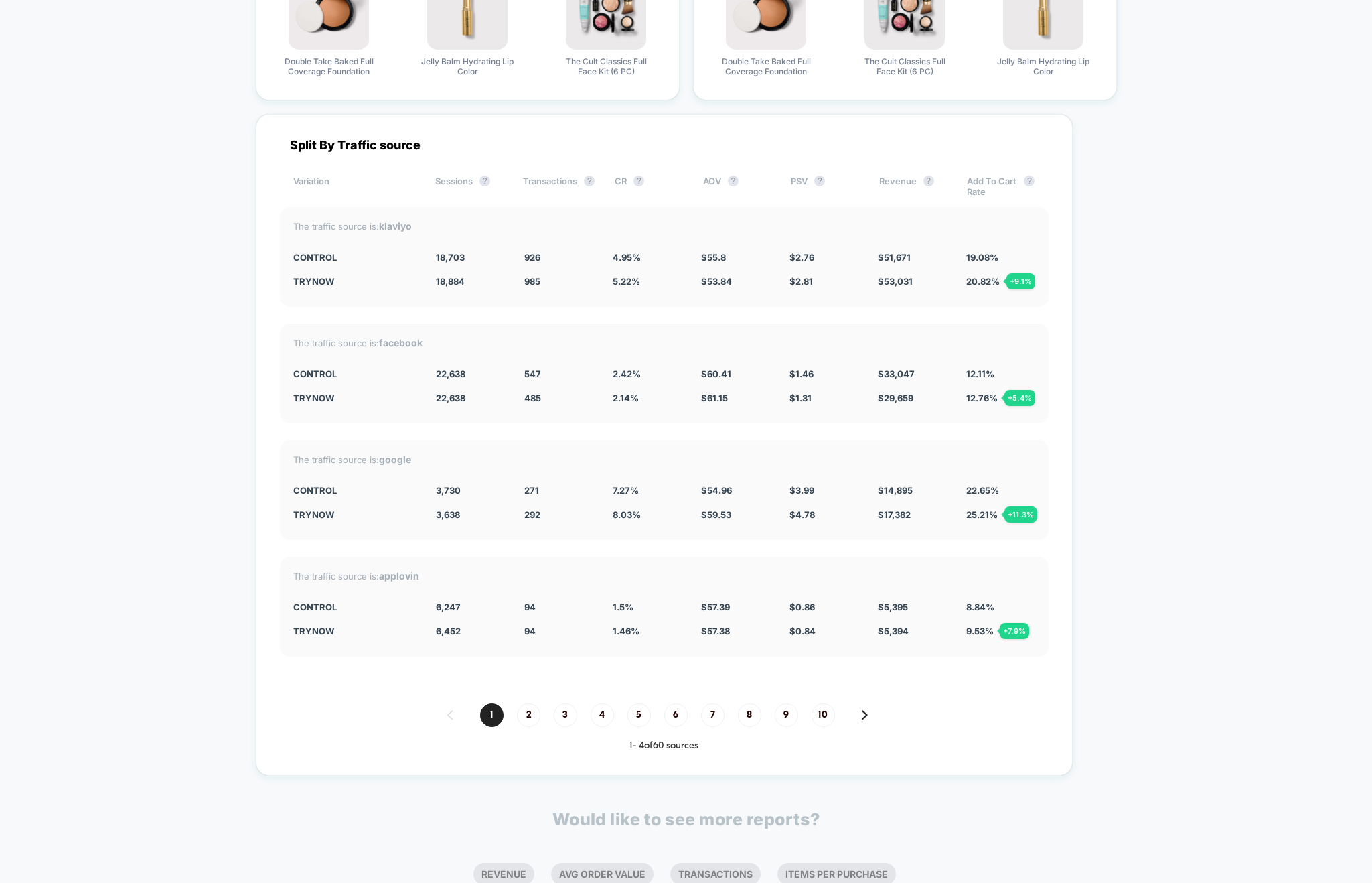
scroll to position [3582, 0]
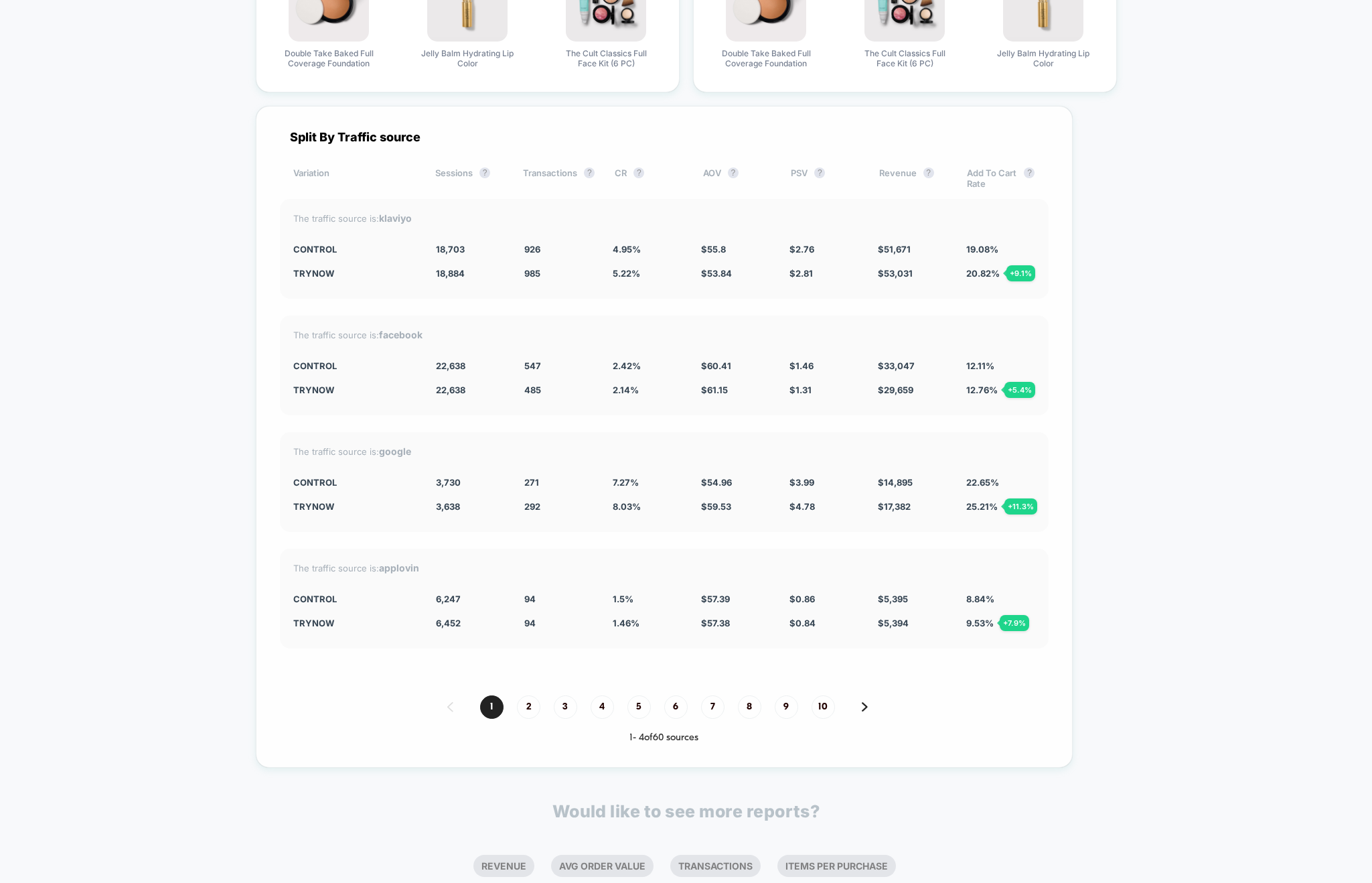
drag, startPoint x: 287, startPoint y: 137, endPoint x: 416, endPoint y: 130, distance: 129.2
click at [409, 131] on div "Split By Traffic source" at bounding box center [664, 137] width 769 height 14
click at [468, 134] on div "Split By Traffic source" at bounding box center [664, 137] width 769 height 14
click at [615, 130] on div "Split By Traffic source" at bounding box center [664, 137] width 769 height 14
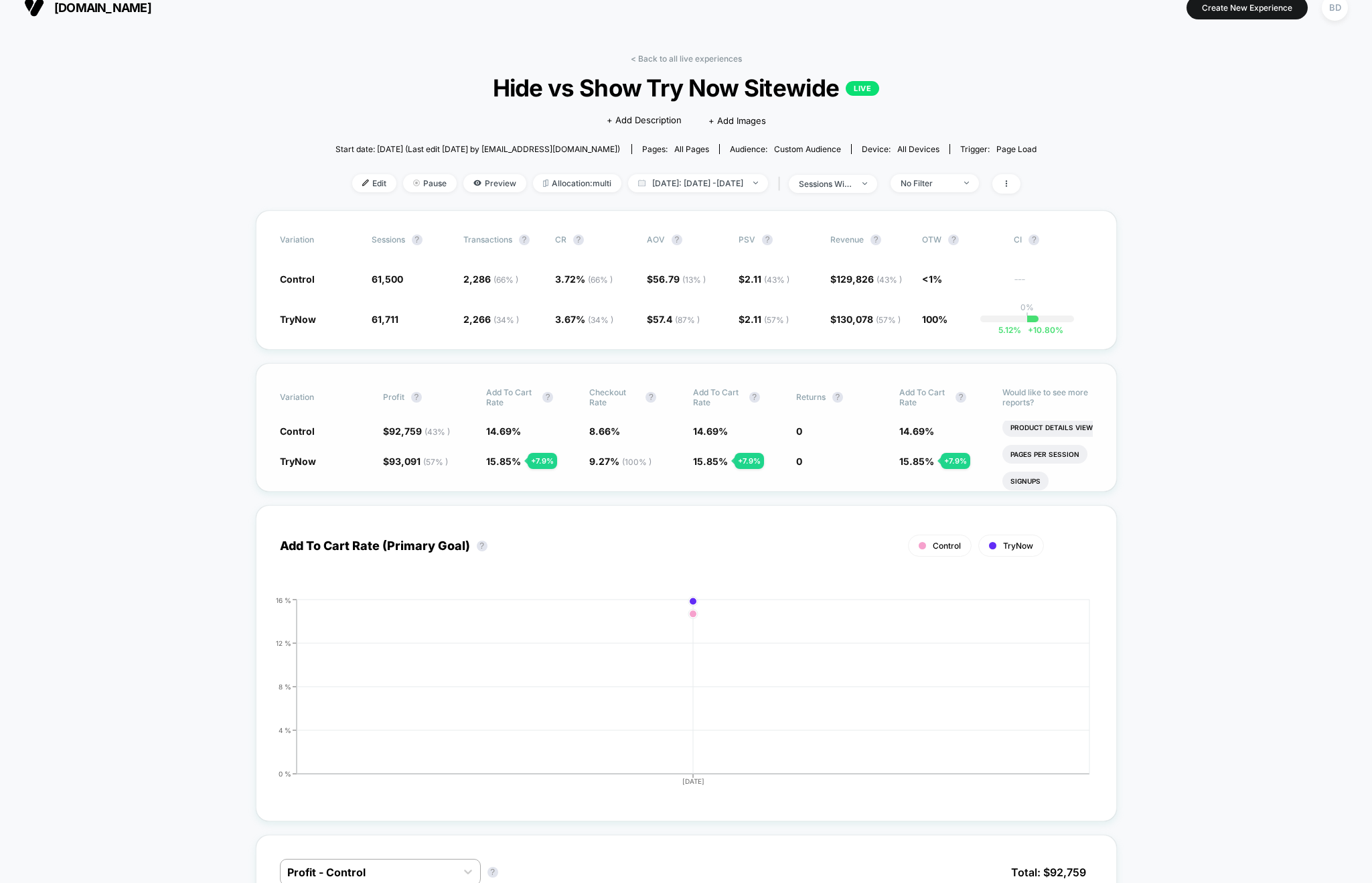
scroll to position [0, 0]
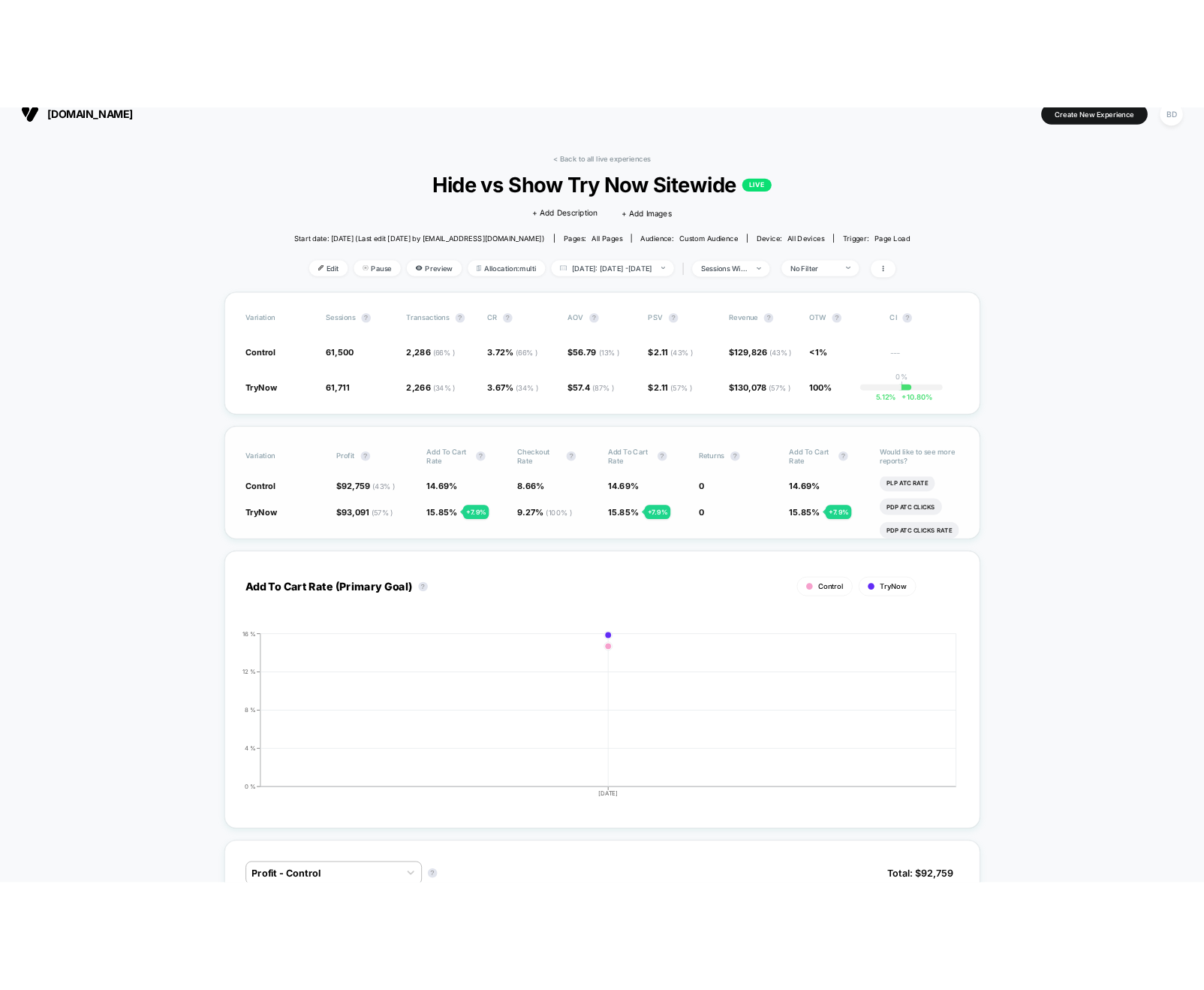
scroll to position [437, 0]
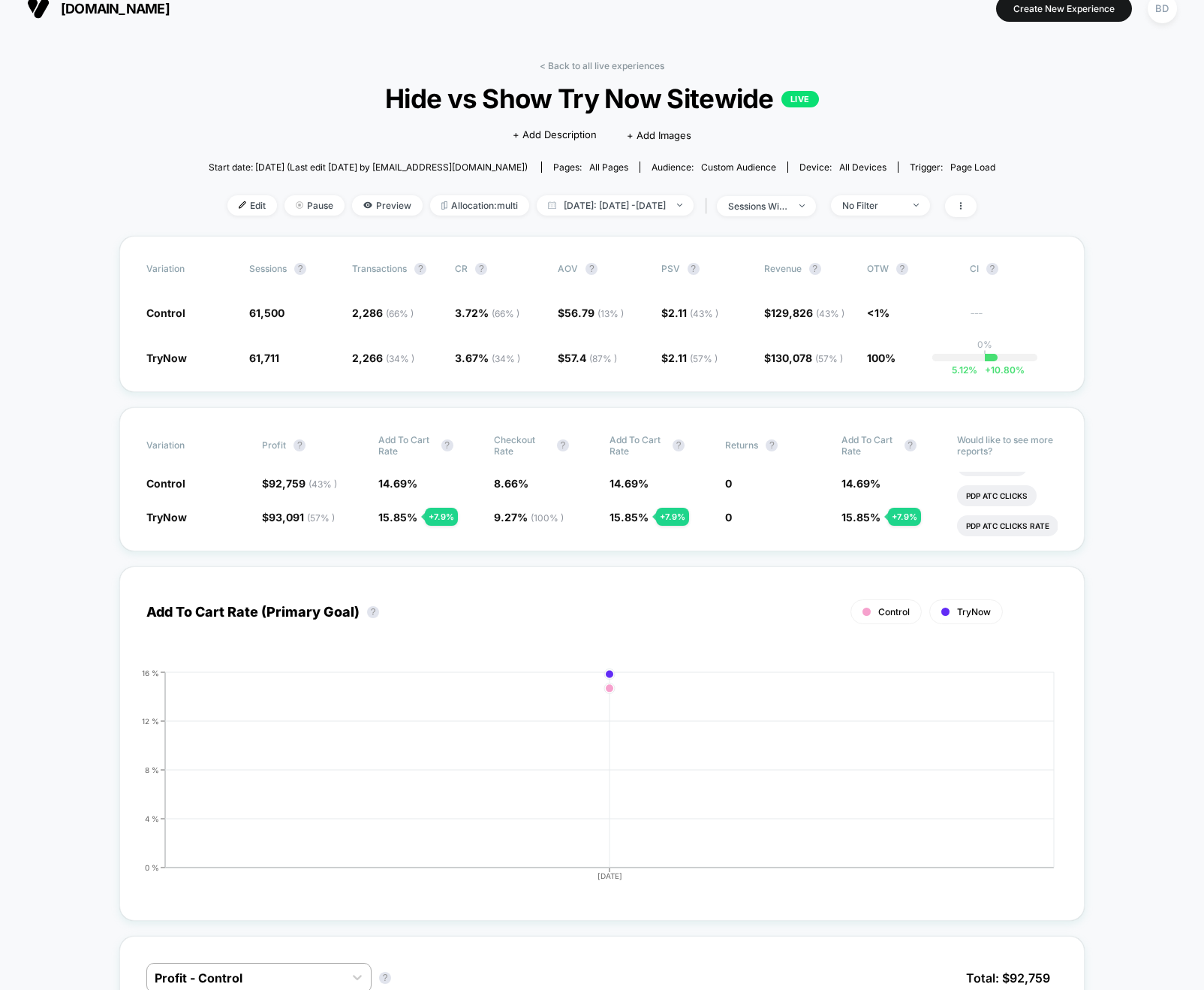
click at [309, 91] on span "Hide vs Show Try Now Sitewide LIVE" at bounding box center [603, 98] width 708 height 31
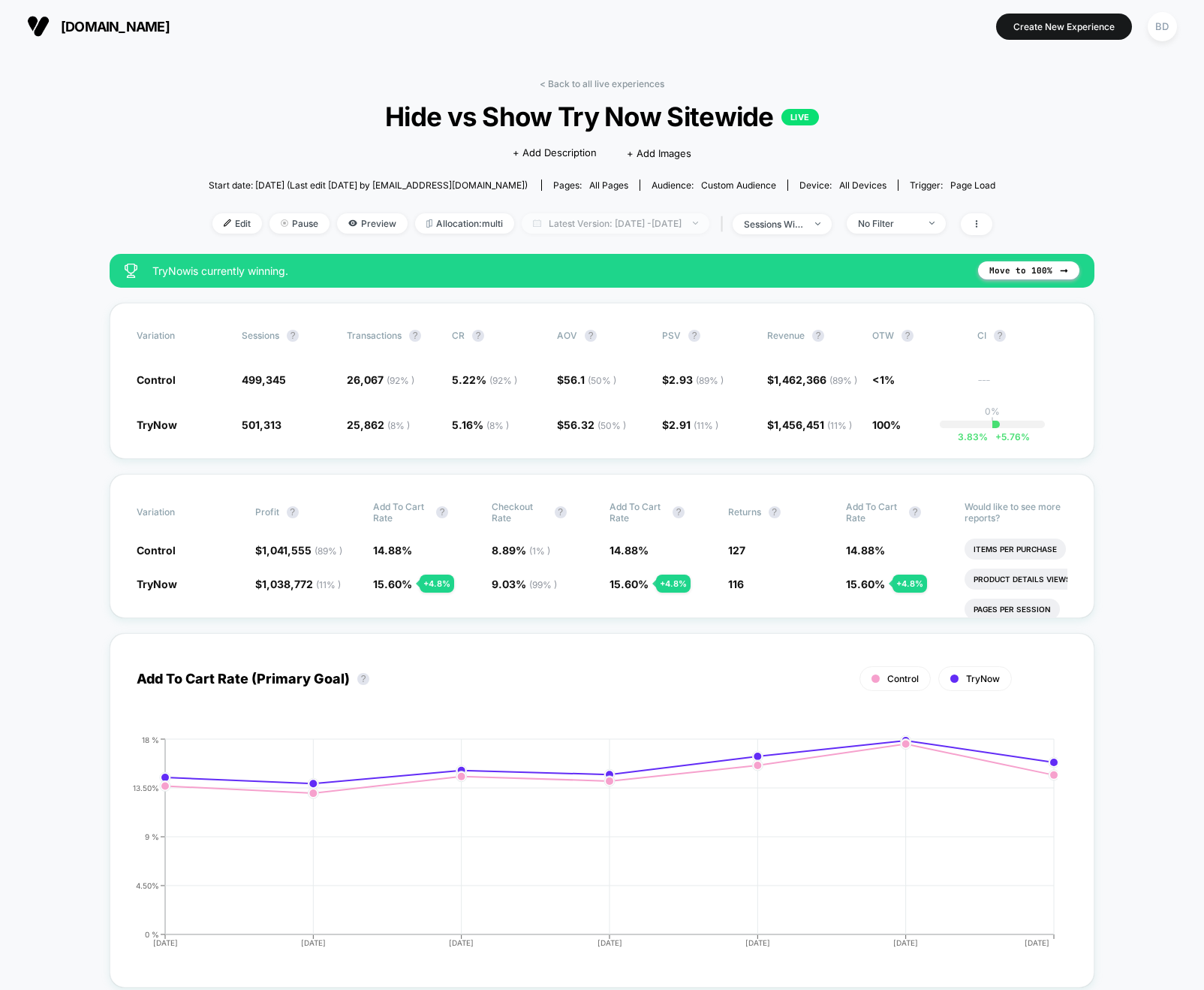
click at [651, 223] on span "Latest Version: Oct 13, 2025 - Oct 13, 2025" at bounding box center [615, 224] width 188 height 20
select select "*"
select select "****"
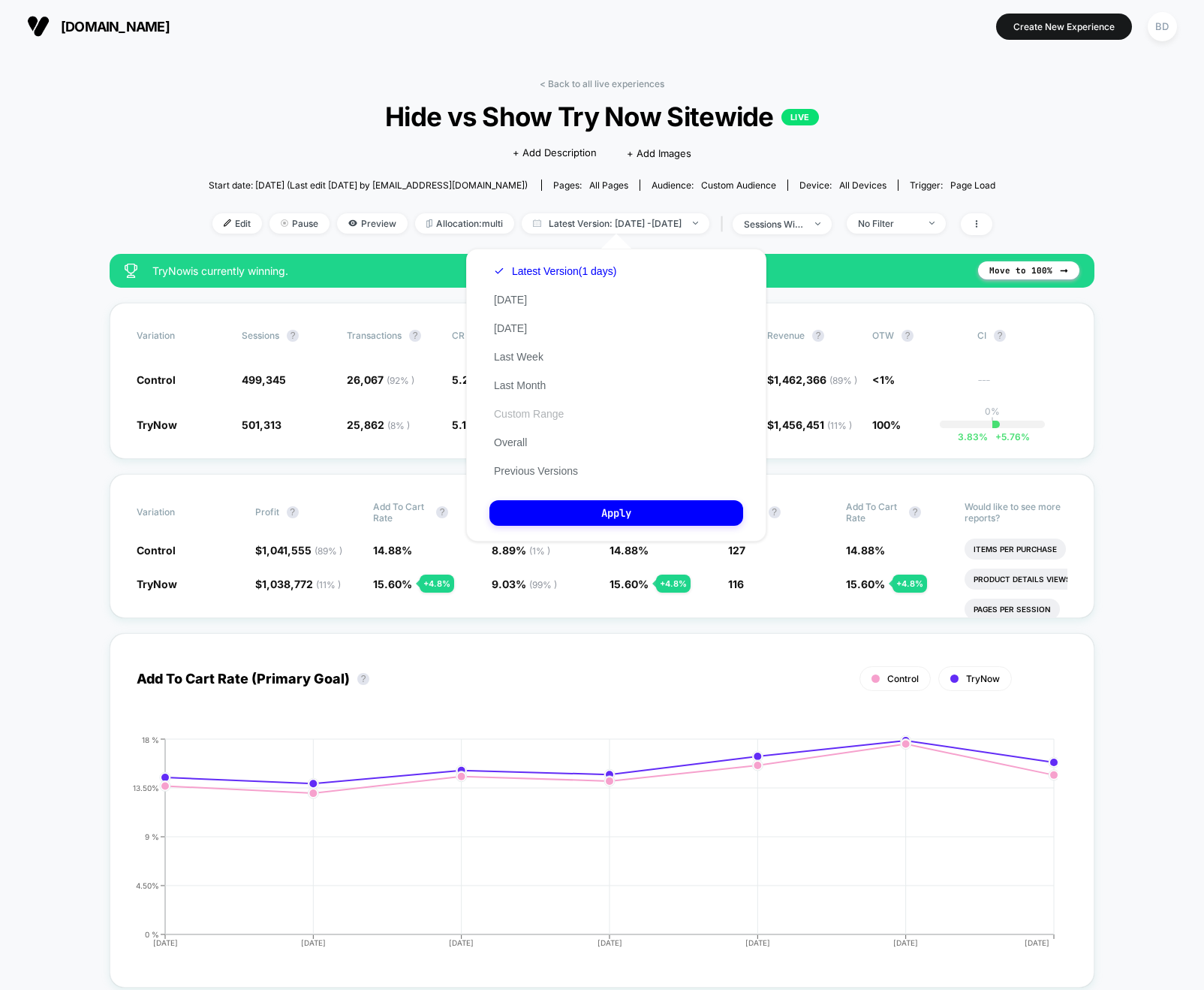
click at [511, 415] on button "Custom Range" at bounding box center [529, 413] width 78 height 13
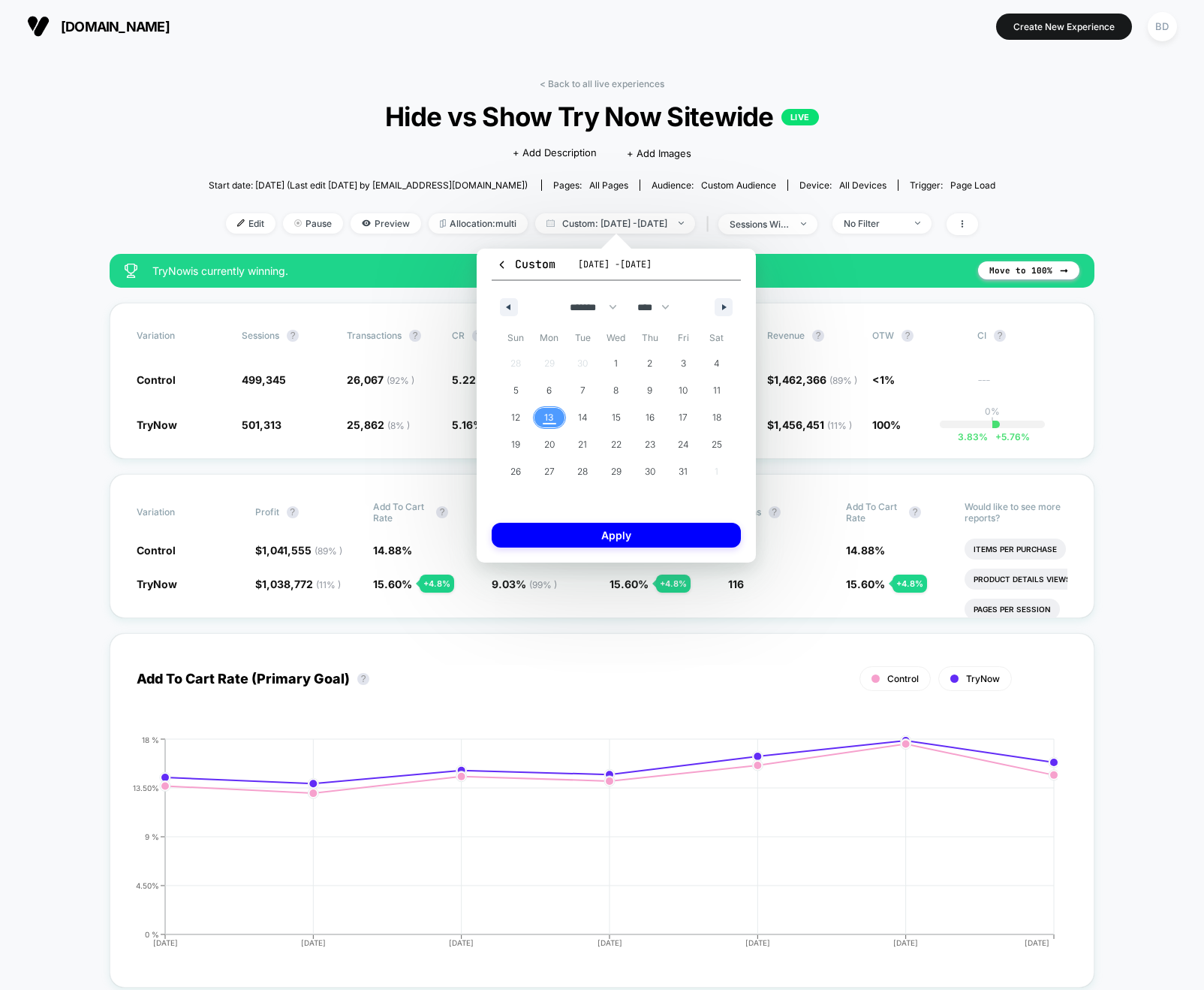
click at [553, 418] on span "13" at bounding box center [549, 418] width 9 height 27
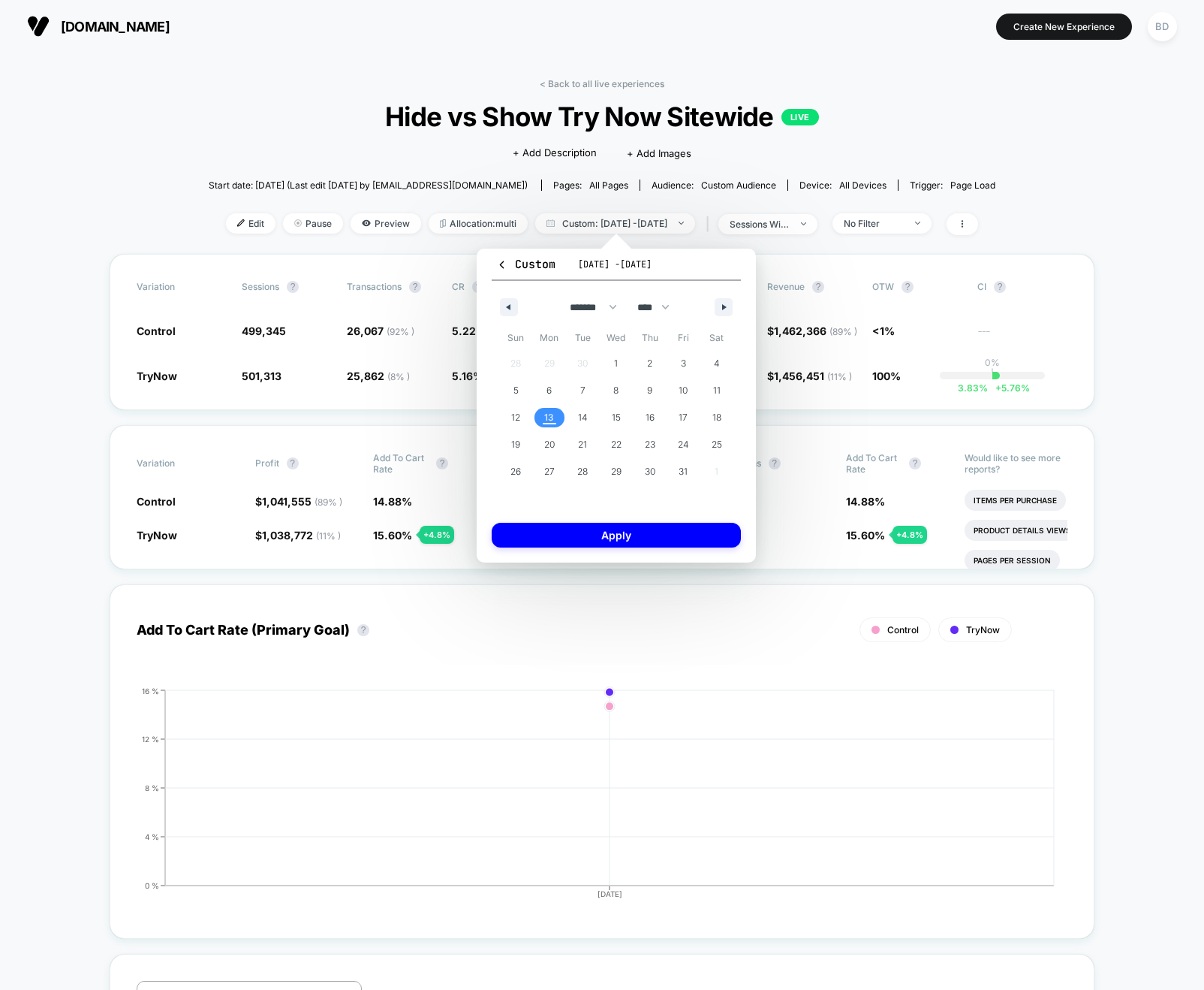
click at [553, 418] on span "13" at bounding box center [549, 418] width 9 height 27
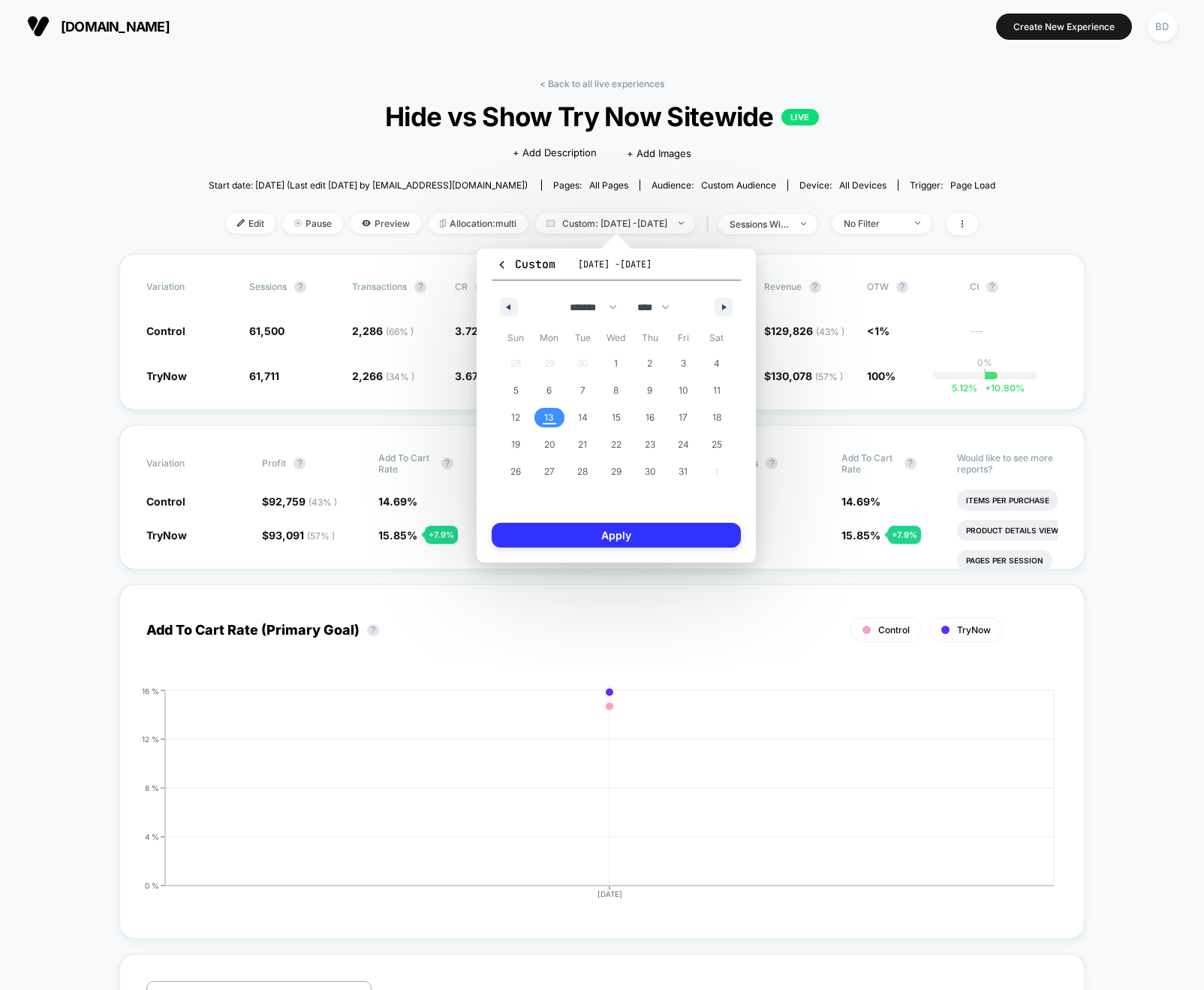
click at [614, 535] on button "Apply" at bounding box center [616, 535] width 250 height 25
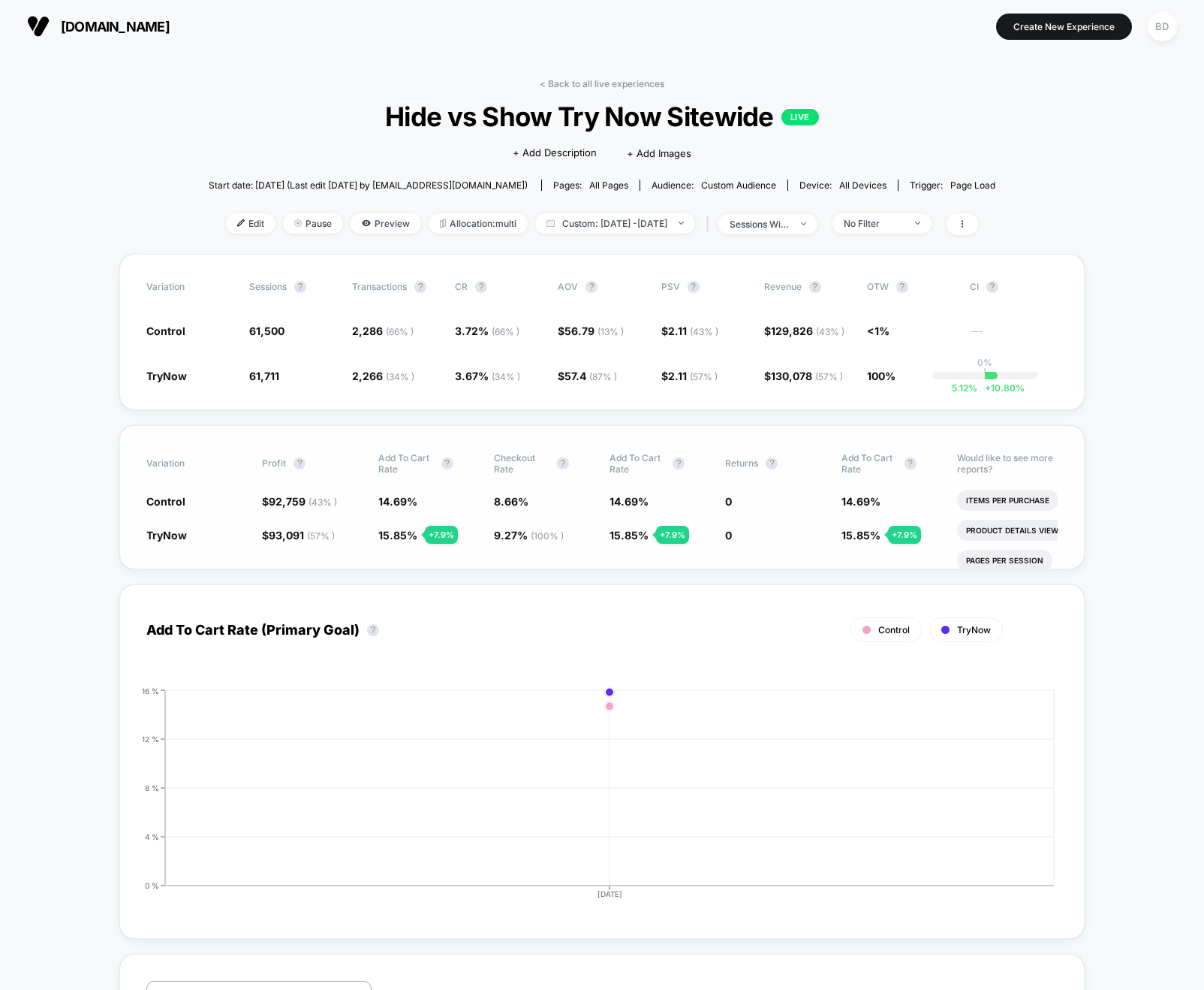
click at [527, 564] on div "Variation Profit ? Add To Cart Rate ? Checkout Rate ? Add To Cart Rate ? Return…" at bounding box center [602, 497] width 965 height 144
click at [502, 568] on div "Variation Profit ? Add To Cart Rate ? Checkout Rate ? Add To Cart Rate ? Return…" at bounding box center [602, 497] width 965 height 144
click at [448, 603] on div "Add To Cart Rate (Primary Goal) ? Control TryNow Hide 2025-10-13 0 % 4 % 8 % 12…" at bounding box center [602, 761] width 965 height 354
click at [633, 210] on div "< Back to all live experiences Hide vs Show Try Now Sitewide LIVE Click to edit…" at bounding box center [602, 166] width 786 height 176
click at [632, 217] on span "Custom: Oct 13, 2025 - Oct 13, 2025" at bounding box center [615, 224] width 160 height 20
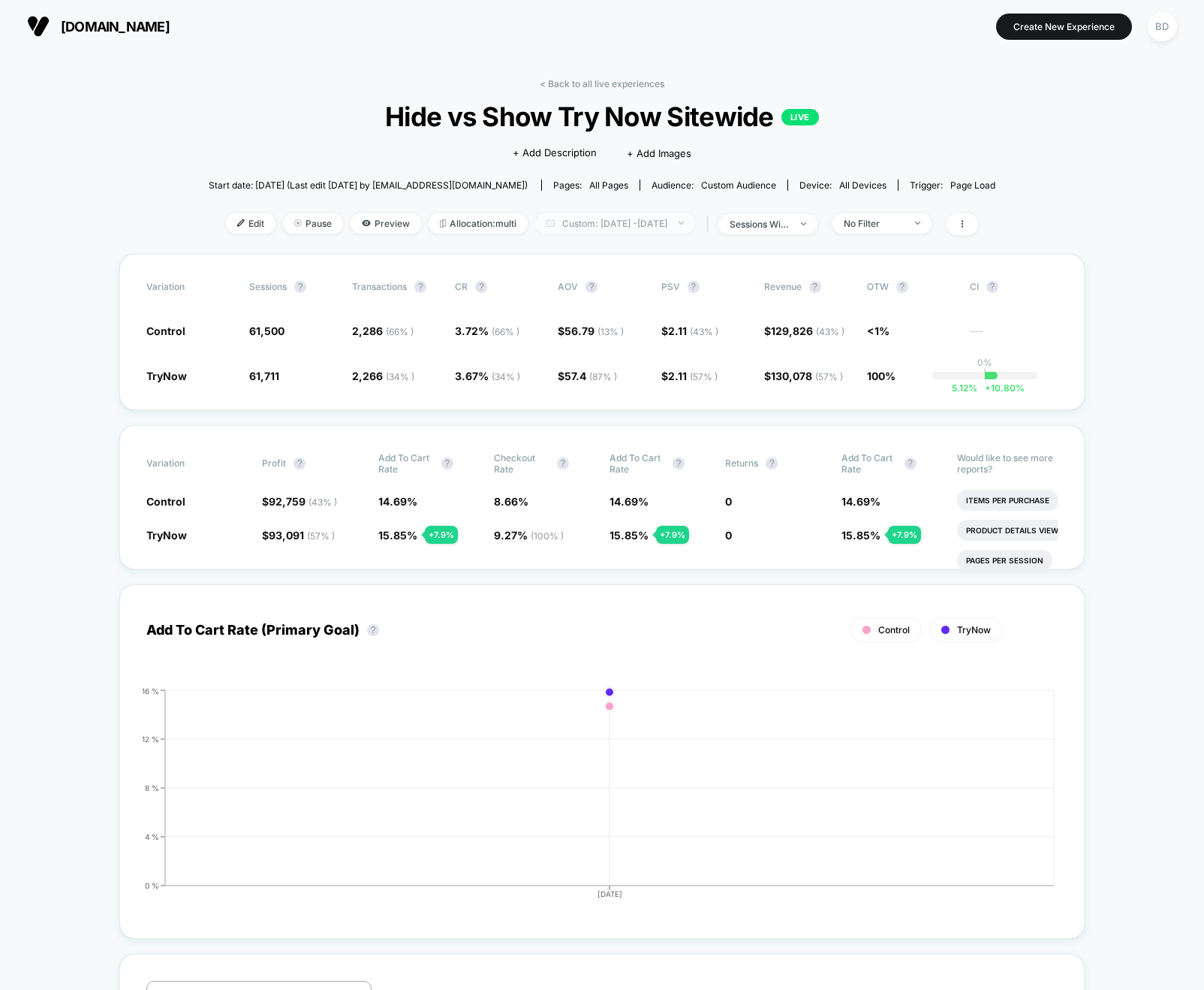
select select "*"
select select "****"
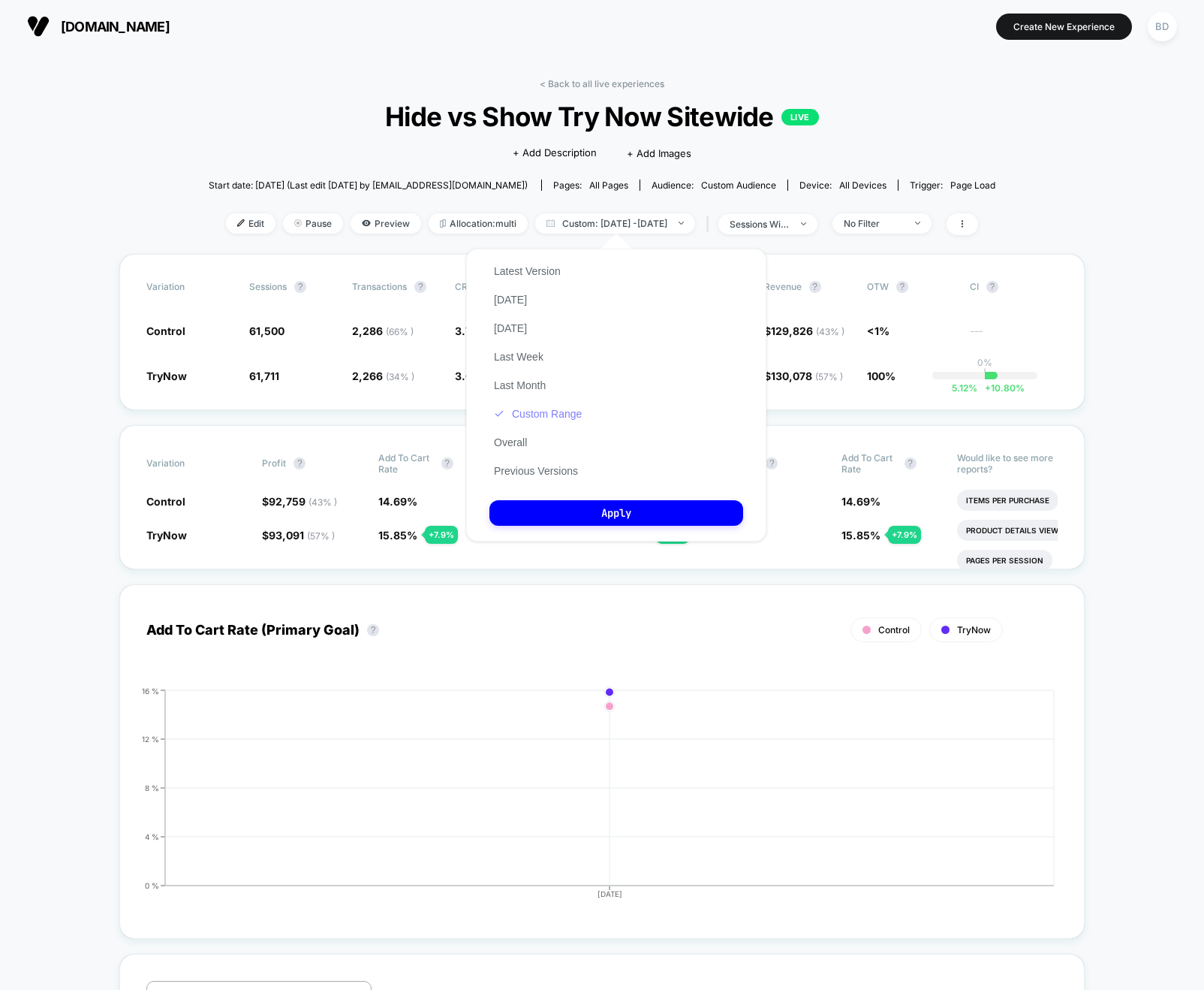
click at [554, 407] on button "Custom Range" at bounding box center [538, 413] width 97 height 13
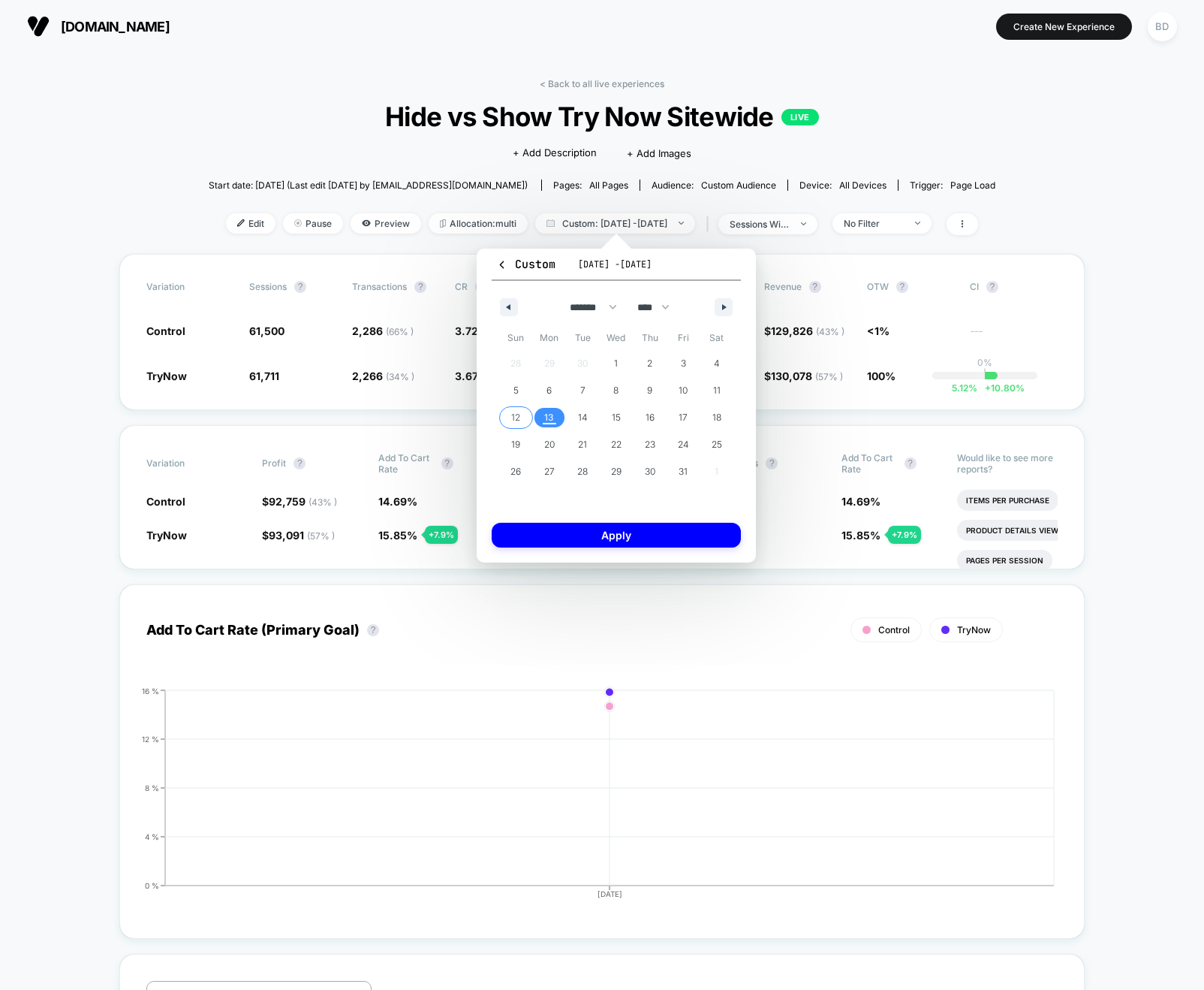
click at [516, 414] on span "12" at bounding box center [515, 418] width 9 height 27
click at [519, 418] on span "12" at bounding box center [515, 418] width 9 height 27
click at [610, 527] on button "Apply" at bounding box center [616, 535] width 250 height 25
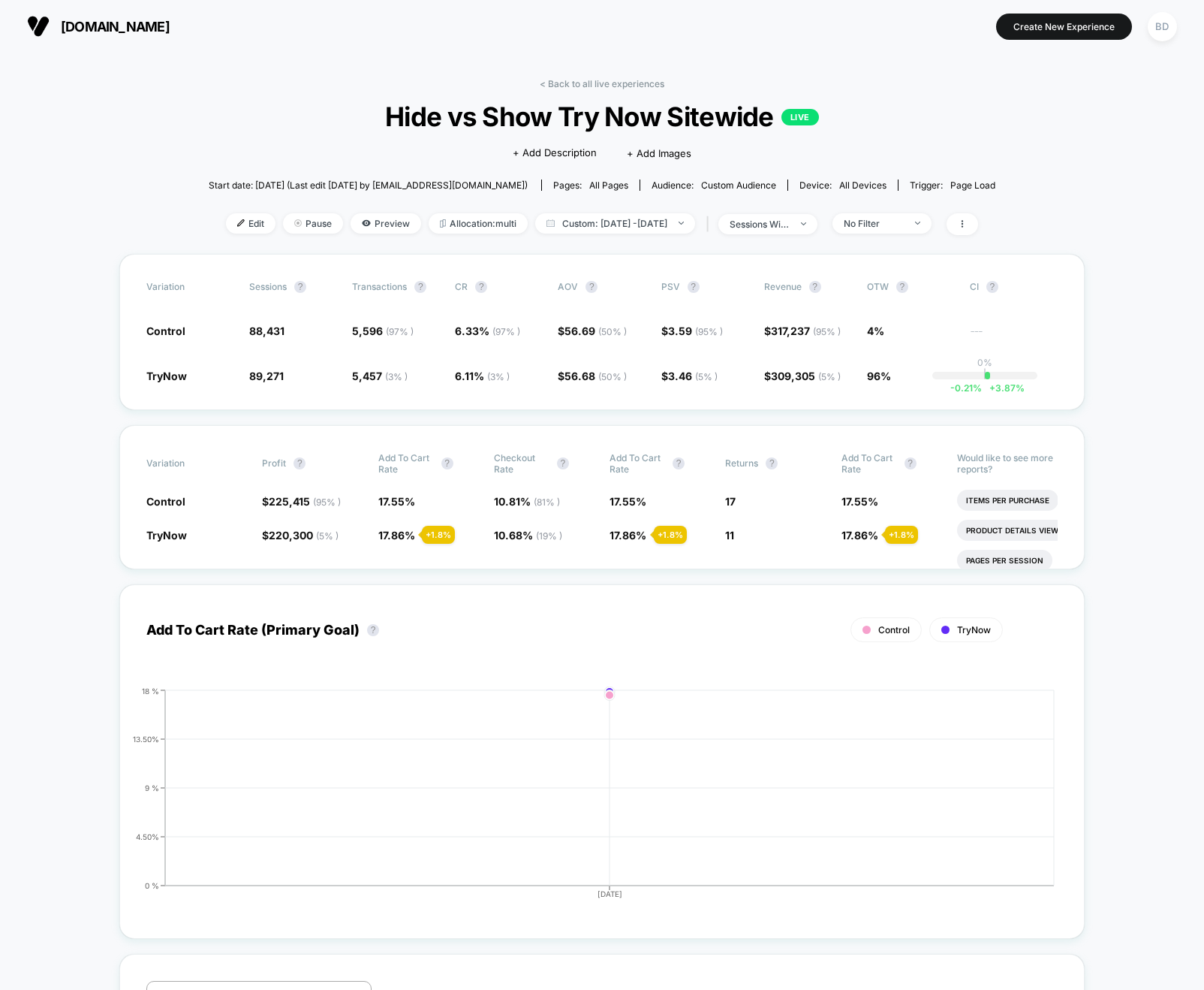
click at [532, 573] on div "Add To Cart Rate (Primary Goal) ? Control TryNow Hide 2025-10-12 0 % 4.50% 9 % …" at bounding box center [602, 754] width 965 height 370
click at [635, 221] on span "Custom: Oct 12, 2025 - Oct 12, 2025" at bounding box center [615, 224] width 160 height 20
select select "*"
select select "****"
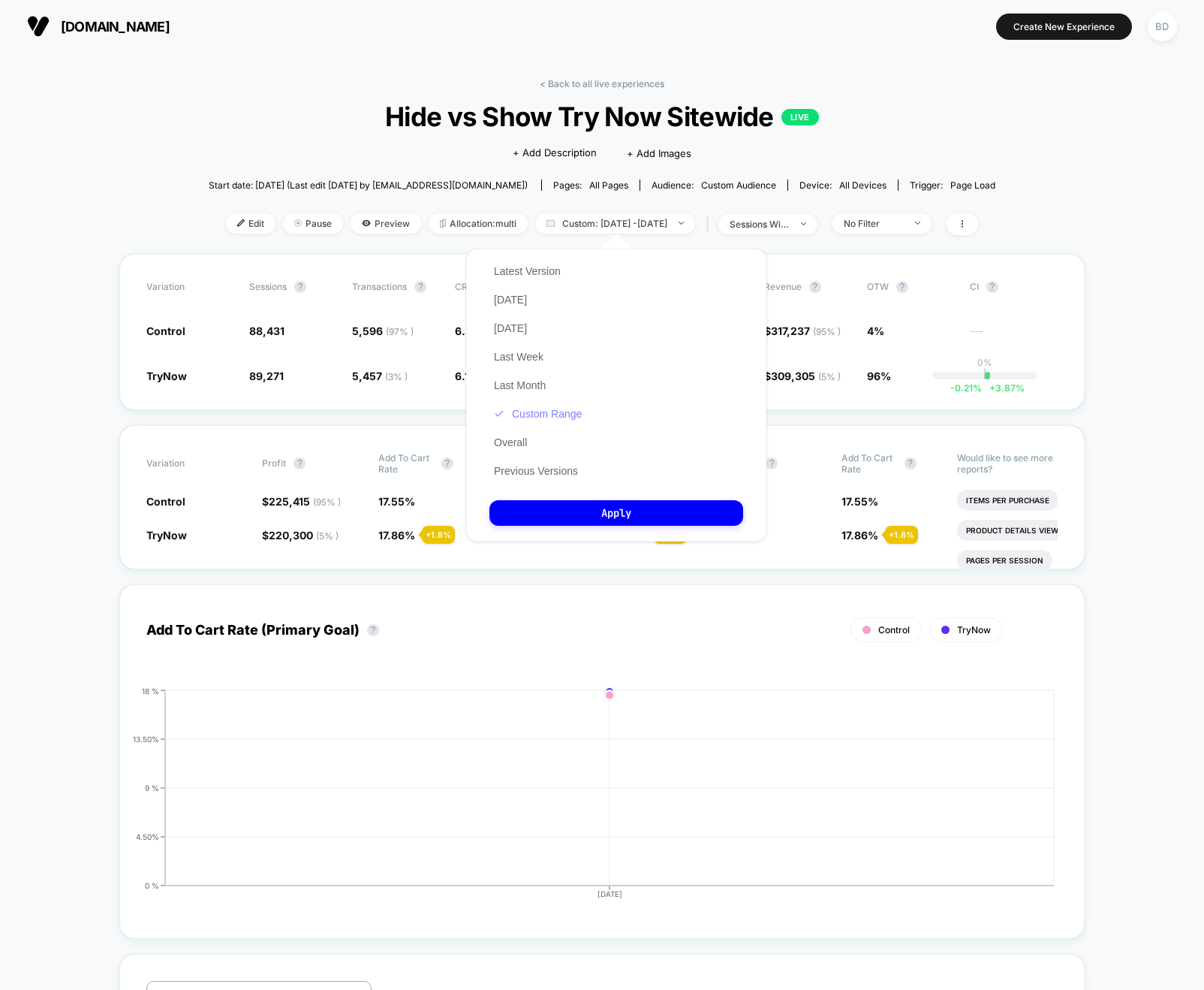
click at [535, 413] on button "Custom Range" at bounding box center [538, 413] width 97 height 13
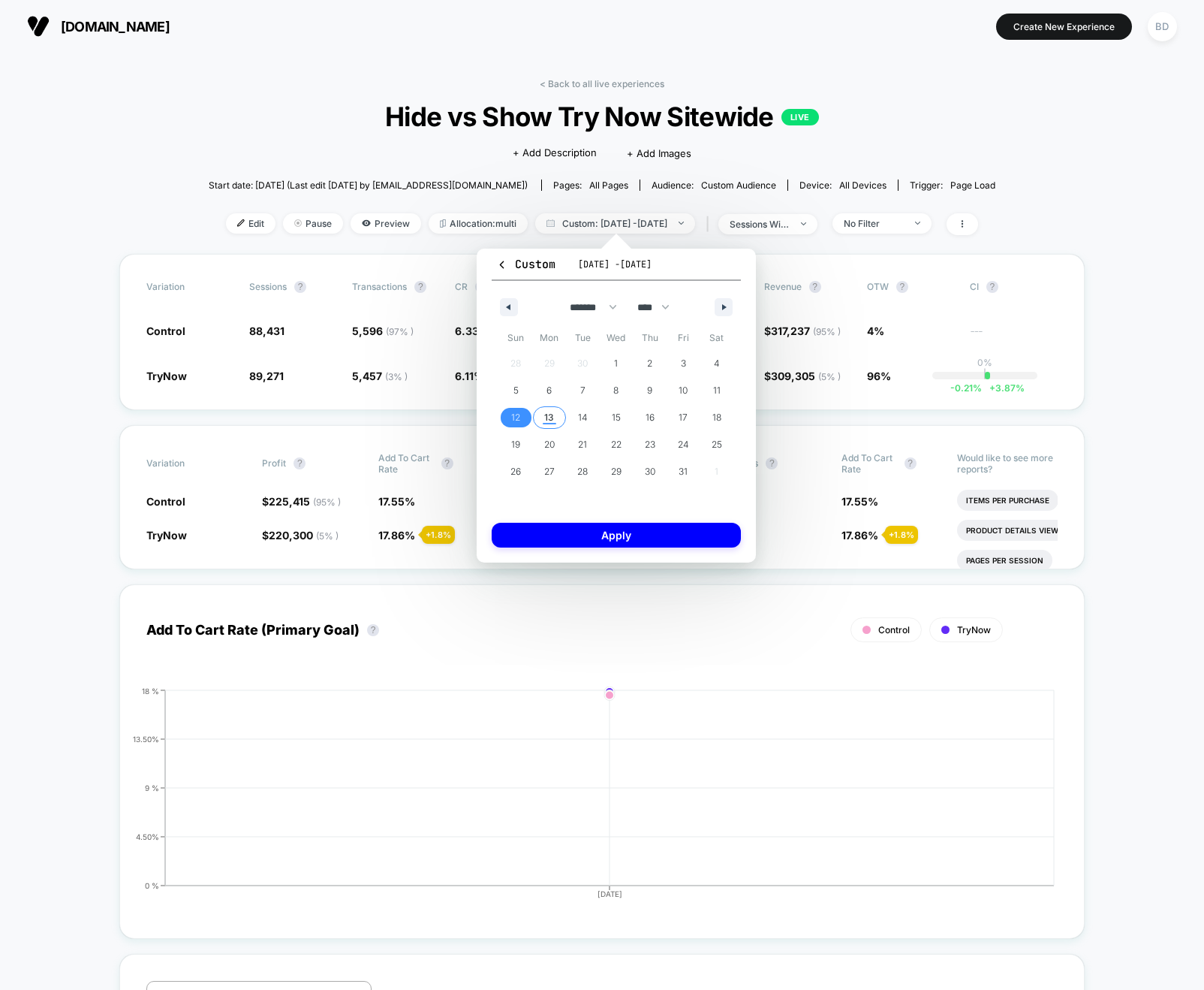
click at [545, 421] on span "13" at bounding box center [549, 418] width 9 height 27
click at [548, 419] on span "13" at bounding box center [549, 418] width 9 height 27
click at [633, 533] on button "Apply" at bounding box center [616, 535] width 250 height 25
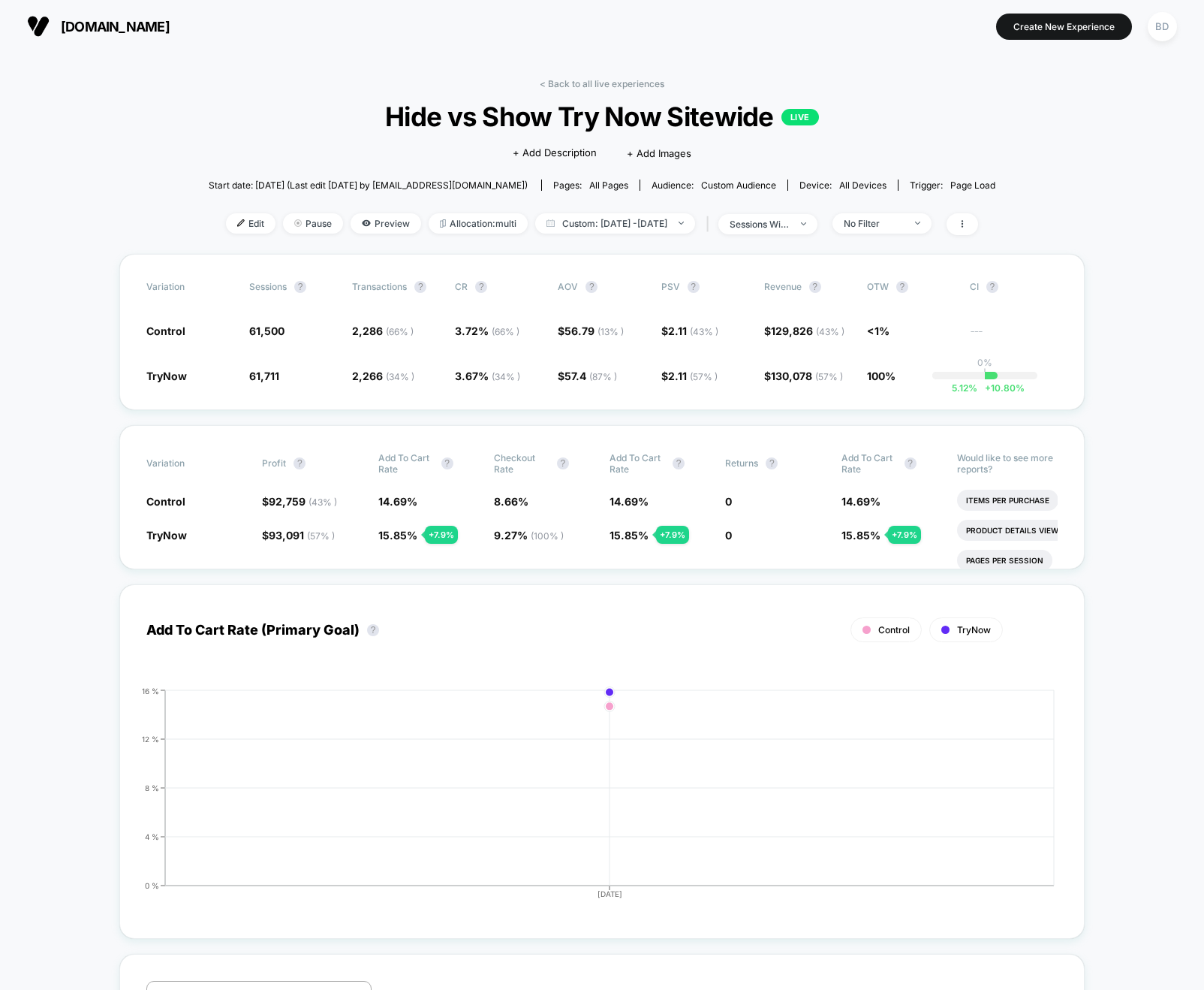
click at [532, 569] on div "Add To Cart Rate (Primary Goal) ? Control TryNow Hide 2025-10-13 0 % 4 % 8 % 12…" at bounding box center [602, 754] width 965 height 370
click at [405, 563] on div "Variation Profit ? Add To Cart Rate ? Checkout Rate ? Add To Cart Rate ? Return…" at bounding box center [602, 497] width 965 height 144
click at [400, 550] on div "Variation Profit ? Add To Cart Rate ? Checkout Rate ? Add To Cart Rate ? Return…" at bounding box center [602, 497] width 965 height 144
click at [414, 562] on div "Variation Profit ? Add To Cart Rate ? Checkout Rate ? Add To Cart Rate ? Return…" at bounding box center [602, 497] width 965 height 144
click at [524, 535] on span "9.27 % ( 100 % )" at bounding box center [528, 535] width 70 height 13
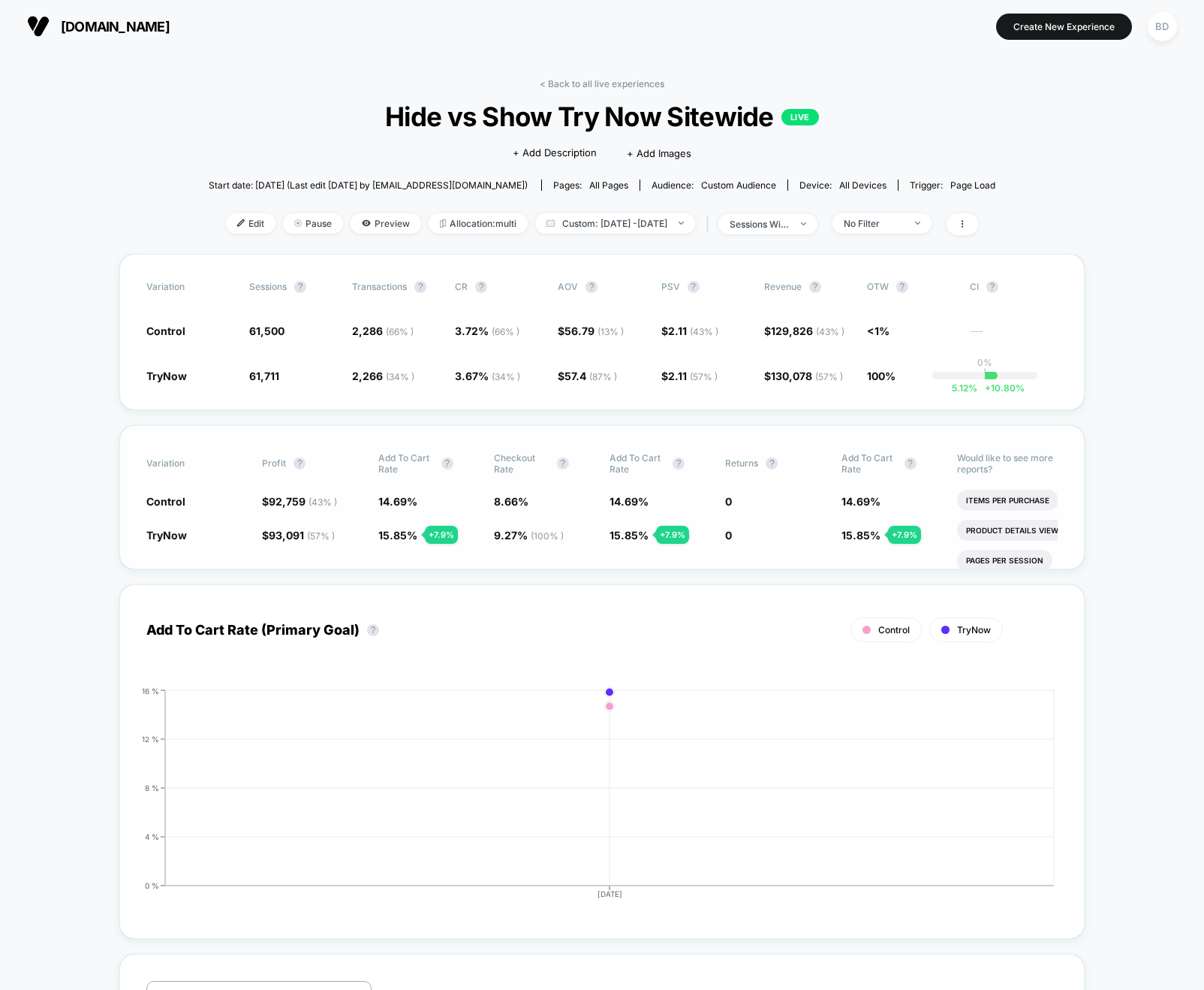
click at [514, 543] on div "Variation Profit ? Add To Cart Rate ? Checkout Rate ? Add To Cart Rate ? Return…" at bounding box center [602, 497] width 965 height 144
click at [291, 117] on span "Hide vs Show Try Now Sitewide LIVE" at bounding box center [603, 116] width 708 height 31
click at [655, 233] on div "Edit Pause Preview Allocation: multi Custom: Oct 13, 2025 - Oct 13, 2025 | sess…" at bounding box center [602, 225] width 786 height 22
click at [657, 225] on span "Custom: Oct 13, 2025 - Oct 13, 2025" at bounding box center [615, 224] width 160 height 20
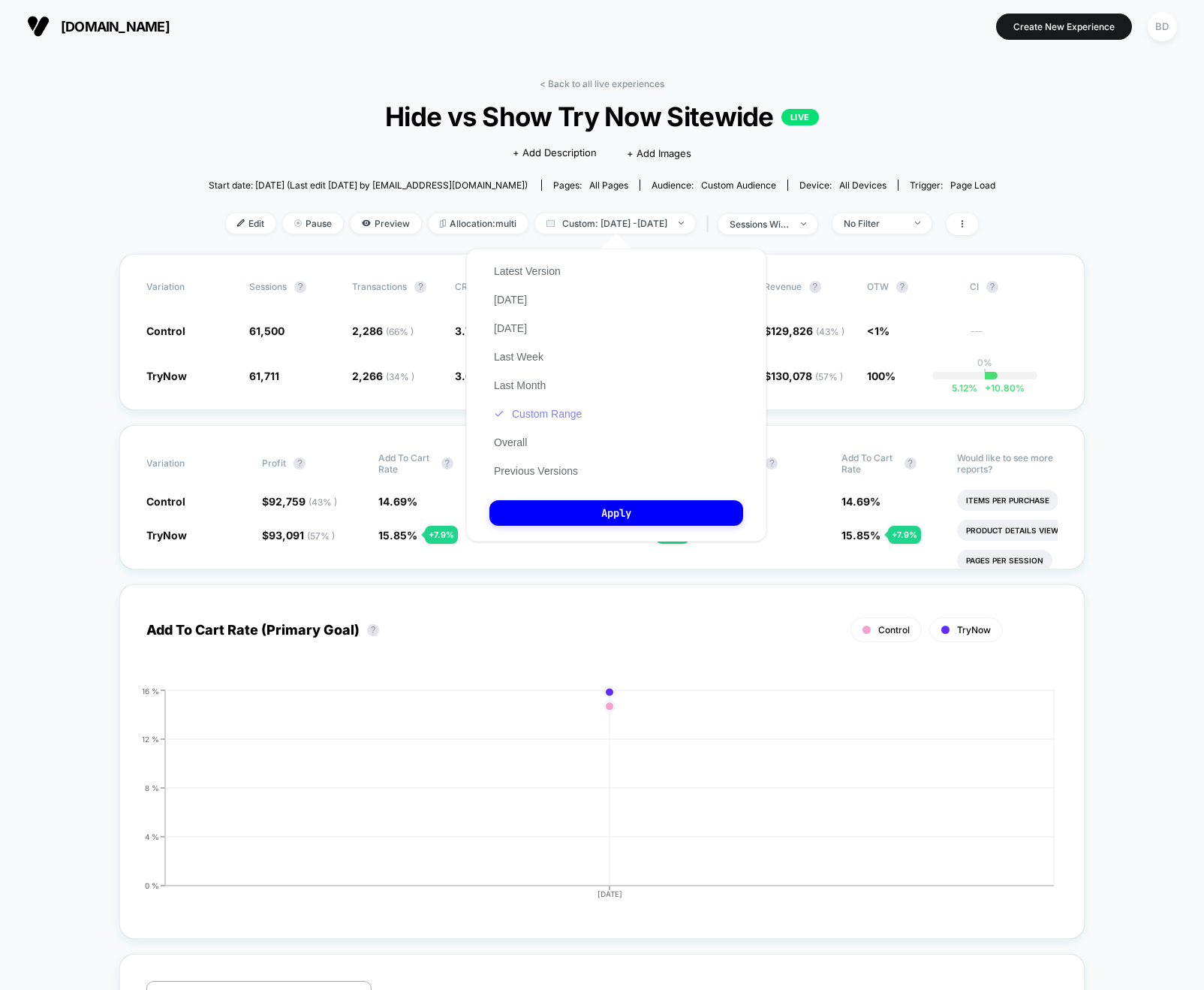
click at [529, 409] on button "Custom Range" at bounding box center [538, 413] width 97 height 13
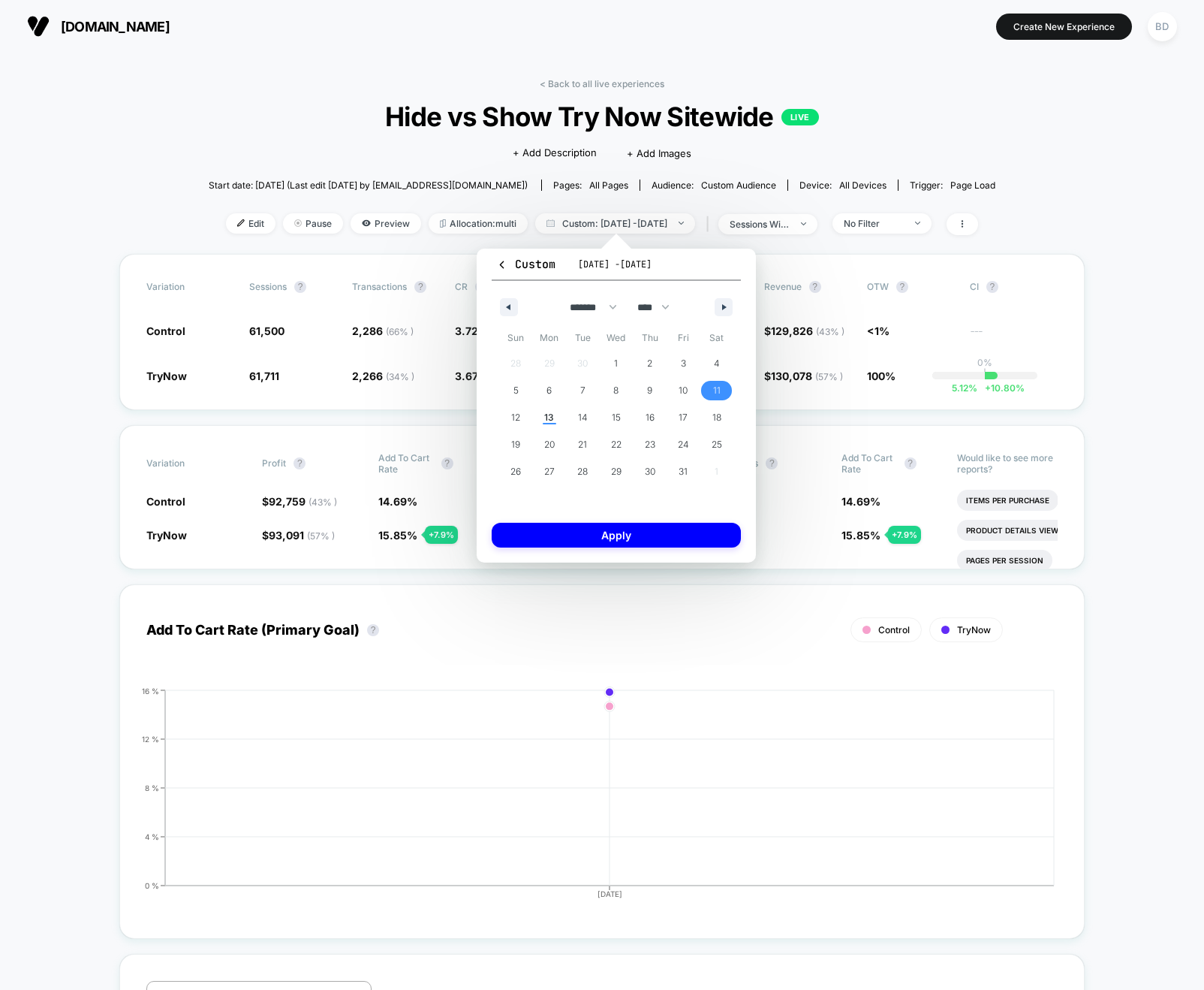
click at [714, 385] on span "11" at bounding box center [717, 390] width 8 height 27
click at [543, 416] on span "13" at bounding box center [549, 417] width 34 height 20
click at [618, 528] on button "Apply" at bounding box center [616, 535] width 250 height 25
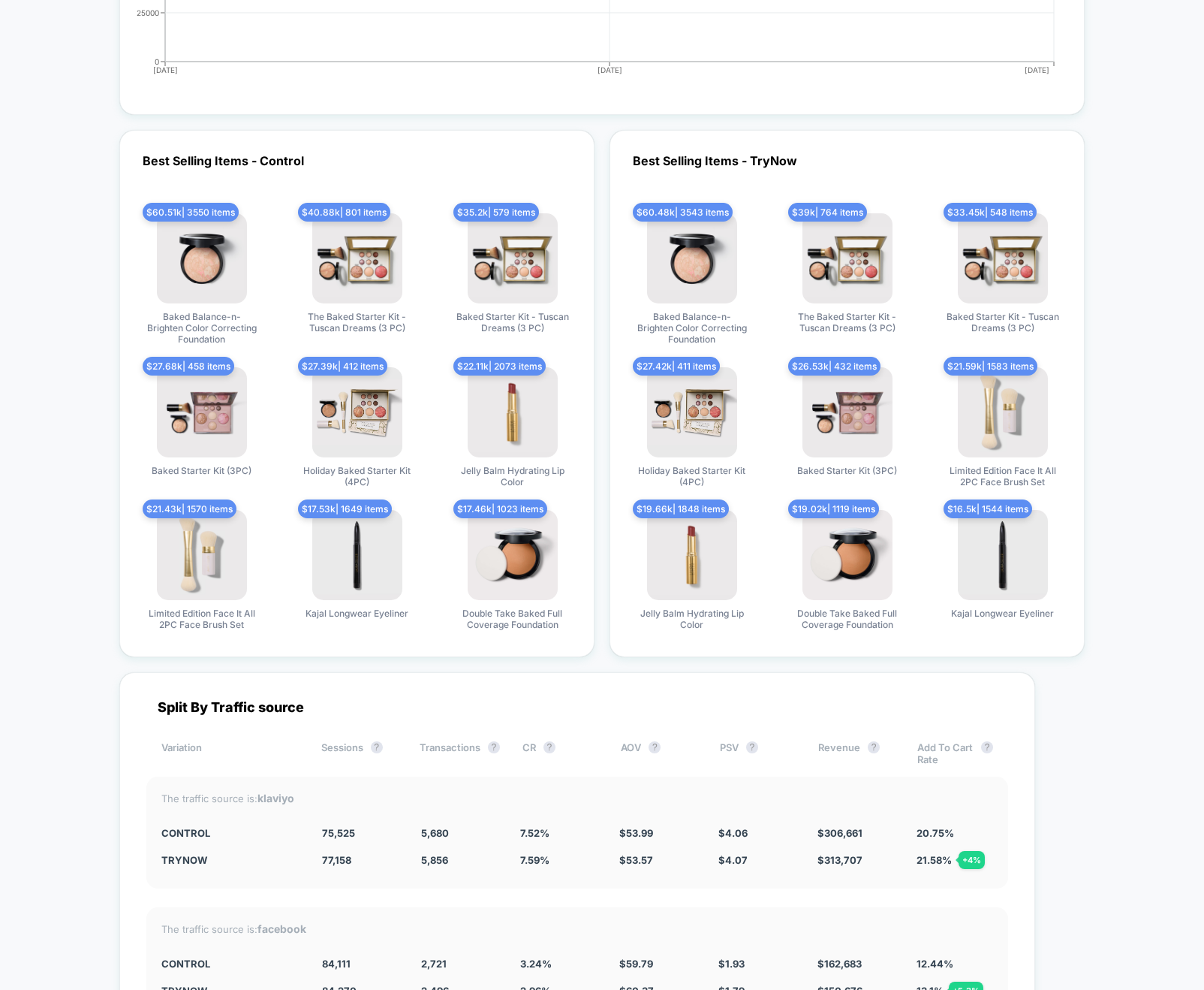
scroll to position [3858, 0]
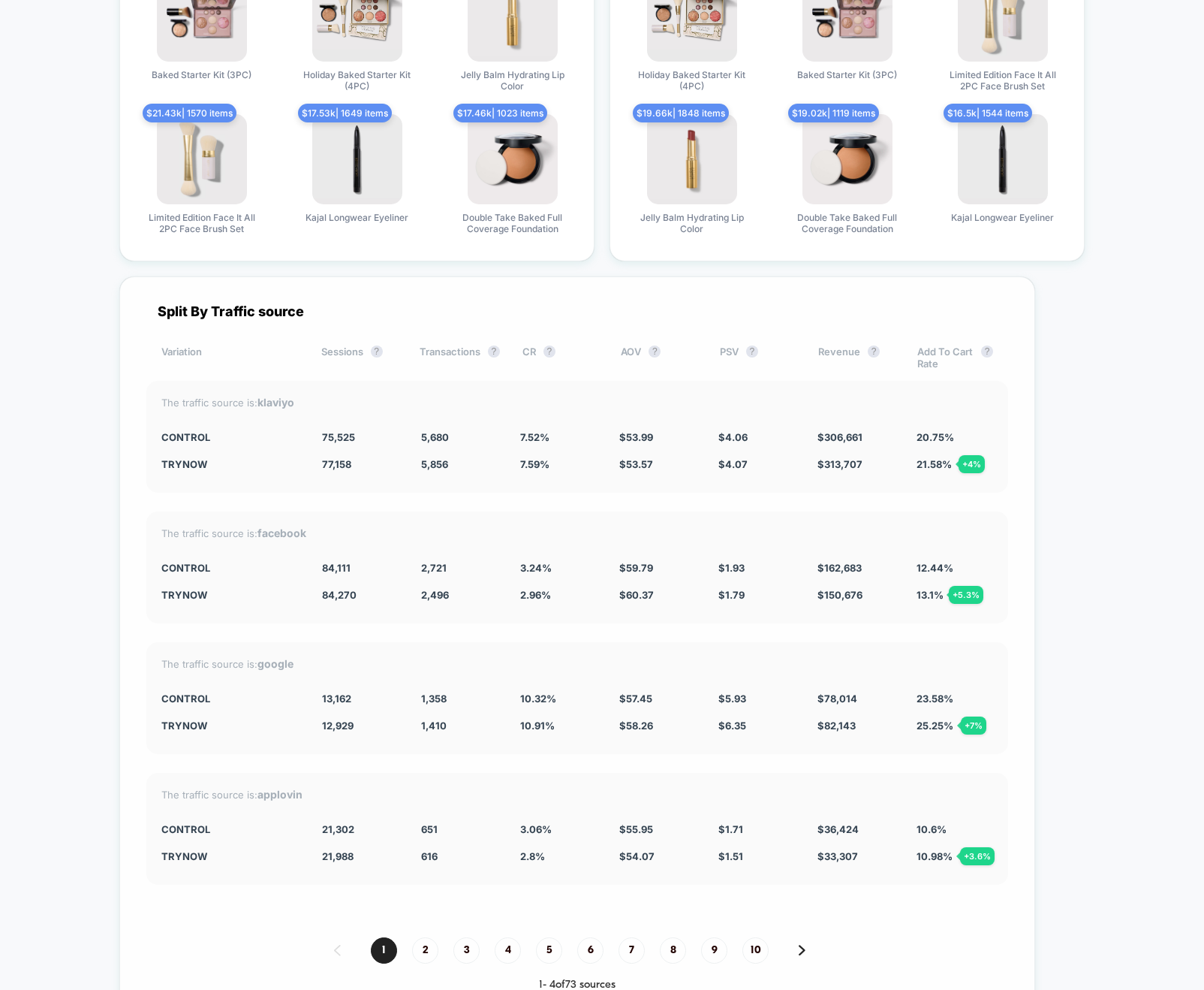
click at [541, 902] on div "Split By Traffic source Variation Sessions ? Transactions ? CR ? AOV ? PSV ? Re…" at bounding box center [577, 647] width 916 height 742
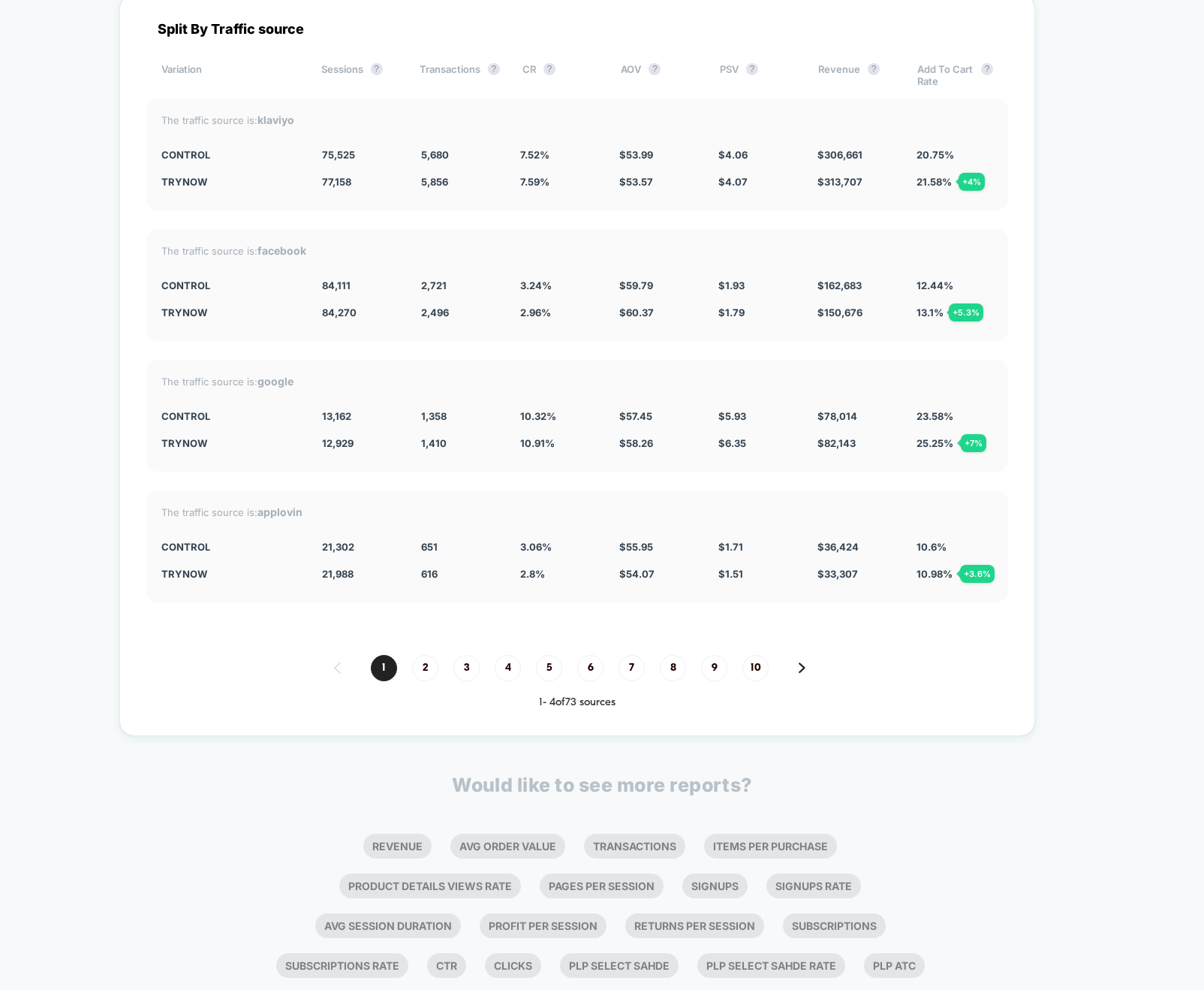
scroll to position [4113, 0]
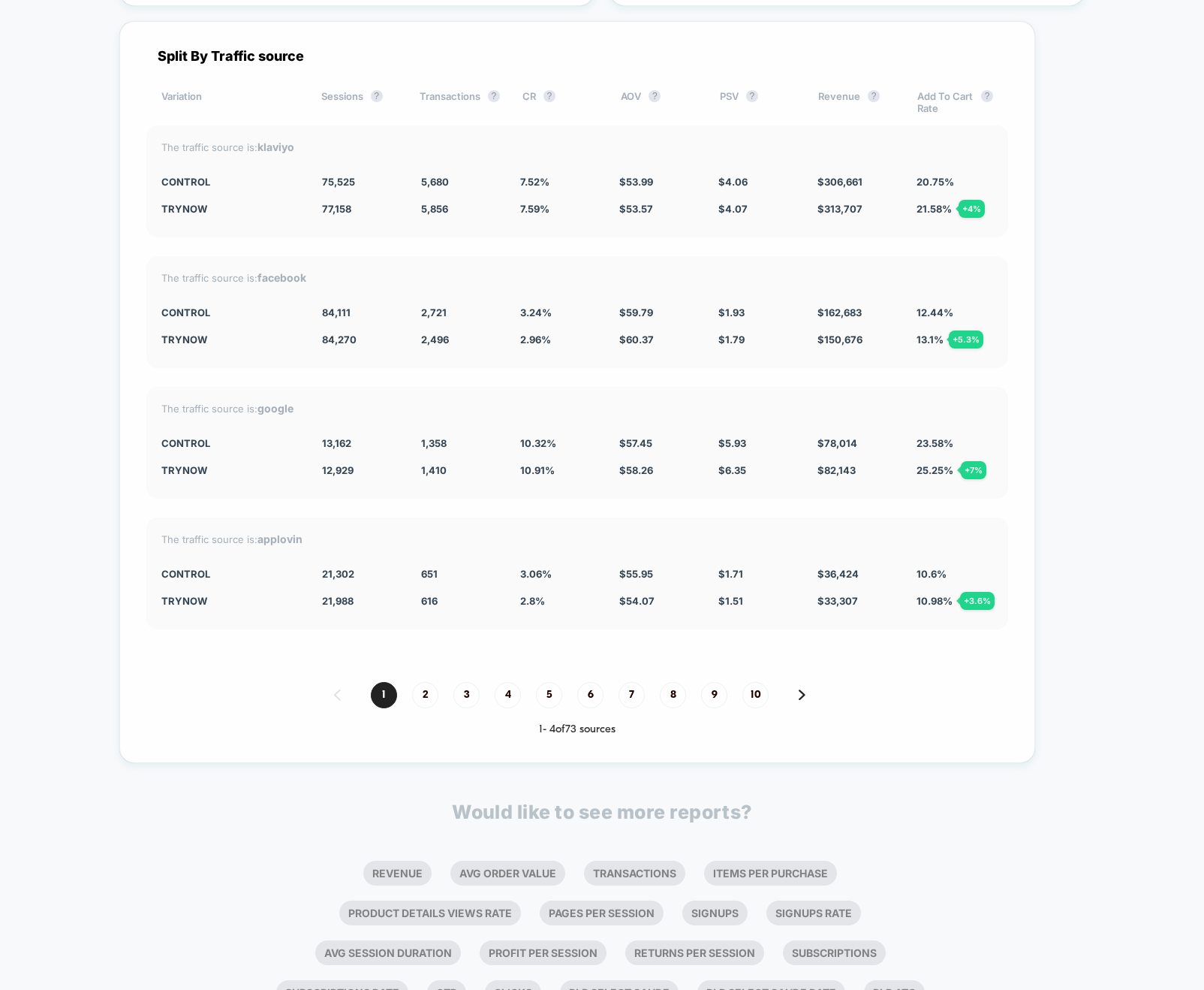
click at [480, 502] on div "Split By Traffic source Variation Sessions ? Transactions ? CR ? AOV ? PSV ? Re…" at bounding box center [577, 392] width 916 height 742
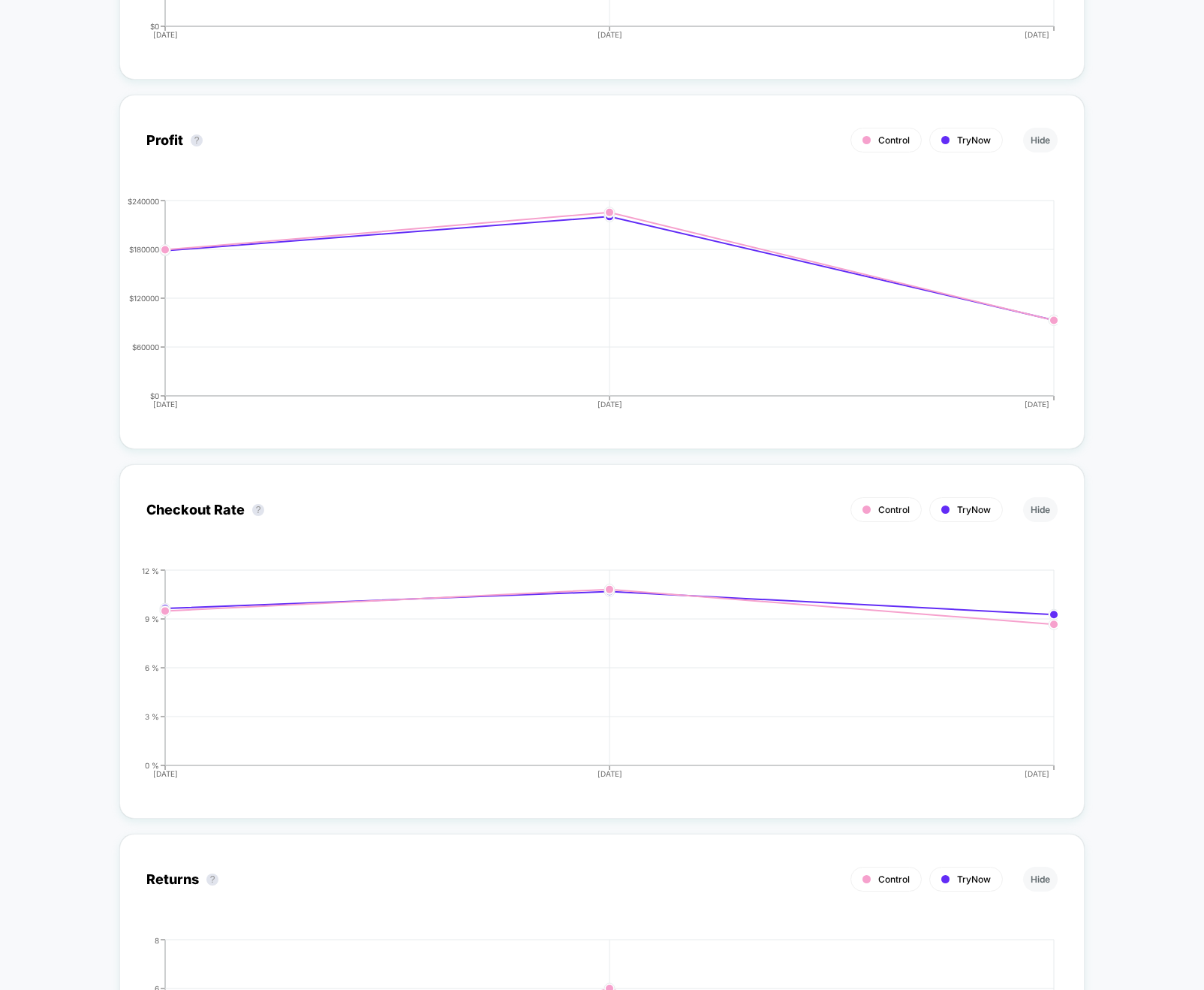
scroll to position [0, 0]
